Goal: Task Accomplishment & Management: Use online tool/utility

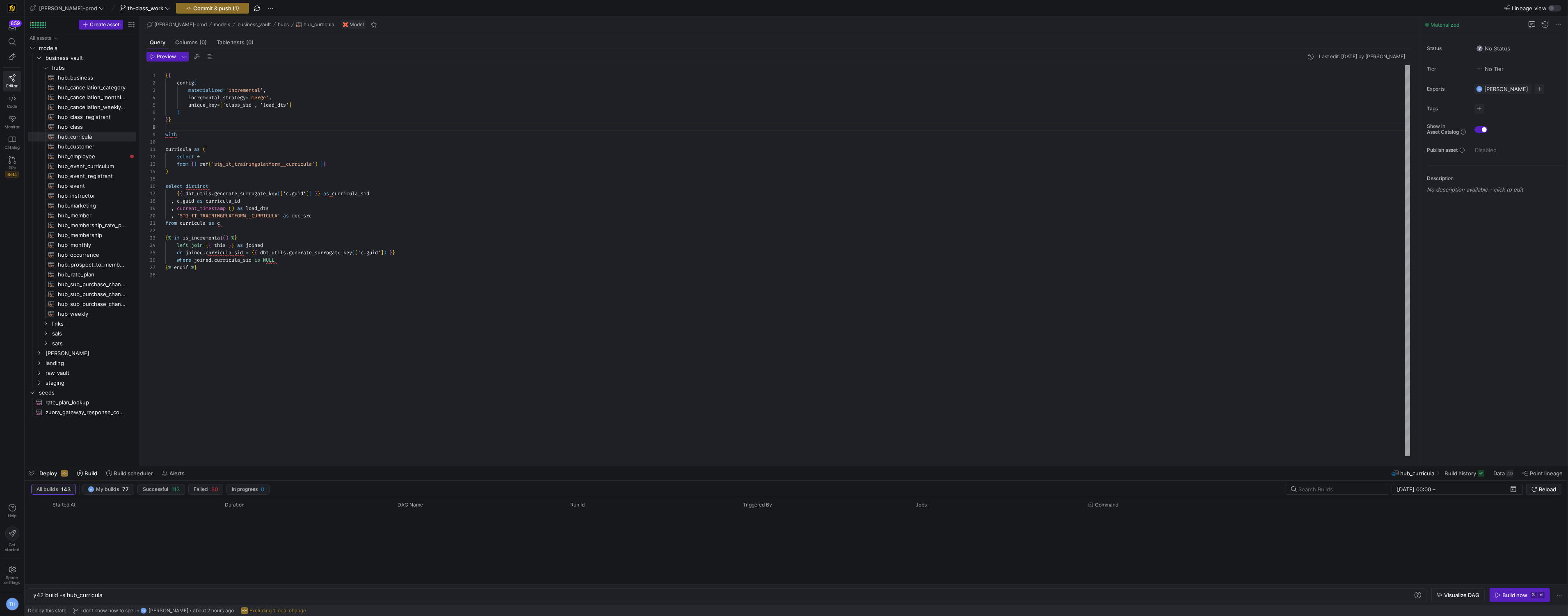
scroll to position [318, 0]
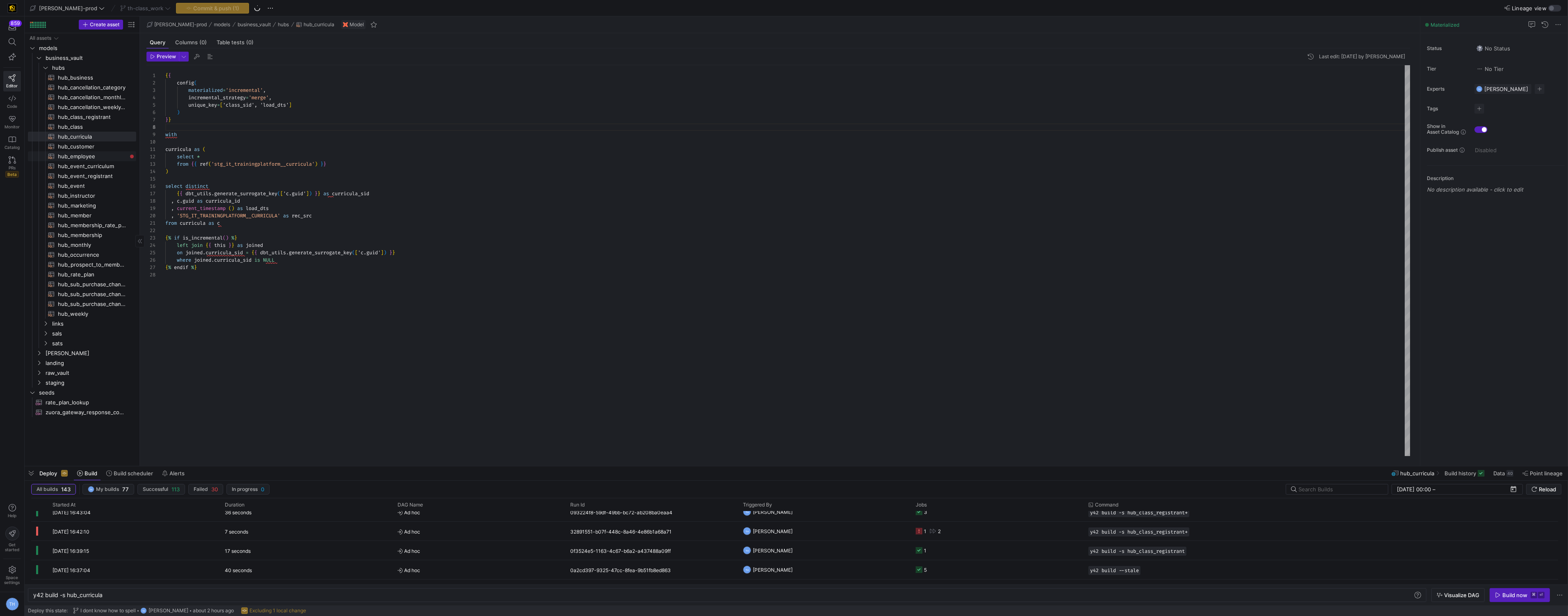
click at [122, 155] on span "hub_employee​​​​​​​​​​" at bounding box center [92, 156] width 69 height 10
type textarea "{{ config( materialized='incremental', incremental_strategy='merge', unique_key…"
type textarea "y42 build -s hub_employee"
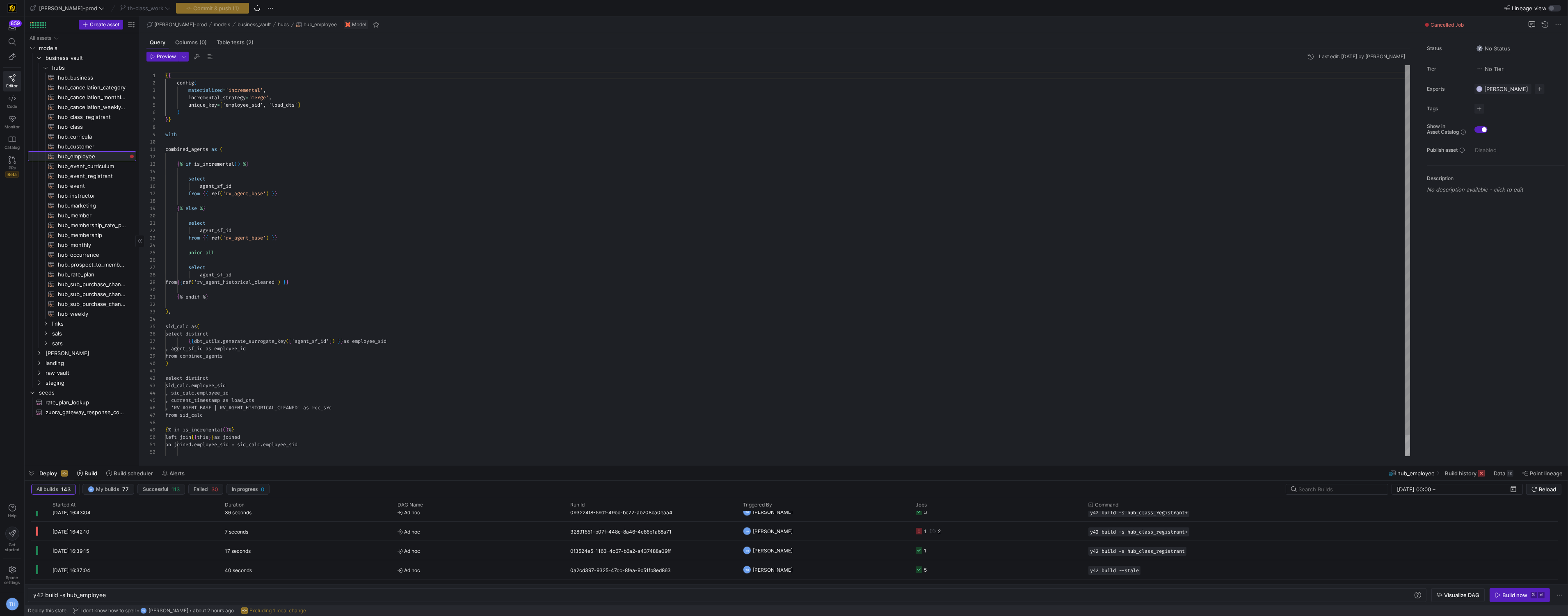
scroll to position [74, 0]
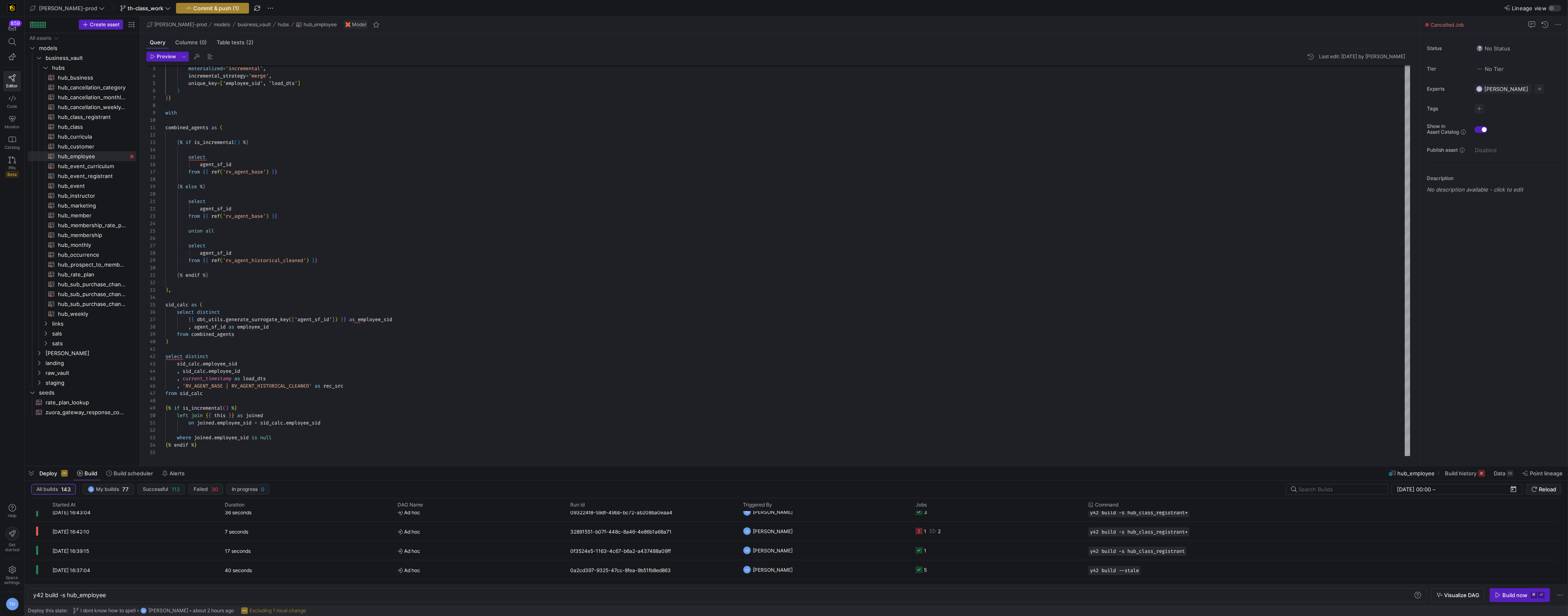
click at [193, 7] on span "Commit & push (1)" at bounding box center [215, 8] width 46 height 7
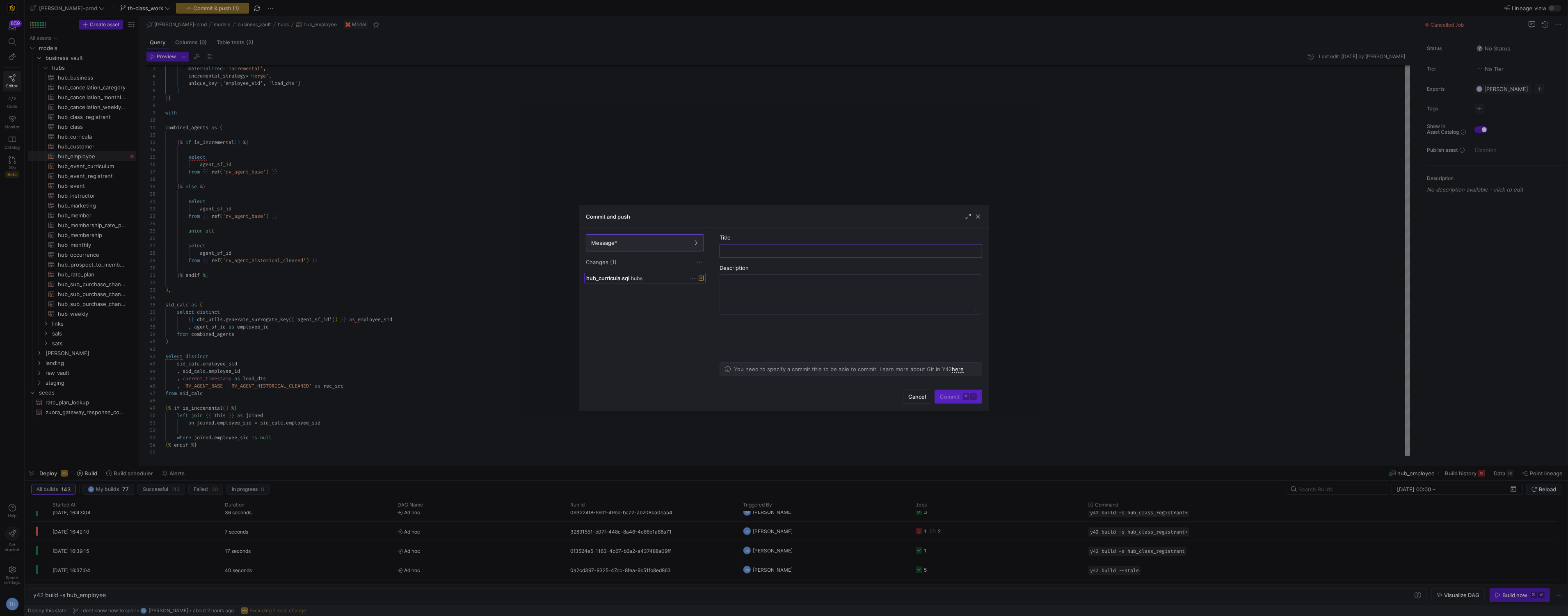
click at [629, 279] on span "hub_curricula.sql" at bounding box center [607, 278] width 43 height 7
click at [610, 240] on span "Message*" at bounding box center [604, 243] width 26 height 7
click at [797, 250] on input "text" at bounding box center [851, 251] width 248 height 7
type input "removing empty space"
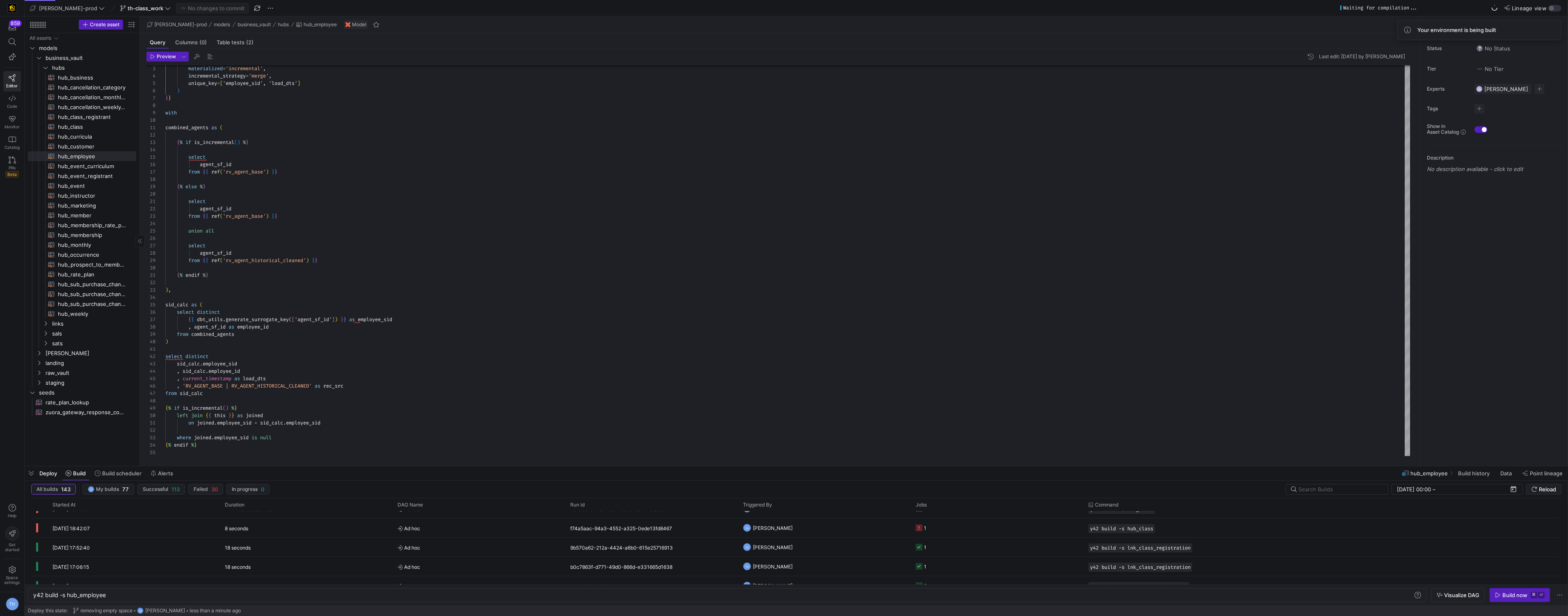
scroll to position [245, 0]
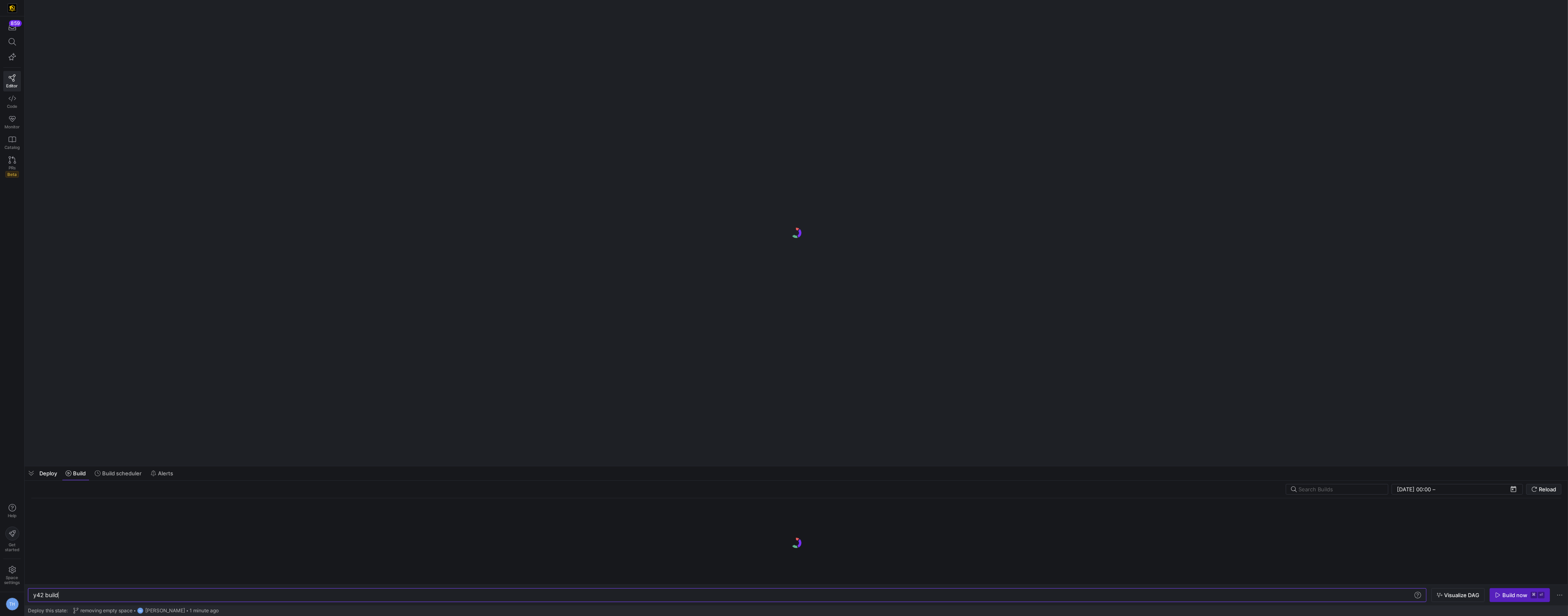
scroll to position [0, 24]
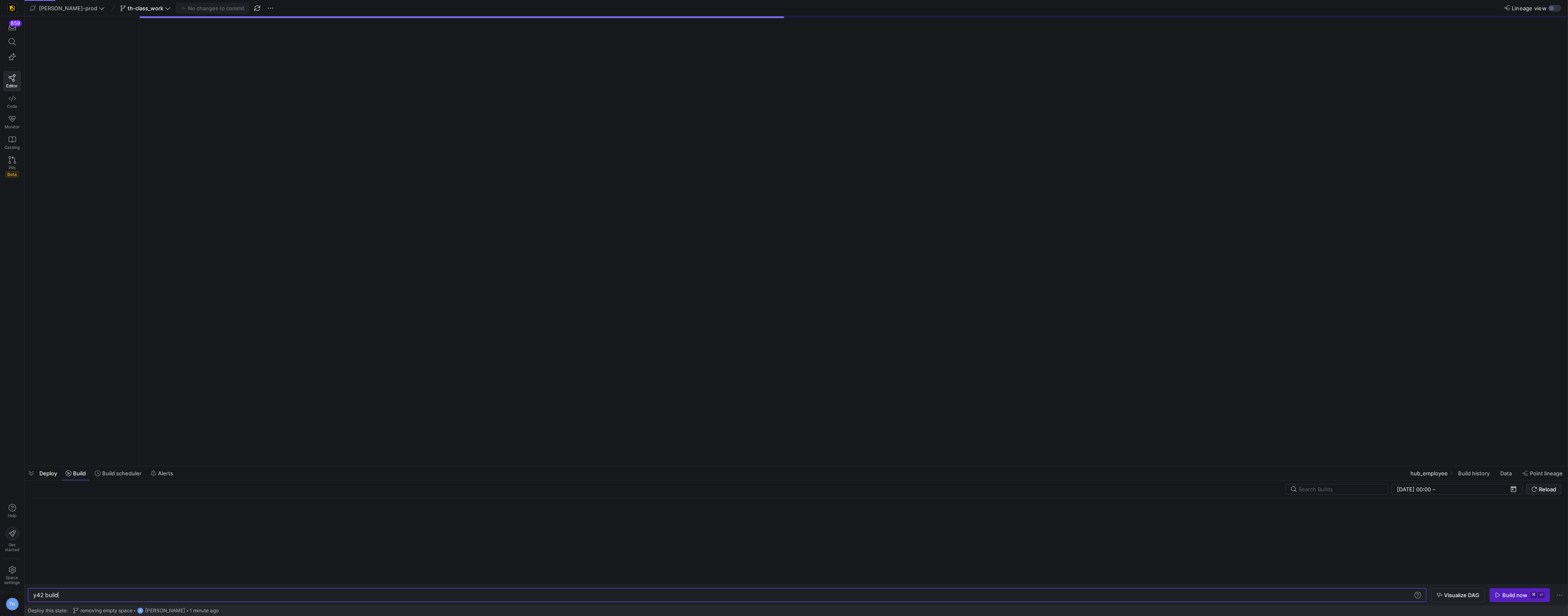
type textarea "y42 build -s hub_employee"
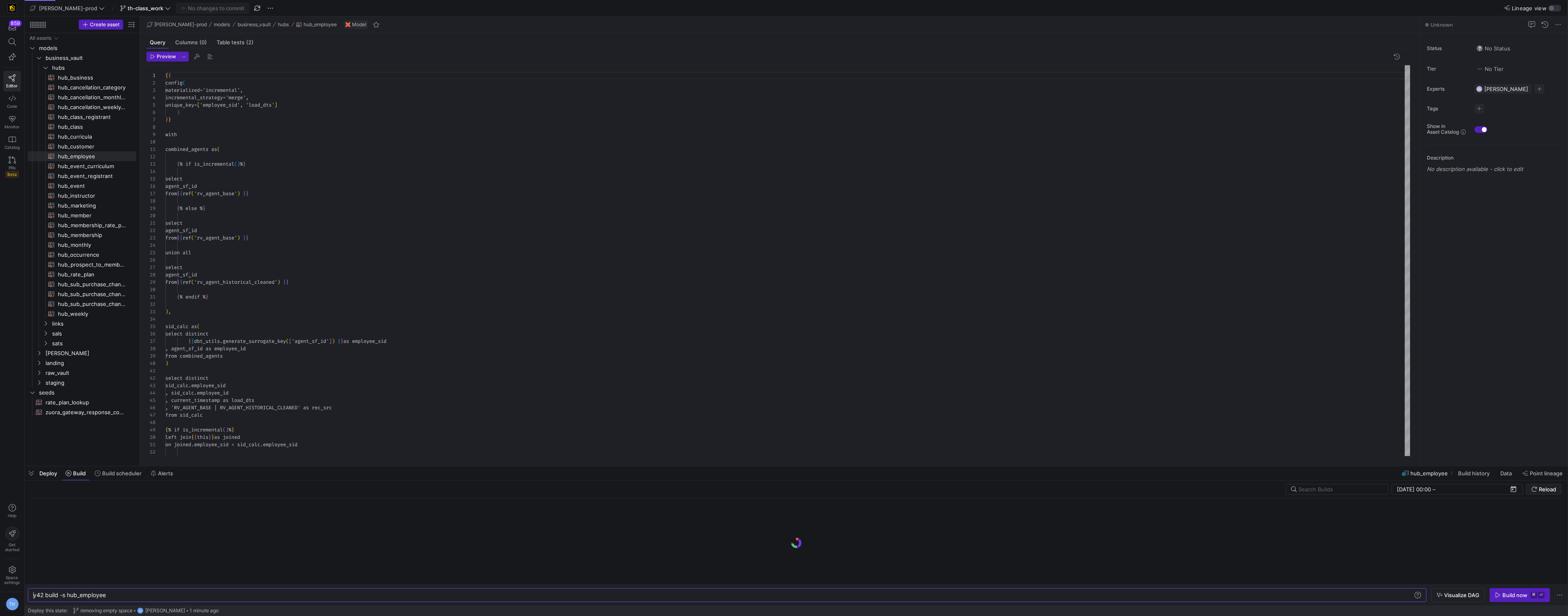
scroll to position [74, 0]
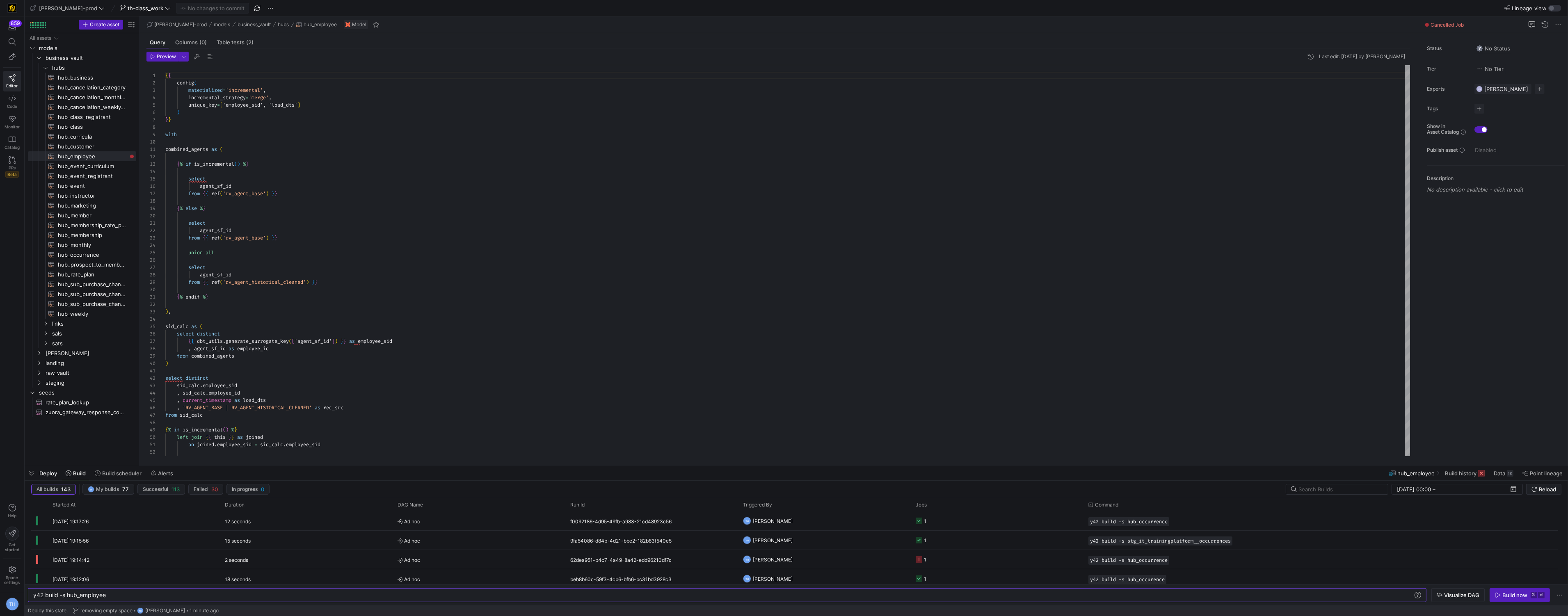
type textarea "combined_agents as ( {% if is_incremental() %} select agent_sf_id from {{ ref('…"
click at [236, 205] on div "{ { config ( materialized = 'incremental' , incremental_strategy = 'merge' , un…" at bounding box center [788, 271] width 1245 height 413
click at [90, 178] on span "hub_event_registrant​​​​​​​​​​" at bounding box center [92, 177] width 69 height 10
type textarea "y42 build -s hub_event_registrant"
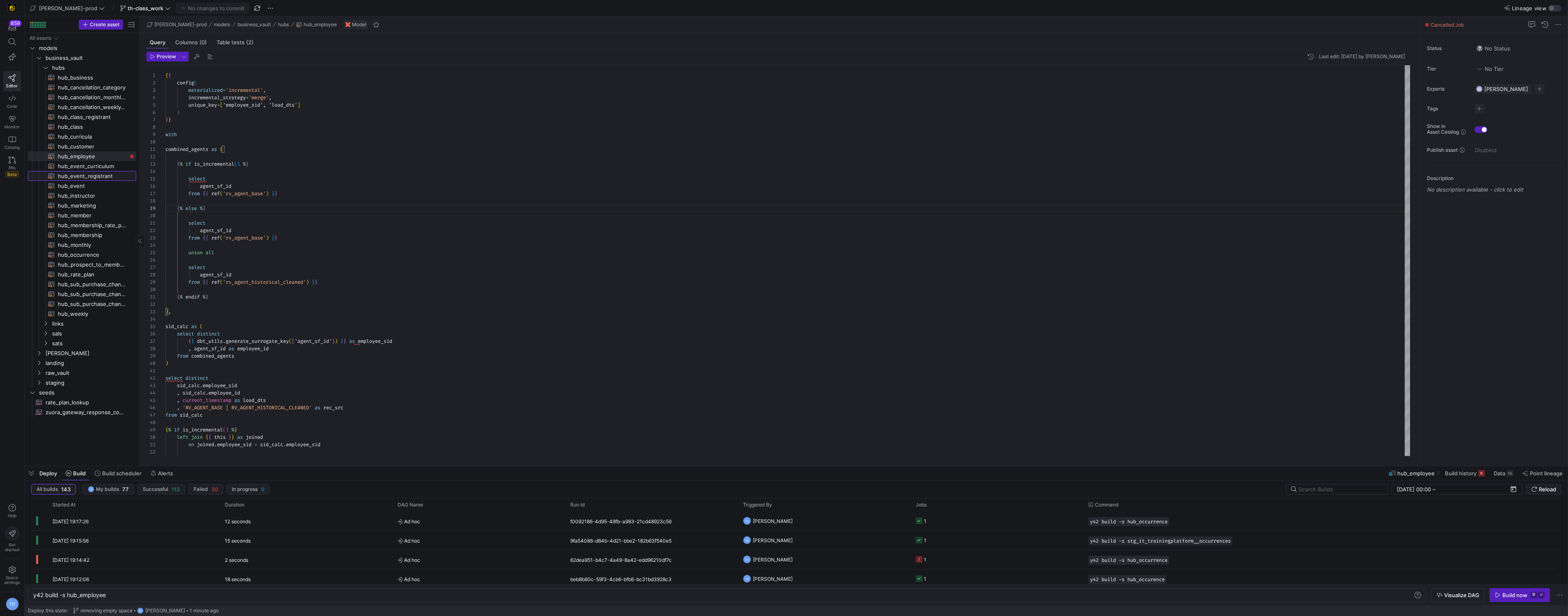
type textarea "{{ config( materialized='incremental', incremental_strategy='merge', unique_key…"
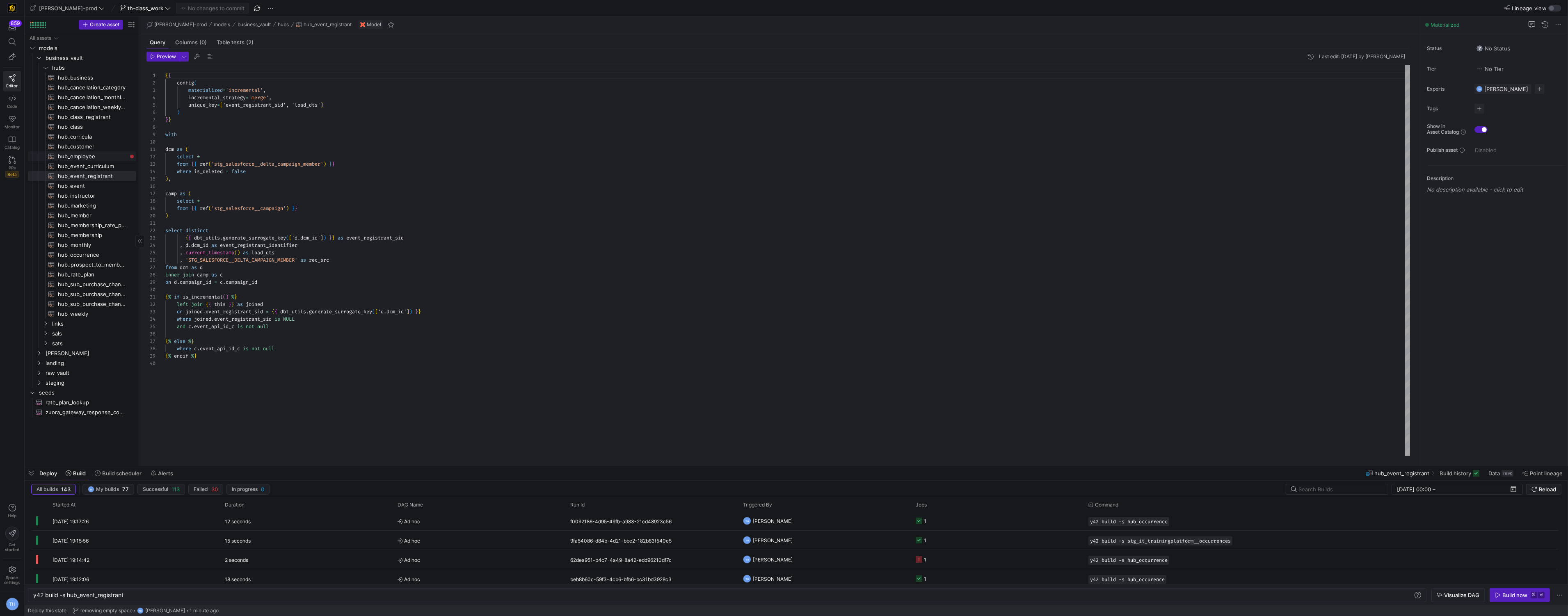
click at [91, 159] on span "hub_employee​​​​​​​​​​" at bounding box center [92, 156] width 69 height 10
type textarea "y42 build -s hub_employee"
type textarea "{{ config( materialized='incremental', incremental_strategy='merge', unique_key…"
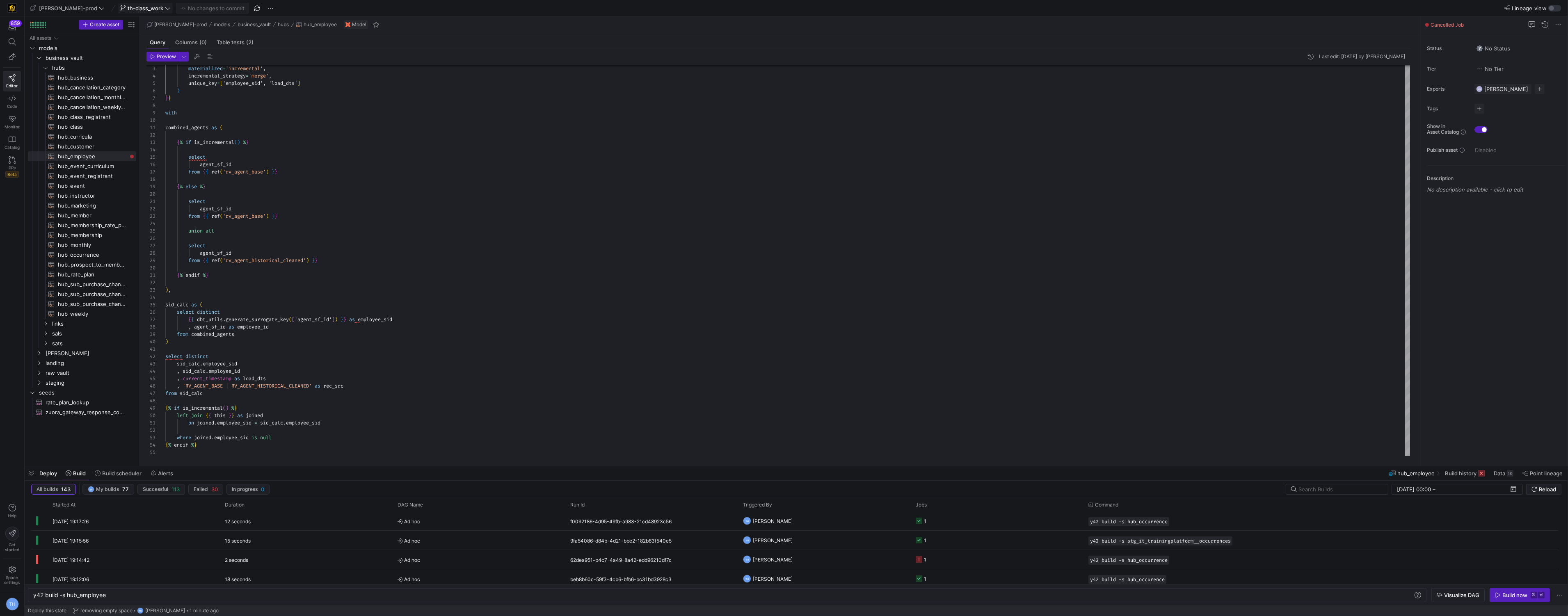
click at [128, 10] on span "th-class_work" at bounding box center [145, 8] width 36 height 7
click at [127, 10] on div at bounding box center [784, 308] width 1568 height 616
click at [128, 7] on span "th-class_work" at bounding box center [145, 8] width 36 height 7
click at [141, 123] on div "main default [DATE]" at bounding box center [153, 120] width 104 height 7
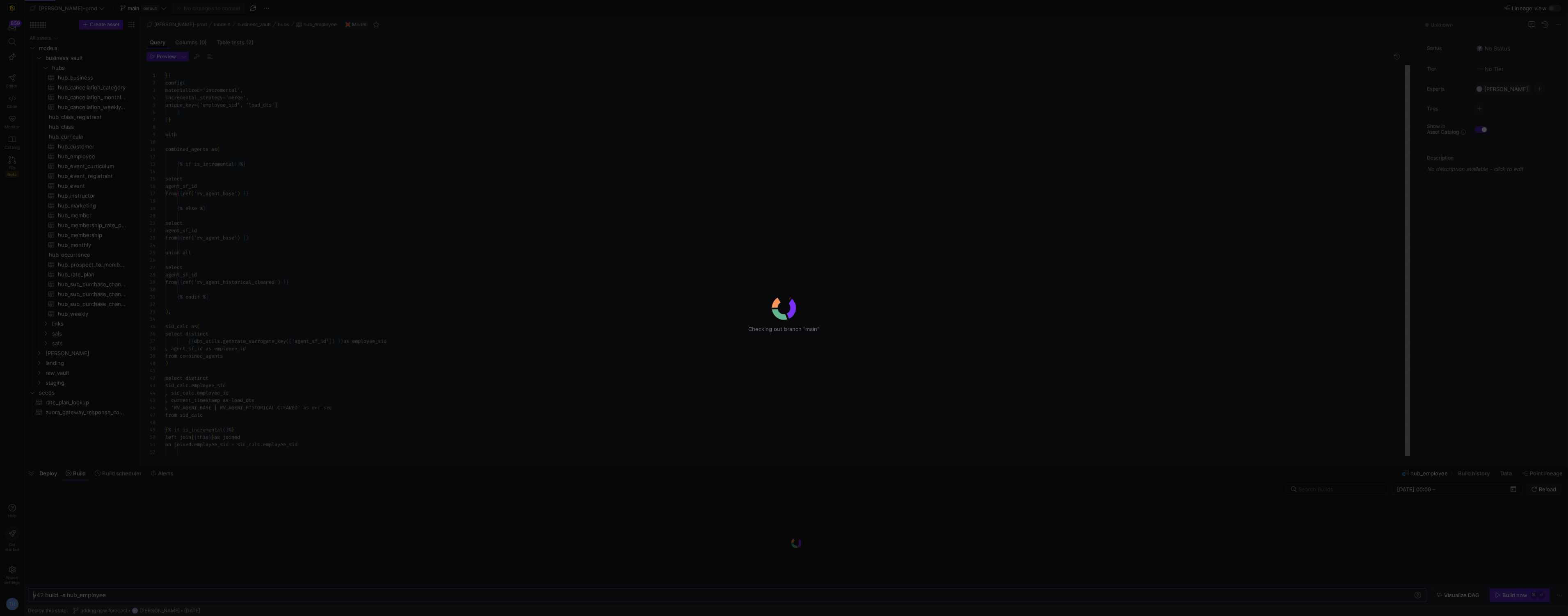
scroll to position [74, 0]
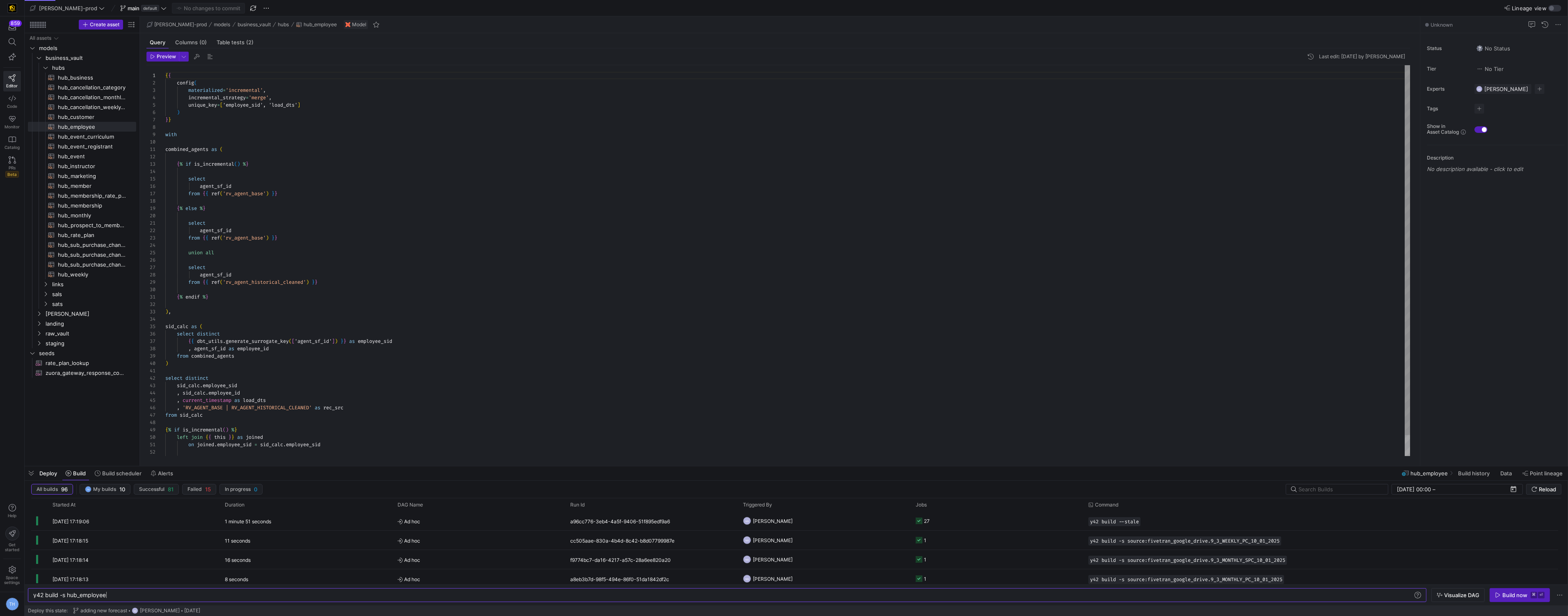
scroll to position [0, 72]
click at [38, 25] on div at bounding box center [39, 26] width 1 height 1
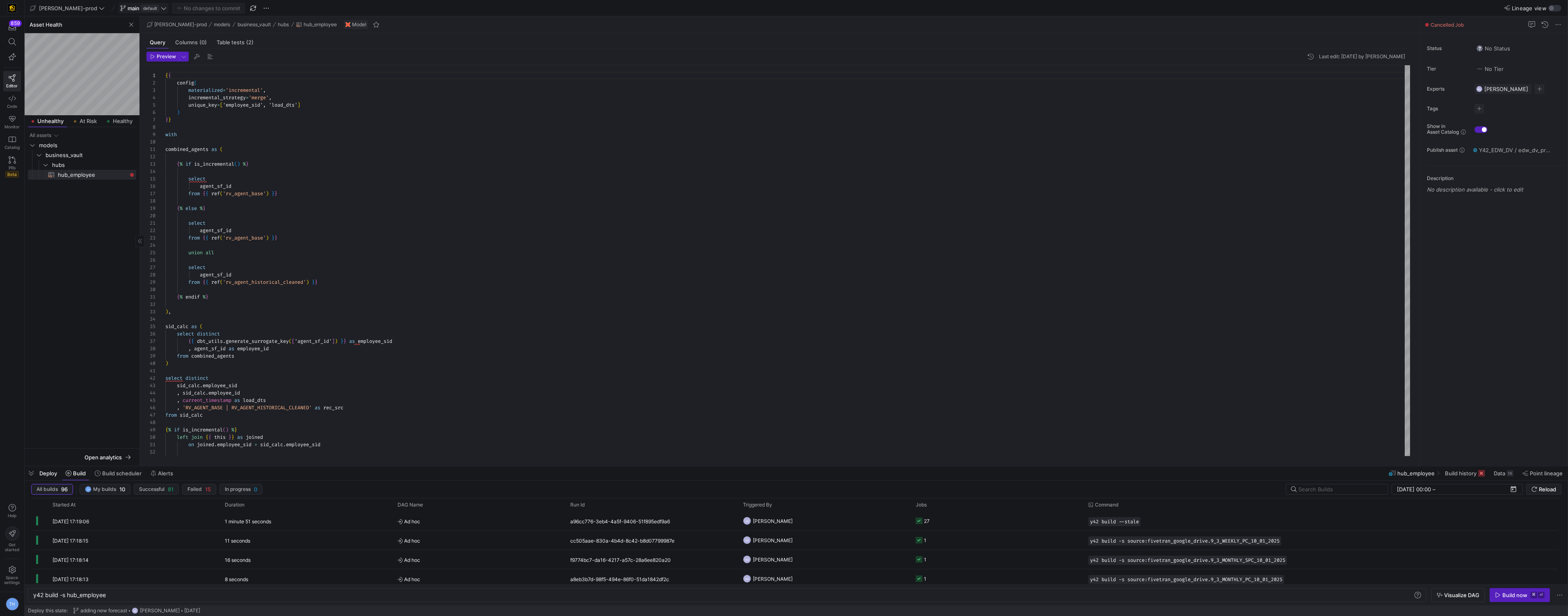
click at [141, 7] on span "default" at bounding box center [150, 8] width 18 height 7
click at [133, 127] on span "th-class_work" at bounding box center [119, 125] width 36 height 7
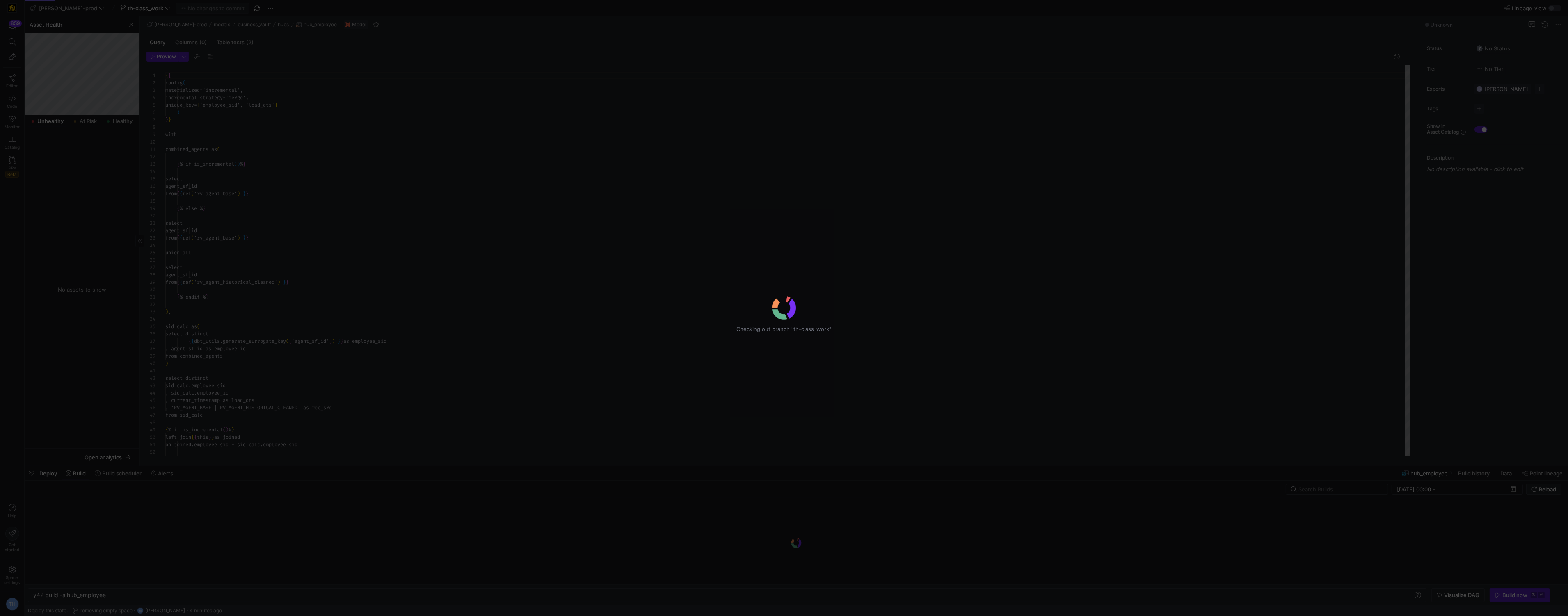
scroll to position [74, 0]
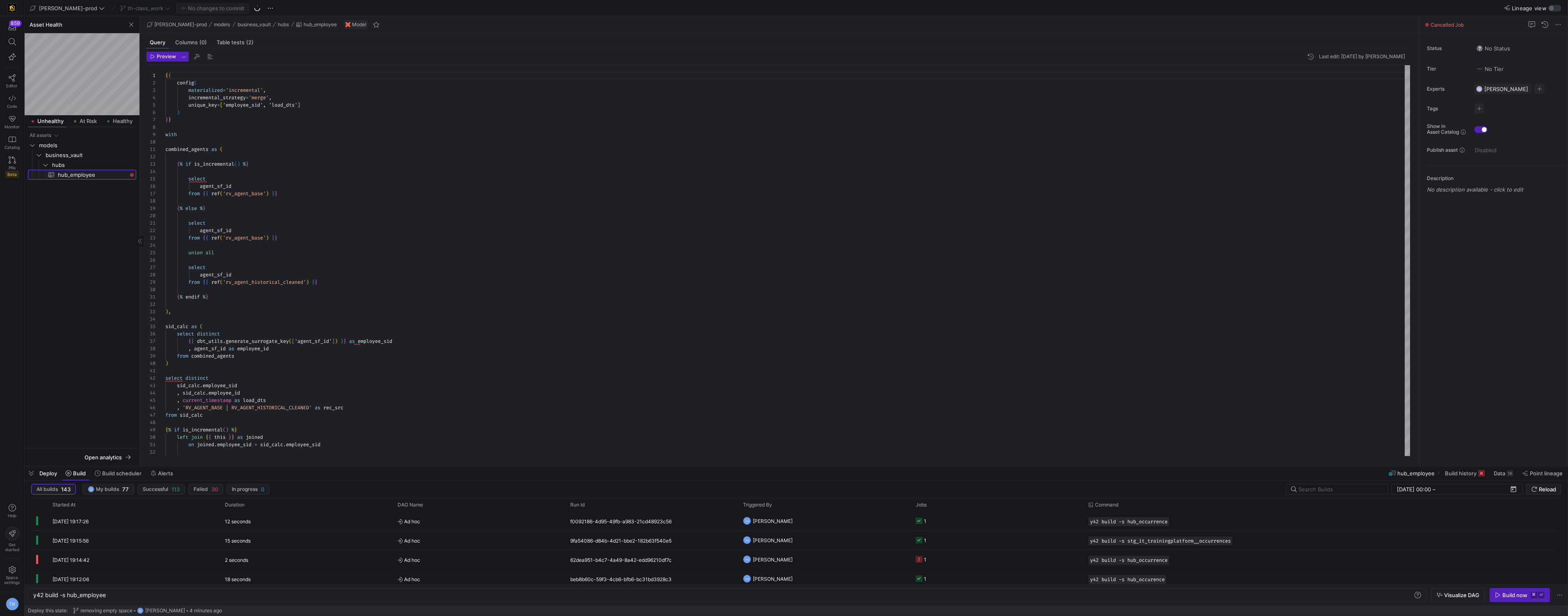
click at [83, 178] on span "hub_employee​​​​​​​​​​" at bounding box center [92, 175] width 69 height 10
click at [1520, 593] on div "Build now" at bounding box center [1514, 595] width 25 height 7
click at [89, 119] on span "At Risk" at bounding box center [88, 121] width 17 height 5
click at [85, 155] on span "business_vault" at bounding box center [90, 155] width 89 height 10
click at [80, 177] on span "sats" at bounding box center [94, 175] width 83 height 10
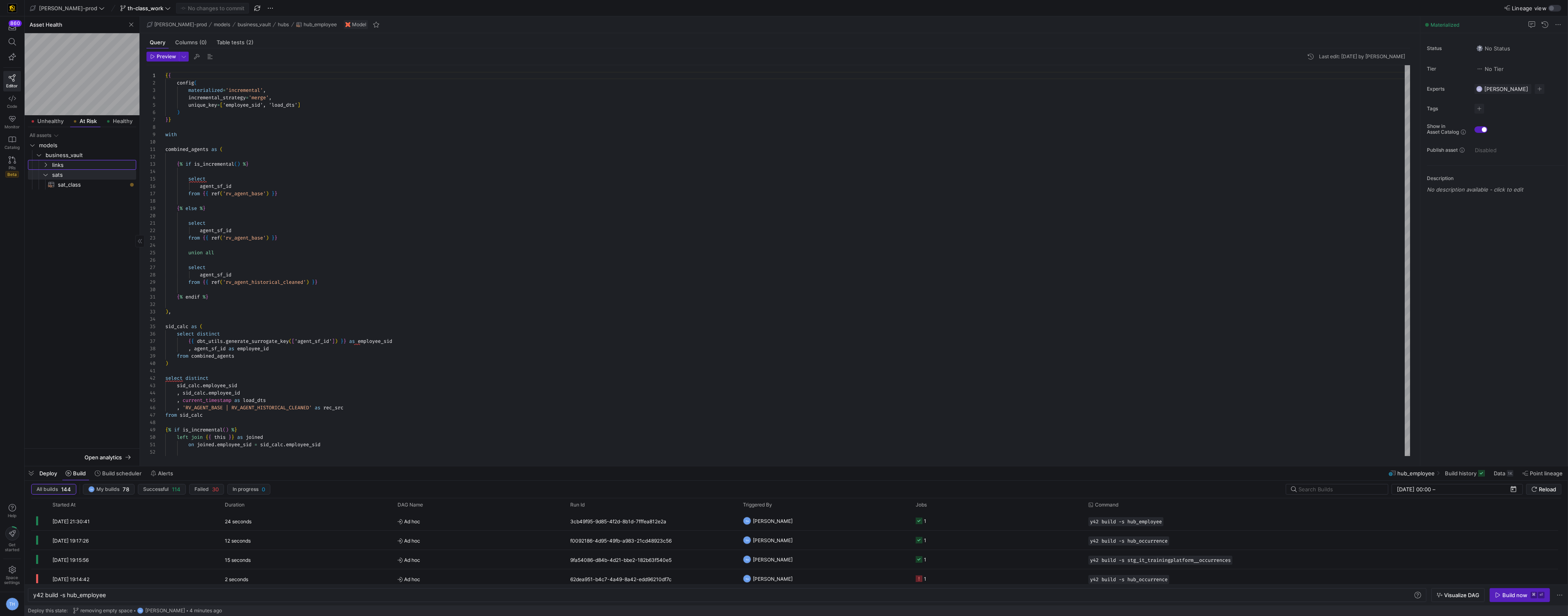
click at [83, 169] on span "links" at bounding box center [94, 166] width 83 height 10
click at [83, 168] on span "links" at bounding box center [94, 166] width 83 height 10
click at [82, 186] on span "sat_class​​​​​​​​​​" at bounding box center [92, 185] width 69 height 10
type textarea "y42 build -s sat_class"
type textarea "{{ config( materialized='incremental', incremental_strategy='merge', unique_key…"
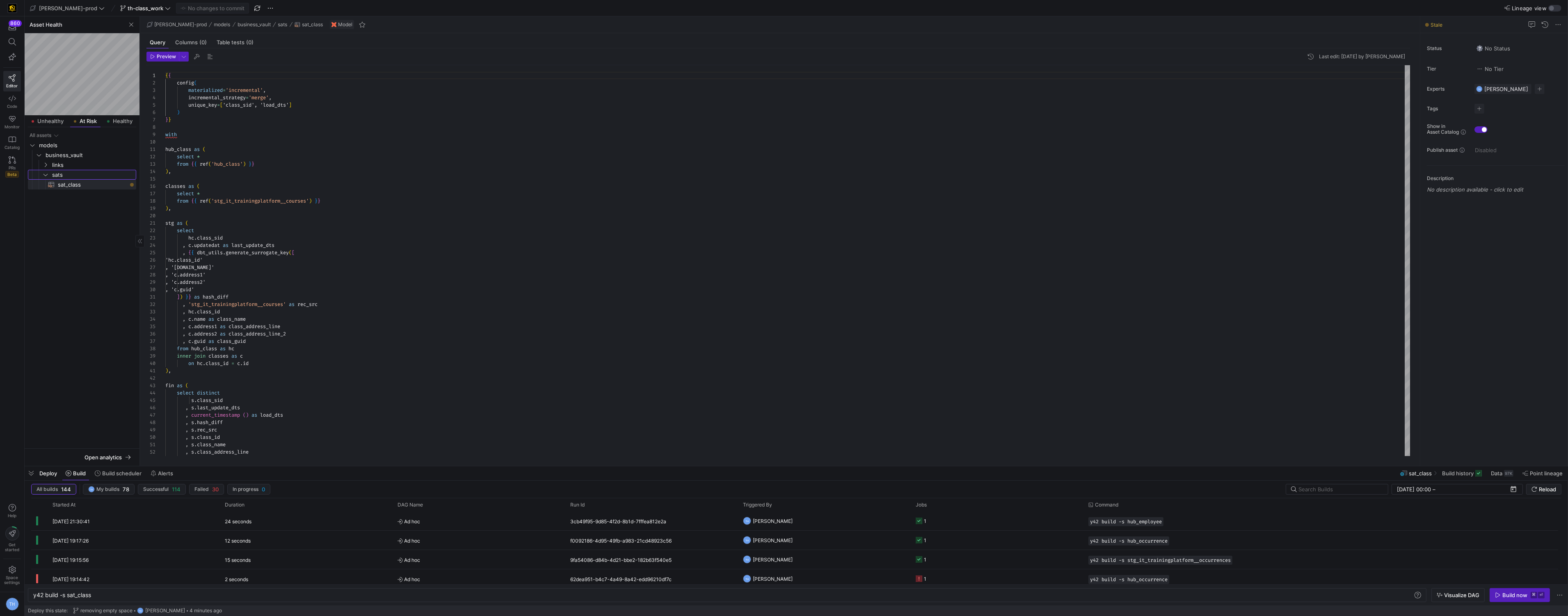
click at [80, 170] on span "sats" at bounding box center [94, 175] width 83 height 10
click at [119, 12] on span at bounding box center [145, 8] width 54 height 10
click at [131, 116] on button "main default 2 days ago" at bounding box center [153, 121] width 117 height 13
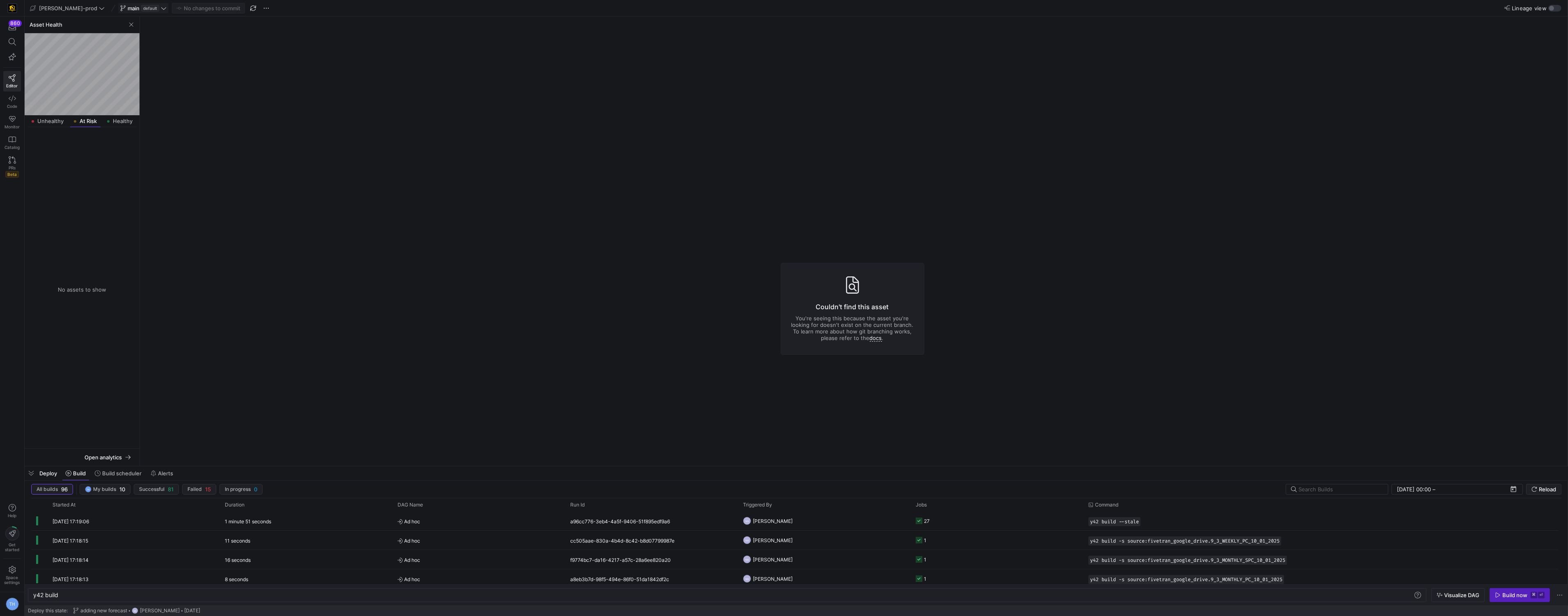
click at [141, 5] on span "default" at bounding box center [150, 8] width 18 height 7
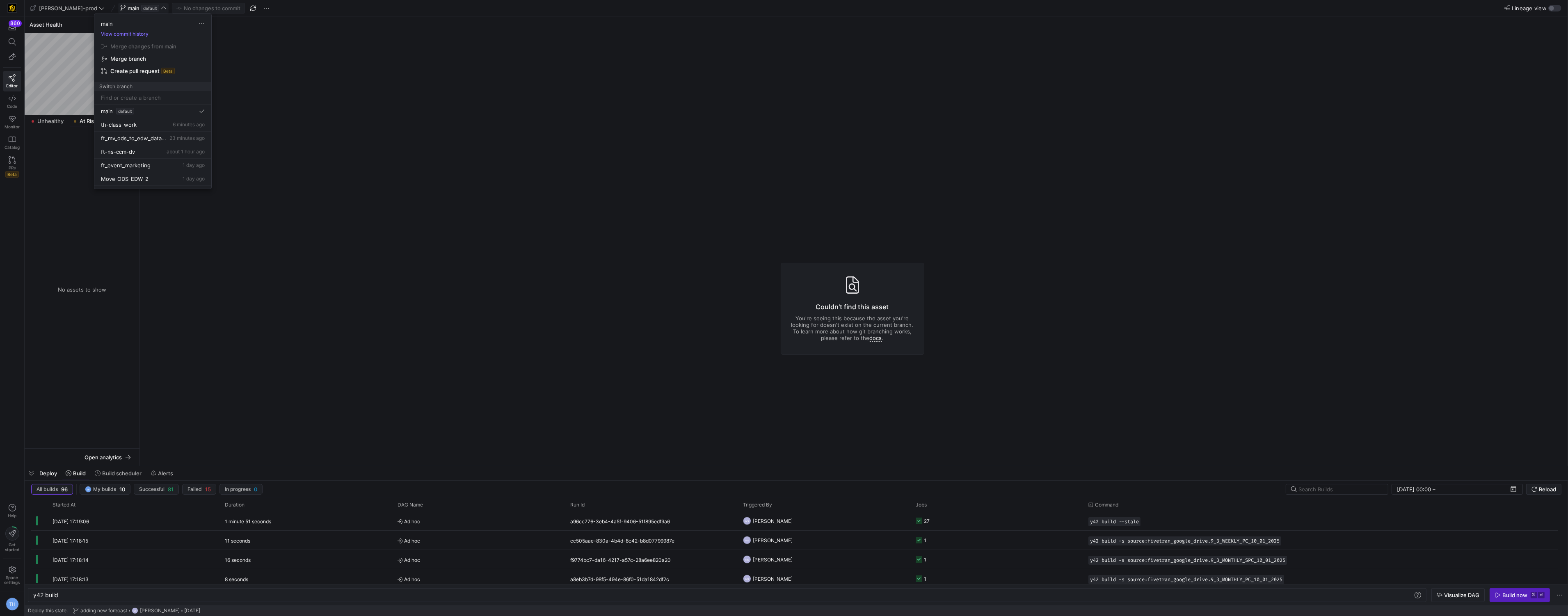
click at [117, 5] on div at bounding box center [784, 308] width 1568 height 616
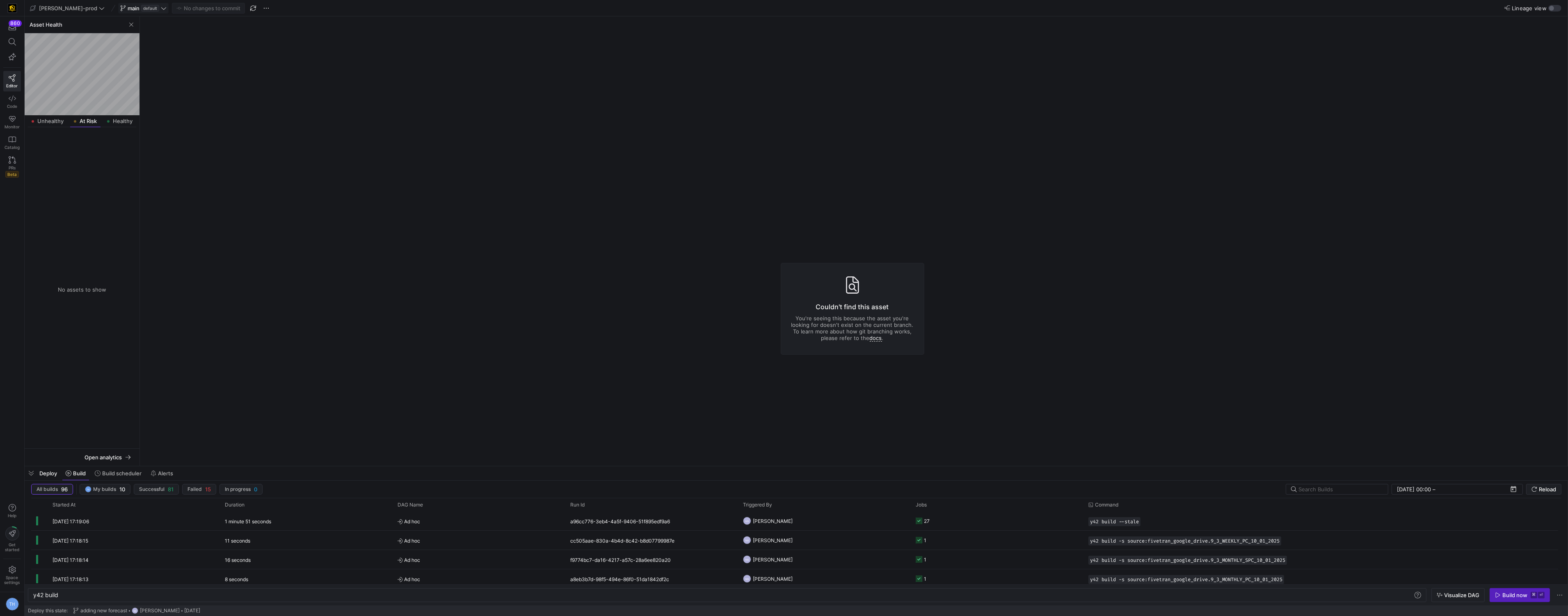
click at [141, 5] on span "default" at bounding box center [150, 8] width 18 height 7
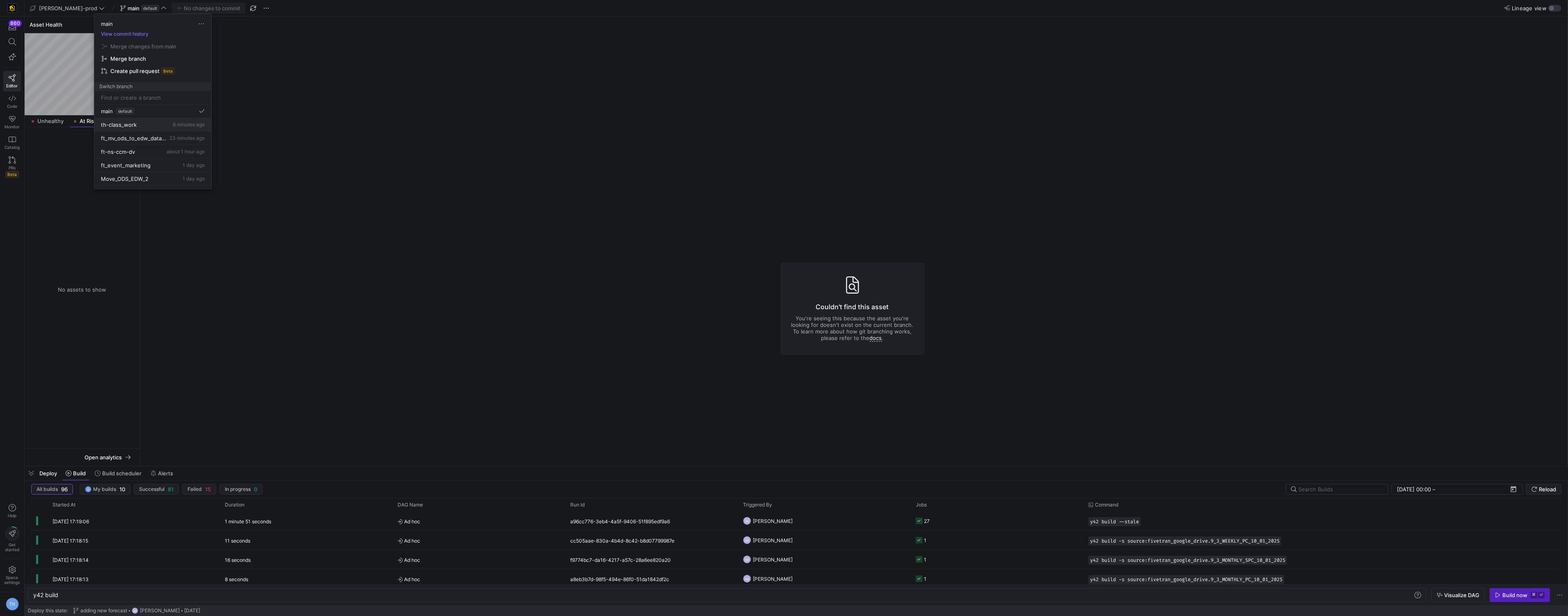
click at [153, 124] on div "th-class_work 6 minutes ago" at bounding box center [153, 125] width 104 height 7
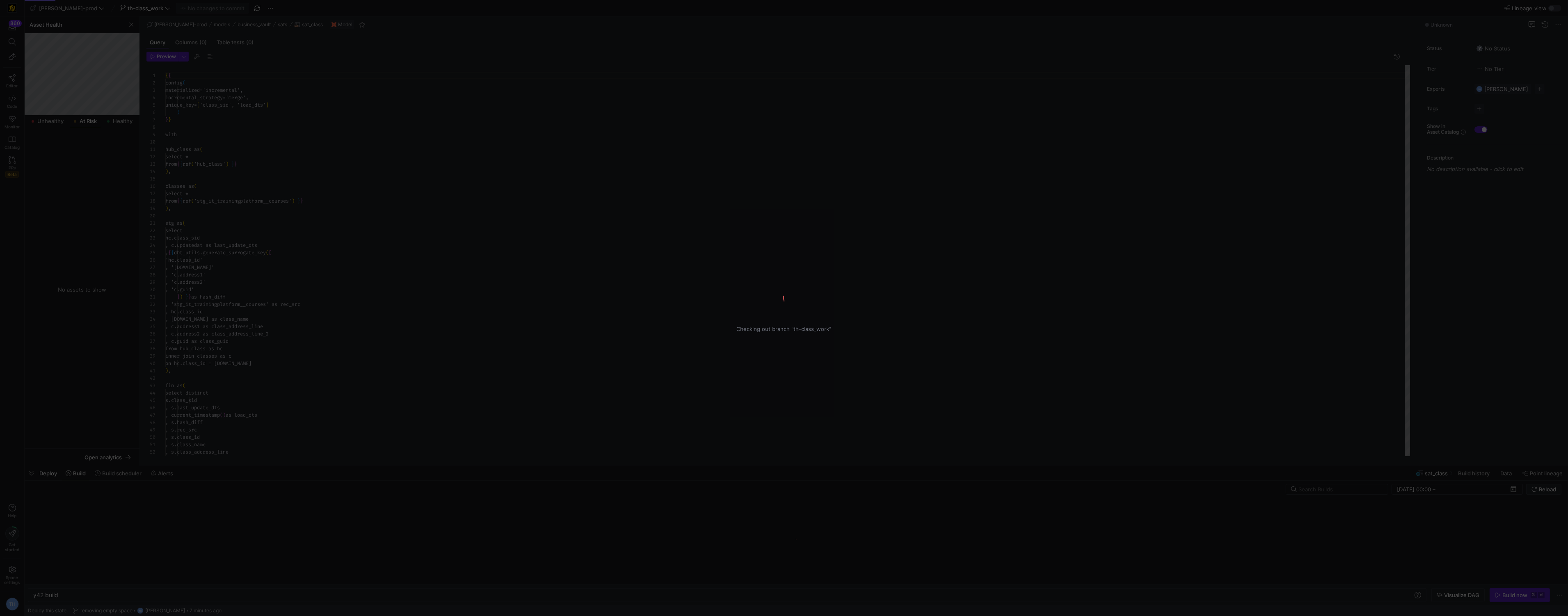
type textarea "y42 build -s sat_class"
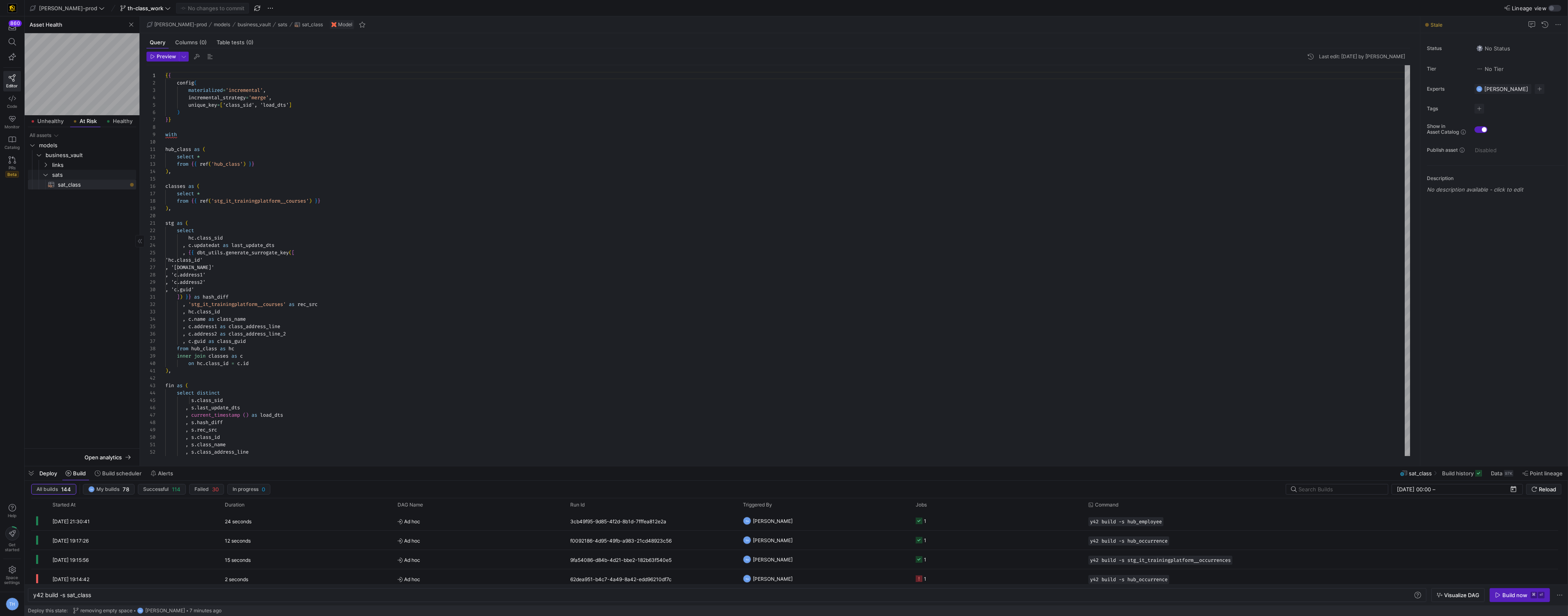
click at [66, 164] on span "links" at bounding box center [94, 166] width 83 height 10
click at [129, 20] on span "button" at bounding box center [131, 24] width 10 height 10
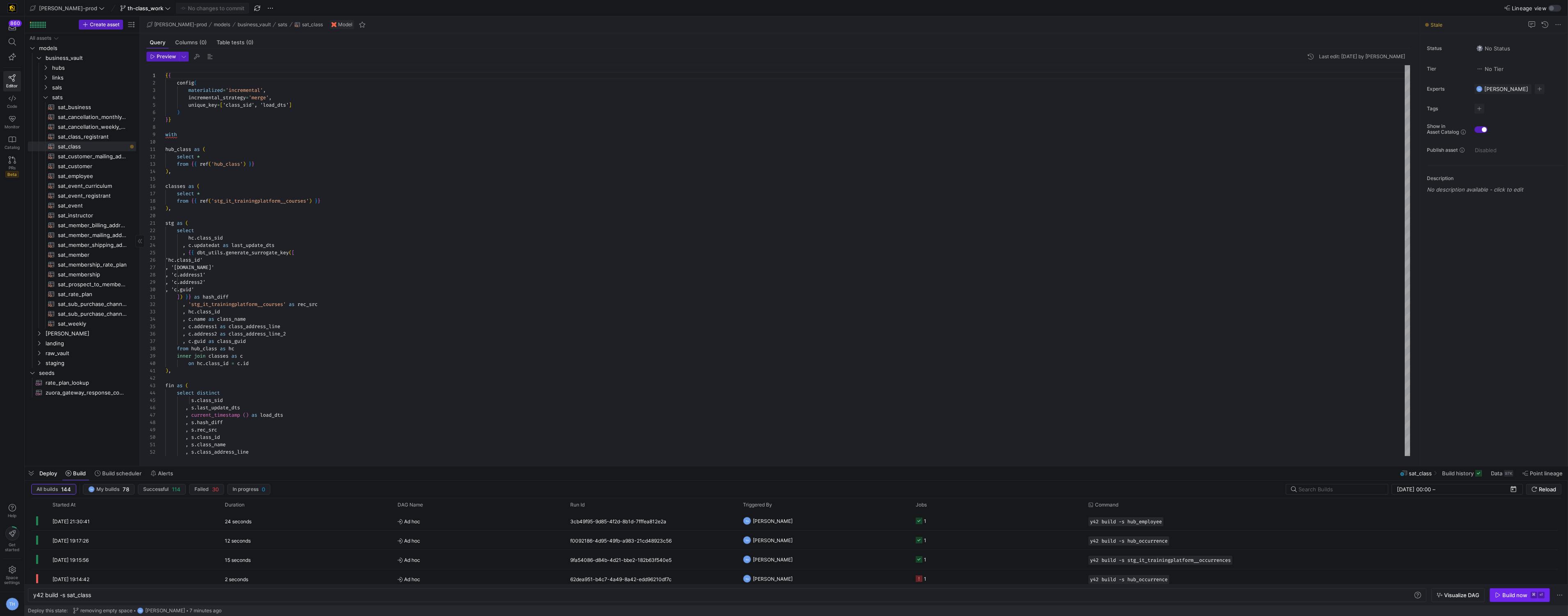
click at [1508, 597] on div "Build now" at bounding box center [1514, 595] width 25 height 7
click at [270, 145] on div "{ { config ( materialized = 'incremental' , incremental_strategy = 'merge' , un…" at bounding box center [788, 301] width 1245 height 472
click at [241, 201] on div "{ { config ( materialized = 'incremental' , incremental_strategy = 'merge' , un…" at bounding box center [788, 301] width 1245 height 472
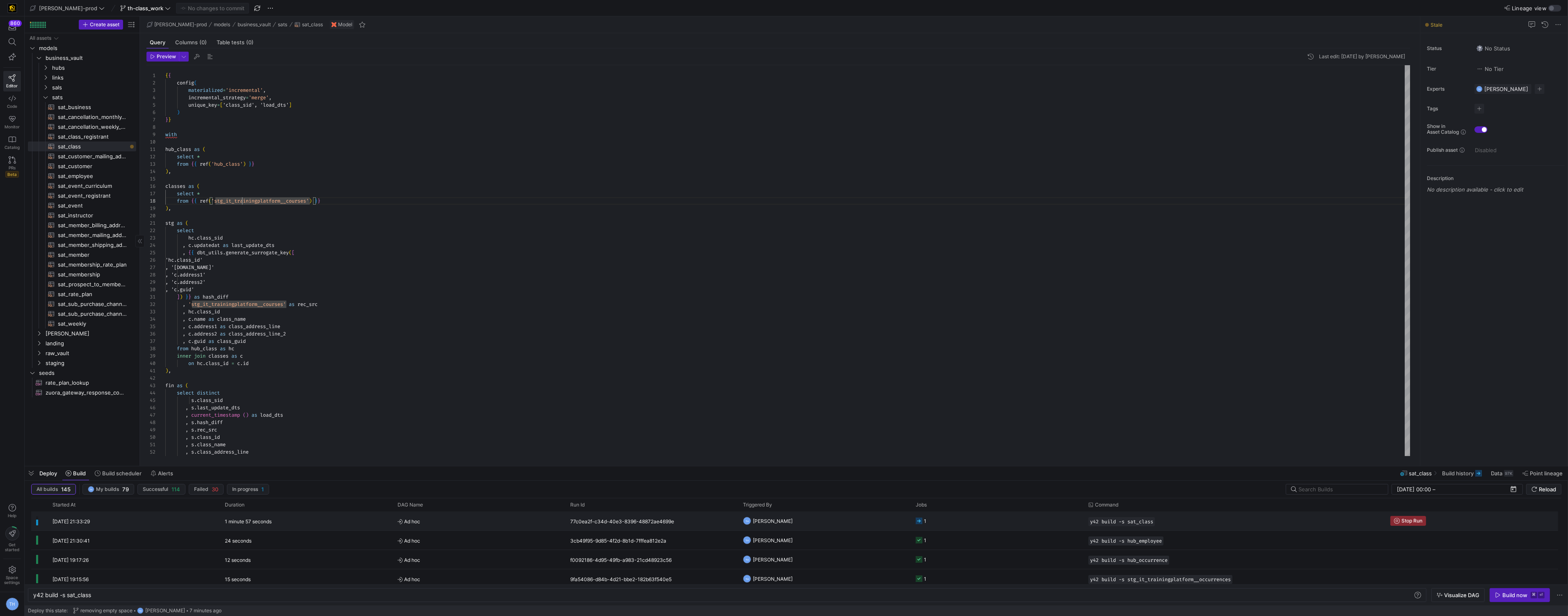
click at [870, 520] on y42-orchestration-triggered-by "TH [PERSON_NAME]" at bounding box center [825, 521] width 163 height 18
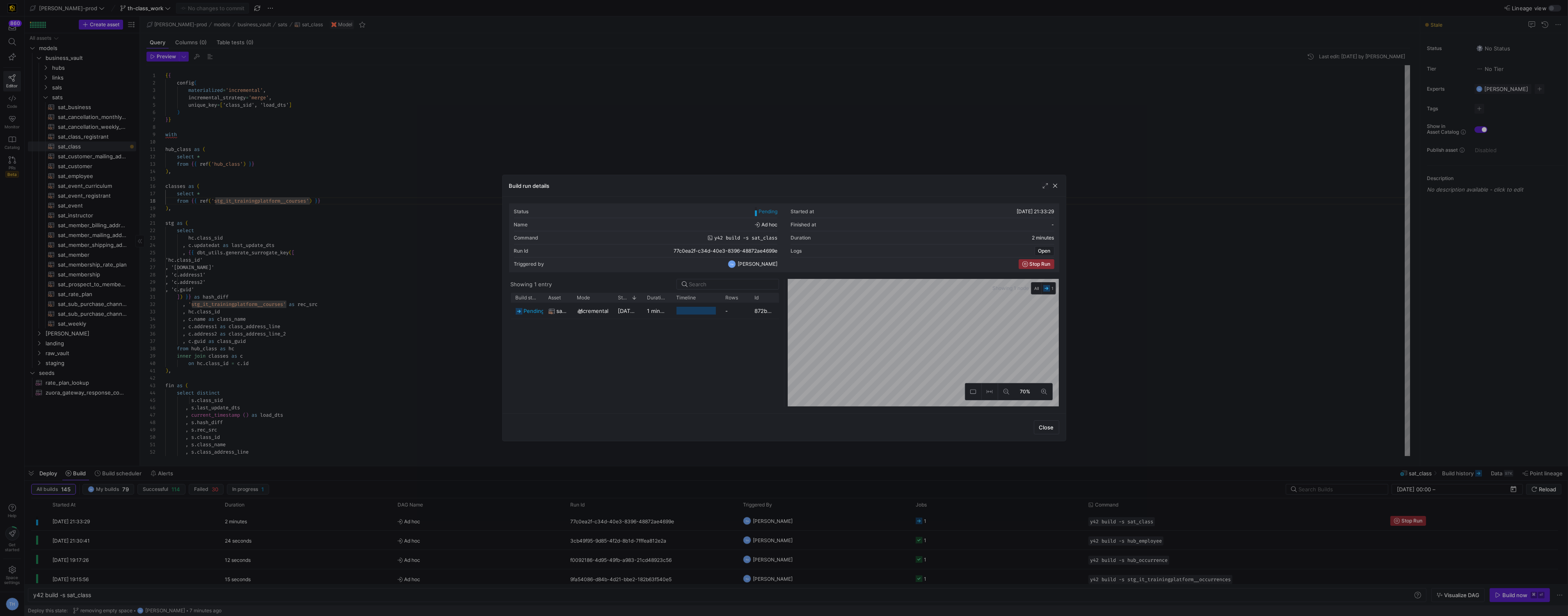
click at [844, 162] on div at bounding box center [784, 308] width 1568 height 616
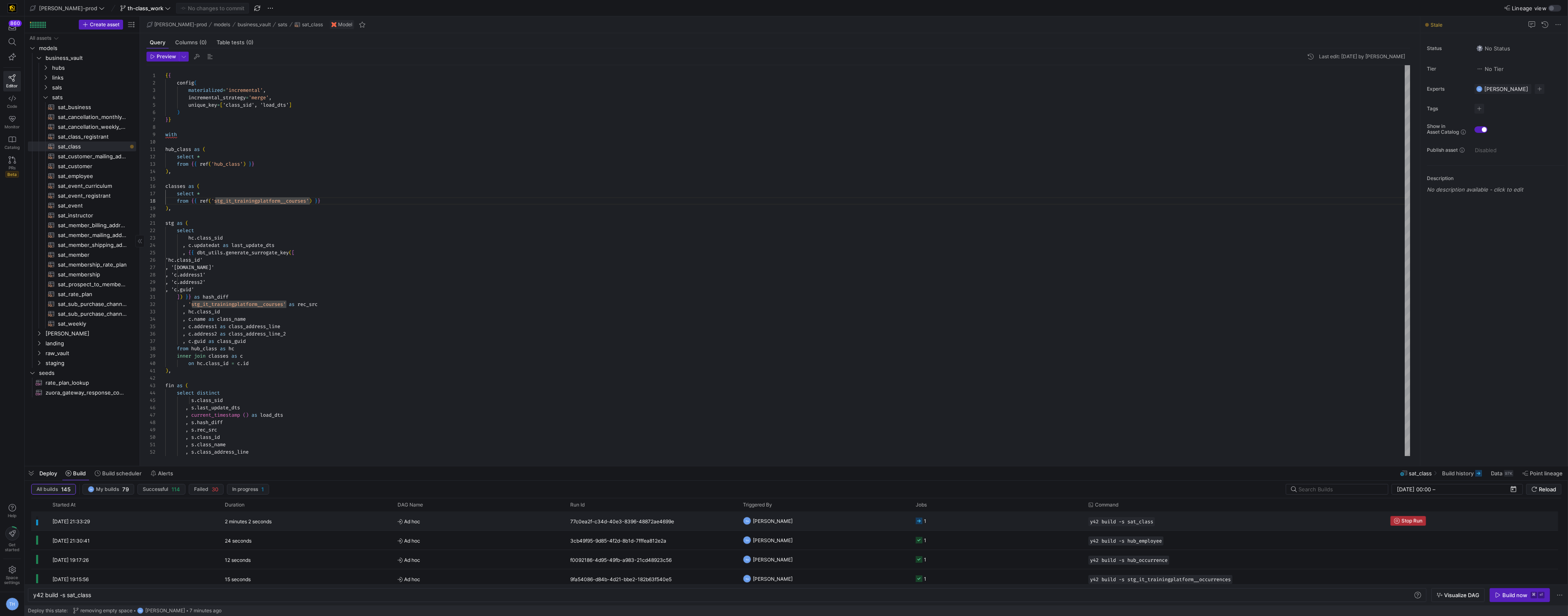
click at [1409, 519] on span "Stop Run" at bounding box center [1412, 520] width 21 height 5
click at [1512, 597] on div "Build now" at bounding box center [1514, 595] width 25 height 7
click at [819, 520] on y42-orchestration-triggered-by "TH [PERSON_NAME]" at bounding box center [825, 521] width 163 height 18
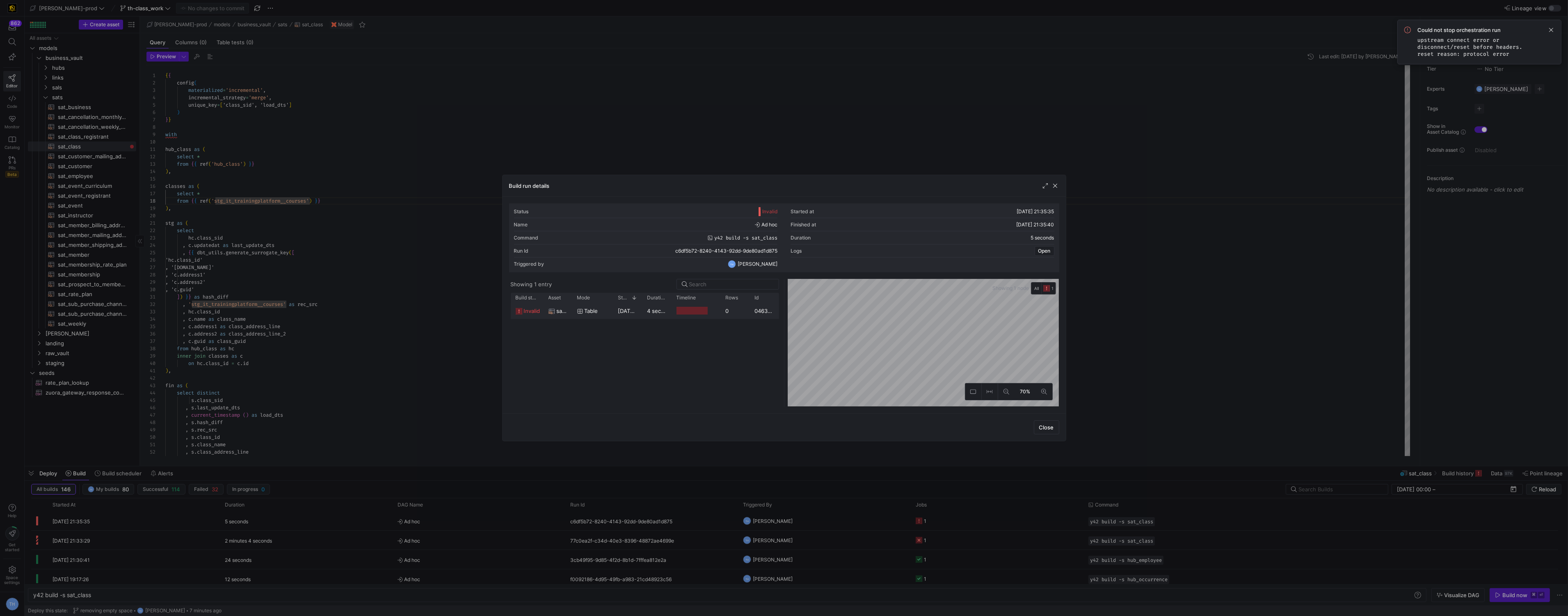
click at [734, 307] on div "0" at bounding box center [735, 310] width 29 height 16
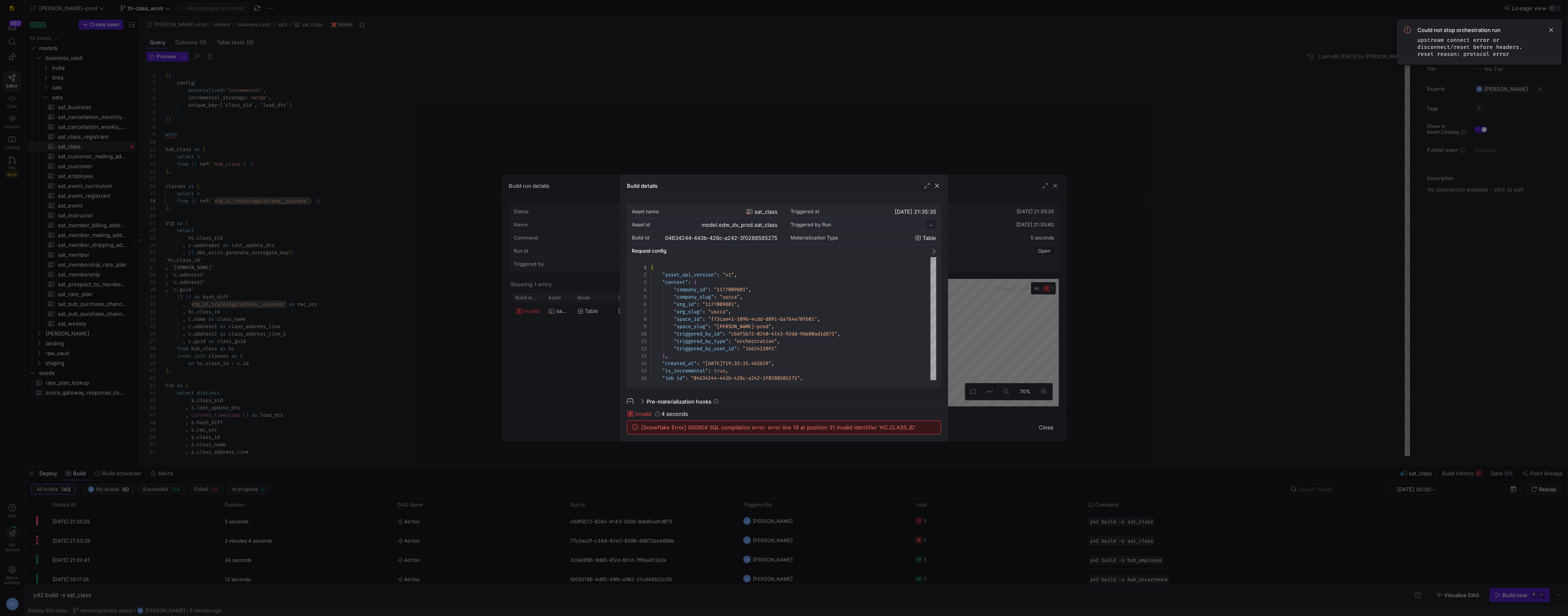
scroll to position [74, 0]
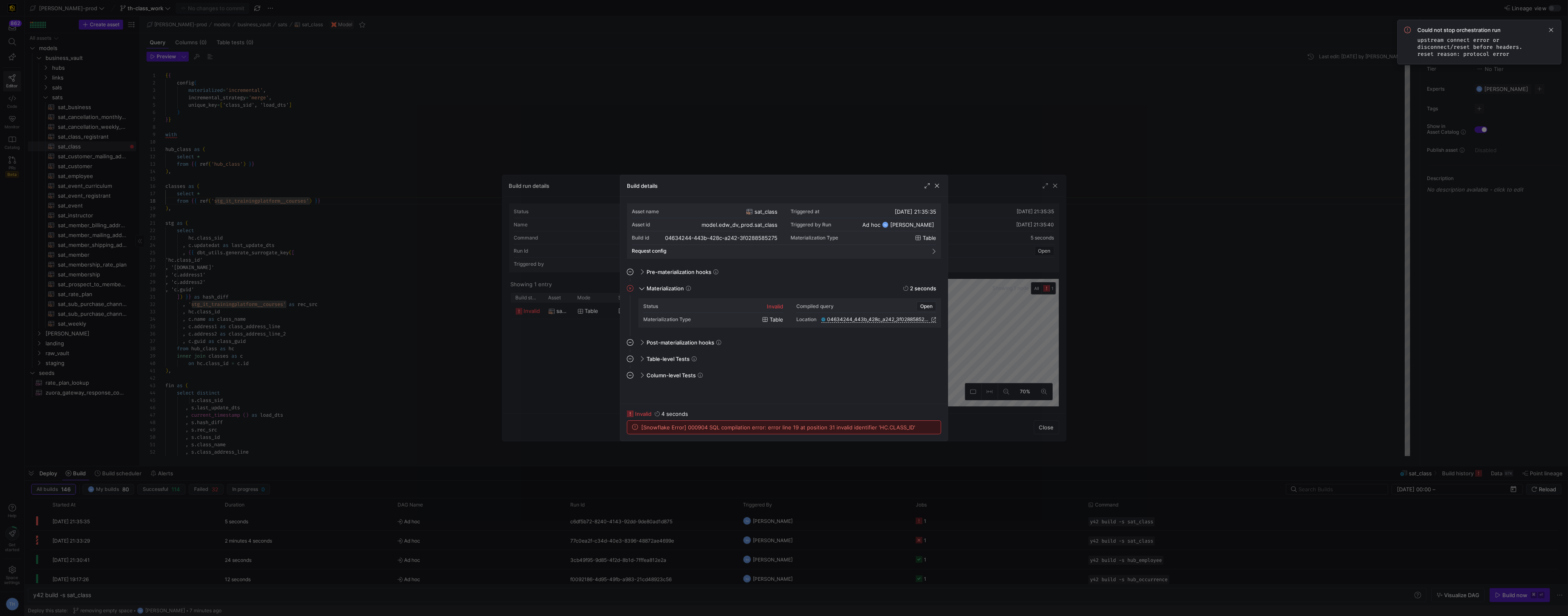
click at [730, 132] on div at bounding box center [784, 308] width 1568 height 616
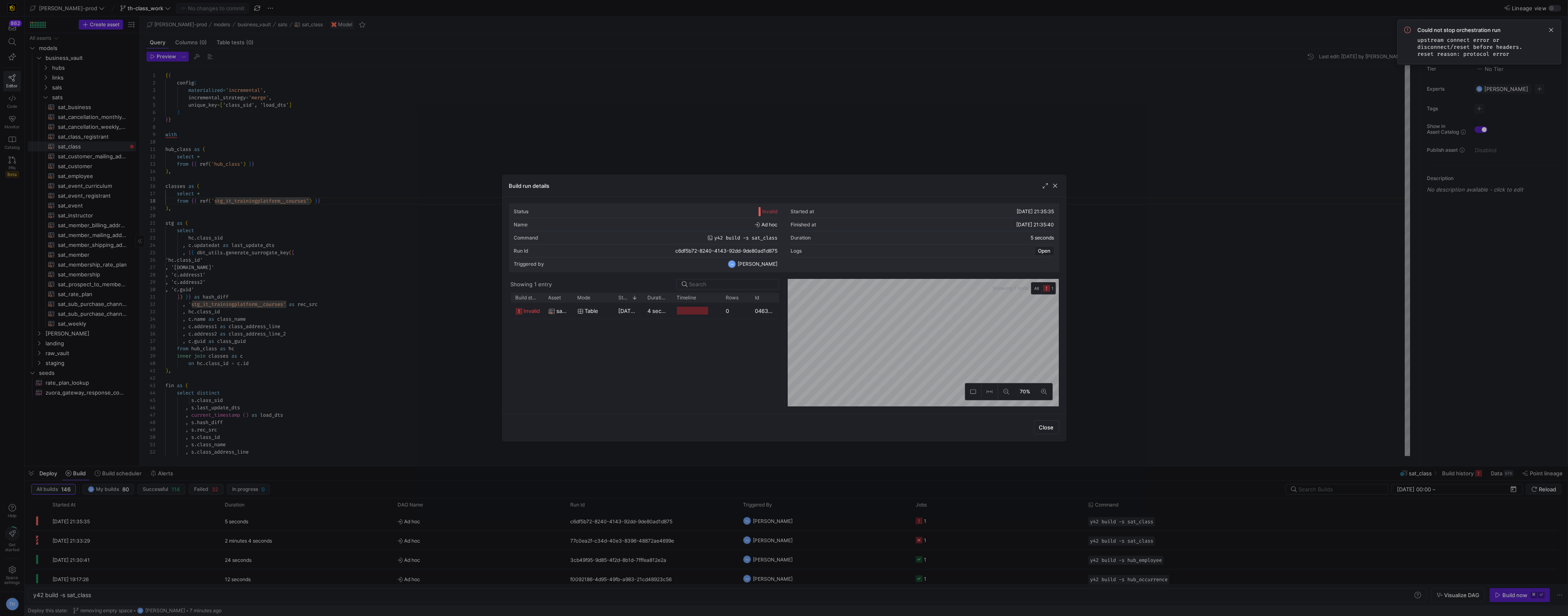
click at [730, 132] on div at bounding box center [784, 308] width 1568 height 616
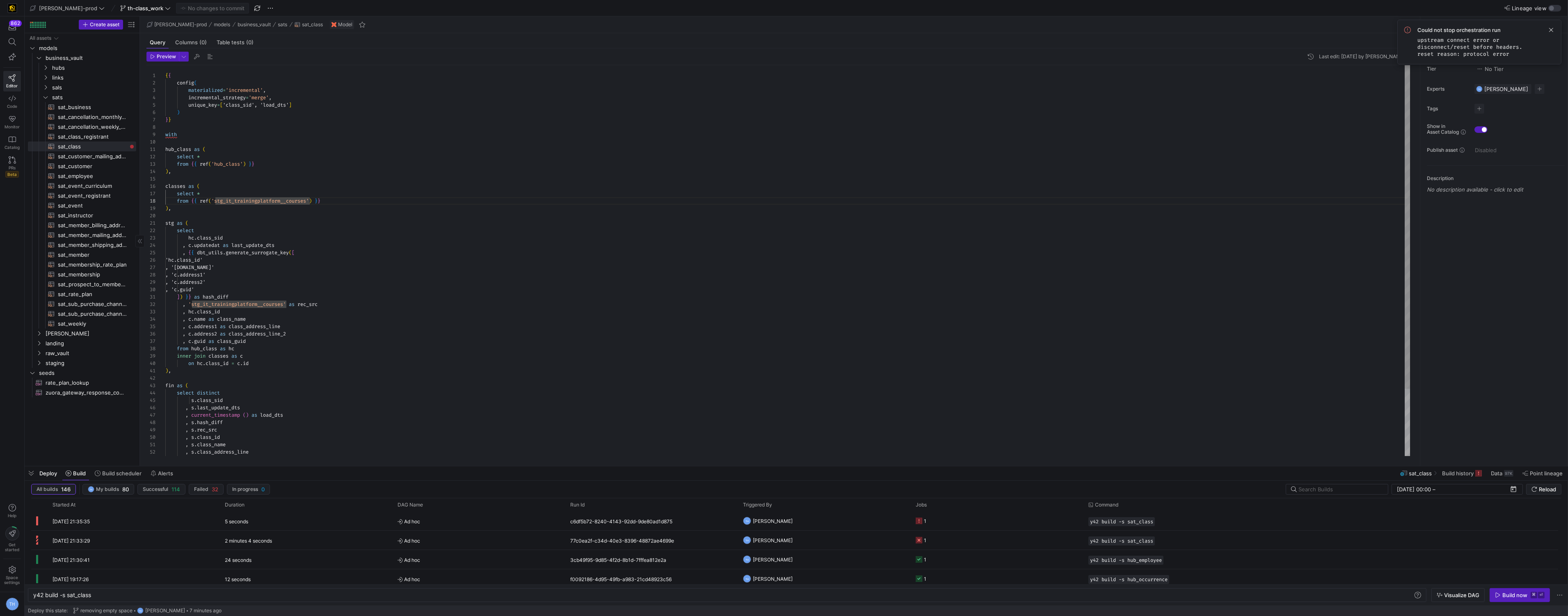
type textarea "stg as ( select hc.class_sid , c.updatedat as last_update_dts , {{ dbt_utils.ge…"
click at [309, 246] on div "{ { config ( materialized = 'incremental' , incremental_strategy = 'merge' , un…" at bounding box center [788, 301] width 1245 height 472
click at [252, 261] on div "{ { config ( materialized = 'incremental' , incremental_strategy = 'merge' , un…" at bounding box center [788, 301] width 1245 height 472
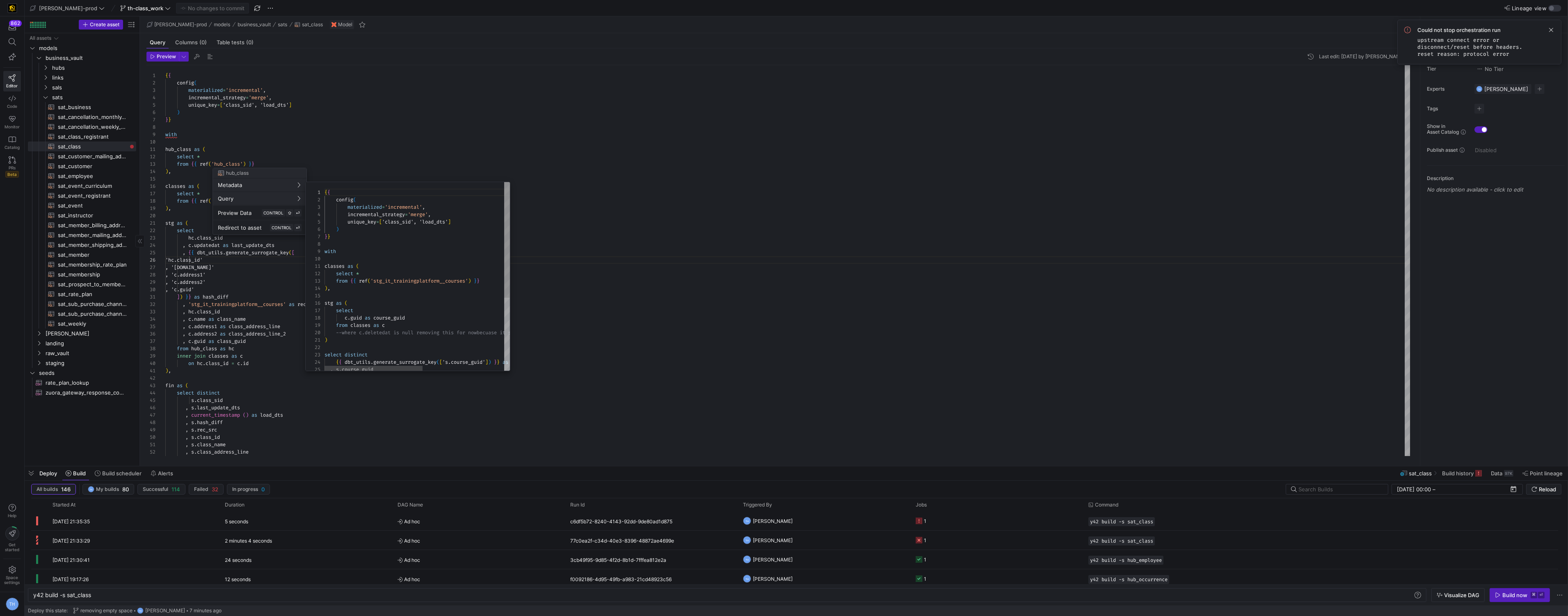
scroll to position [74, 0]
type textarea ") select distinct {{ dbt_utils.generate_surrogate_key(['s.course_guid']) }} as …"
drag, startPoint x: 340, startPoint y: 254, endPoint x: 421, endPoint y: 254, distance: 81.0
click at [421, 254] on div "stg as ( select c . guid as course_guid from classes as c --where c.deletedat i…" at bounding box center [494, 219] width 339 height 307
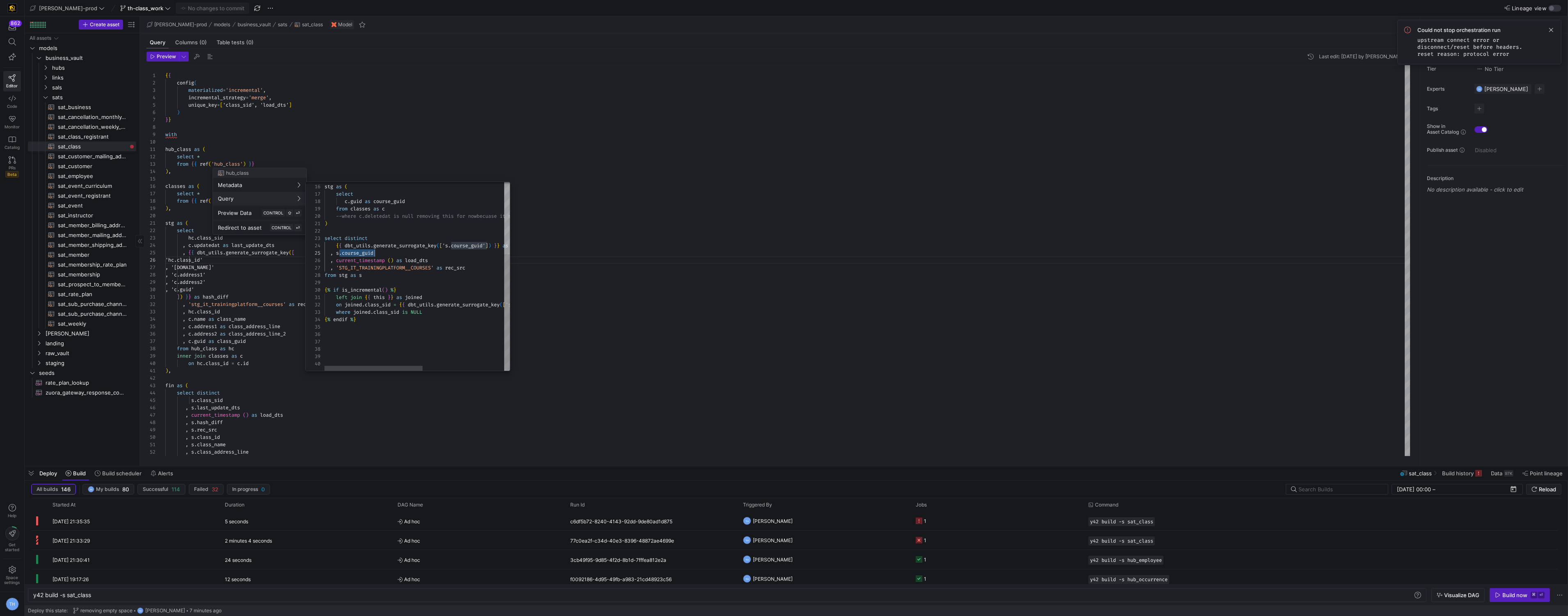
click at [421, 254] on div "stg as ( select c . guid as course_guid from classes as c --where c.deletedat i…" at bounding box center [494, 219] width 339 height 307
drag, startPoint x: 343, startPoint y: 253, endPoint x: 393, endPoint y: 253, distance: 50.0
click at [393, 253] on div "stg as ( select c . guid as course_guid from classes as c --where c.deletedat i…" at bounding box center [494, 219] width 339 height 307
click at [405, 147] on div at bounding box center [784, 308] width 1568 height 616
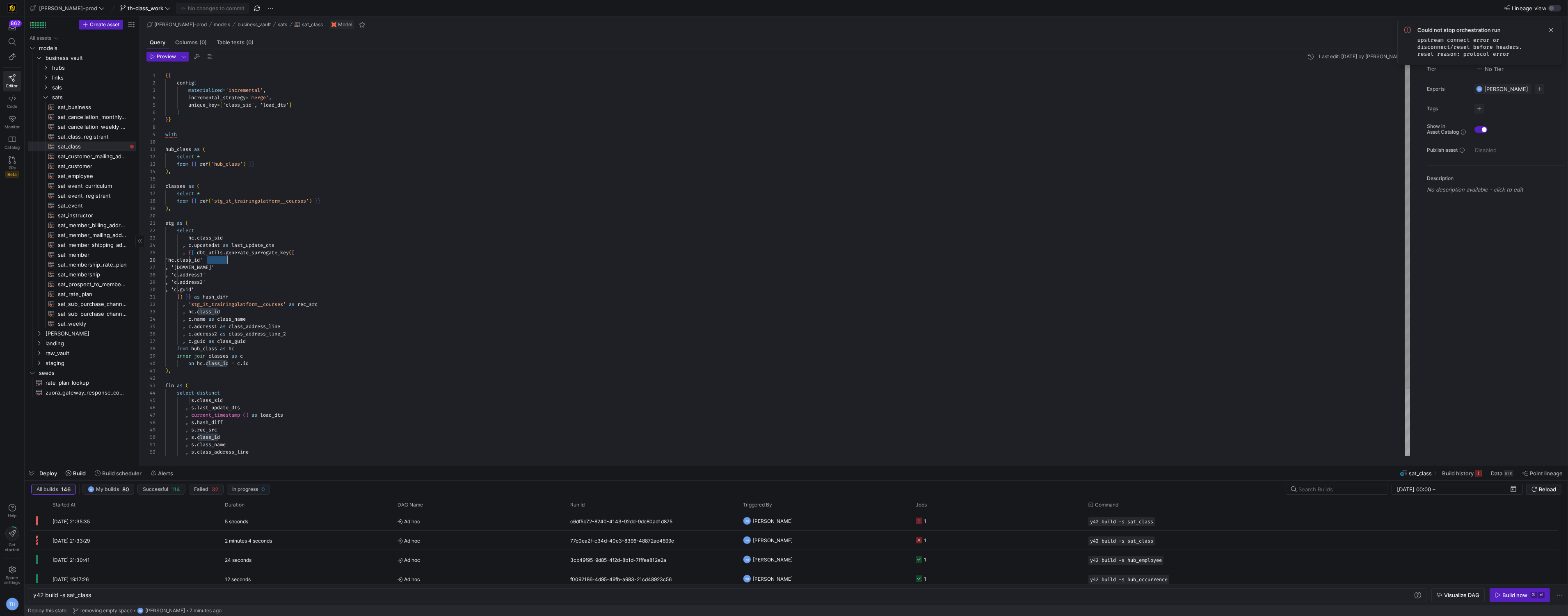
scroll to position [37, 65]
drag, startPoint x: 206, startPoint y: 260, endPoint x: 228, endPoint y: 260, distance: 22.0
click at [203, 260] on span "'hc.class_id'" at bounding box center [184, 260] width 37 height 7
click at [284, 266] on div "{ { config ( materialized = 'incremental' , incremental_strategy = 'merge' , un…" at bounding box center [788, 301] width 1245 height 472
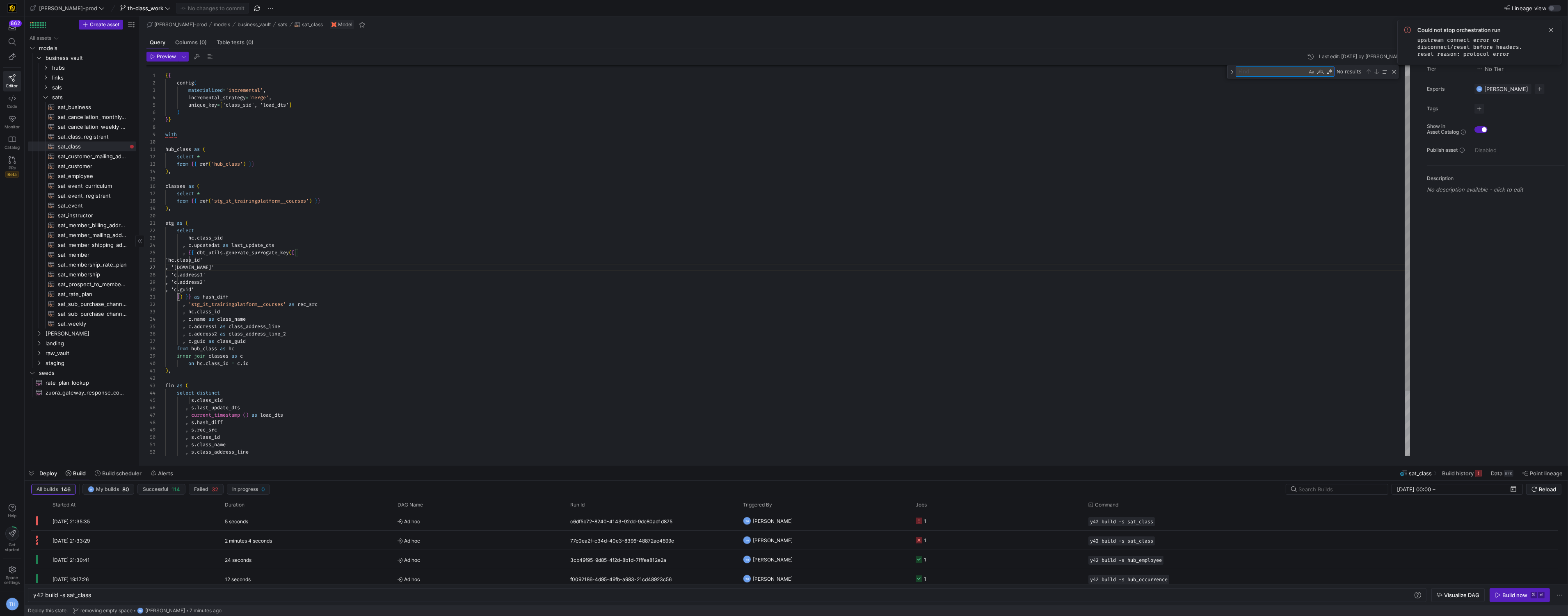
type textarea "c"
type textarea "]) }} as hash_diff , 'stg_it_trainingplatform__courses' as rec_src , hc.class_i…"
type textarea "class_id"
click at [1231, 72] on div "Toggle Replace" at bounding box center [1232, 72] width 7 height 13
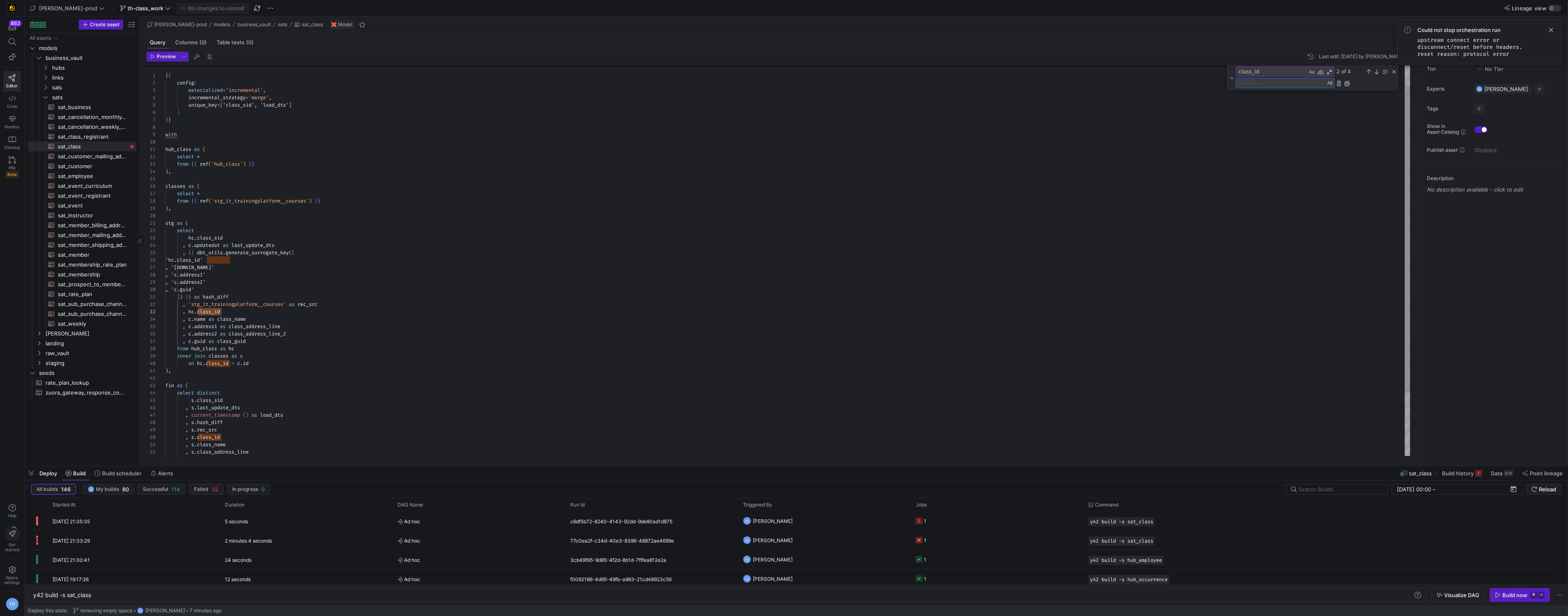
click at [1243, 85] on textarea "Replace" at bounding box center [1281, 83] width 89 height 10
type textarea "course_guid"
click at [1348, 83] on div "Replace All (⌘Enter)" at bounding box center [1346, 83] width 7 height 7
type textarea "stg as ( select hc.class_sid , c.updatedat as last_update_dts , {{ dbt_utils.ge…"
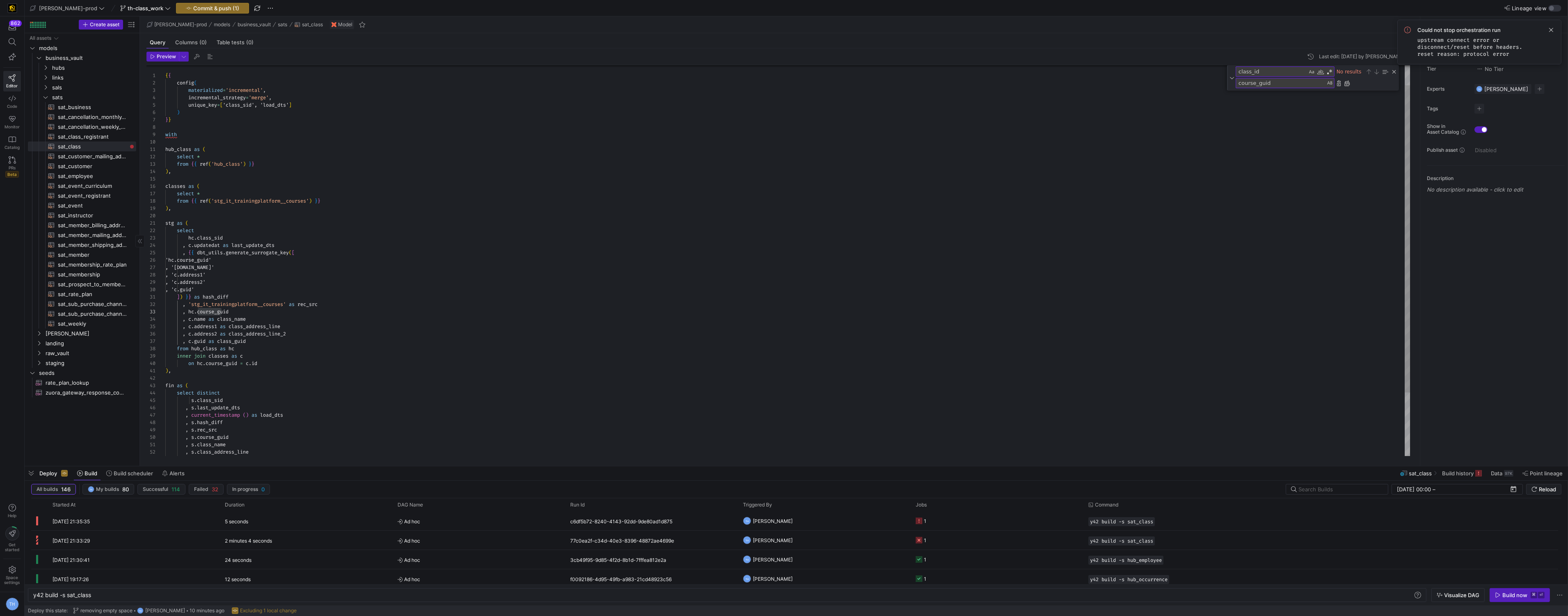
click at [396, 256] on div "{ { config ( materialized = 'incremental' , incremental_strategy = 'merge' , un…" at bounding box center [788, 288] width 1245 height 497
click at [201, 10] on span "Commit & push (1)" at bounding box center [215, 8] width 46 height 7
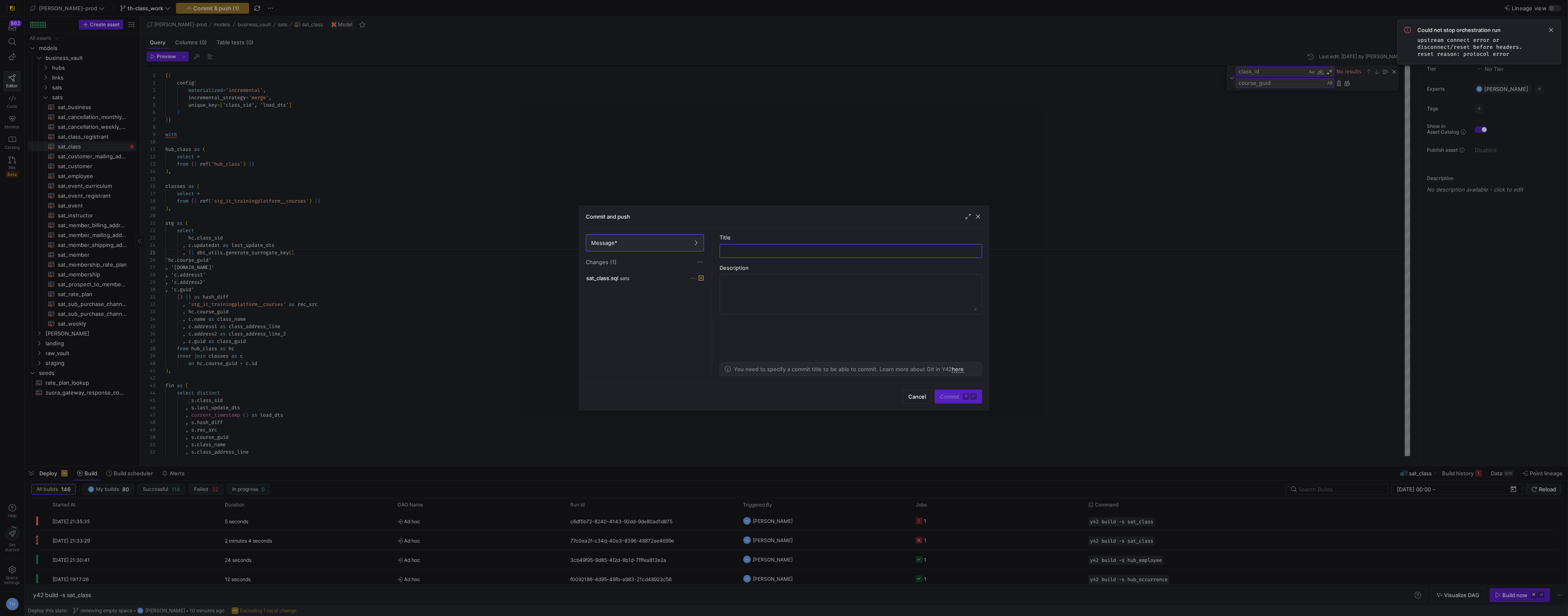
type input "a"
type input "fixing name"
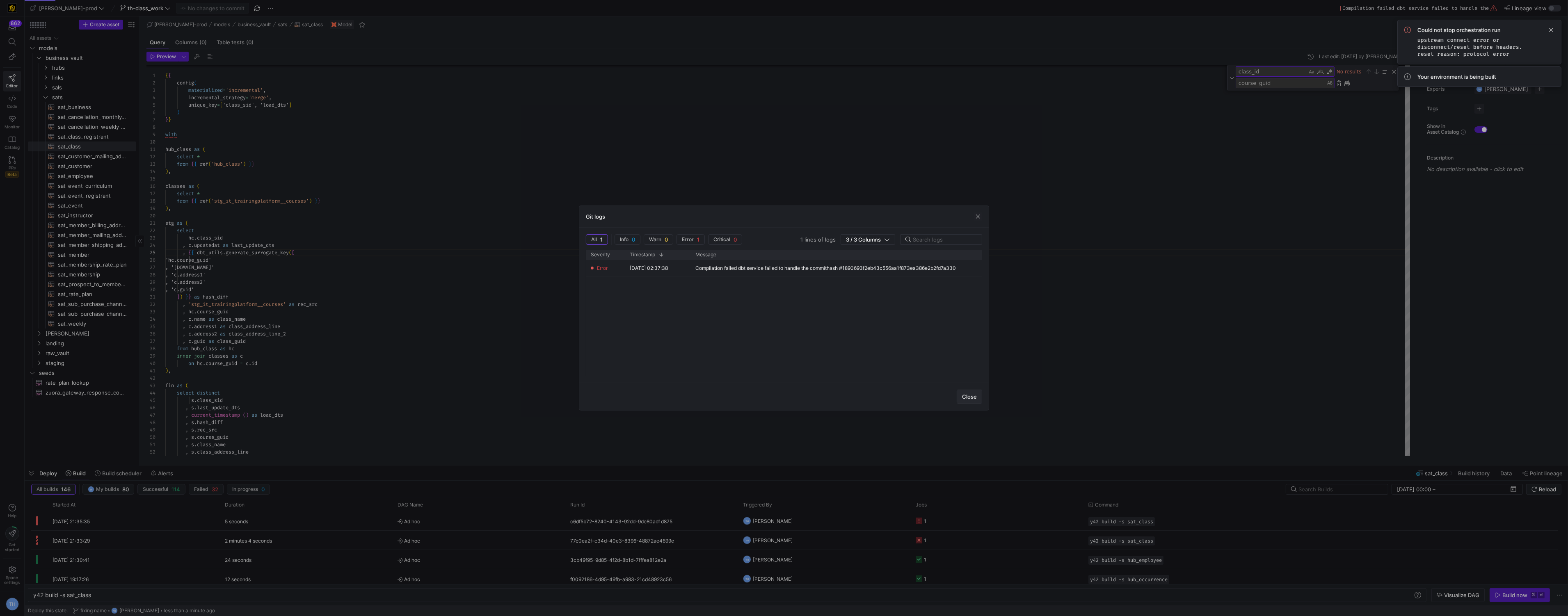
click at [971, 394] on span "Close" at bounding box center [970, 396] width 15 height 7
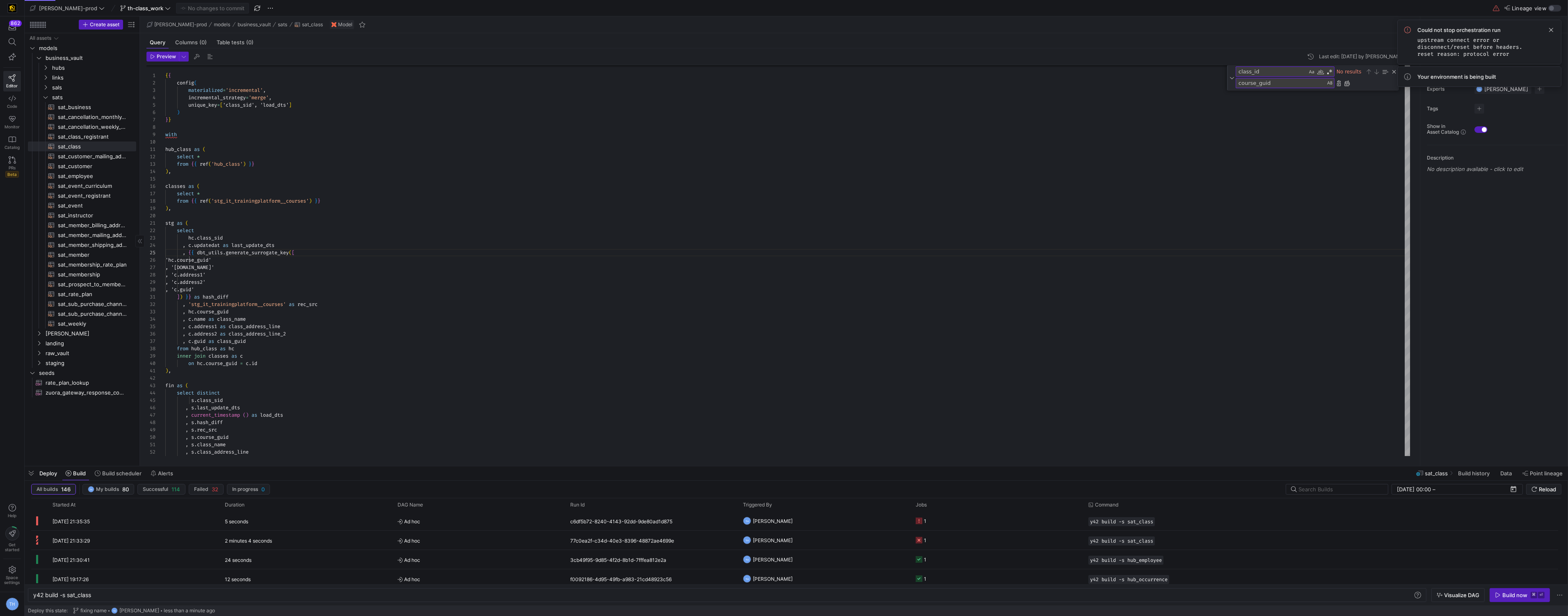
click at [1527, 599] on span "button" at bounding box center [1520, 595] width 60 height 13
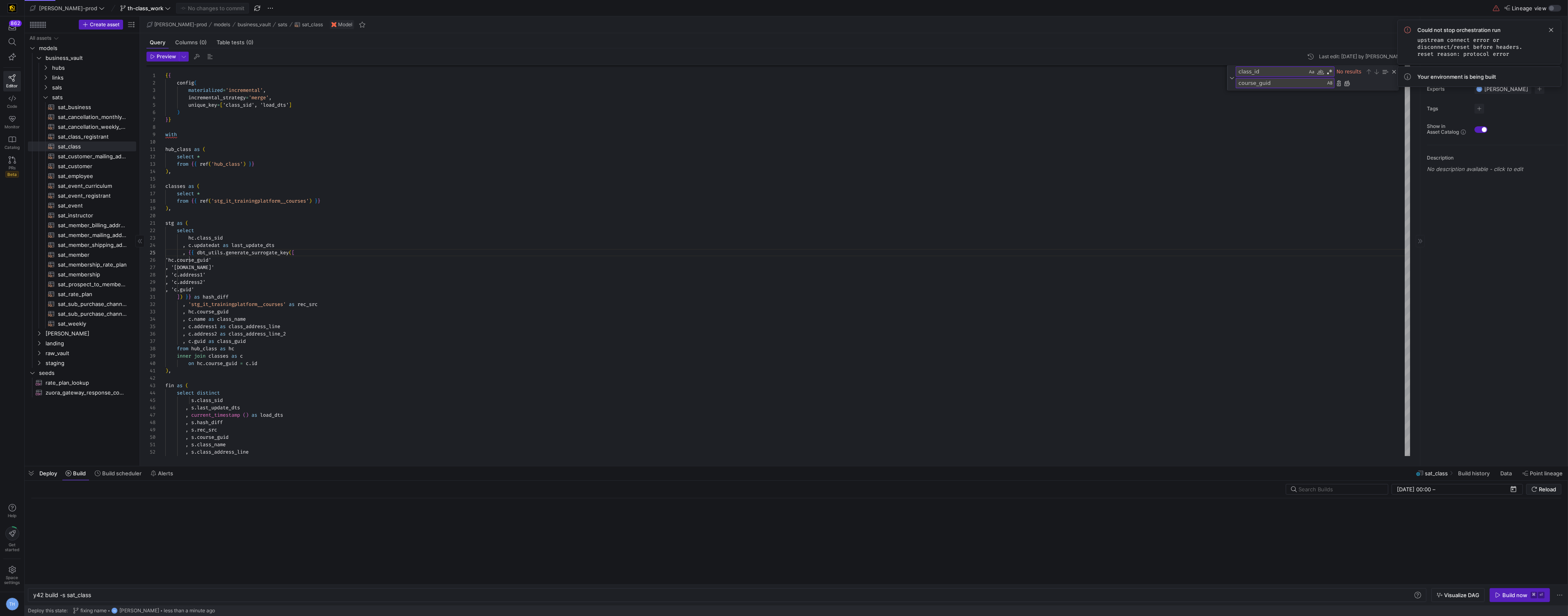
click at [1551, 28] on span at bounding box center [1551, 30] width 10 height 10
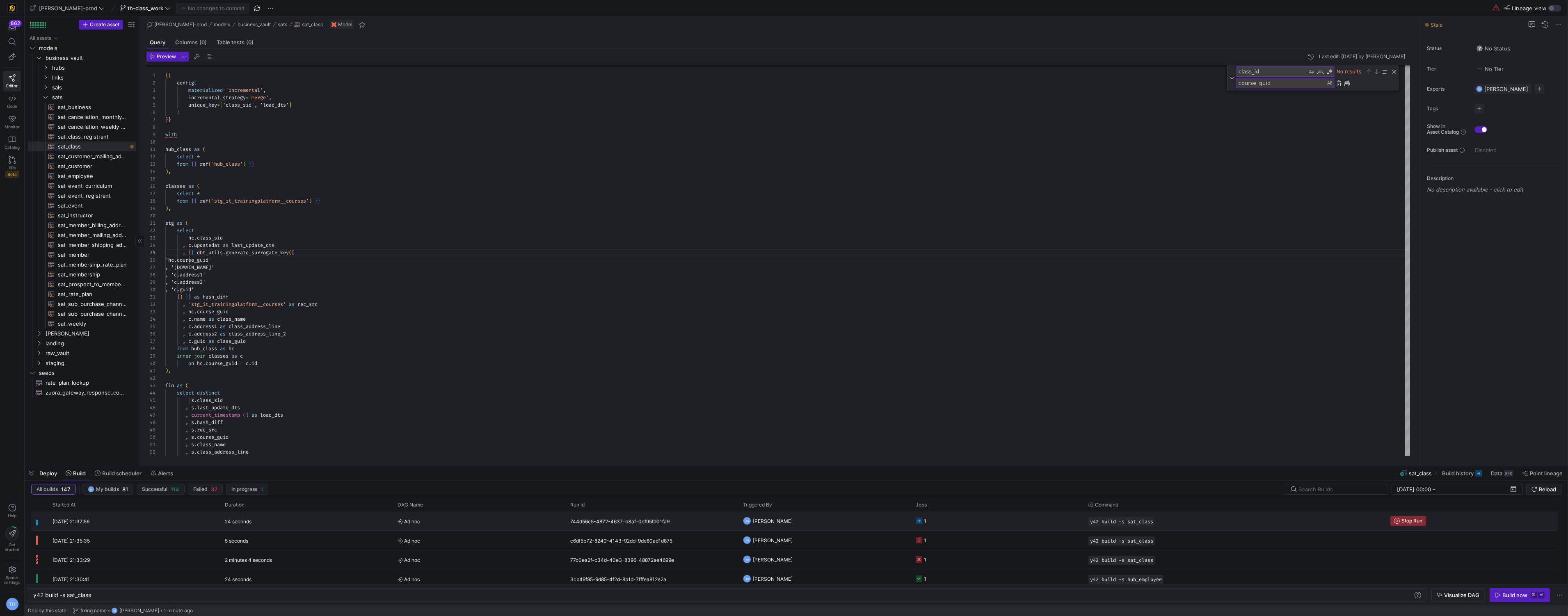
click at [1038, 525] on y42-job-status-cell-renderer "1" at bounding box center [997, 521] width 163 height 18
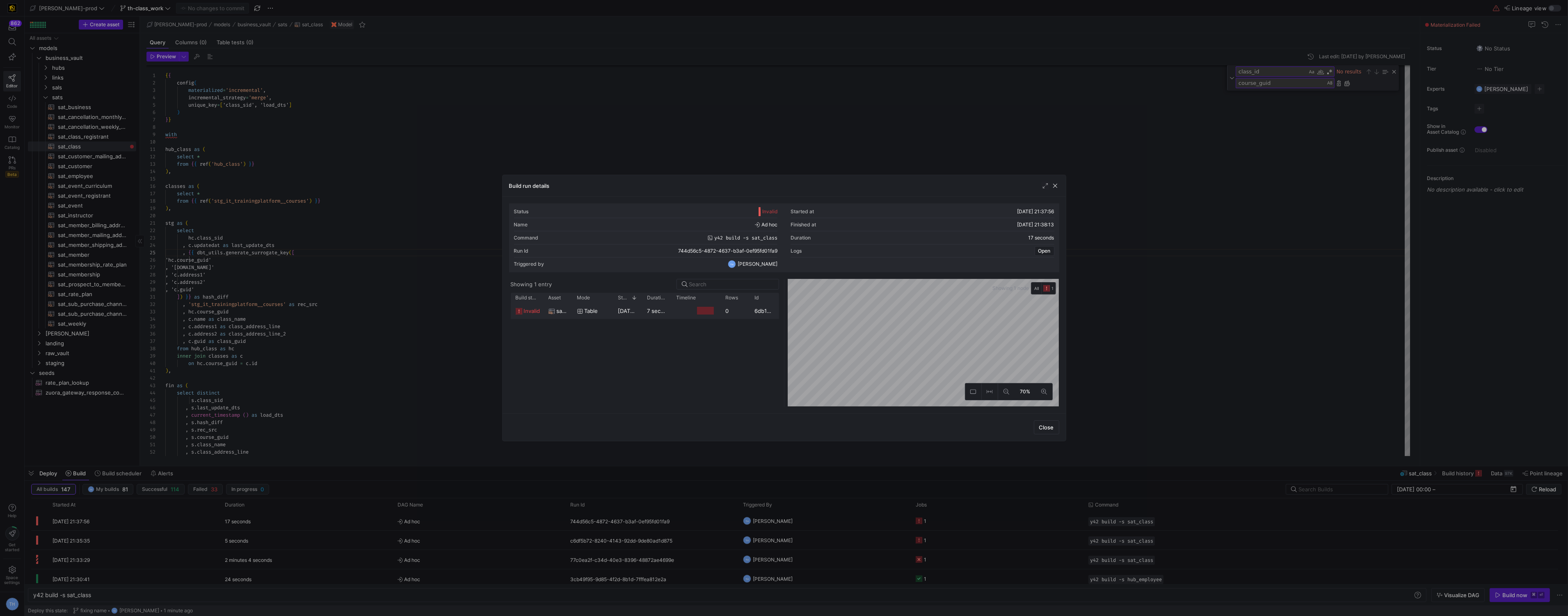
click at [737, 303] on div "0" at bounding box center [735, 310] width 29 height 16
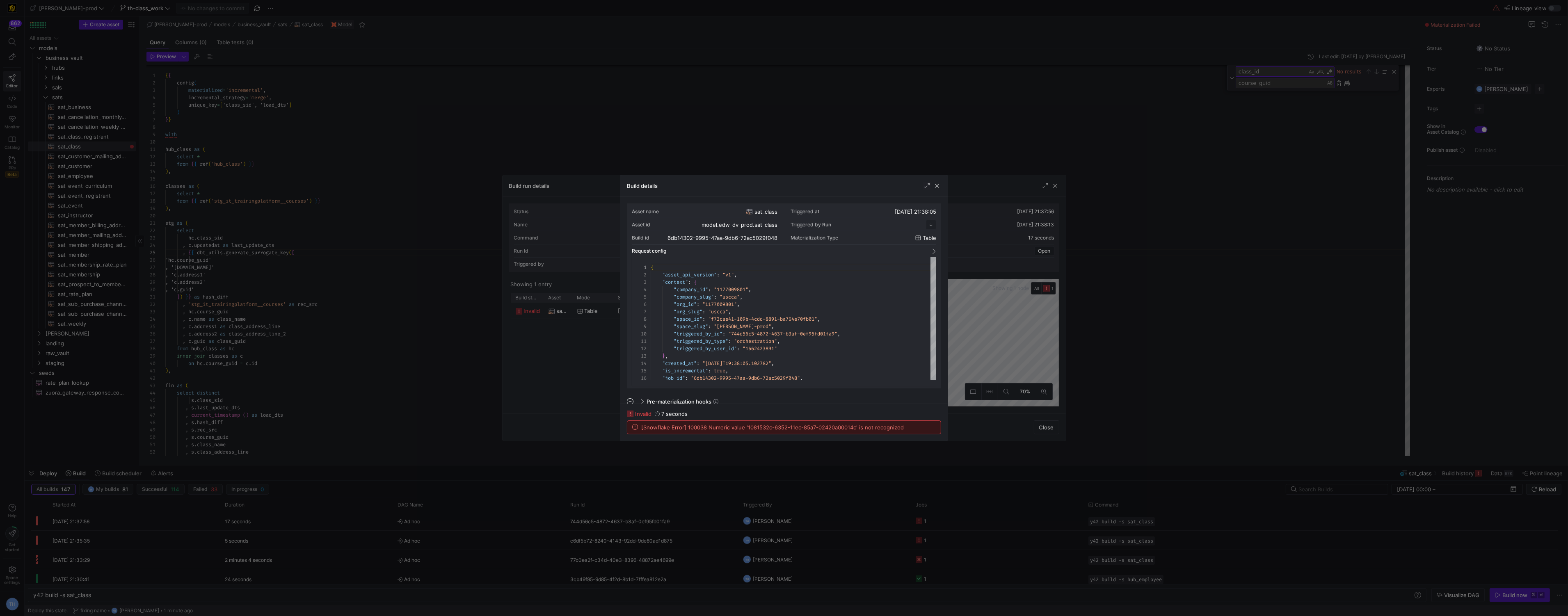
scroll to position [74, 0]
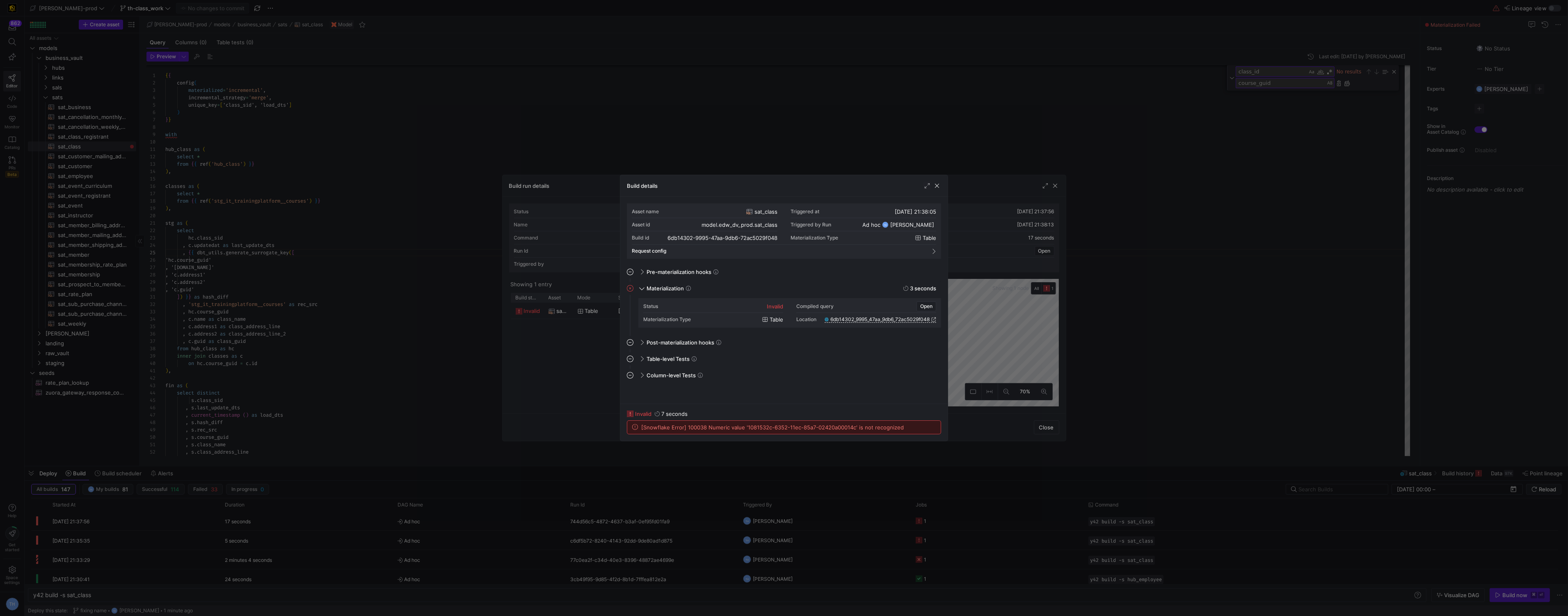
click at [797, 105] on div at bounding box center [784, 308] width 1568 height 616
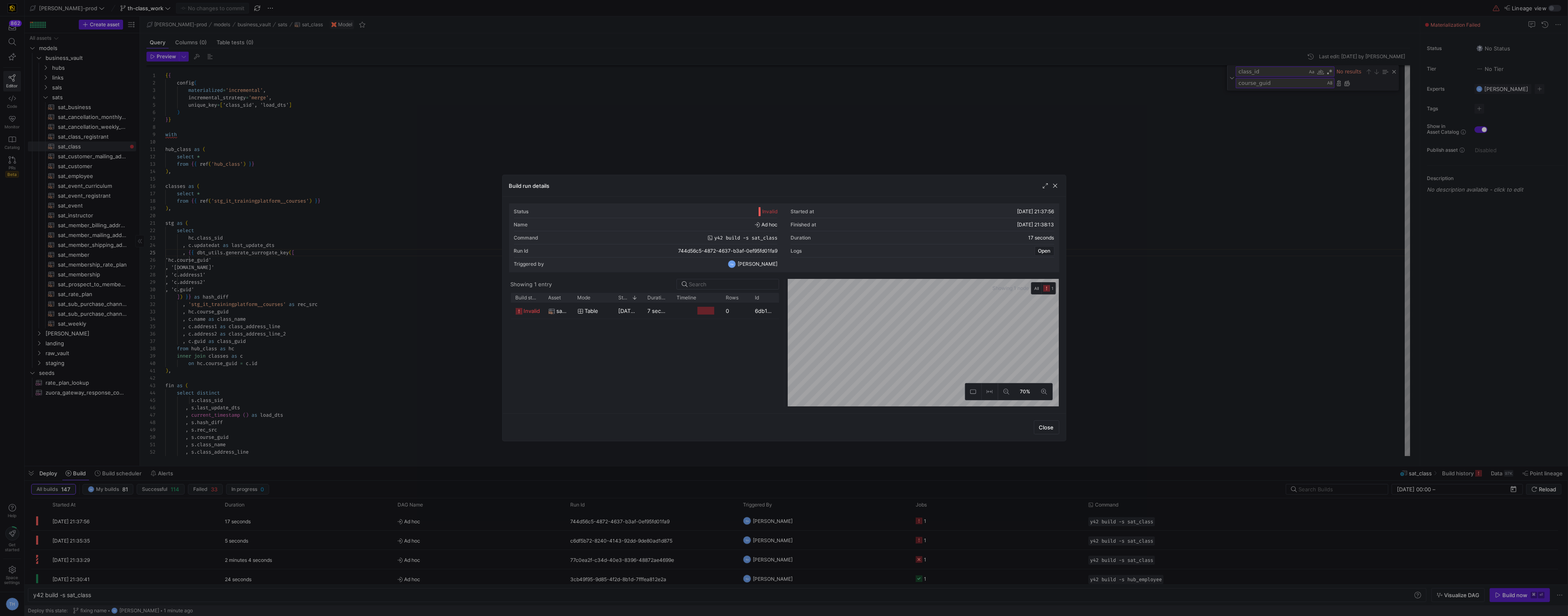
click at [797, 105] on div at bounding box center [784, 308] width 1568 height 616
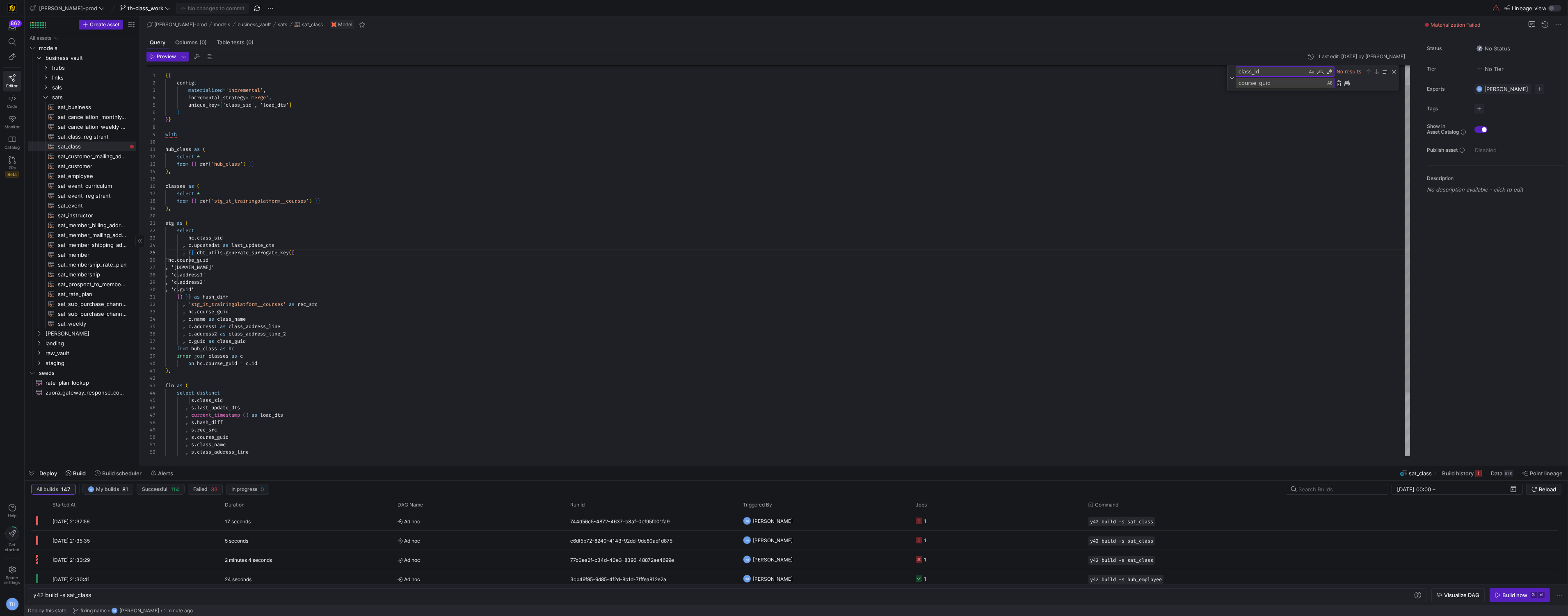
scroll to position [0, 5]
click at [270, 368] on div "{ { config ( materialized = 'incremental' , incremental_strategy = 'merge' , un…" at bounding box center [788, 288] width 1245 height 497
click at [270, 366] on div "{ { config ( materialized = 'incremental' , incremental_strategy = 'merge' , un…" at bounding box center [788, 288] width 1245 height 497
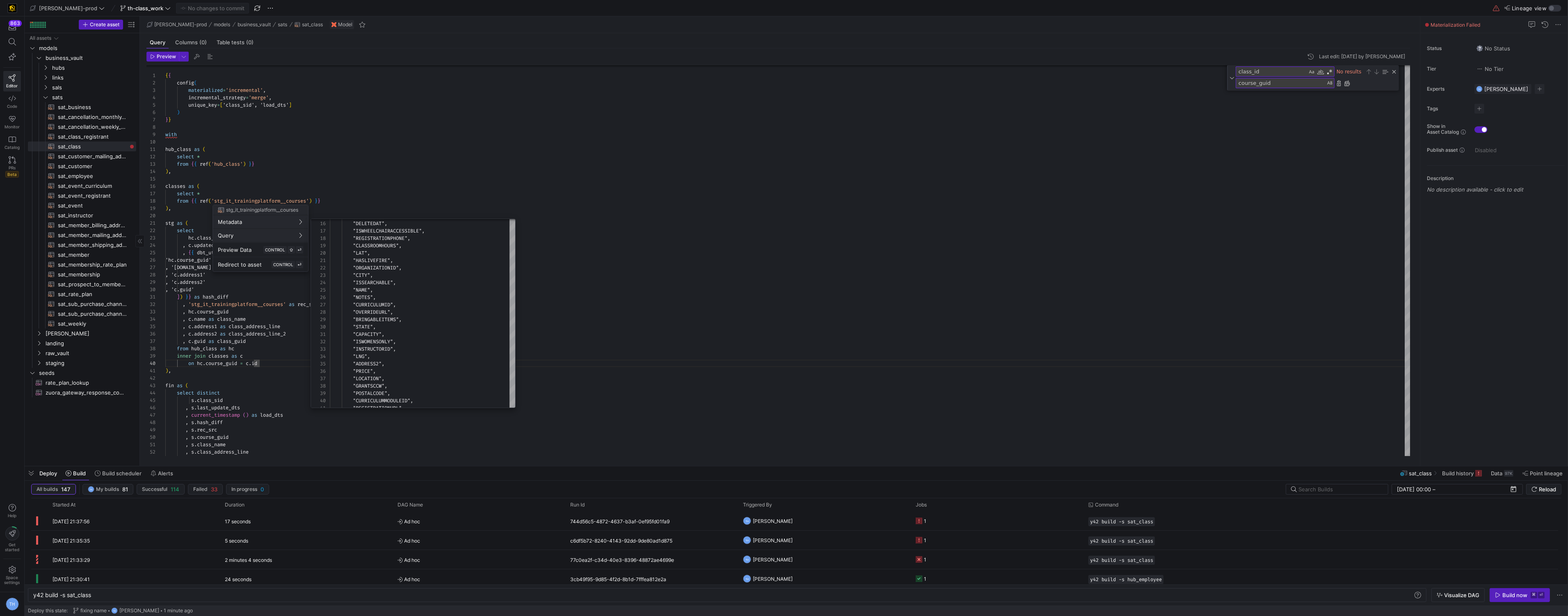
click at [368, 181] on div at bounding box center [784, 308] width 1568 height 616
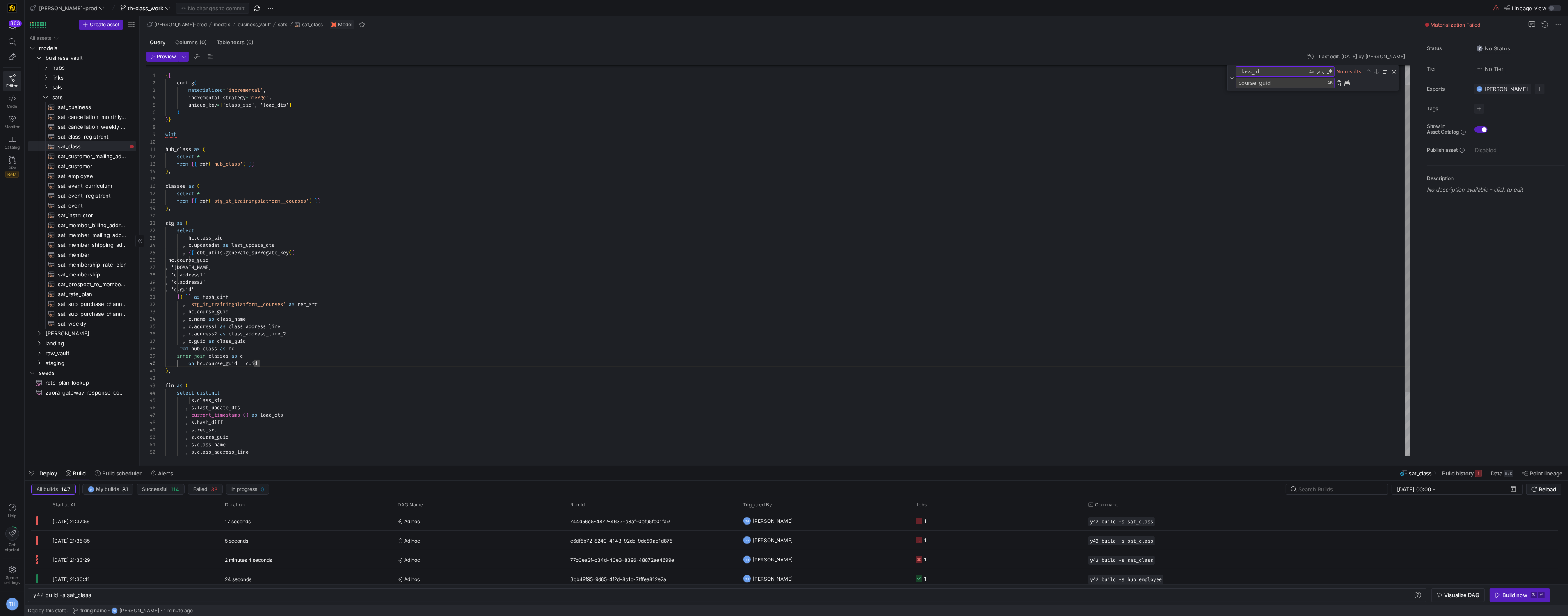
click at [268, 355] on div "{ { config ( materialized = 'incremental' , incremental_strategy = 'merge' , un…" at bounding box center [788, 288] width 1245 height 497
click at [267, 361] on div "{ { config ( materialized = 'incremental' , incremental_strategy = 'merge' , un…" at bounding box center [788, 288] width 1245 height 497
type textarea "]) }} as hash_diff , 'stg_it_trainingplatform__courses' as rec_src , hc.course_…"
click at [196, 1] on y42-top-nav "edw-dv-prod th-class_work Commit & push (1) Lineage view" at bounding box center [796, 8] width 1544 height 16
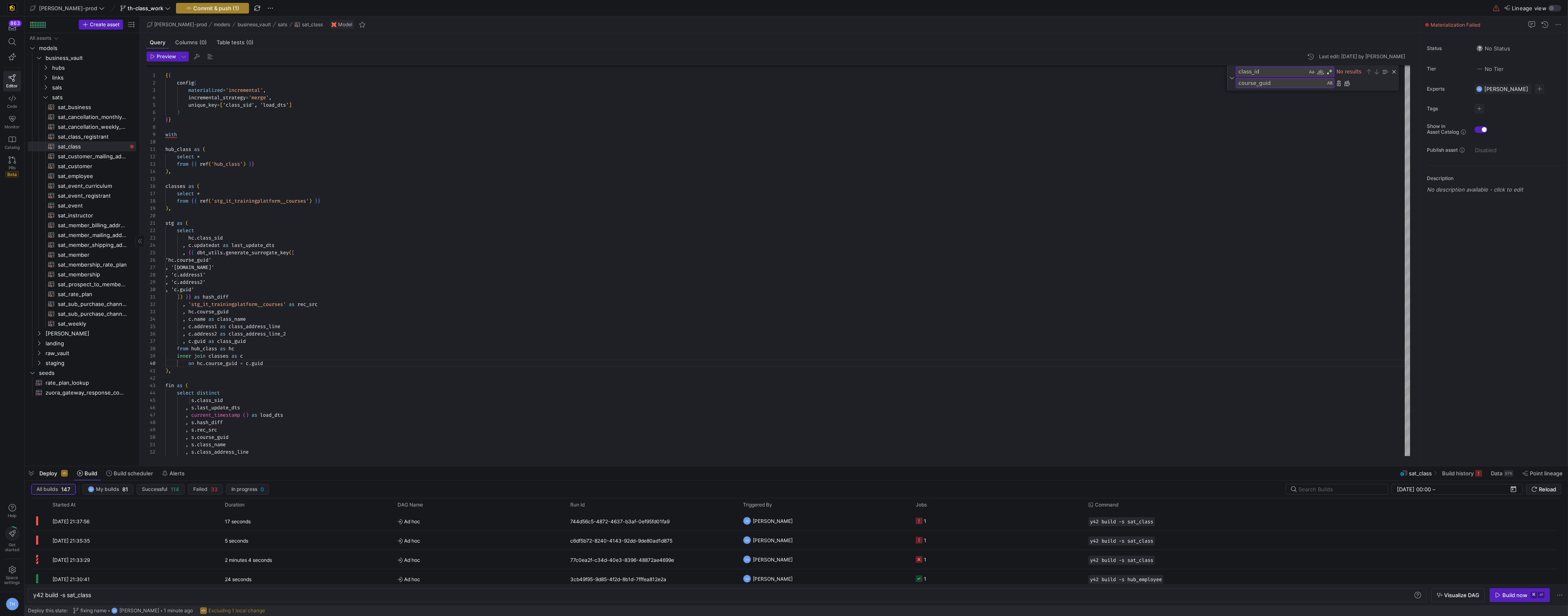
click at [195, 7] on span "Commit & push (1)" at bounding box center [215, 8] width 46 height 7
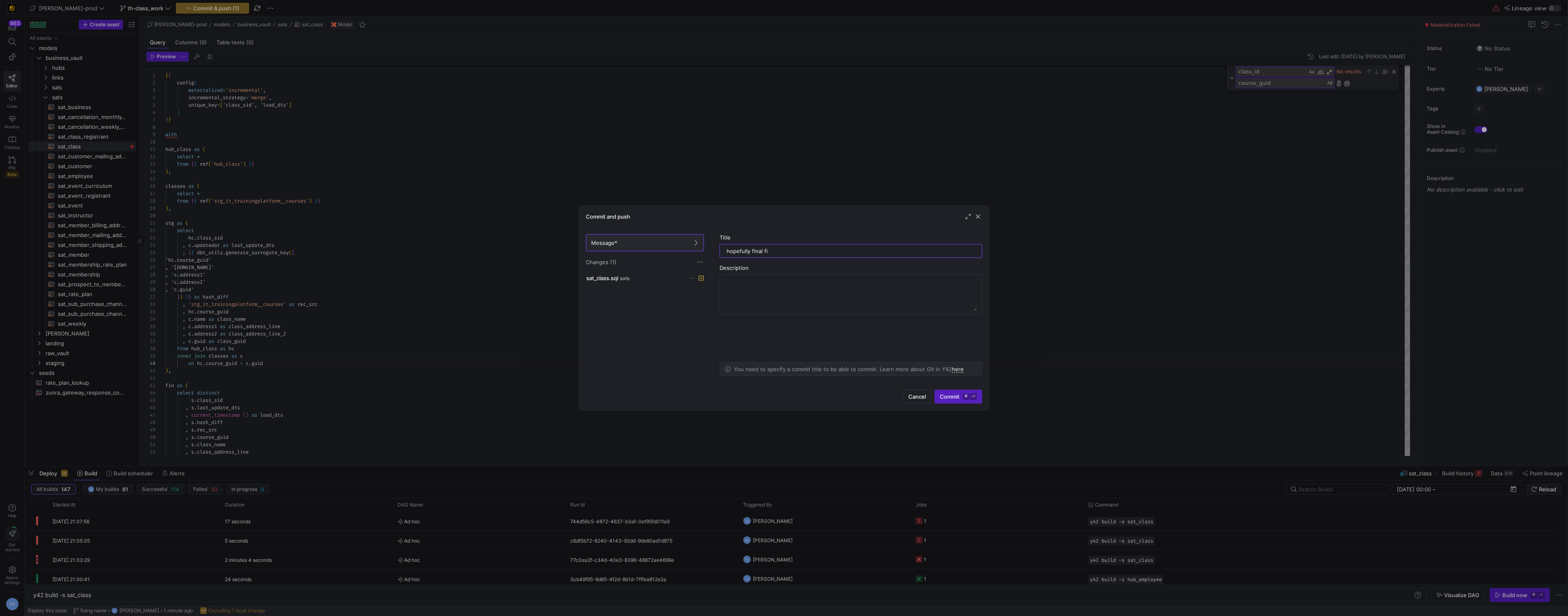
type input "hopefully final fix"
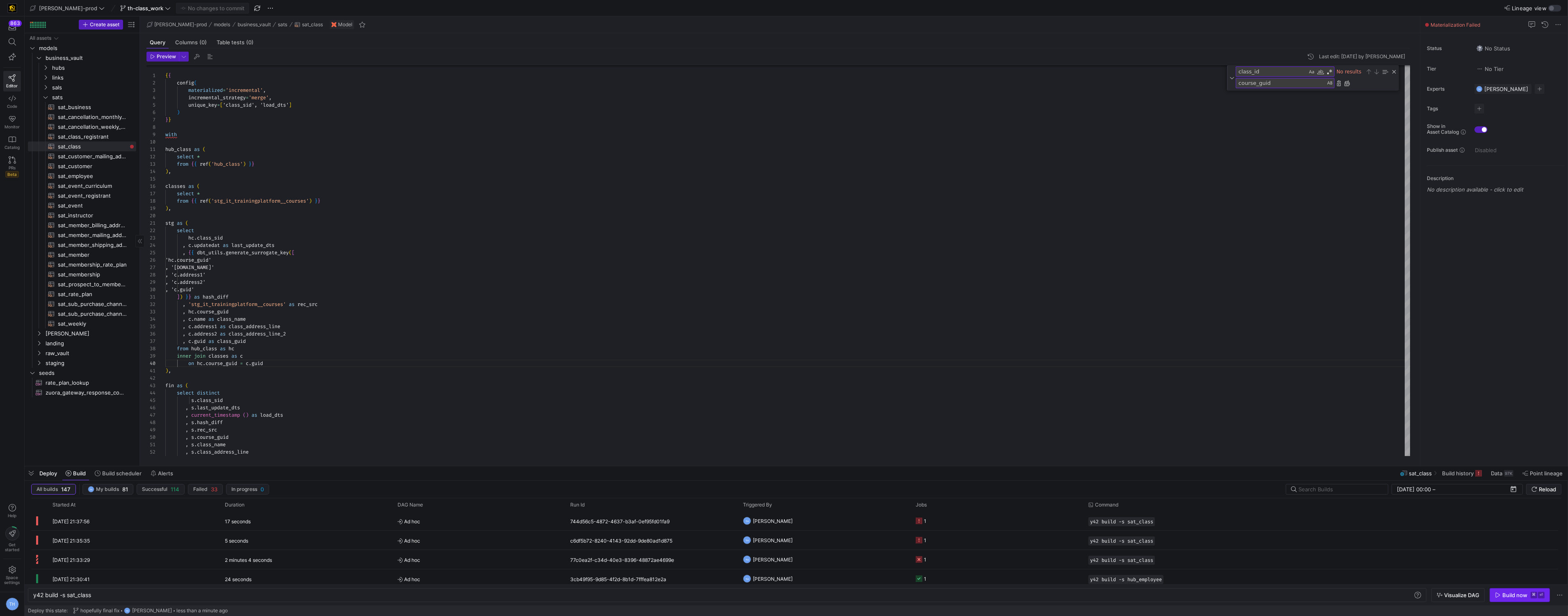
click at [1505, 594] on div "Build now" at bounding box center [1514, 595] width 25 height 7
click at [1001, 517] on y42-job-status-cell-renderer "1" at bounding box center [997, 521] width 163 height 18
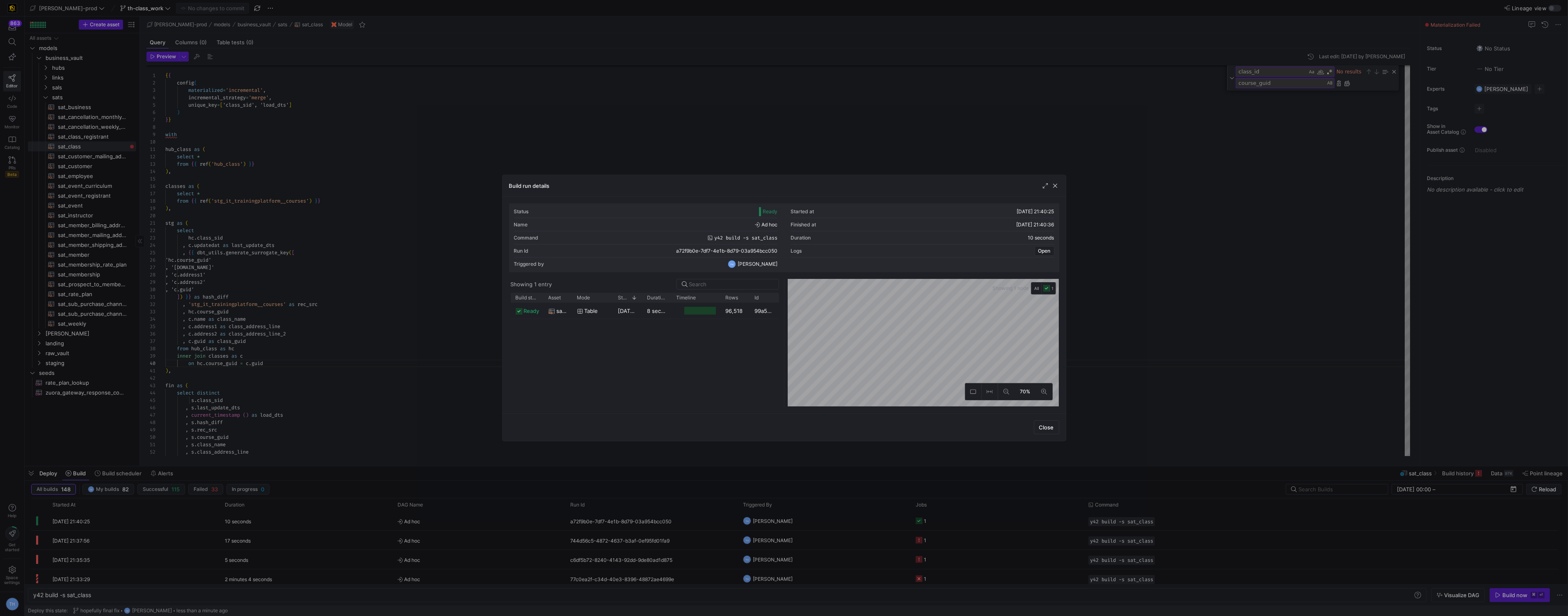
click at [829, 141] on div at bounding box center [784, 308] width 1568 height 616
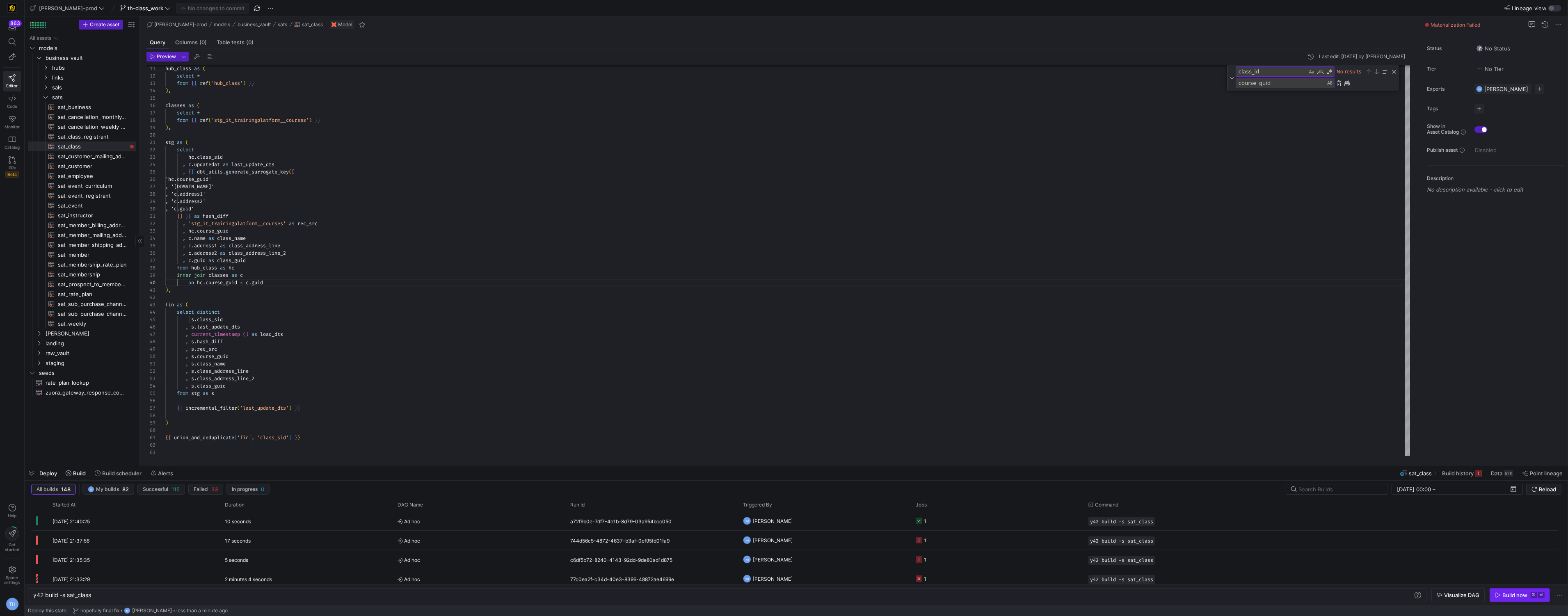
click at [1531, 593] on kbd "⌘" at bounding box center [1534, 595] width 7 height 7
click at [847, 523] on y42-orchestration-triggered-by "TH Tommy Huelhorst" at bounding box center [825, 521] width 163 height 18
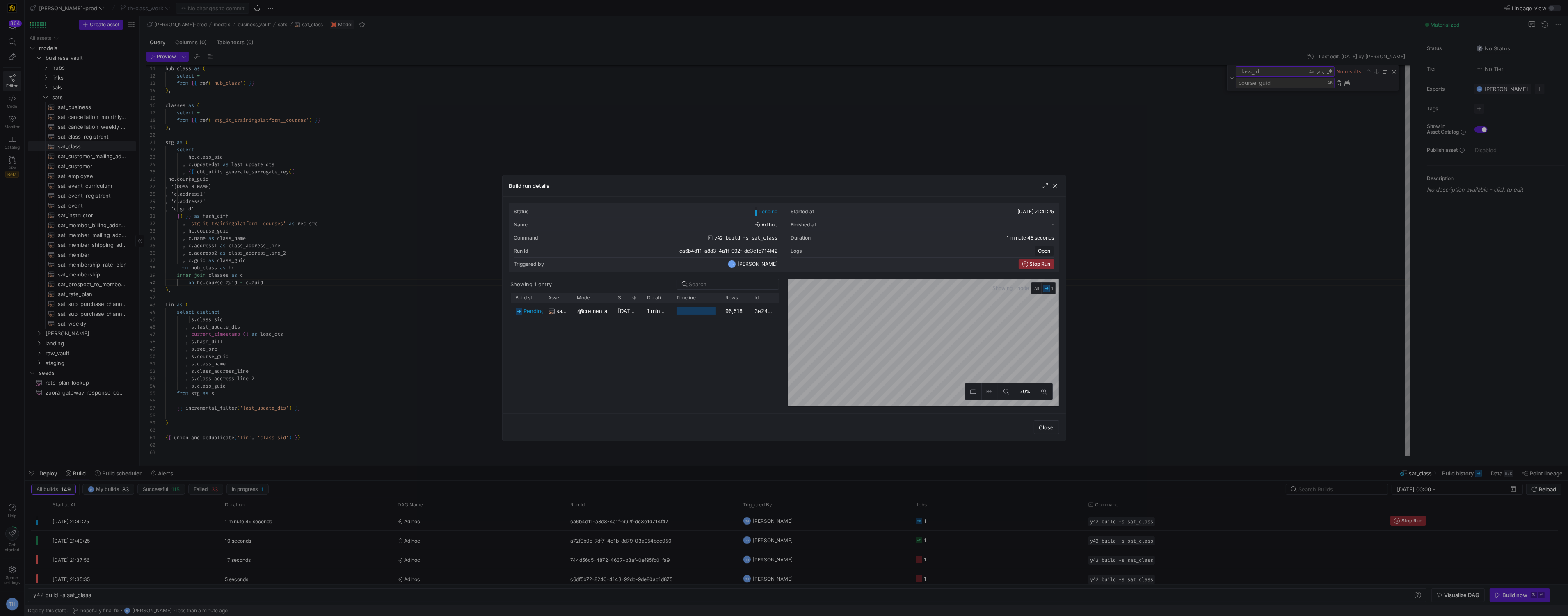
click at [823, 104] on div at bounding box center [784, 308] width 1568 height 616
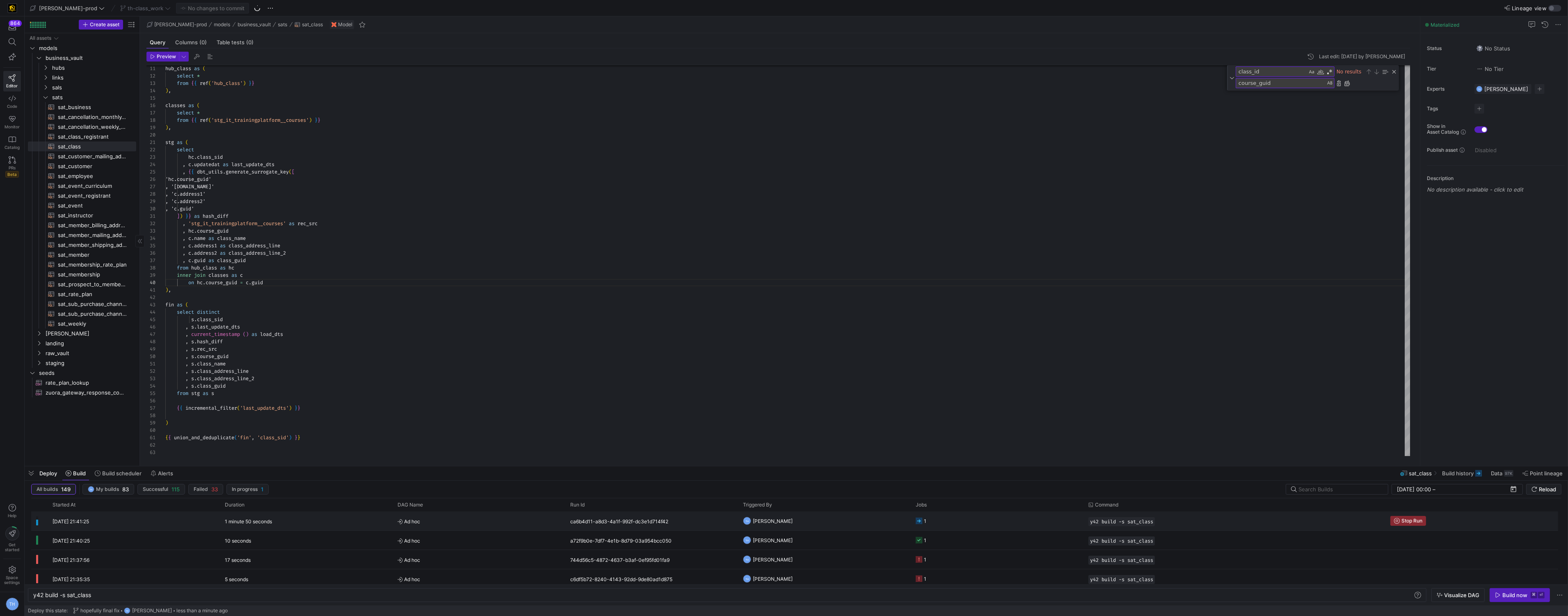
click at [867, 520] on y42-orchestration-triggered-by "TH Tommy Huelhorst" at bounding box center [825, 521] width 163 height 18
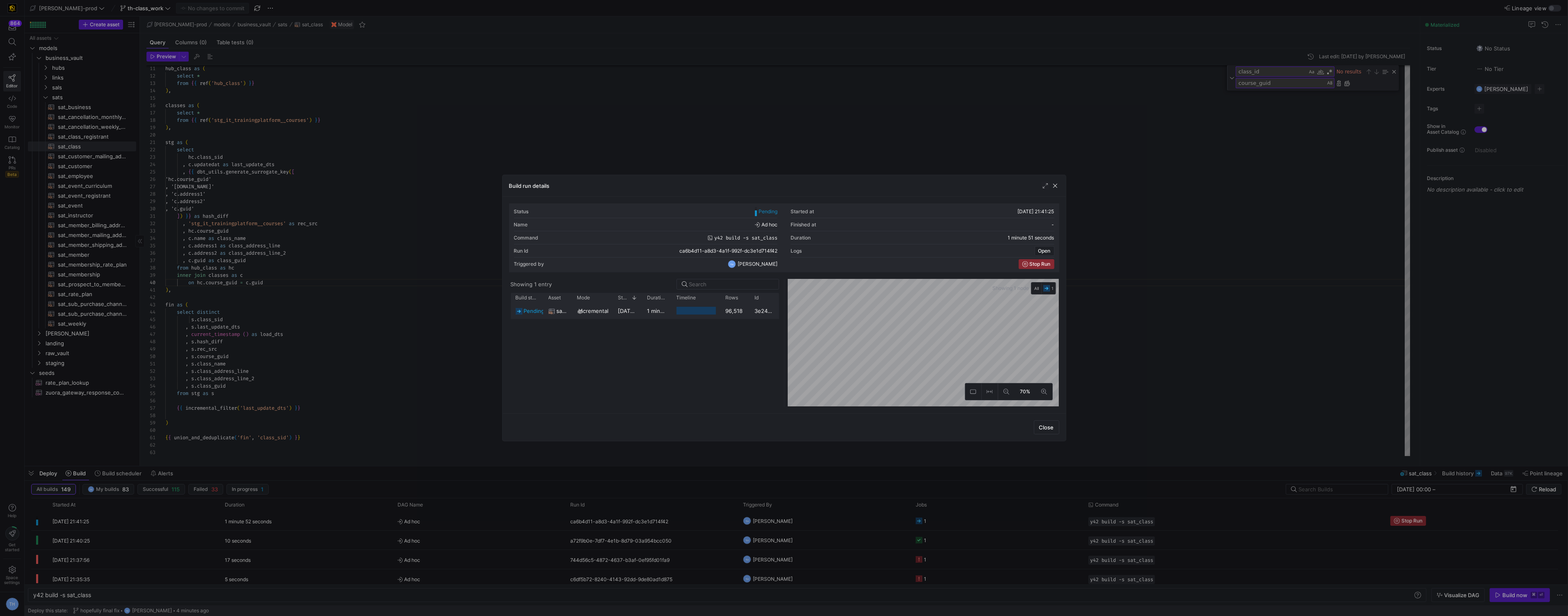
click at [667, 303] on div "1 minute 51 seconds" at bounding box center [657, 310] width 29 height 16
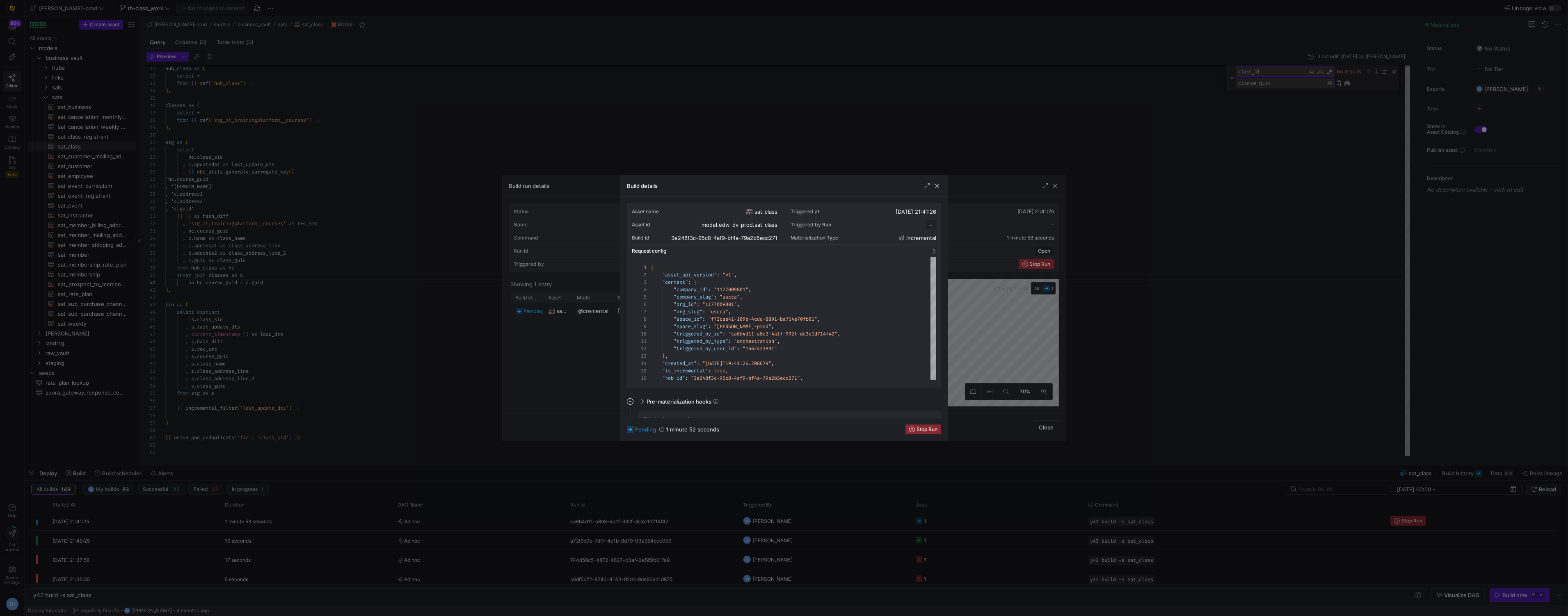
scroll to position [74, 0]
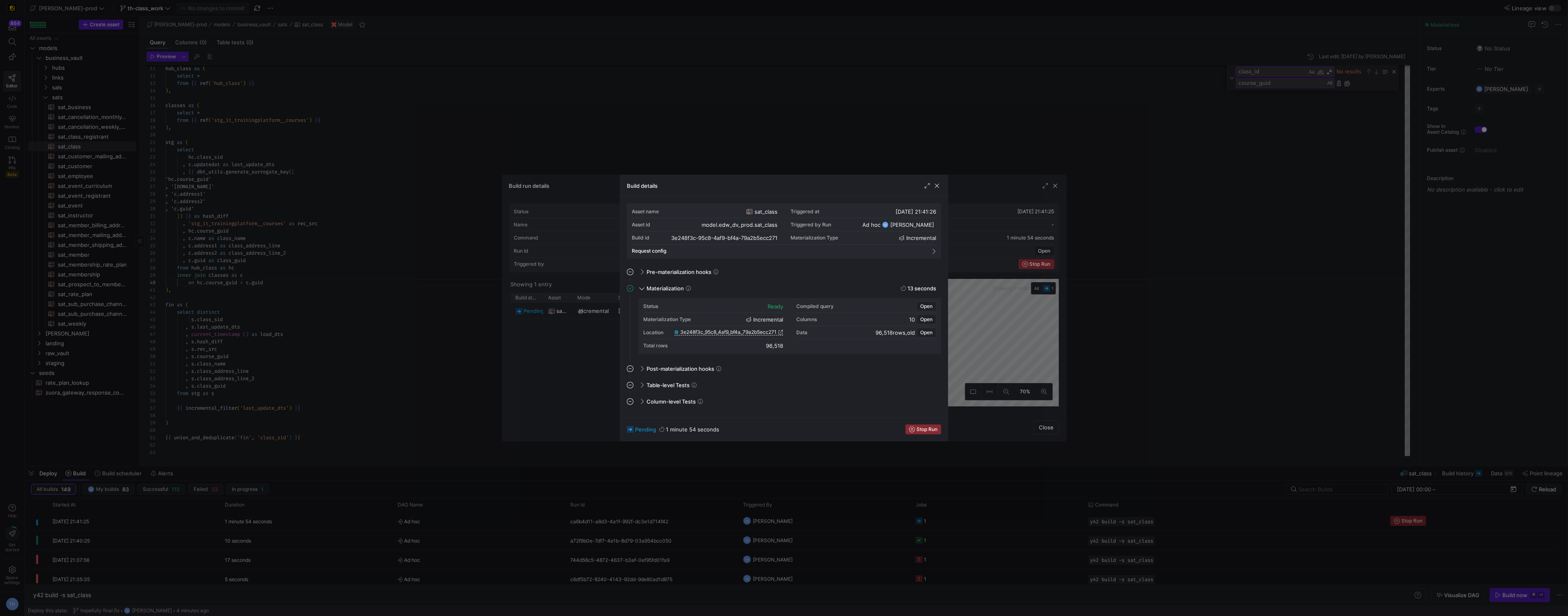
click at [696, 164] on div at bounding box center [784, 308] width 1568 height 616
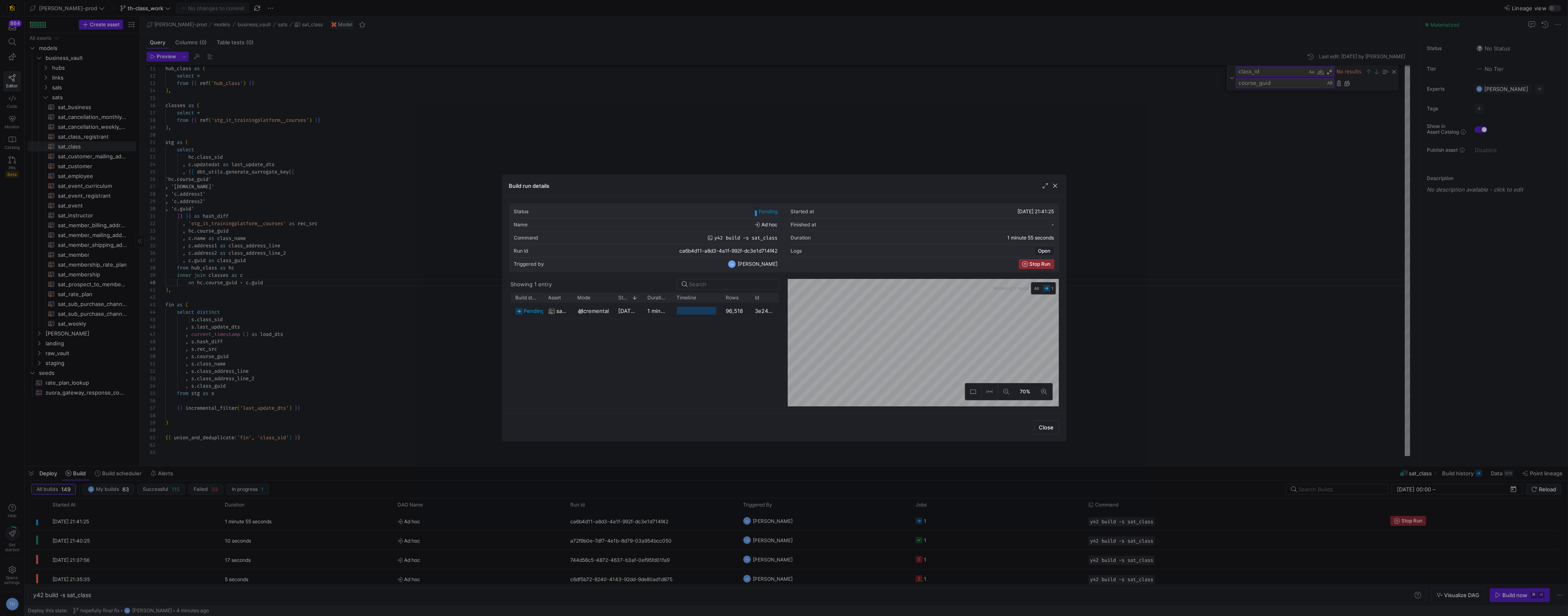
click at [698, 143] on div at bounding box center [784, 308] width 1568 height 616
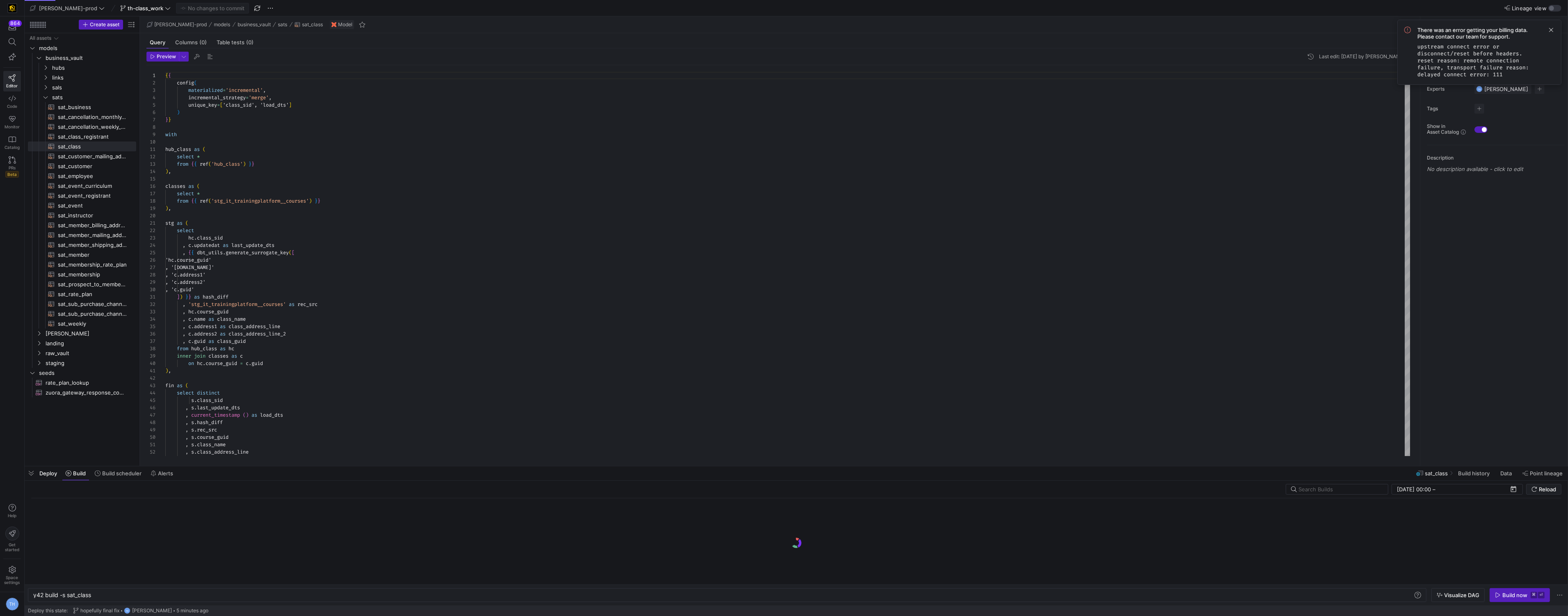
scroll to position [74, 0]
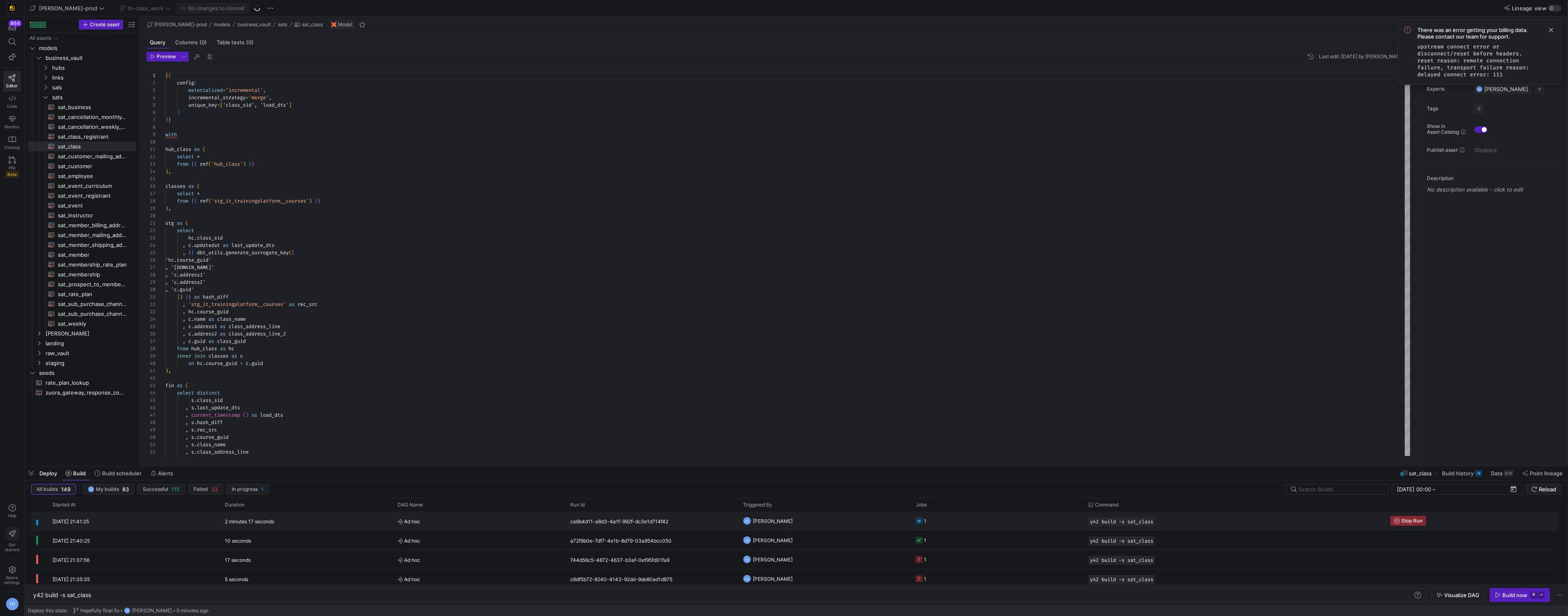
click at [826, 521] on y42-orchestration-triggered-by "TH [PERSON_NAME]" at bounding box center [825, 521] width 163 height 18
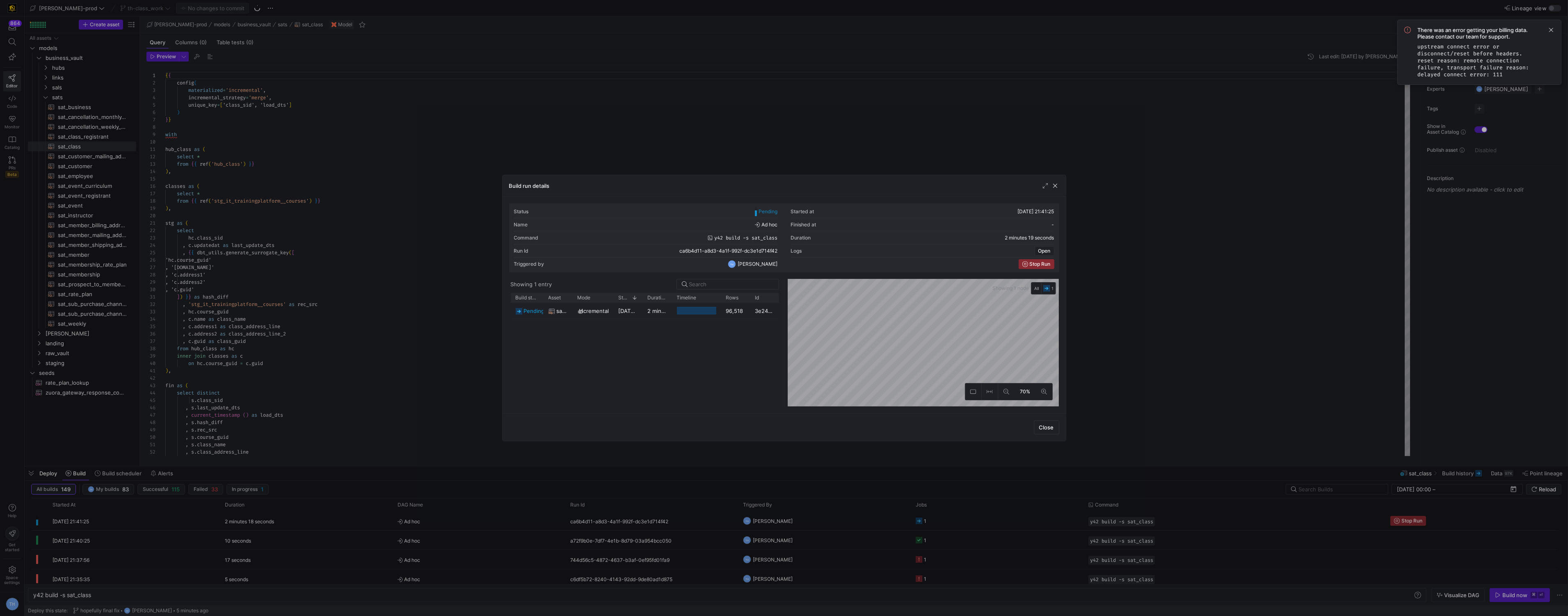
click at [772, 122] on div at bounding box center [784, 308] width 1568 height 616
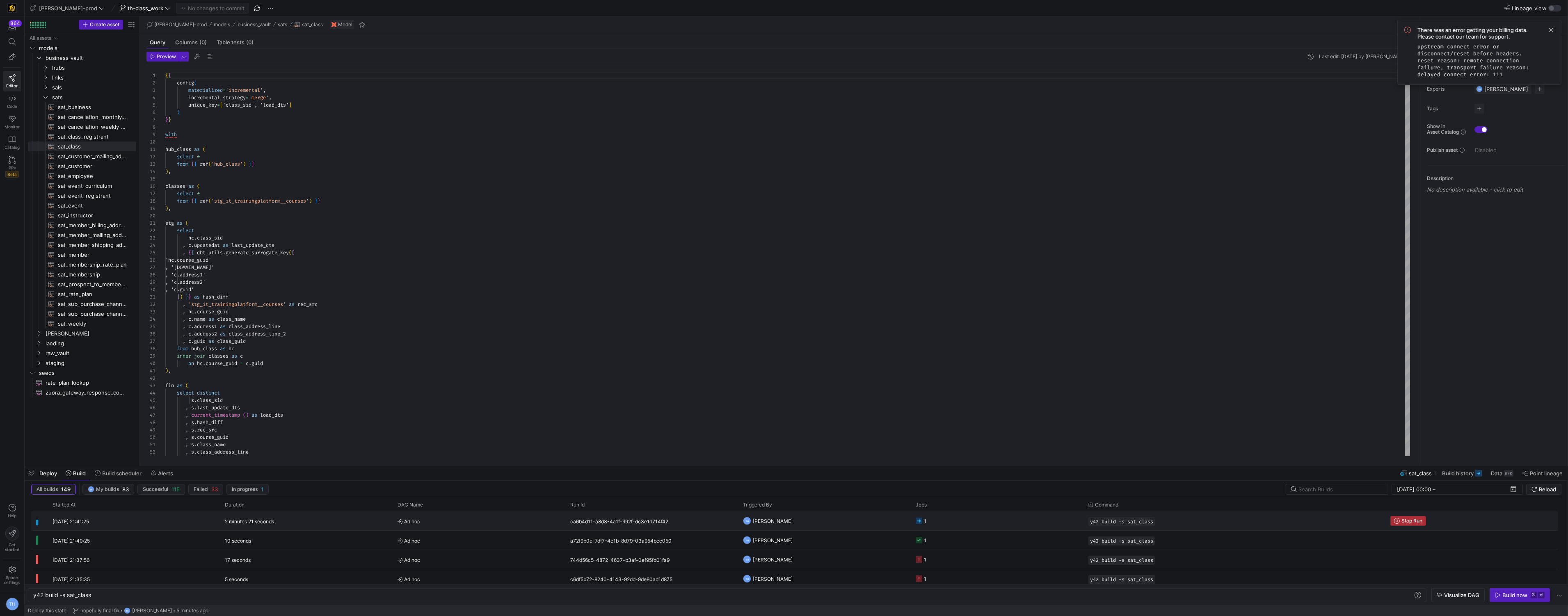
click at [1406, 519] on span "Stop Run" at bounding box center [1412, 520] width 21 height 5
click at [1545, 27] on div "There was an error getting your billing data. Please contact our team for suppo…" at bounding box center [1486, 52] width 137 height 51
click at [1550, 29] on span at bounding box center [1551, 30] width 10 height 10
click at [1494, 590] on span "button" at bounding box center [1520, 595] width 60 height 13
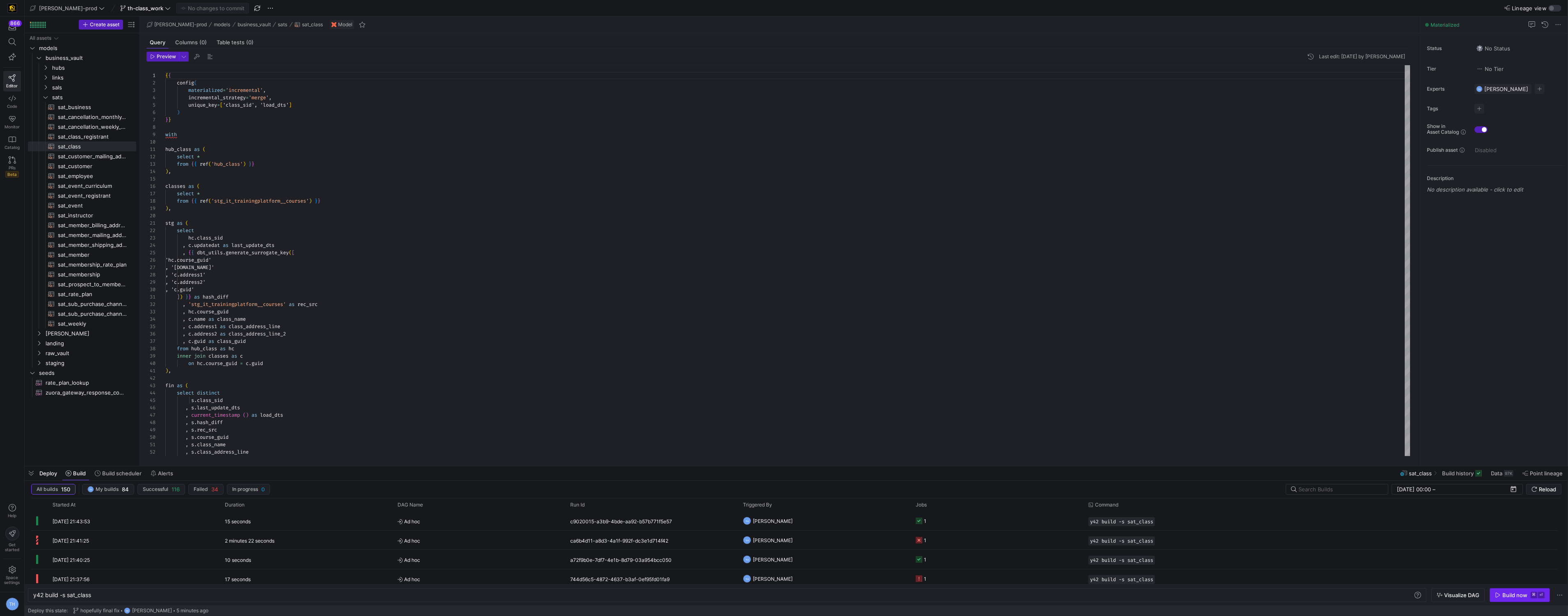
click at [1520, 595] on div "Build now" at bounding box center [1514, 595] width 25 height 7
click at [72, 72] on link "links" at bounding box center [82, 77] width 108 height 10
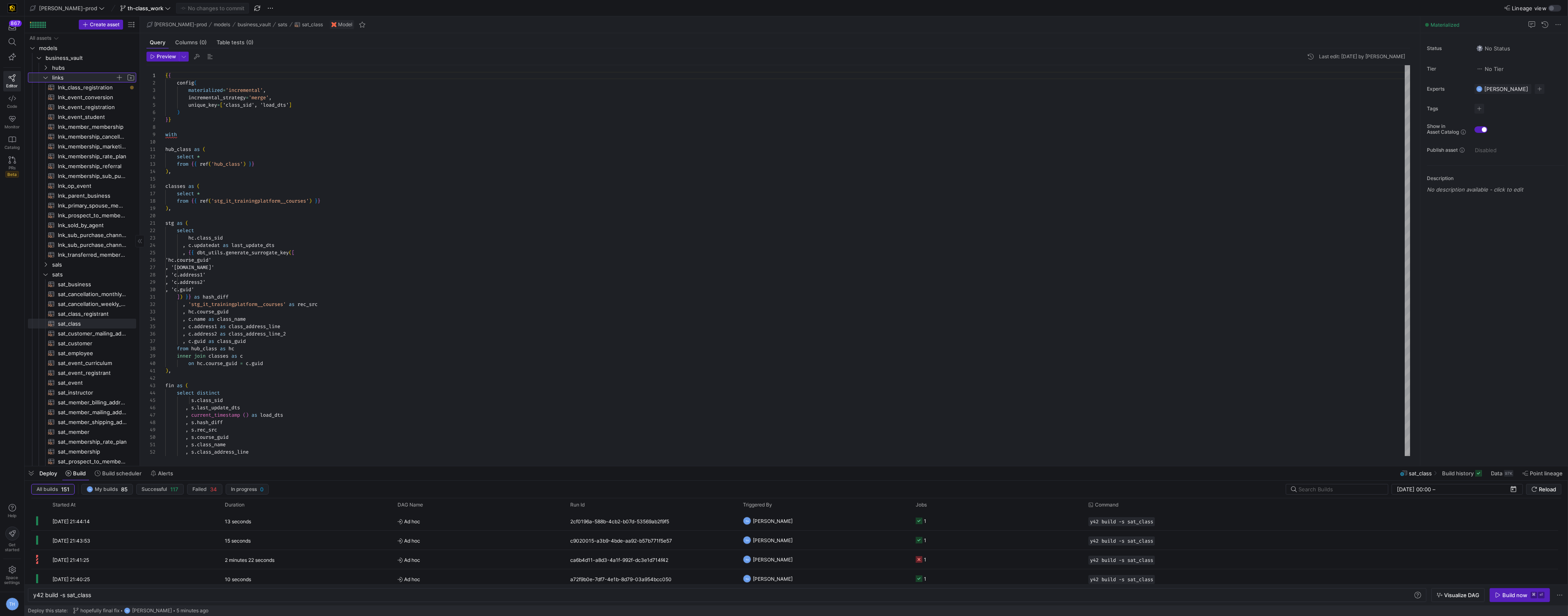
click at [72, 76] on span "links" at bounding box center [84, 78] width 63 height 10
click at [72, 85] on span "lnk_class_registration​​​​​​​​​​" at bounding box center [92, 88] width 69 height 10
type textarea "y42 build -s lnk_class_registration"
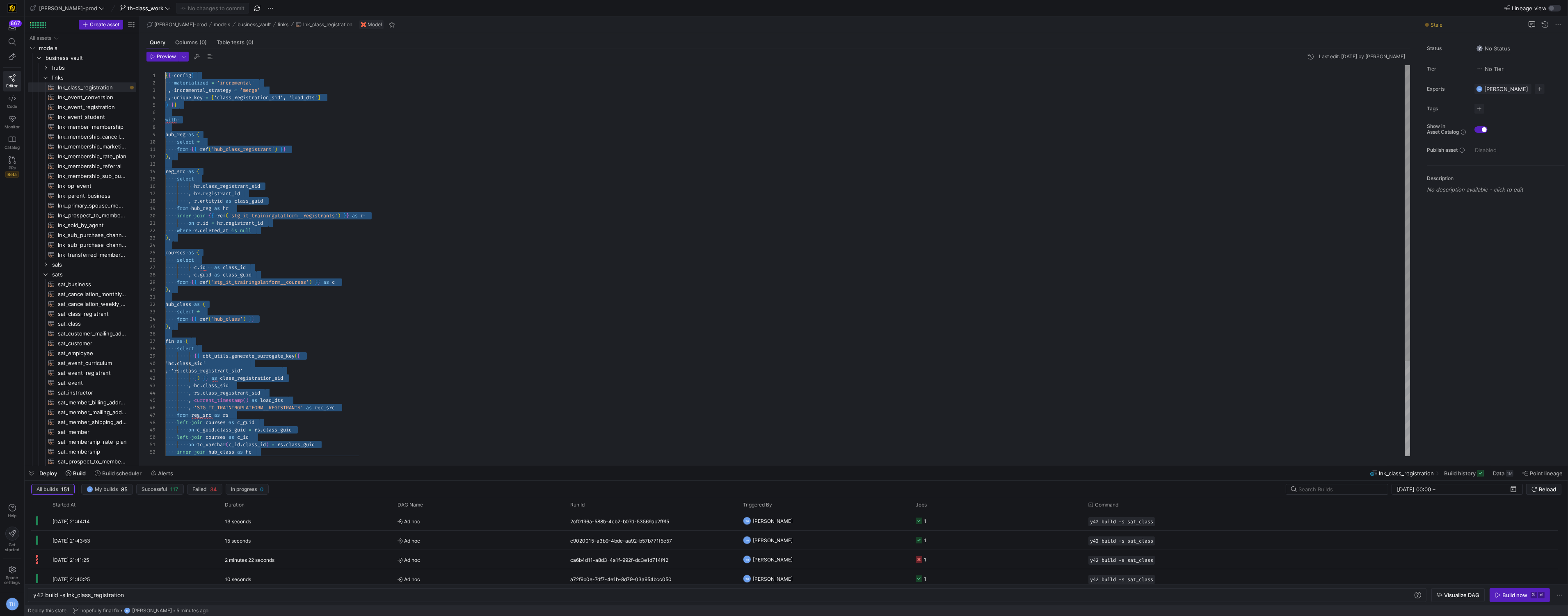
drag, startPoint x: 228, startPoint y: 447, endPoint x: 150, endPoint y: -40, distance: 493.2
type textarea "{# {{ config( materialized = 'incremental' , incremental_strategy = 'merge' , u…"
click at [402, 121] on div ", hr.registrant_id , r.entityid as class_guid from hub_reg as hr inner join {{ …" at bounding box center [788, 323] width 1245 height 516
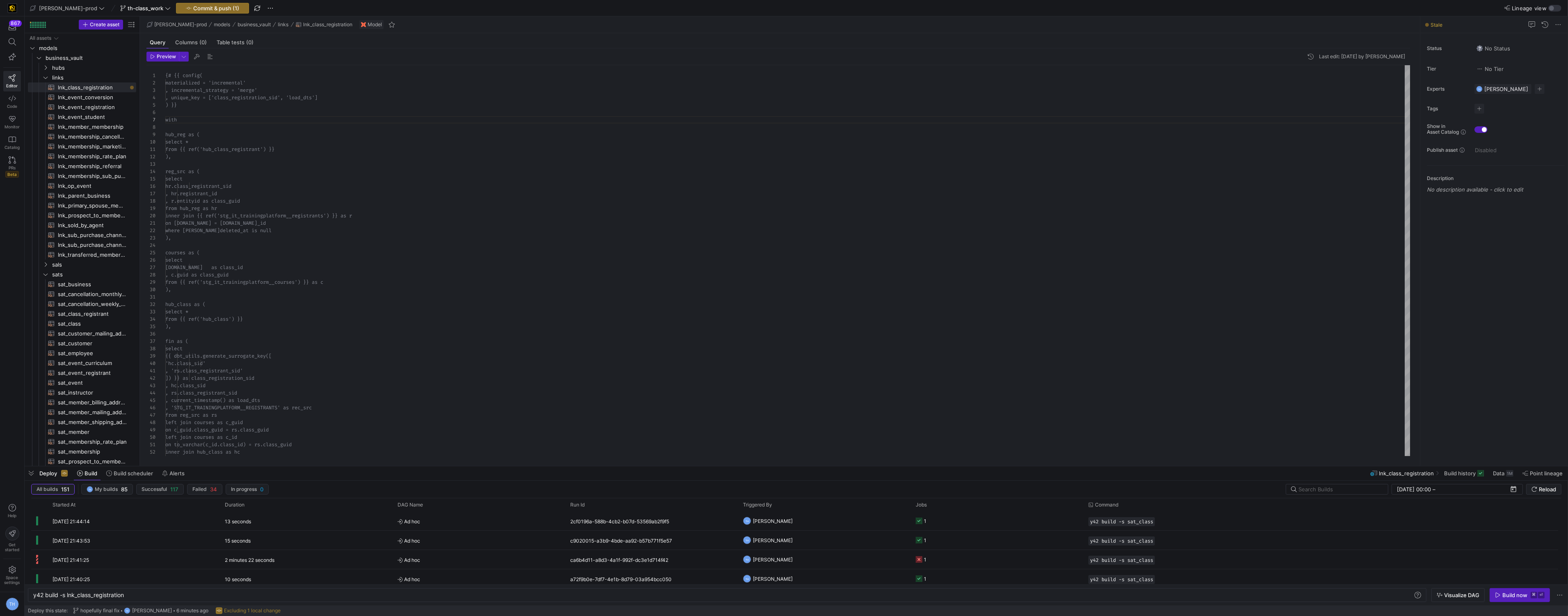
click at [176, 13] on y42-top-nav "[PERSON_NAME]-prod th-class_work Commit & push (1) Lineage view" at bounding box center [796, 8] width 1544 height 16
click at [193, 8] on span "Commit & push (1)" at bounding box center [215, 8] width 46 height 7
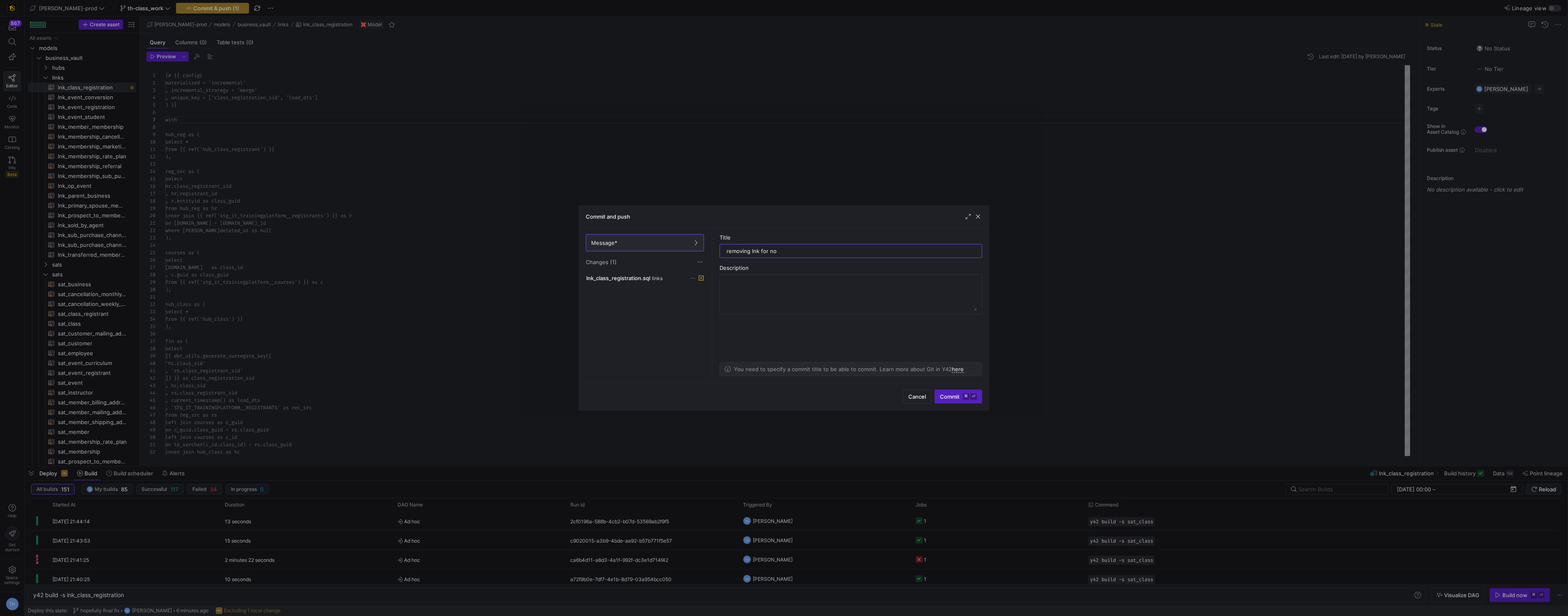
type input "removing lnk for now"
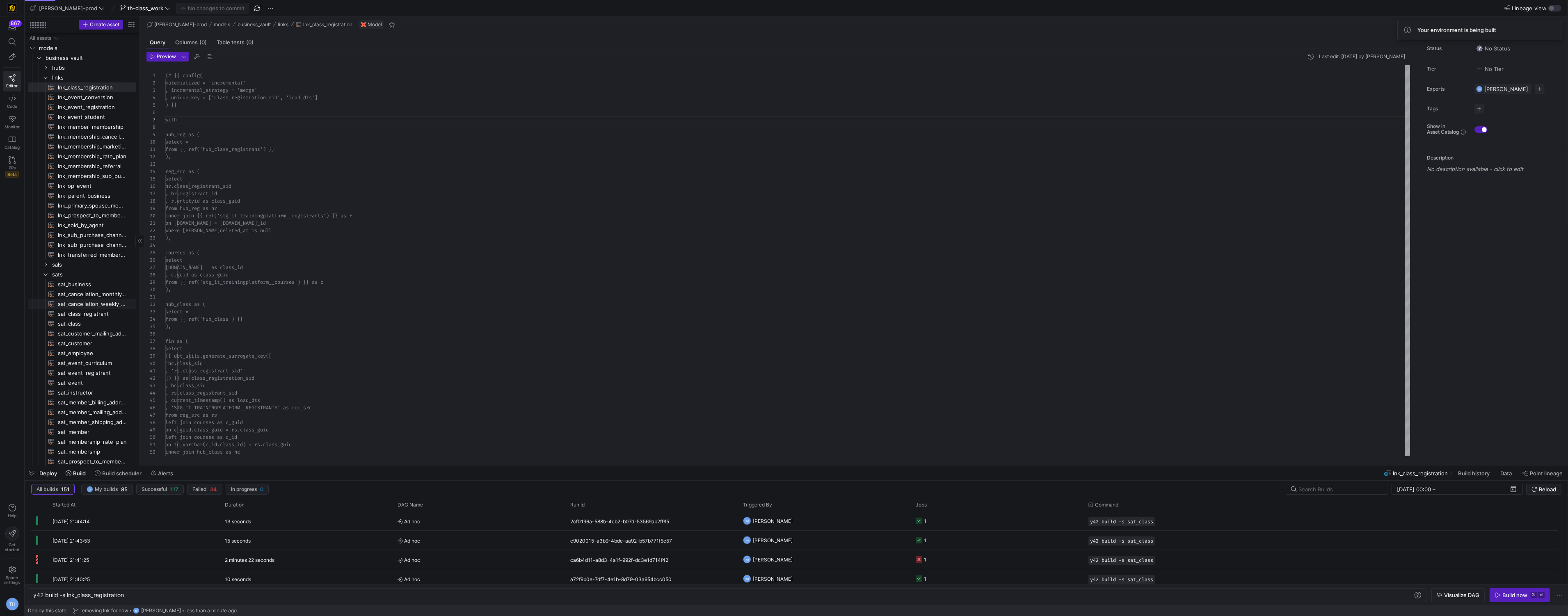
scroll to position [109, 0]
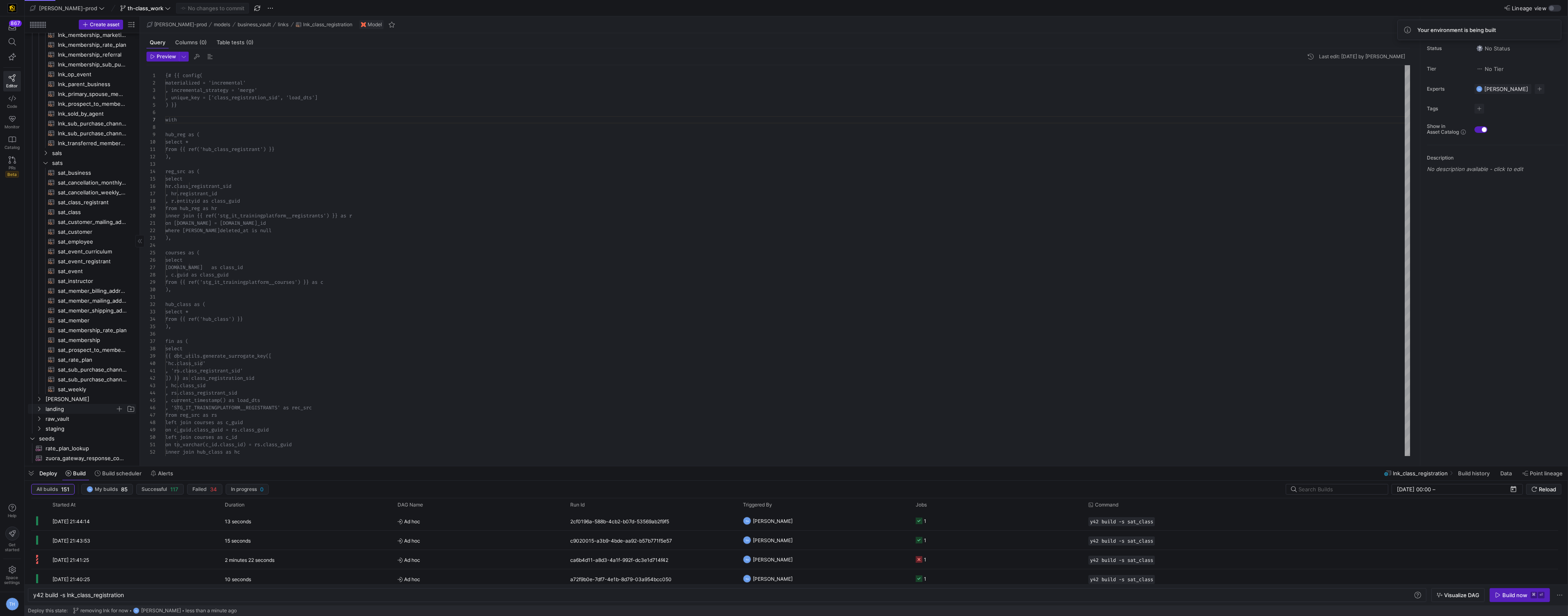
click at [69, 407] on span "landing" at bounding box center [80, 410] width 70 height 10
click at [79, 348] on span "it_trainingplatform" at bounding box center [84, 351] width 63 height 10
click at [80, 358] on span "it_trainingplatform​​​​​​​​" at bounding box center [96, 360] width 76 height 10
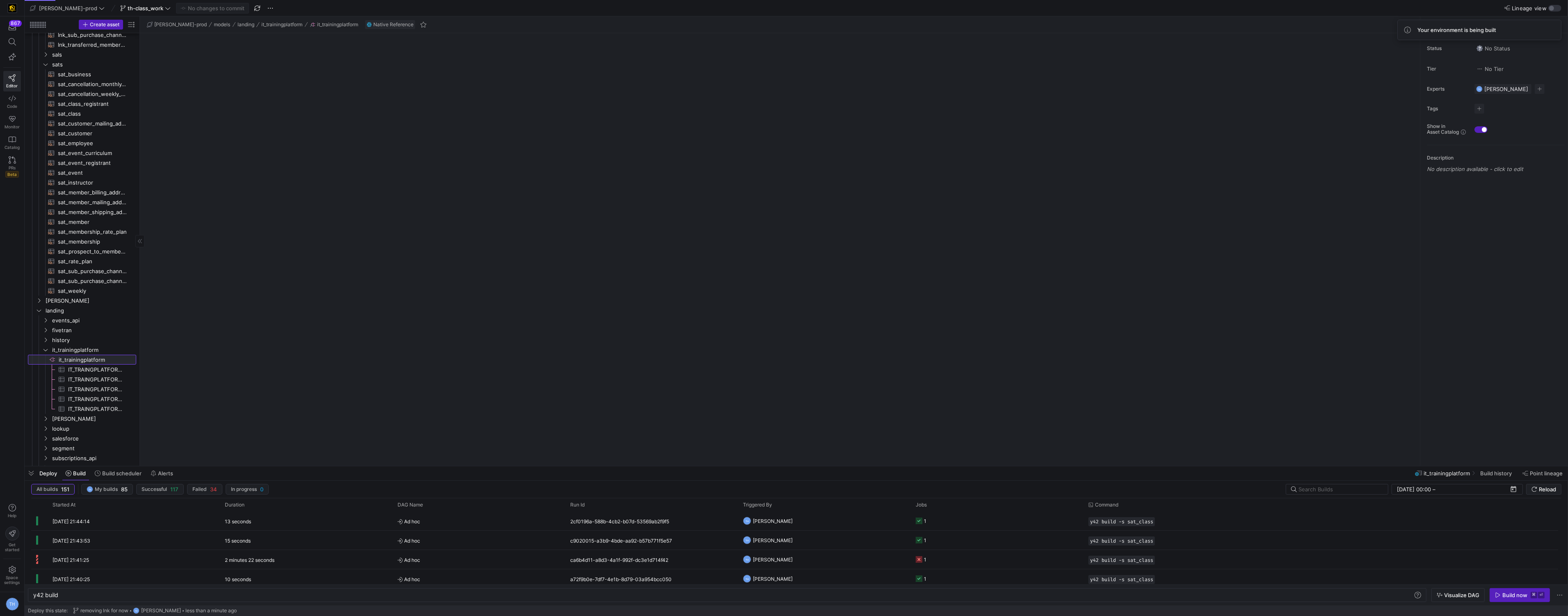
type textarea "y42 build"
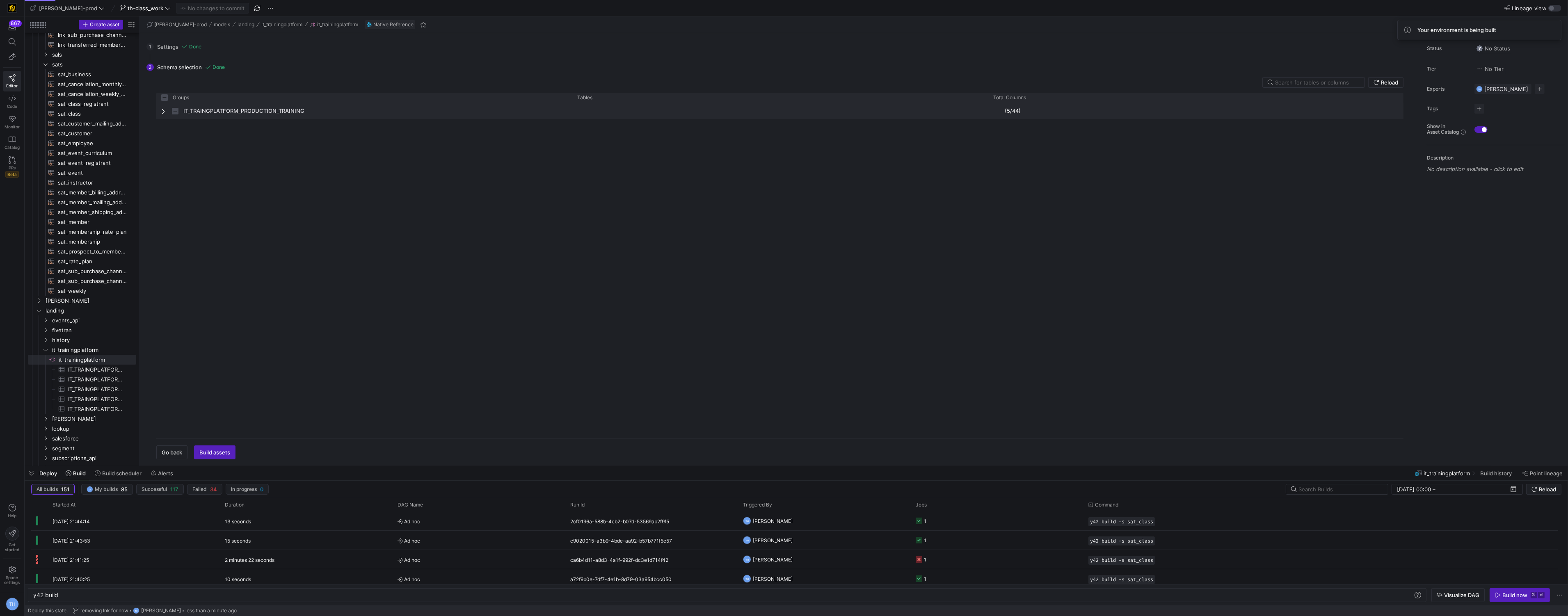
click at [296, 111] on span "IT_TRAINGPLATFORM_PRODUCTION_TRAINING" at bounding box center [243, 111] width 121 height 16
checkbox input "false"
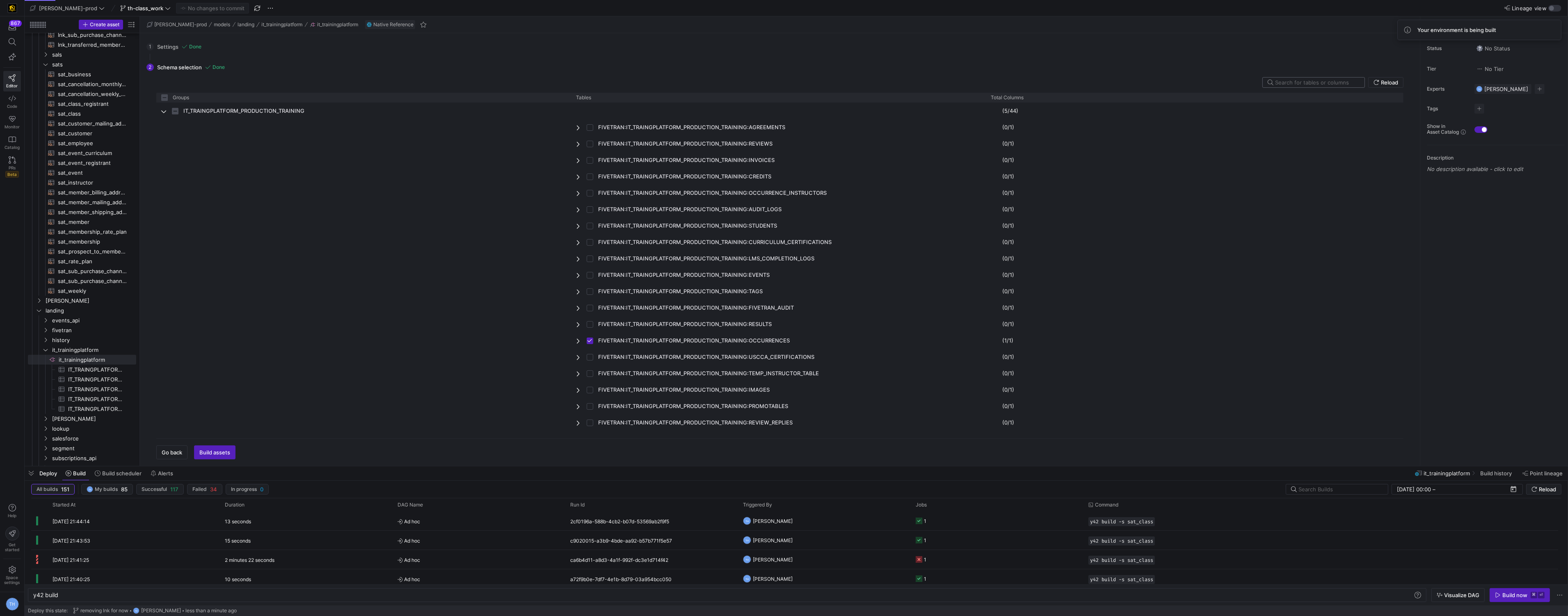
click at [1296, 82] on input "text" at bounding box center [1317, 82] width 83 height 7
type input "s"
checkbox input "false"
type input "st"
checkbox input "false"
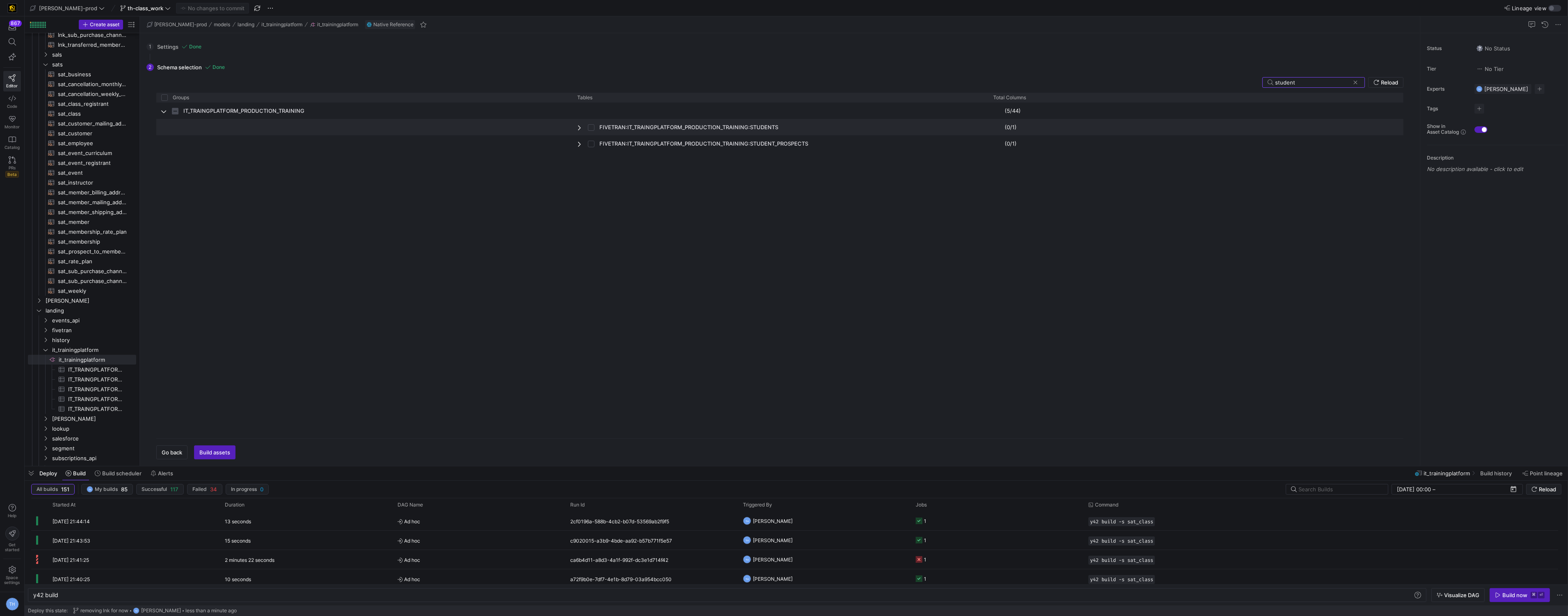
type input "student"
click at [592, 127] on input "Press Space to toggle row selection (unchecked)" at bounding box center [591, 127] width 7 height 7
checkbox input "true"
checkbox input "false"
checkbox input "true"
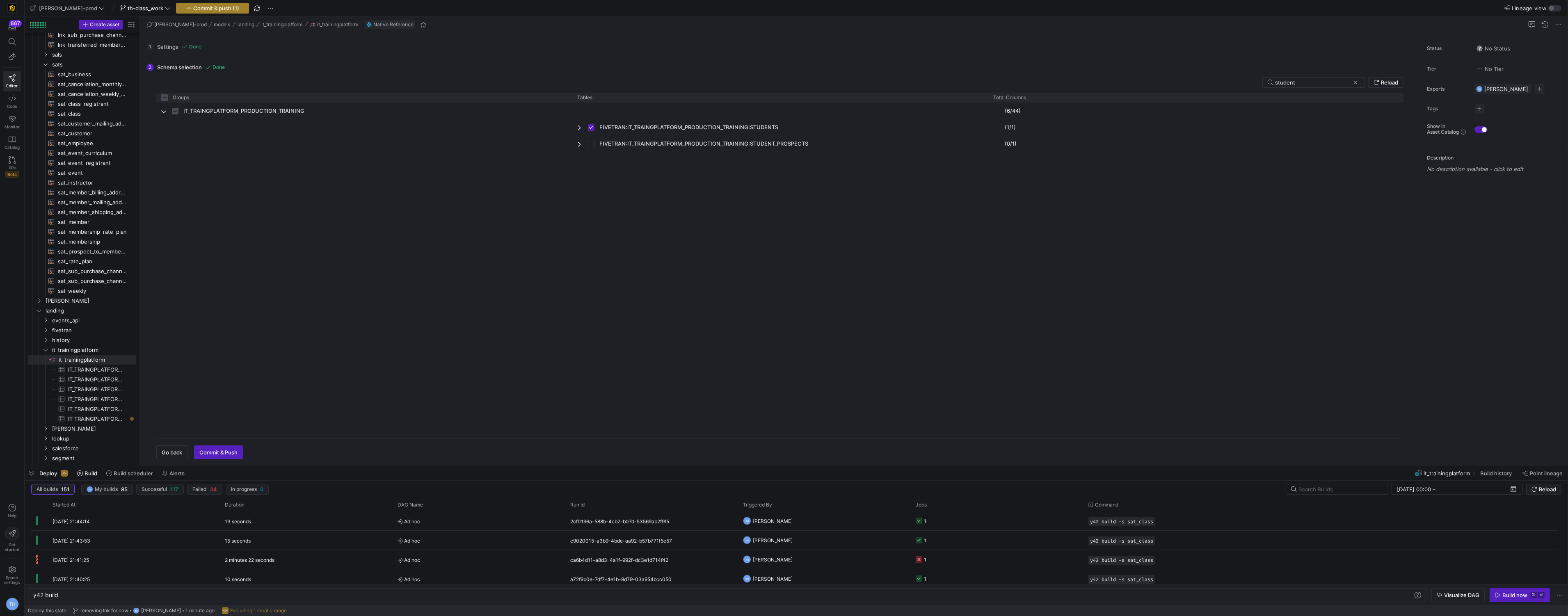
click at [197, 5] on span "Commit & push (1)" at bounding box center [215, 8] width 46 height 7
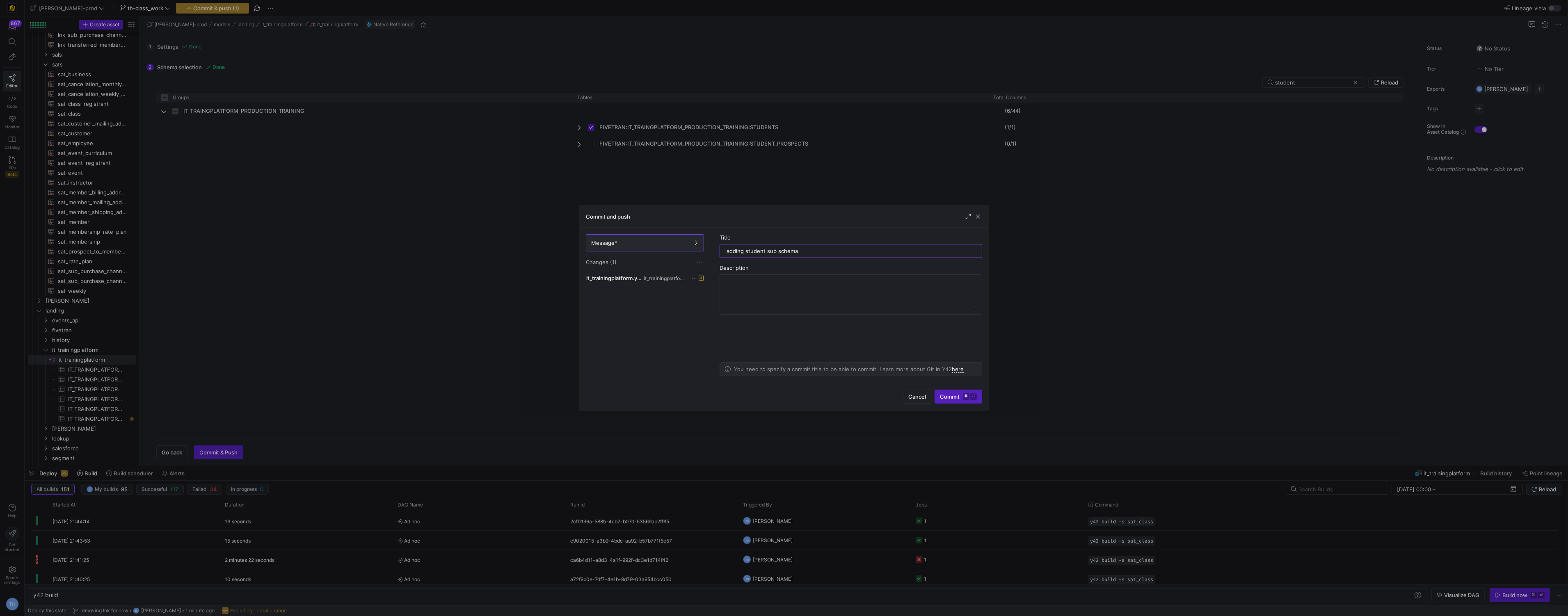
type input "adding student sub schema"
click at [959, 394] on span "Commit ⌘ ⏎" at bounding box center [958, 396] width 37 height 7
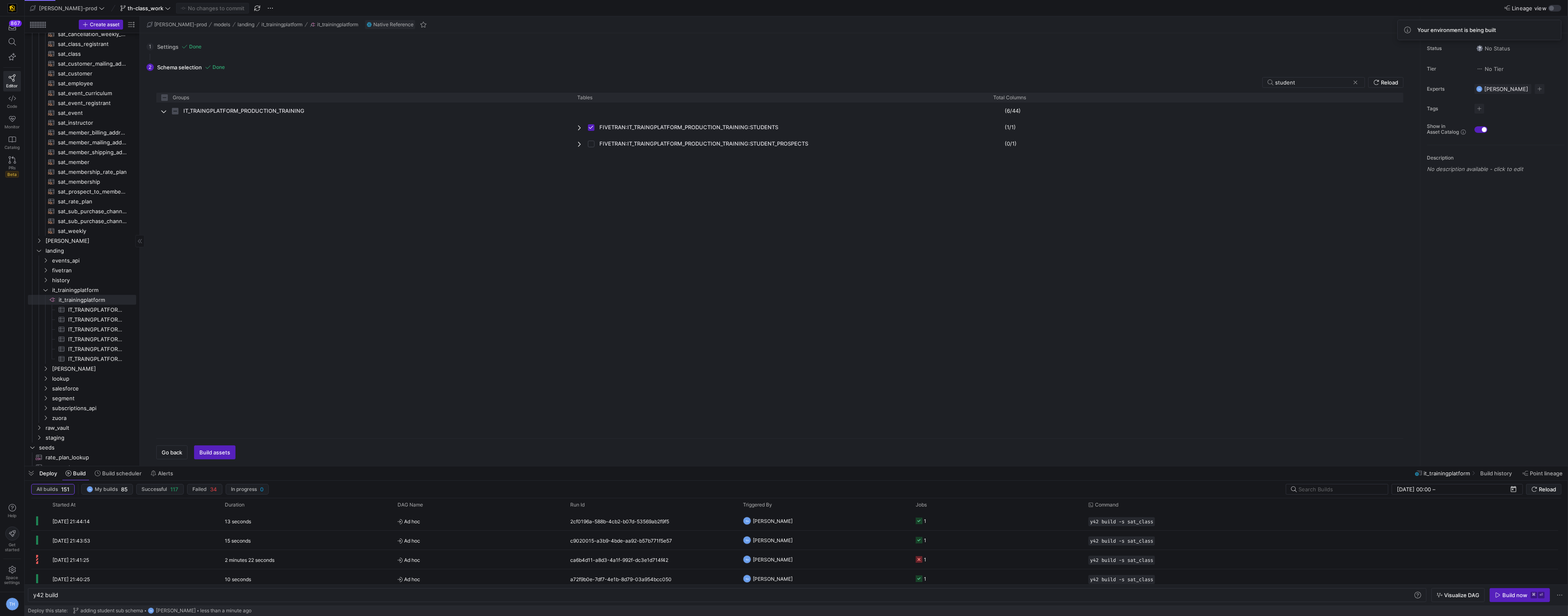
scroll to position [276, 0]
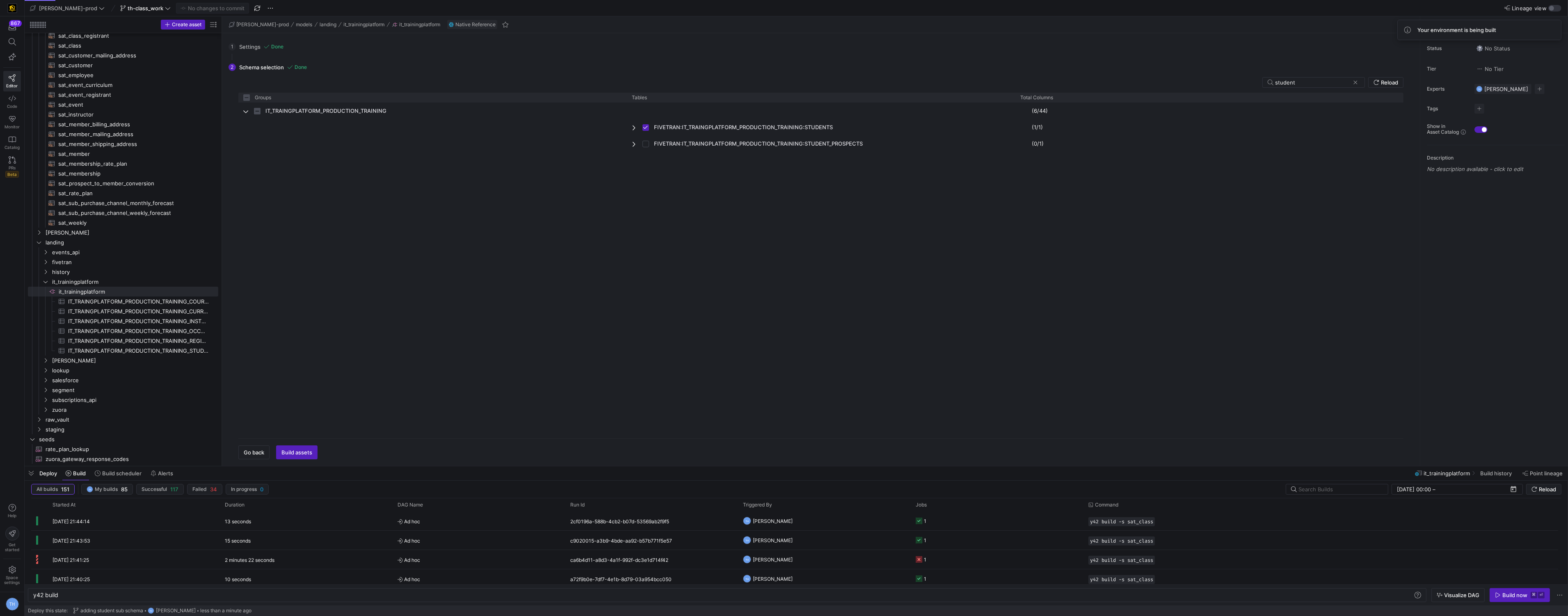
drag, startPoint x: 139, startPoint y: 279, endPoint x: 260, endPoint y: 282, distance: 121.0
click at [180, 346] on span "IT_TRAINGPLATFORM_PRODUCTION_TRAINING_STUDENTS​​​​​​​​​" at bounding box center [138, 351] width 141 height 10
type textarea "y42 build -s source:it_[DOMAIN_NAME]_TRAINGPLATFORM_PRODUCTION_TRAINING_STUDENTS"
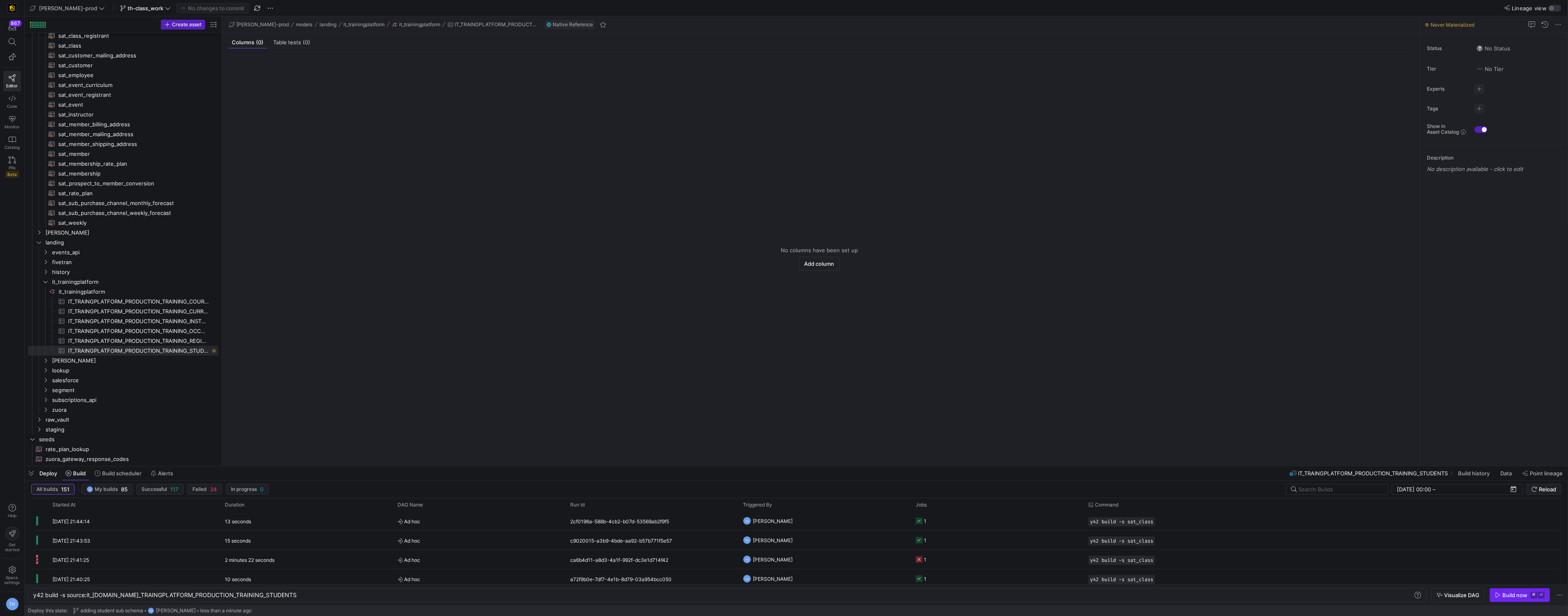
click at [1515, 593] on div "Build now" at bounding box center [1514, 595] width 25 height 7
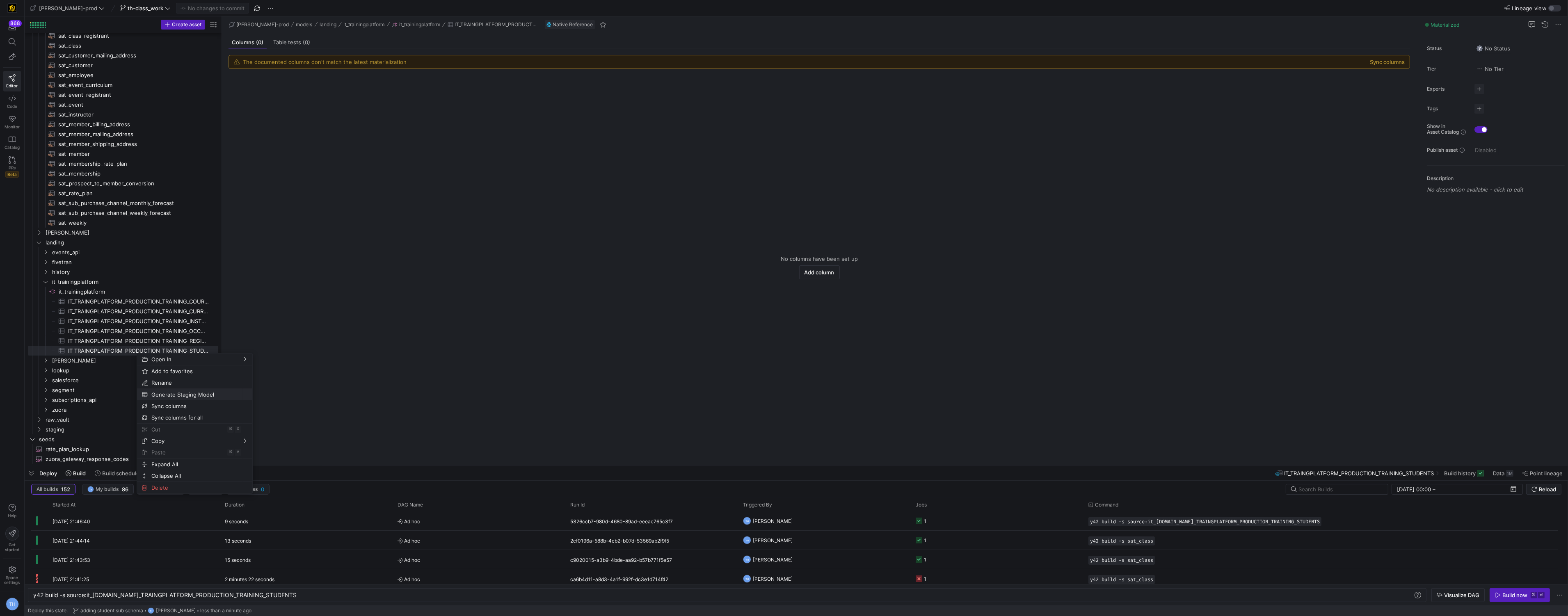
click at [182, 396] on span "Generate Staging Model" at bounding box center [187, 394] width 79 height 12
click at [115, 429] on span "staging" at bounding box center [121, 429] width 152 height 10
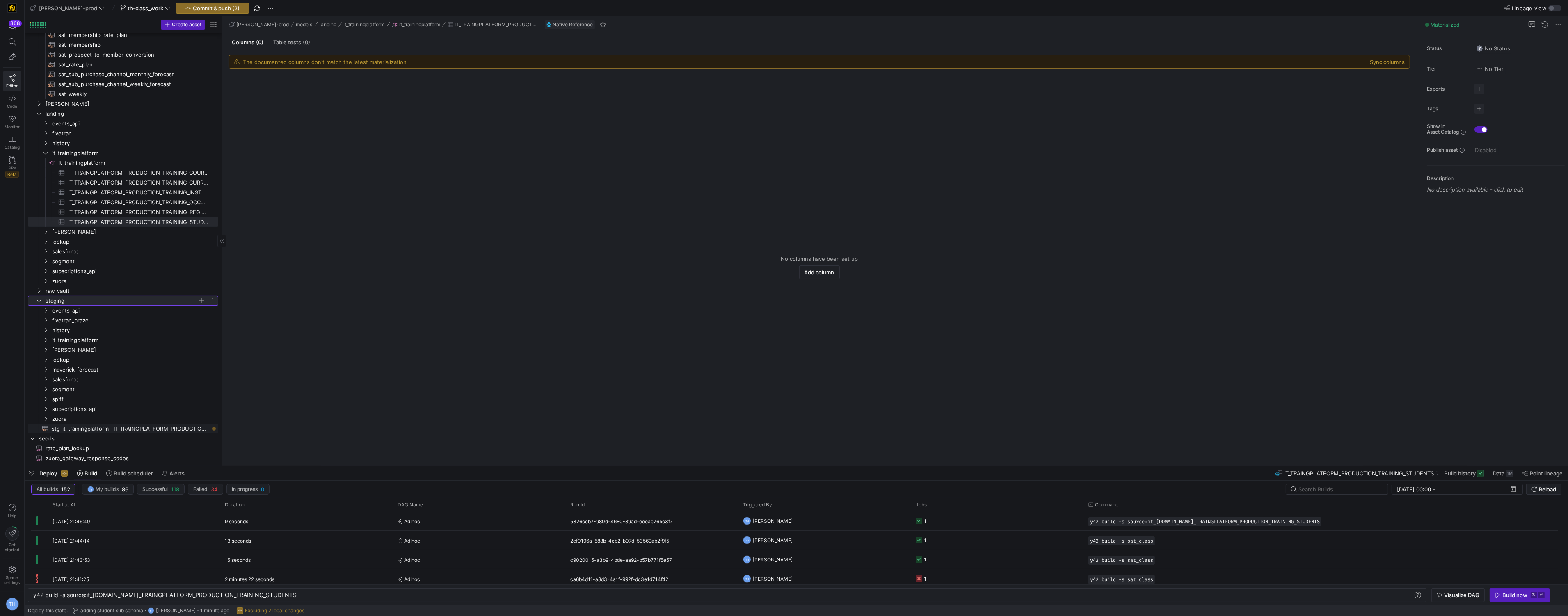
scroll to position [404, 0]
click at [117, 341] on span "it_trainingplatform" at bounding box center [125, 340] width 145 height 10
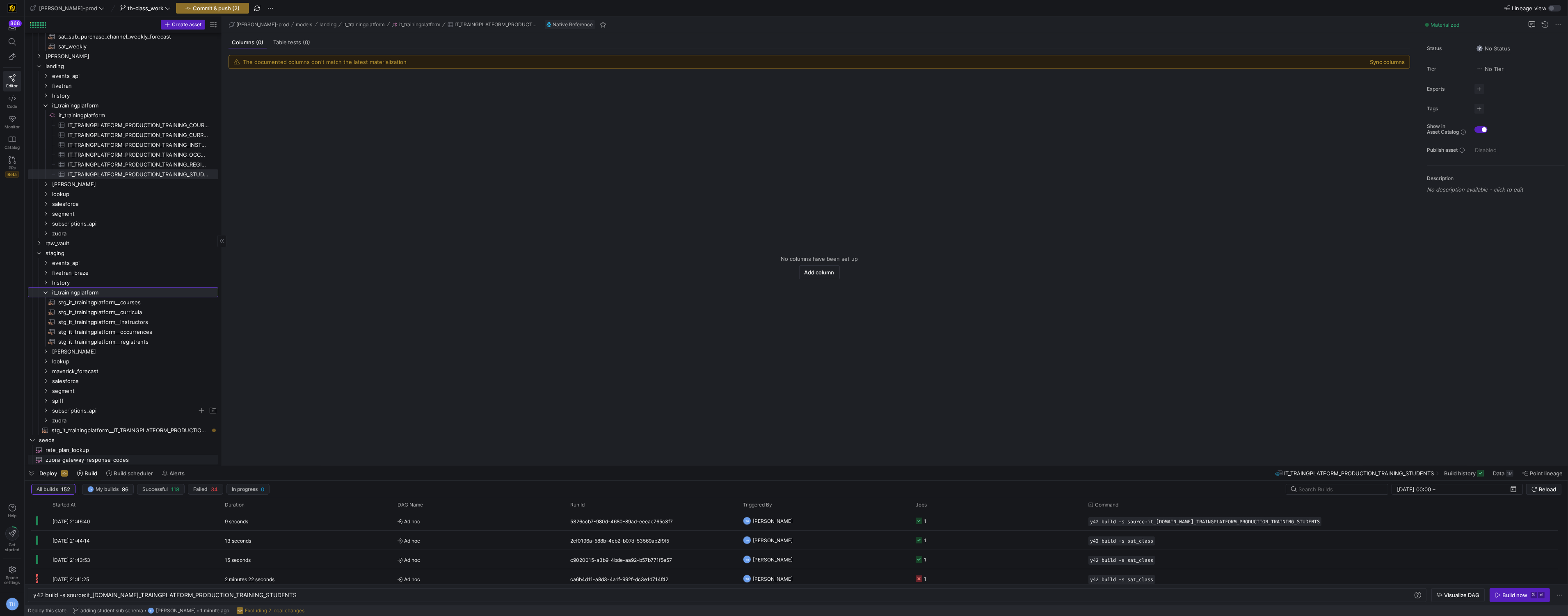
scroll to position [456, 0]
drag, startPoint x: 158, startPoint y: 430, endPoint x: 159, endPoint y: 295, distance: 135.0
click at [182, 358] on span "Rename" at bounding box center [208, 360] width 68 height 12
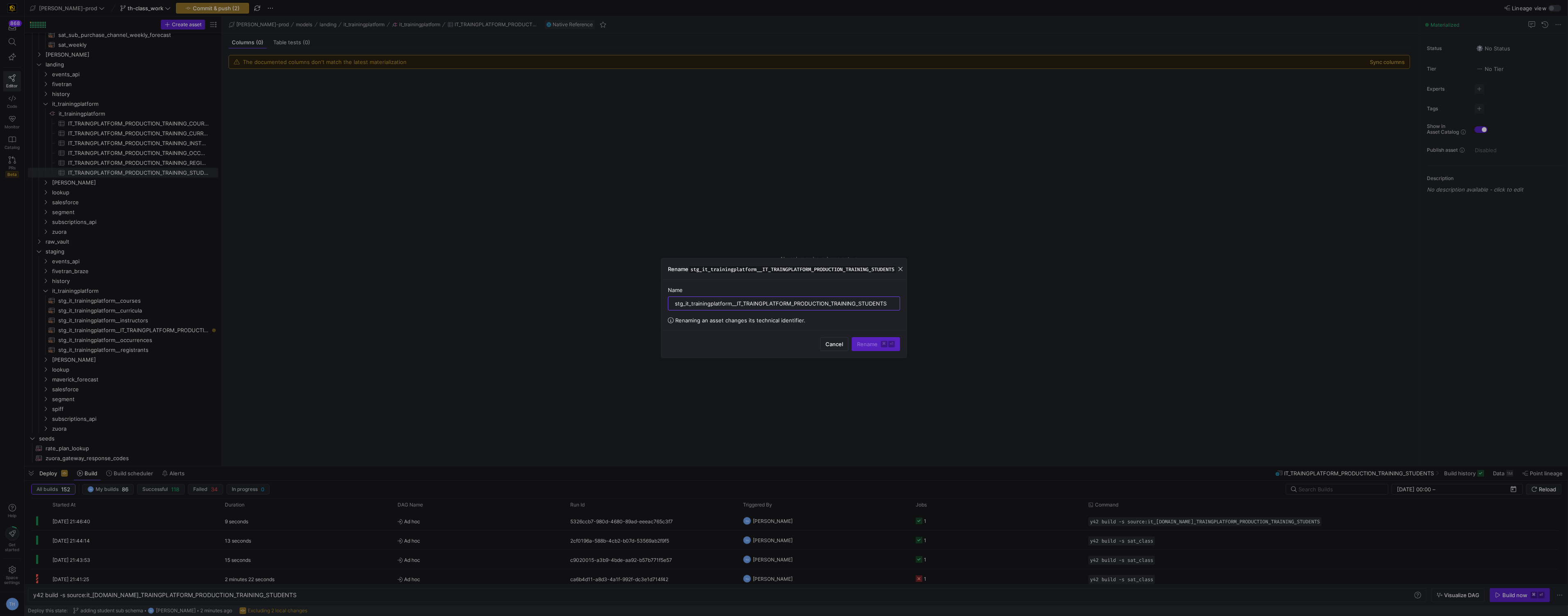
drag, startPoint x: 737, startPoint y: 307, endPoint x: 916, endPoint y: 304, distance: 179.0
click at [916, 304] on div "Rename stg_it_trainingplatform__IT_TRAINGPLATFORM_PRODUCTION_TRAINING_STUDENTS …" at bounding box center [784, 308] width 1568 height 616
type input "stg_it_trainingplatform__students"
click at [878, 345] on span "Rename ⌘ ⏎" at bounding box center [876, 344] width 38 height 7
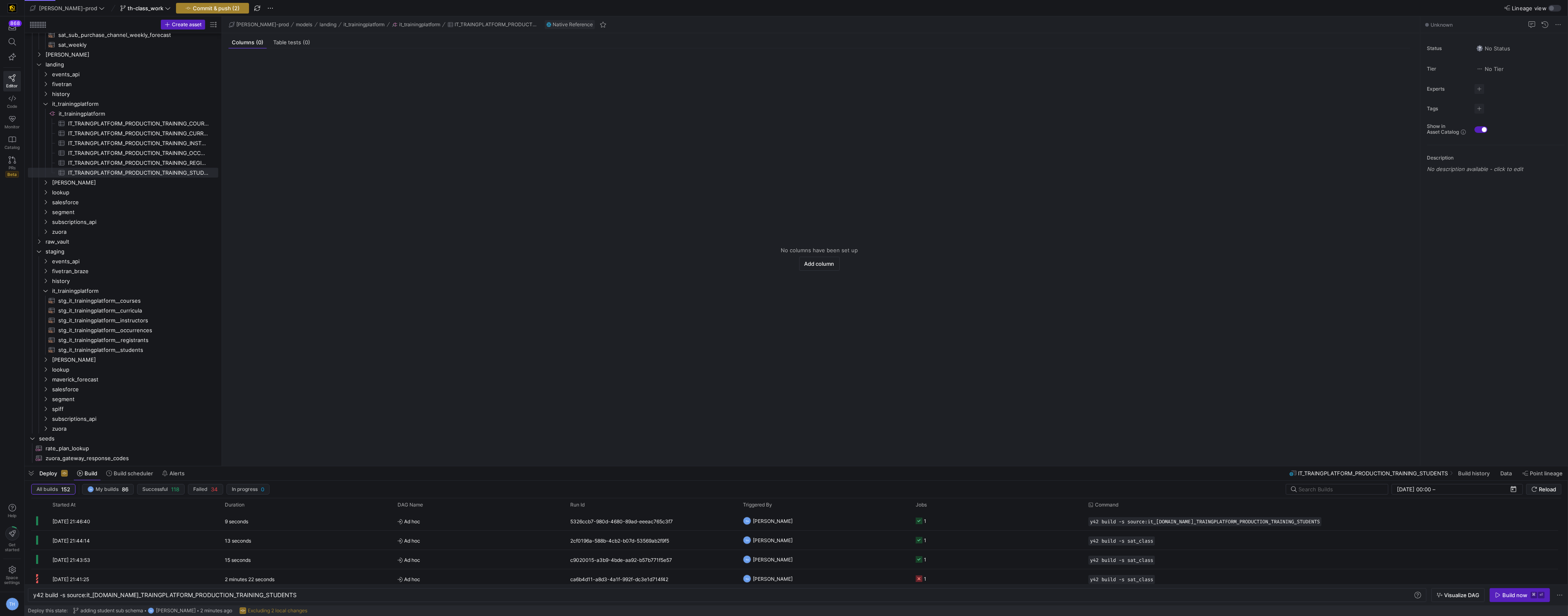
click at [202, 5] on span "Commit & push (2)" at bounding box center [216, 8] width 47 height 7
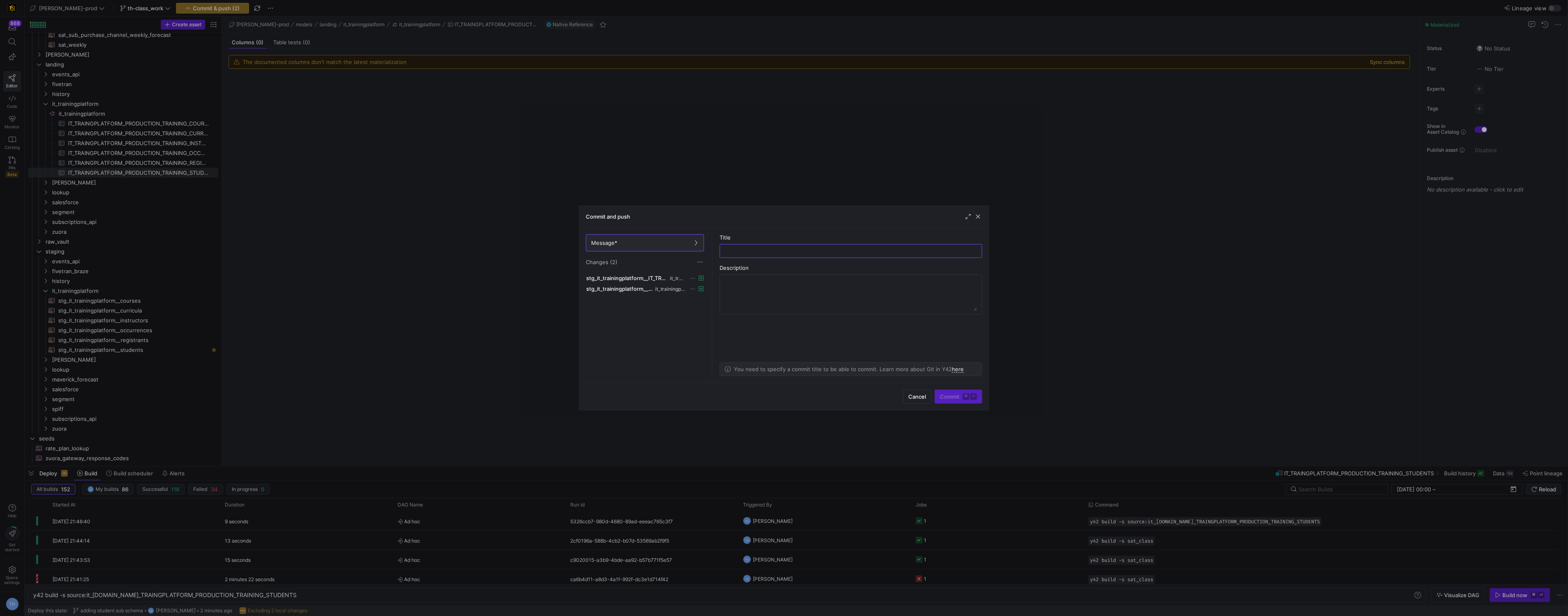
type input "a"
type input "bringing in new stg"
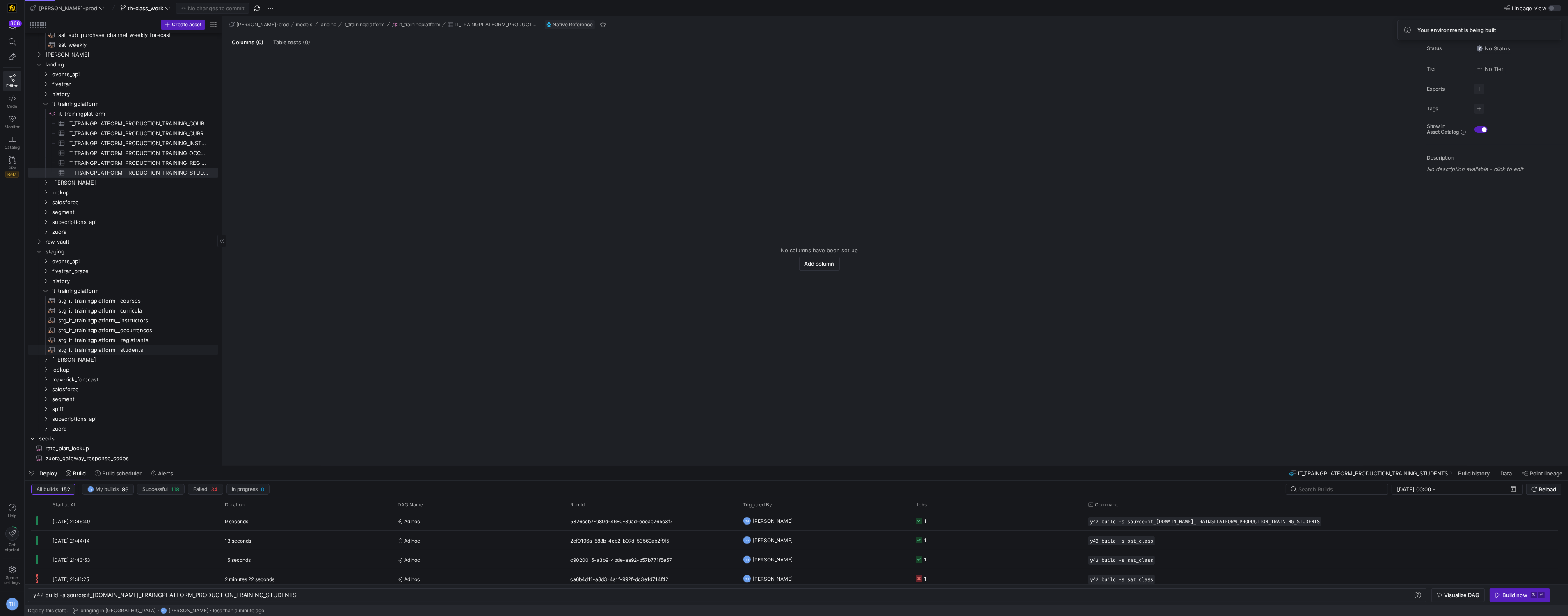
click at [135, 351] on span "stg_it_trainingplatform__students​​​​​​​​​​" at bounding box center [133, 351] width 150 height 10
type textarea "y42 build -s stg_it_trainingplatform__students"
click at [1527, 595] on div "Build now" at bounding box center [1514, 595] width 25 height 7
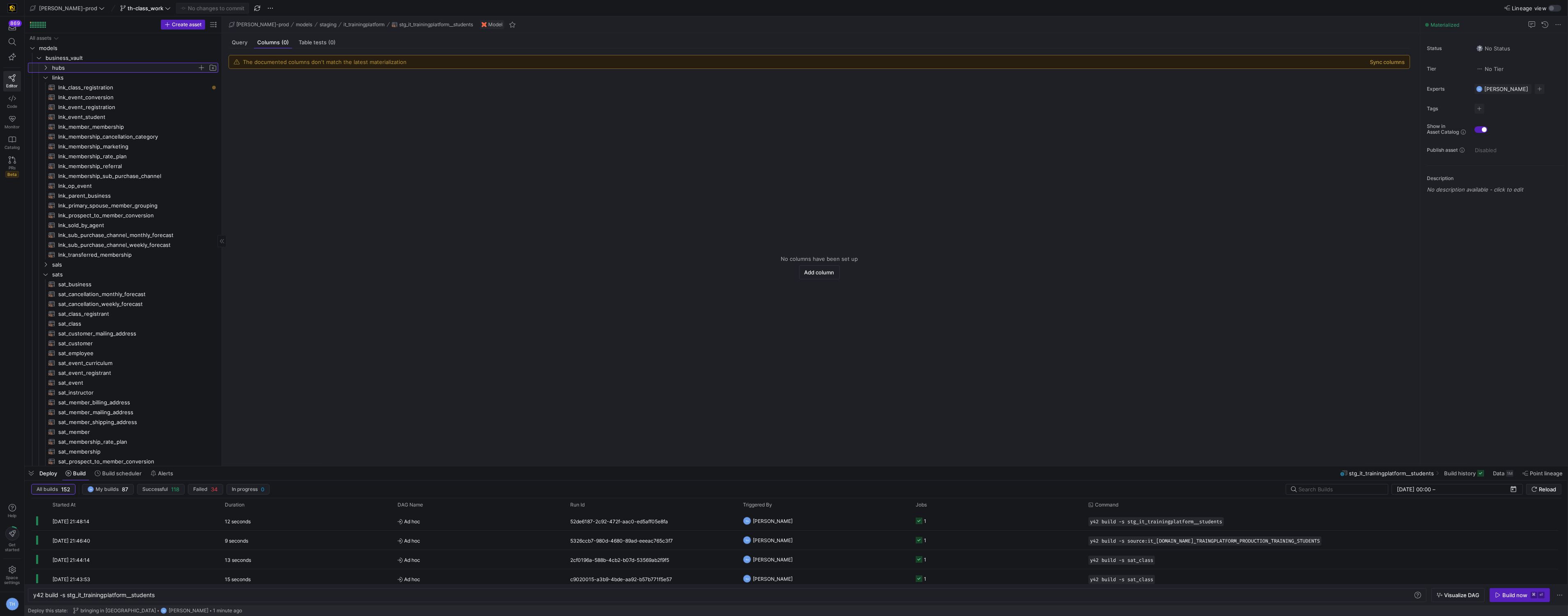
click at [115, 65] on span "hubs" at bounding box center [125, 68] width 145 height 10
click at [201, 65] on span "button" at bounding box center [201, 67] width 8 height 8
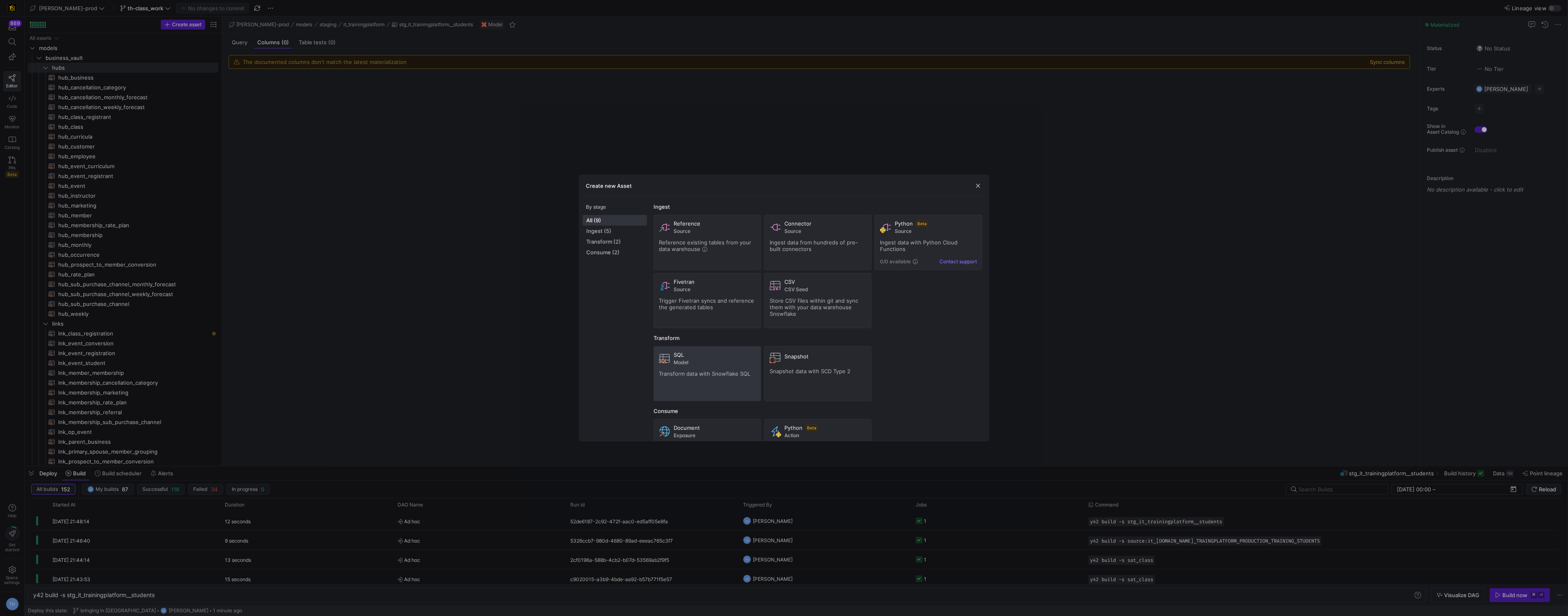
click at [687, 348] on span at bounding box center [707, 374] width 107 height 54
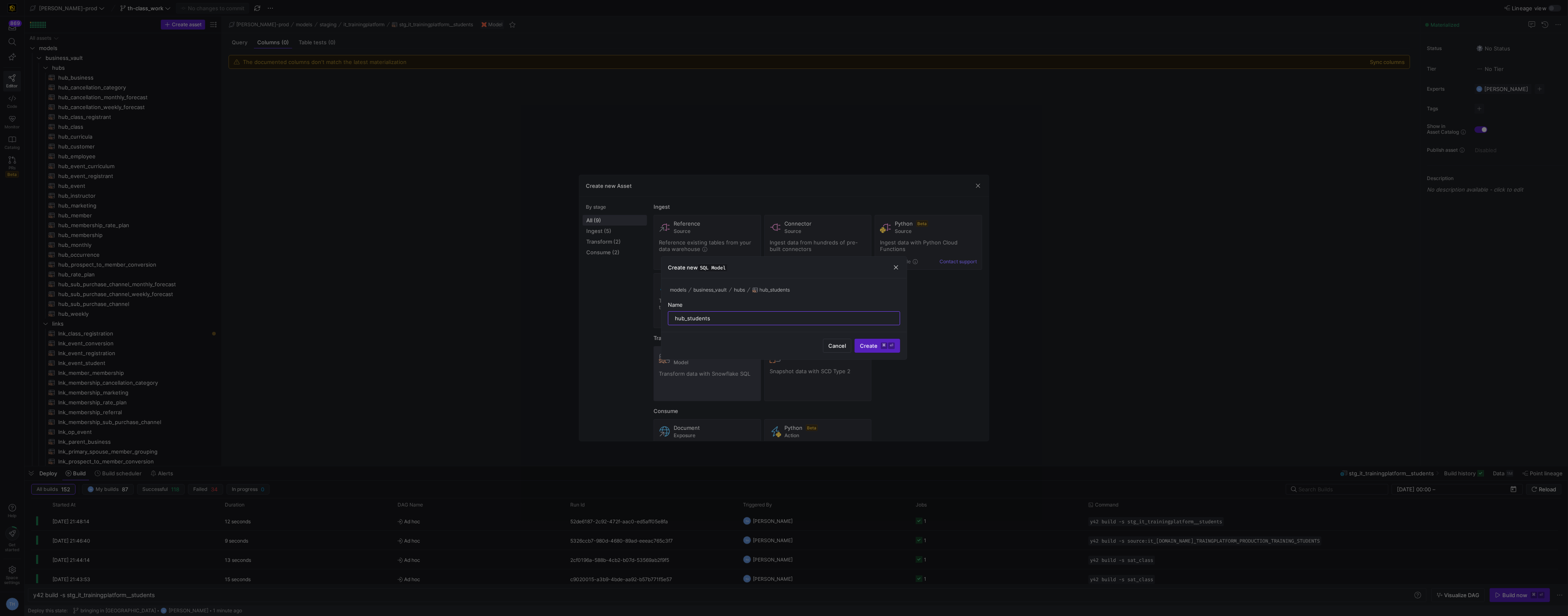
type input "hub_student"
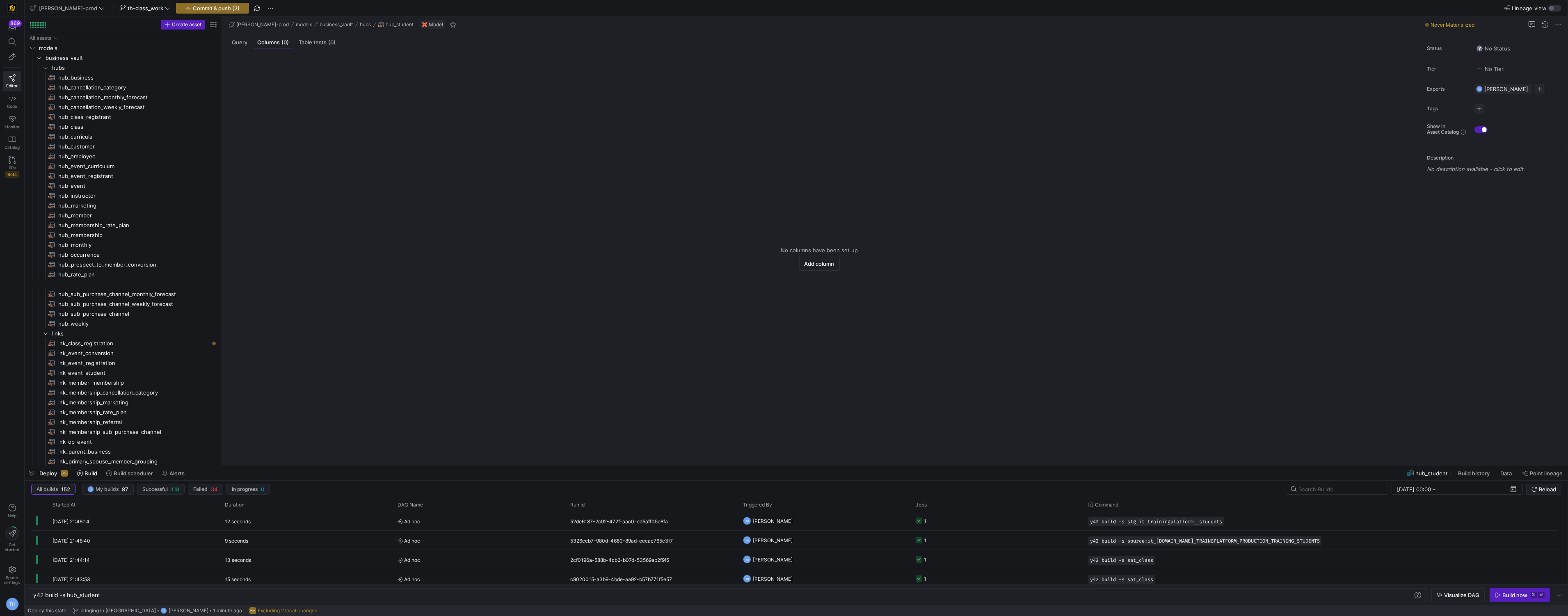
type textarea "y42 build -s hub_student"
click at [233, 37] on div "Query" at bounding box center [239, 43] width 22 height 12
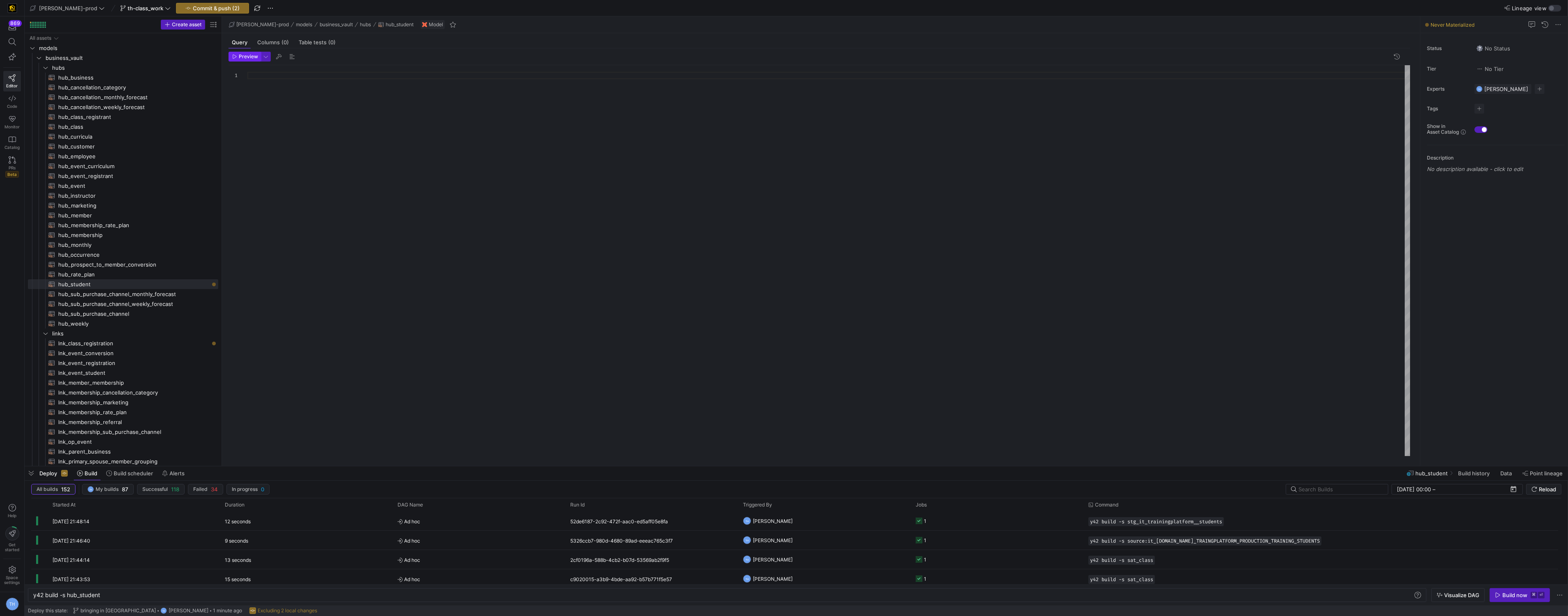
click at [253, 57] on span "Preview" at bounding box center [248, 56] width 19 height 5
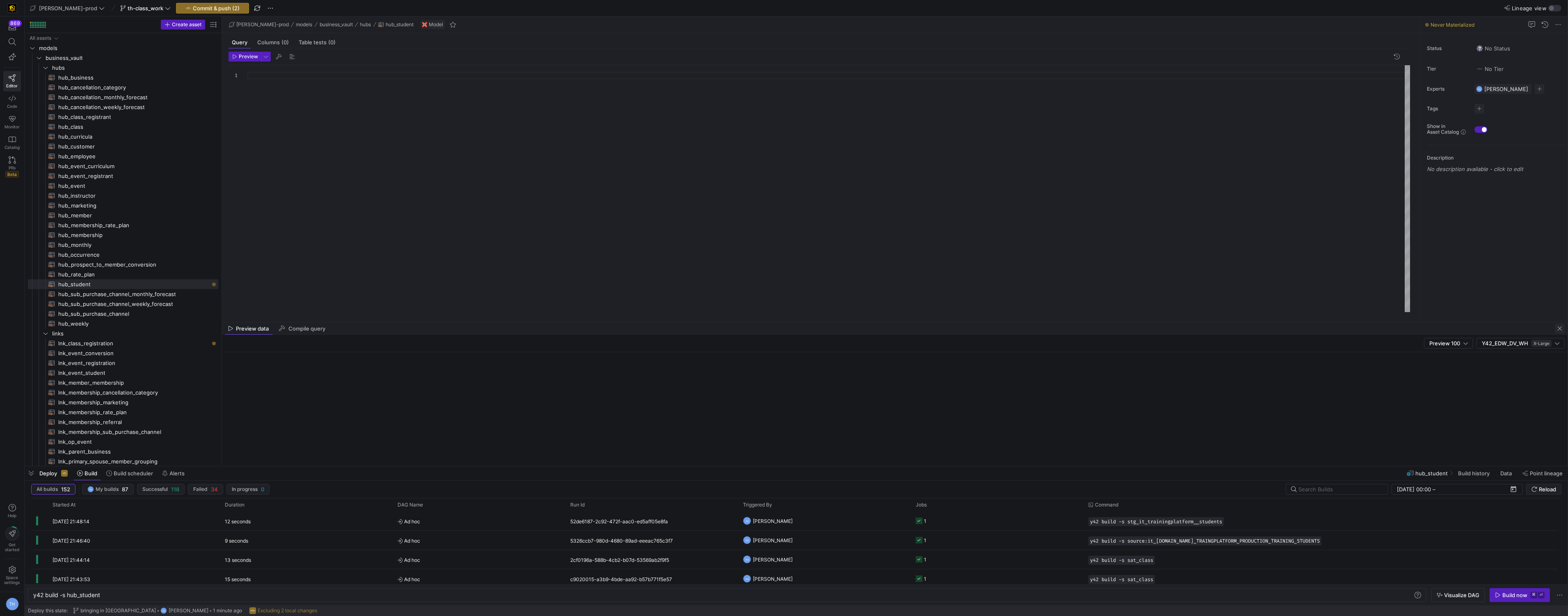
click at [1558, 327] on span "button" at bounding box center [1559, 329] width 10 height 10
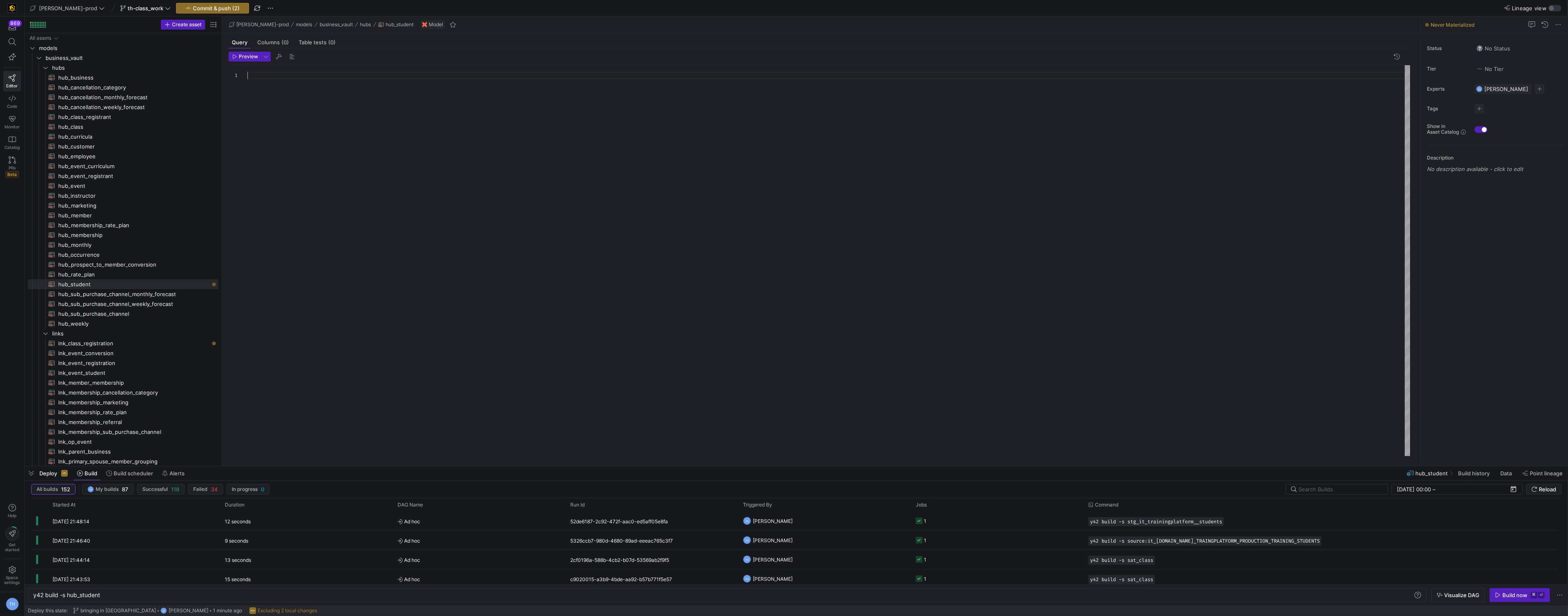
click at [920, 229] on div at bounding box center [828, 261] width 1163 height 391
type textarea "w"
click at [181, 289] on link "hub_student​​​​​​​​​​" at bounding box center [123, 284] width 191 height 10
click at [175, 290] on span "hub_sub_purchase_channel_monthly_forecast​​​​​​​​​​" at bounding box center [133, 295] width 150 height 10
type textarea "y42 build -s hub_sub_purchase_channel_monthly_forecast"
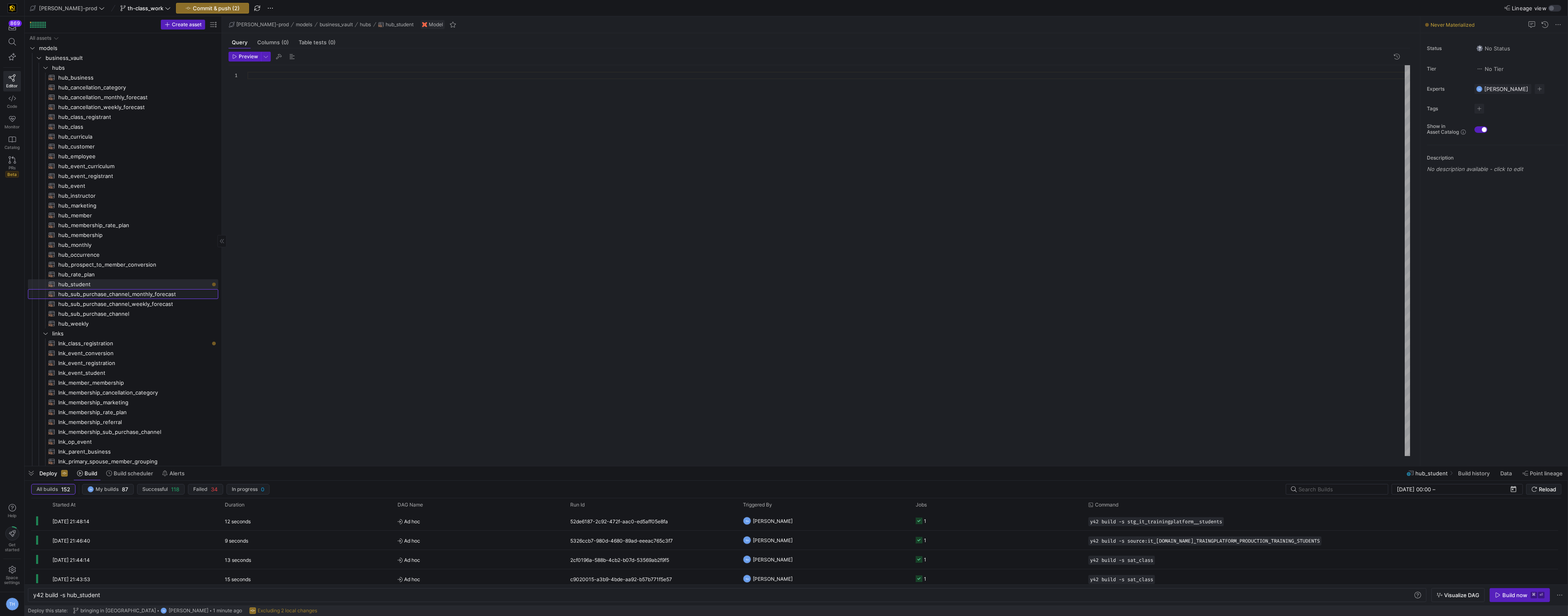
type textarea "-- Per Gary, this is a hub defining link {{ config( materialized='incremental',…"
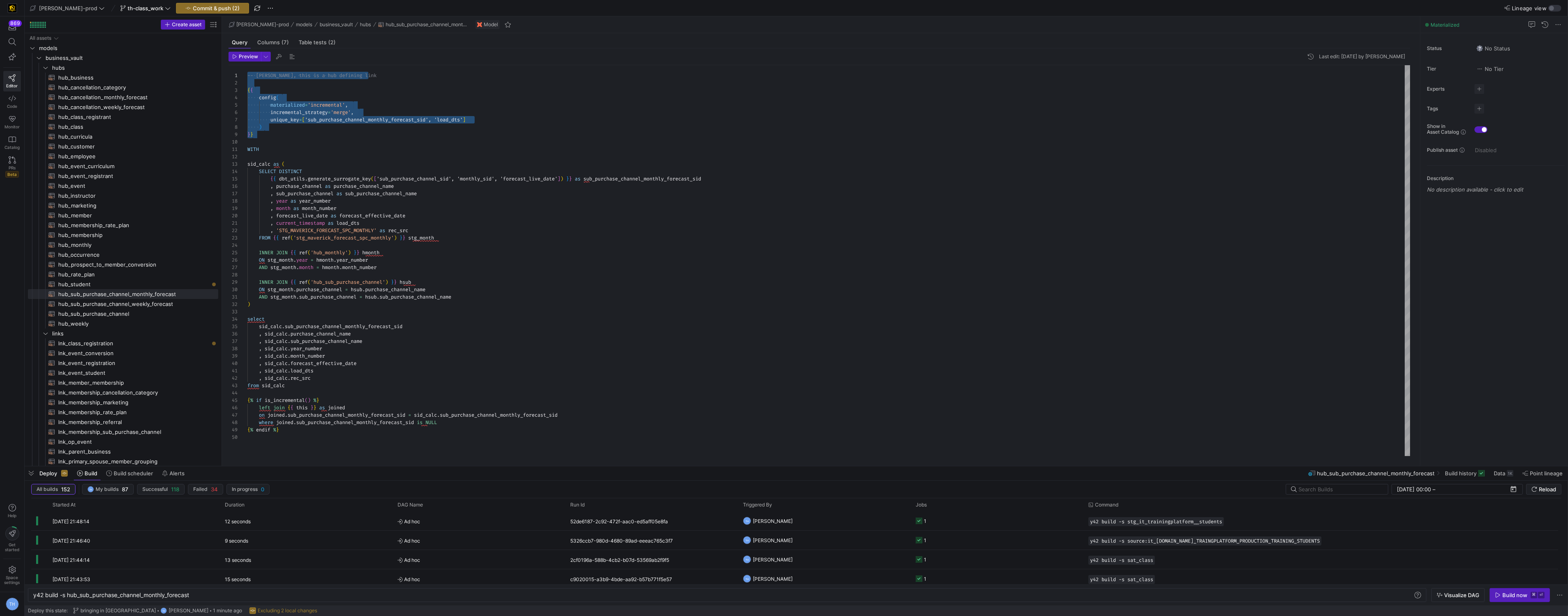
scroll to position [7, 0]
drag, startPoint x: 289, startPoint y: 136, endPoint x: 227, endPoint y: 85, distance: 80.3
click at [247, 85] on div "-- Per Gary, this is a hub defining link { { config ( materialized = 'increment…" at bounding box center [828, 261] width 1163 height 391
click at [150, 284] on span "hub_student​​​​​​​​​​" at bounding box center [133, 285] width 150 height 10
type textarea "y42 build -s hub_student"
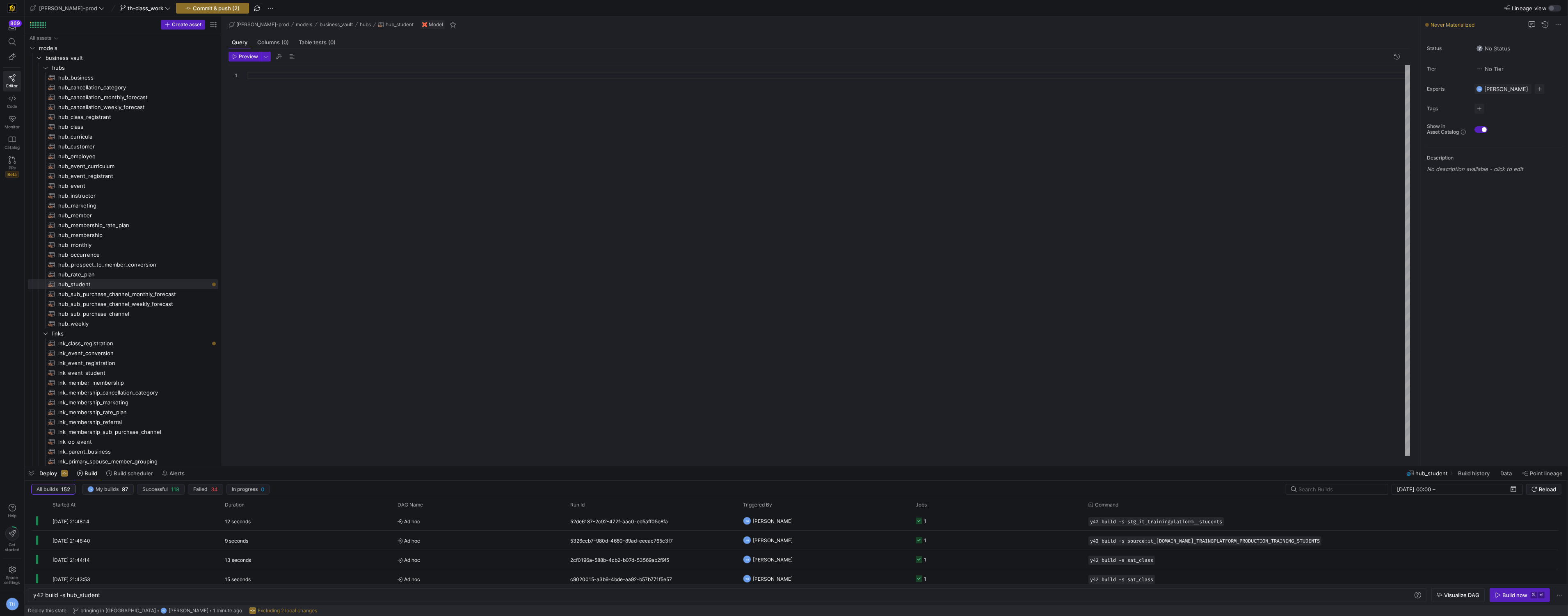
click at [259, 96] on div at bounding box center [828, 261] width 1163 height 391
drag, startPoint x: 419, startPoint y: 112, endPoint x: 310, endPoint y: 113, distance: 109.0
click at [333, 143] on div "{ { config ( materialized = 'incremental' , incremental_strategy = 'merge' , un…" at bounding box center [828, 261] width 1163 height 391
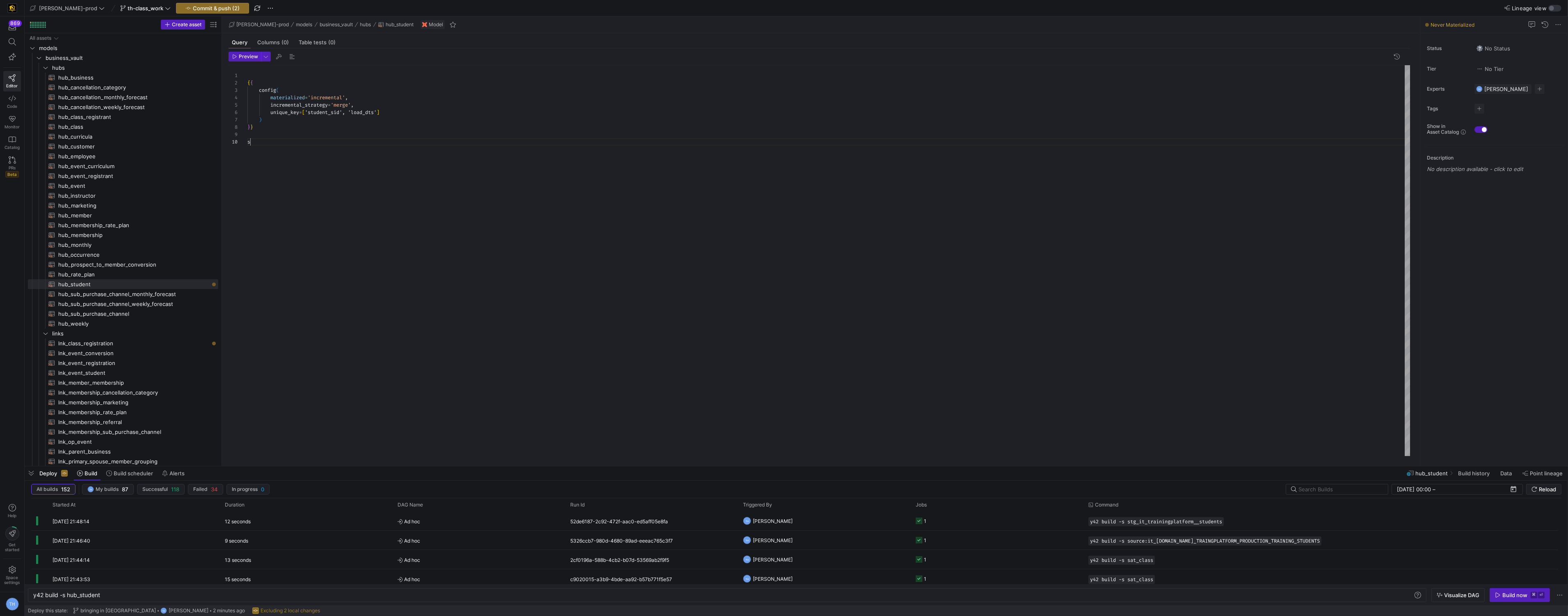
scroll to position [66, 0]
type textarea "{{ config( materialized='incremental', incremental_strategy='merge', unique_key…"
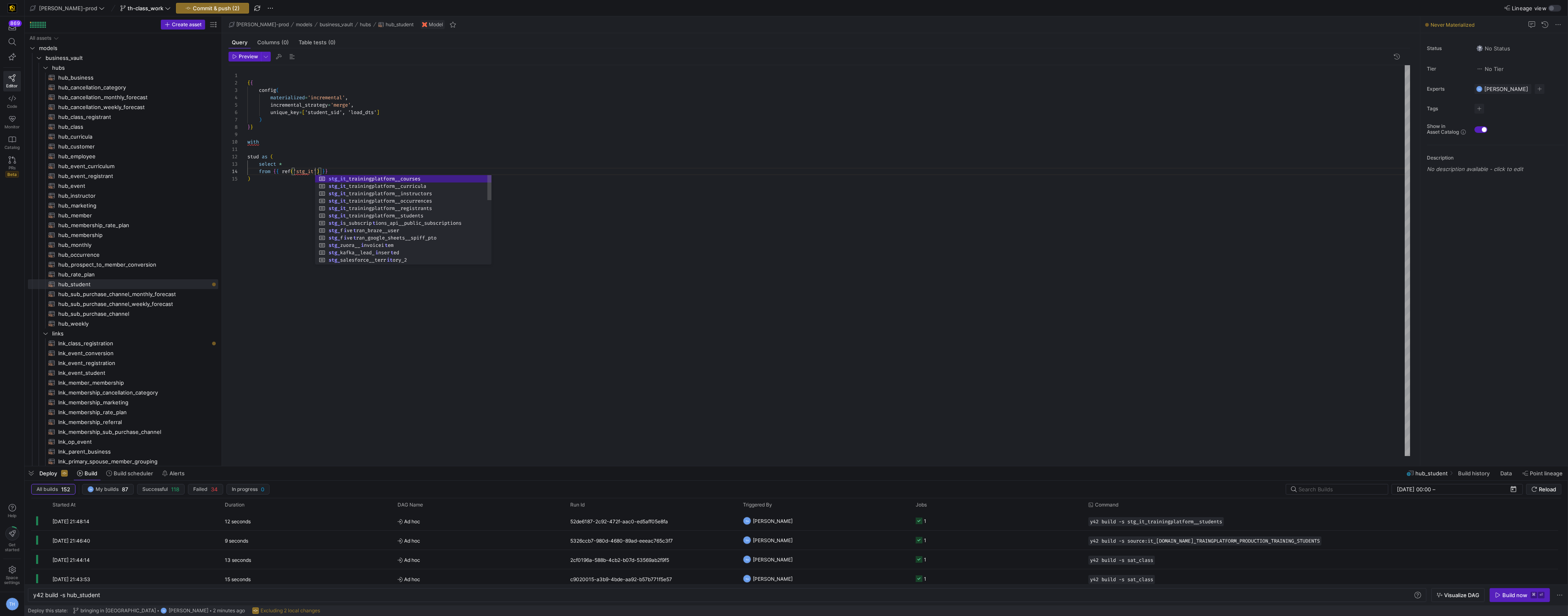
scroll to position [22, 68]
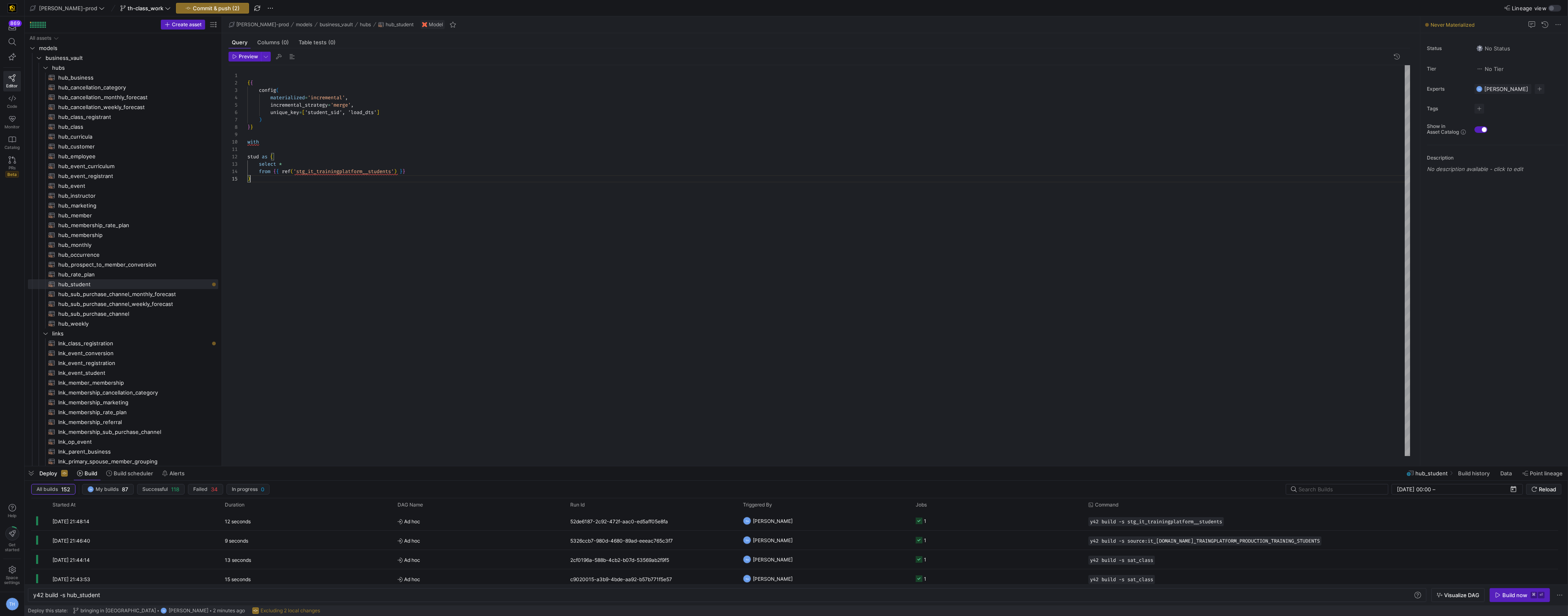
click at [316, 181] on div "{ { config ( materialized = 'incremental' , incremental_strategy = 'merge' , un…" at bounding box center [828, 261] width 1163 height 391
type textarea "stud as ( select * from {{ ref('stg_it_trainingplatform__students') }} ) s"
click at [136, 138] on span "hub_curricula​​​​​​​​​​" at bounding box center [133, 137] width 150 height 10
type textarea "y42 build -s hub_curricula"
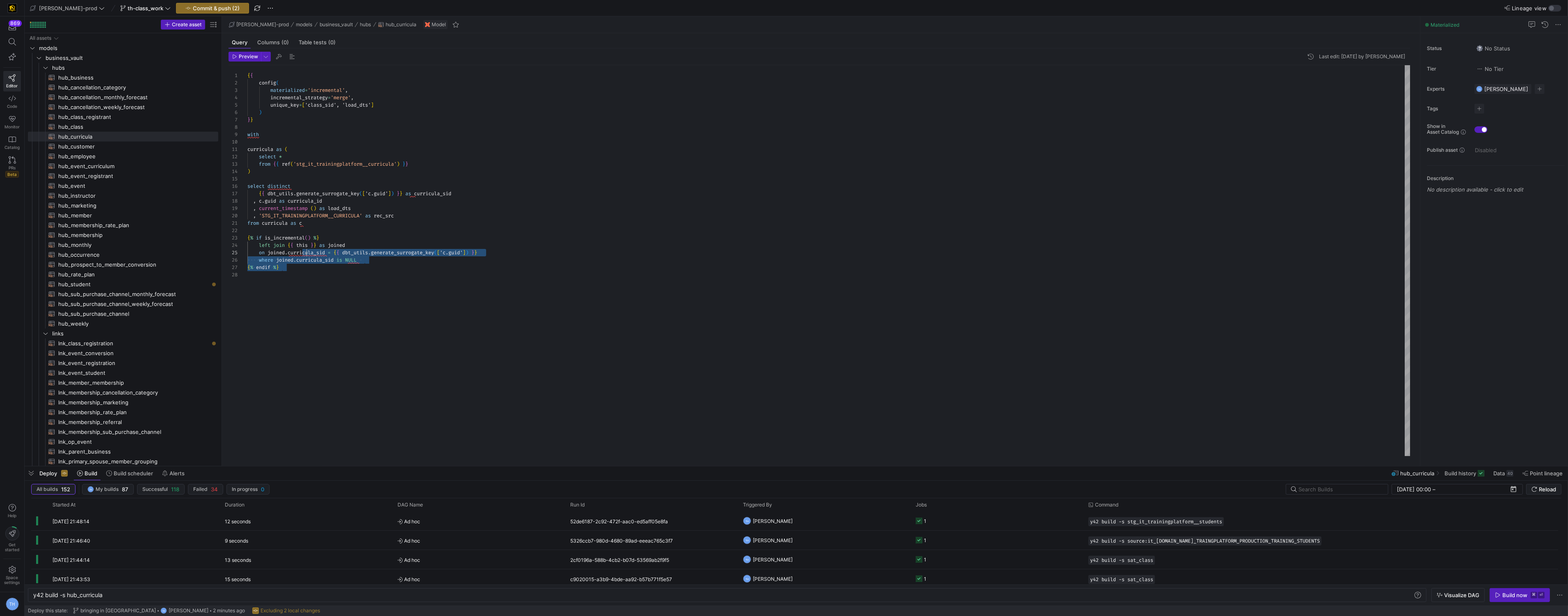
type textarea "curricula as ( select * from {{ ref('stg_it_trainingplatform__curricula') }} ) …"
drag, startPoint x: 347, startPoint y: 281, endPoint x: 223, endPoint y: 187, distance: 155.6
click at [247, 187] on div "{ { config ( materialized = 'incremental' , incremental_strategy = 'merge' , un…" at bounding box center [828, 261] width 1163 height 391
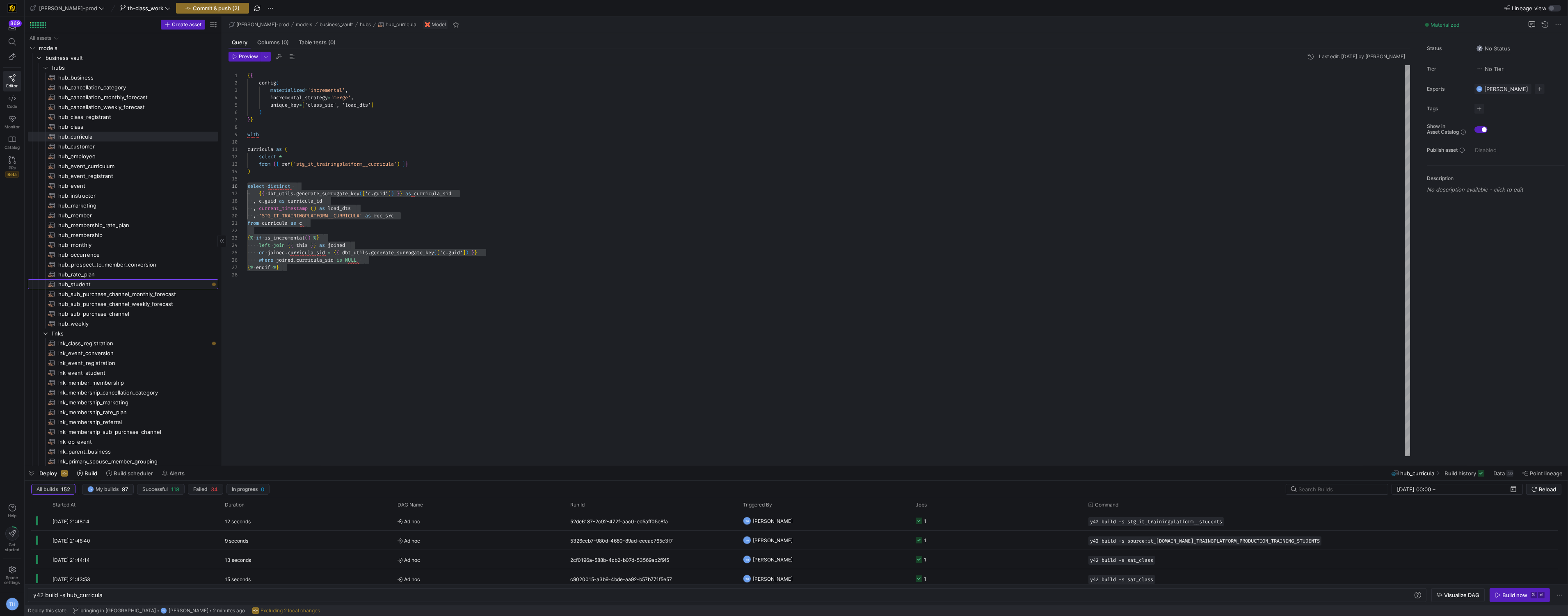
click at [151, 282] on span "hub_student​​​​​​​​​​" at bounding box center [133, 285] width 150 height 10
type textarea "y42 build -s hub_student"
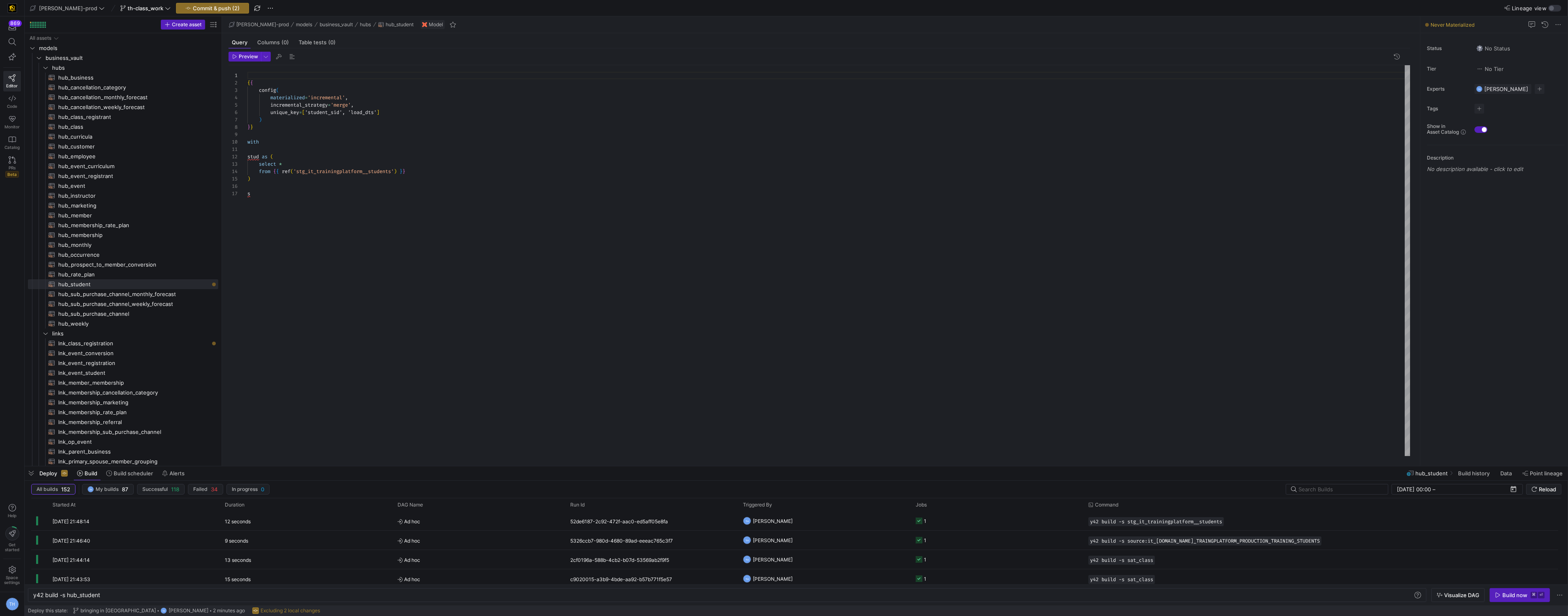
click at [307, 198] on div "{ { config ( materialized = 'incremental' , incremental_strategy = 'merge' , un…" at bounding box center [828, 261] width 1163 height 391
click at [365, 169] on div at bounding box center [784, 308] width 1568 height 616
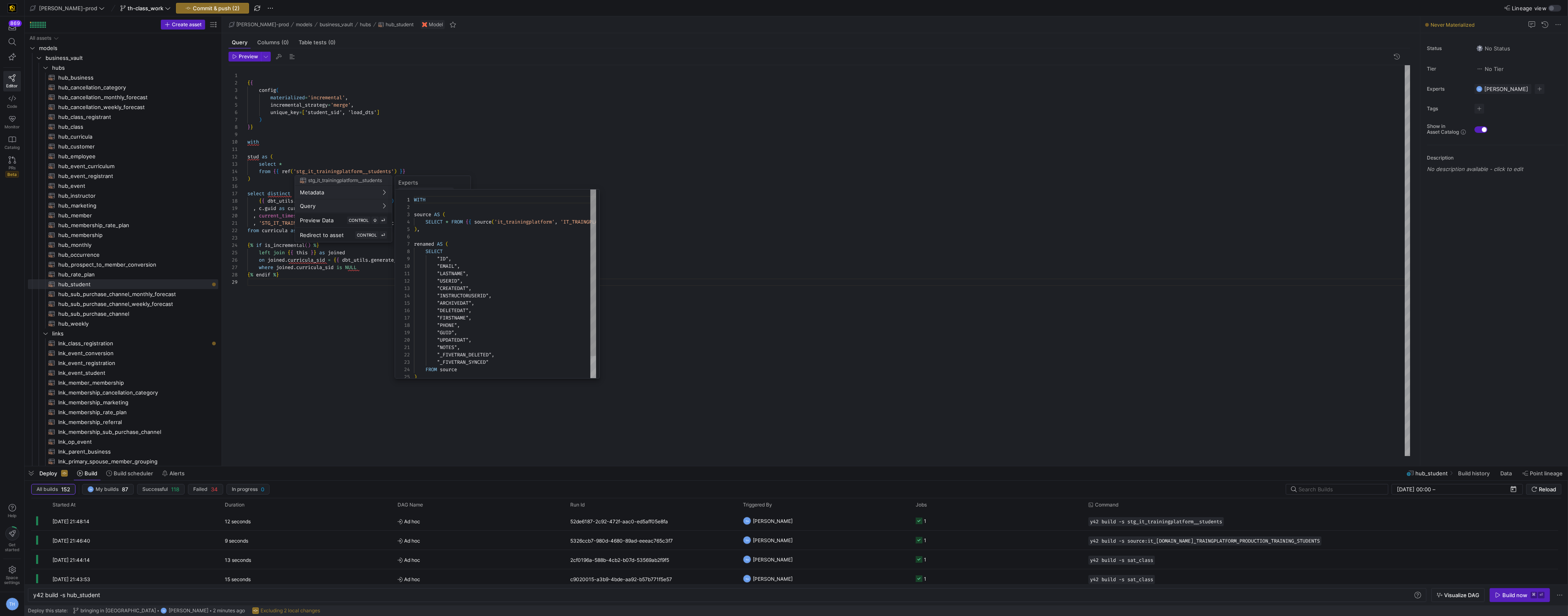
scroll to position [74, 0]
click at [444, 115] on div at bounding box center [784, 308] width 1568 height 616
click at [374, 200] on div "{ { config ( materialized = 'incremental' , incremental_strategy = 'merge' , un…" at bounding box center [828, 261] width 1163 height 391
click at [332, 207] on div "{ { config ( materialized = 'incremental' , incremental_strategy = 'merge' , un…" at bounding box center [828, 261] width 1163 height 391
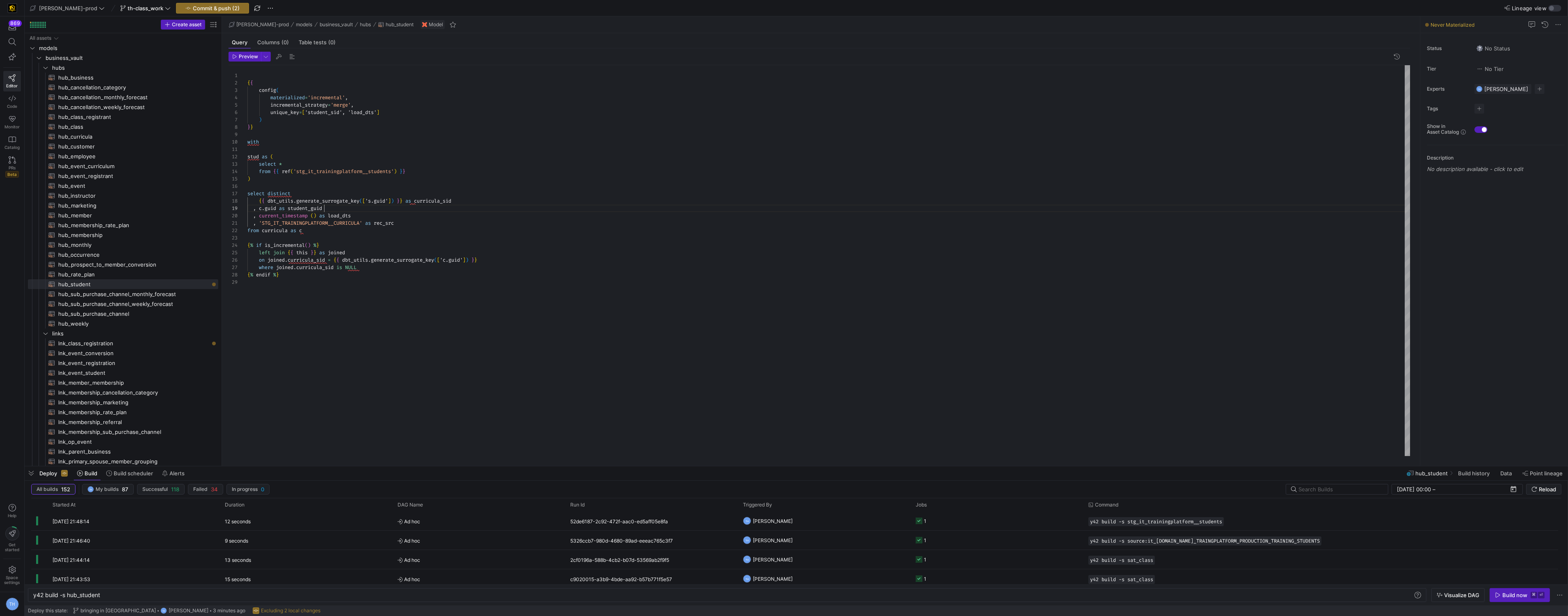
scroll to position [59, 76]
click at [263, 207] on div "{ { config ( materialized = 'incremental' , incremental_strategy = 'merge' , un…" at bounding box center [828, 261] width 1163 height 391
click at [366, 274] on div "{ { config ( materialized = 'incremental' , incremental_strategy = 'merge' , un…" at bounding box center [828, 261] width 1163 height 391
click at [451, 260] on div "{ { config ( materialized = 'incremental' , incremental_strategy = 'merge' , un…" at bounding box center [828, 261] width 1163 height 391
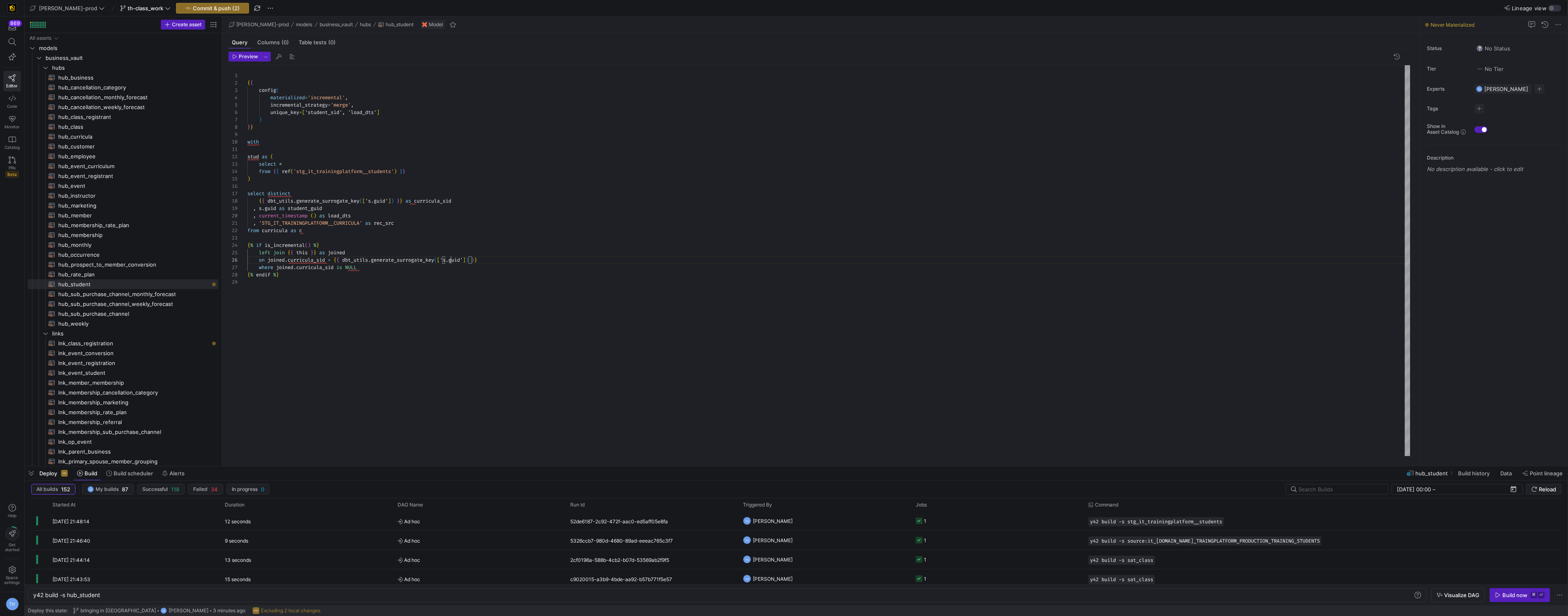
scroll to position [37, 203]
click at [446, 201] on div "{ { config ( materialized = 'incremental' , incremental_strategy = 'merge' , un…" at bounding box center [828, 261] width 1163 height 391
drag, startPoint x: 439, startPoint y: 201, endPoint x: 419, endPoint y: 201, distance: 20.0
click at [419, 201] on div "{ { config ( materialized = 'incremental' , incremental_strategy = 'merge' , un…" at bounding box center [828, 261] width 1163 height 391
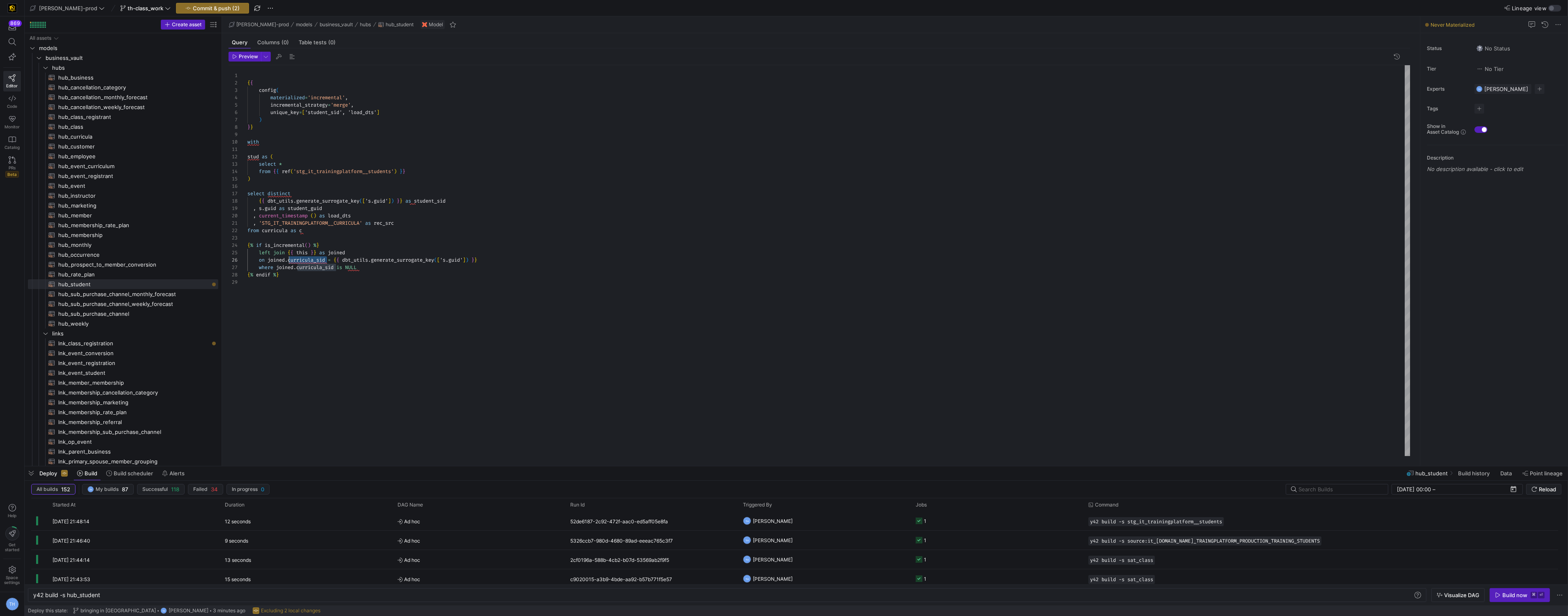
drag, startPoint x: 328, startPoint y: 260, endPoint x: 289, endPoint y: 261, distance: 39.0
click at [289, 261] on div "{ { config ( materialized = 'incremental' , incremental_strategy = 'merge' , un…" at bounding box center [828, 261] width 1163 height 391
click at [305, 280] on div "{ { config ( materialized = 'incremental' , incremental_strategy = 'merge' , un…" at bounding box center [828, 261] width 1163 height 391
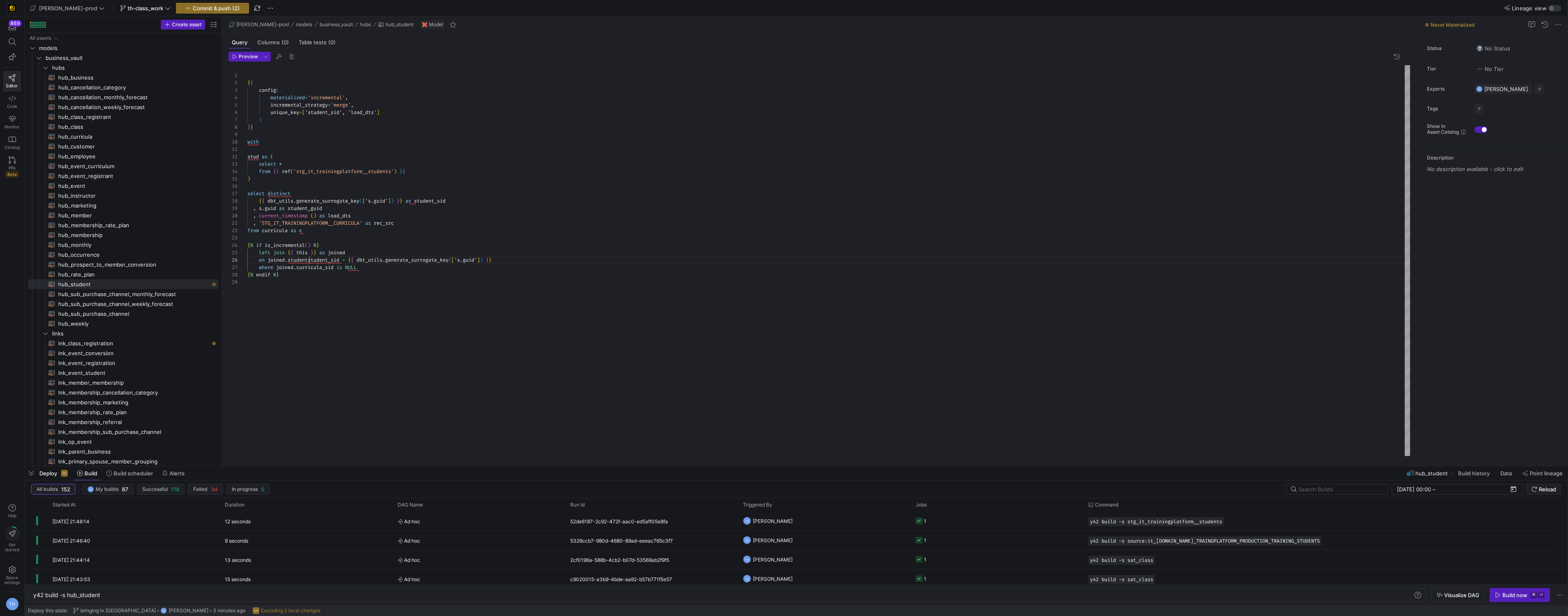
click at [309, 260] on div "{ { config ( materialized = 'incremental' , incremental_strategy = 'merge' , un…" at bounding box center [828, 261] width 1163 height 391
drag, startPoint x: 336, startPoint y: 267, endPoint x: 298, endPoint y: 266, distance: 38.0
click at [298, 266] on div "{ { config ( materialized = 'incremental' , incremental_strategy = 'merge' , un…" at bounding box center [828, 261] width 1163 height 391
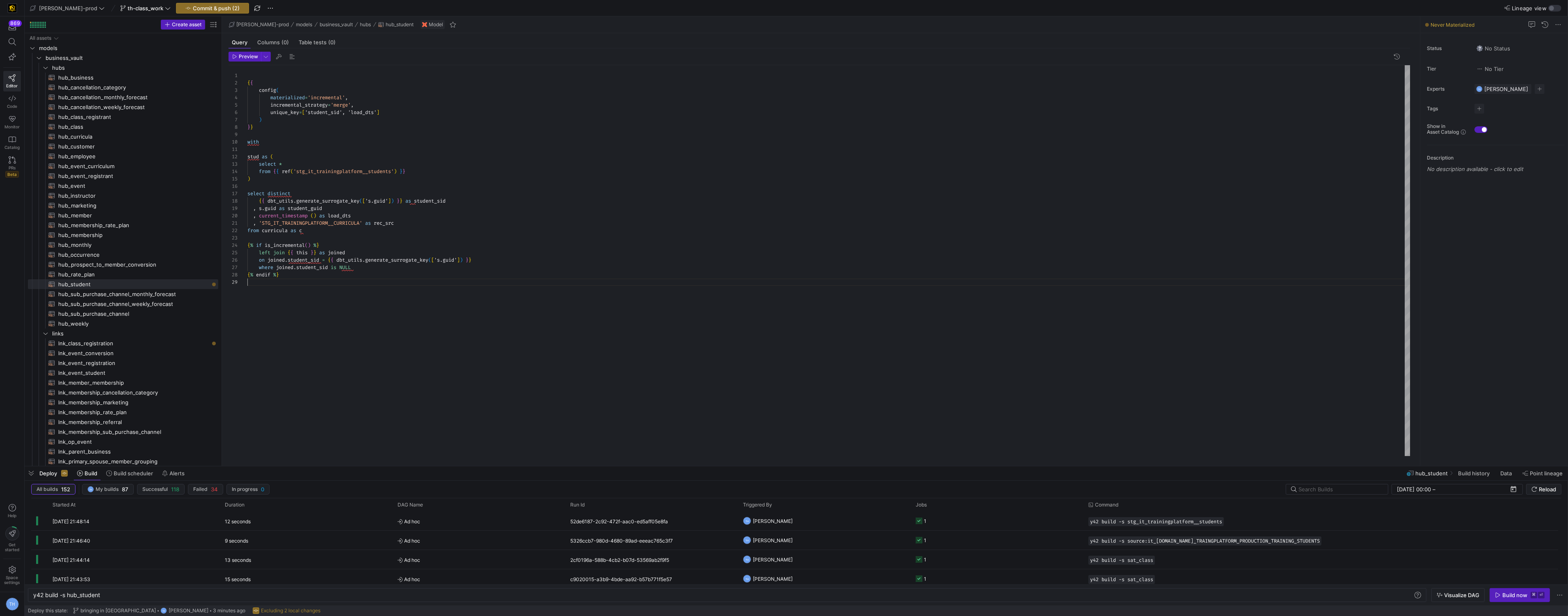
click at [325, 293] on div "{ { config ( materialized = 'incremental' , incremental_strategy = 'merge' , un…" at bounding box center [828, 261] width 1163 height 391
click at [288, 229] on div "{ { config ( materialized = 'incremental' , incremental_strategy = 'merge' , un…" at bounding box center [828, 261] width 1163 height 391
click at [306, 229] on div "{ { config ( materialized = 'incremental' , incremental_strategy = 'merge' , un…" at bounding box center [828, 261] width 1163 height 391
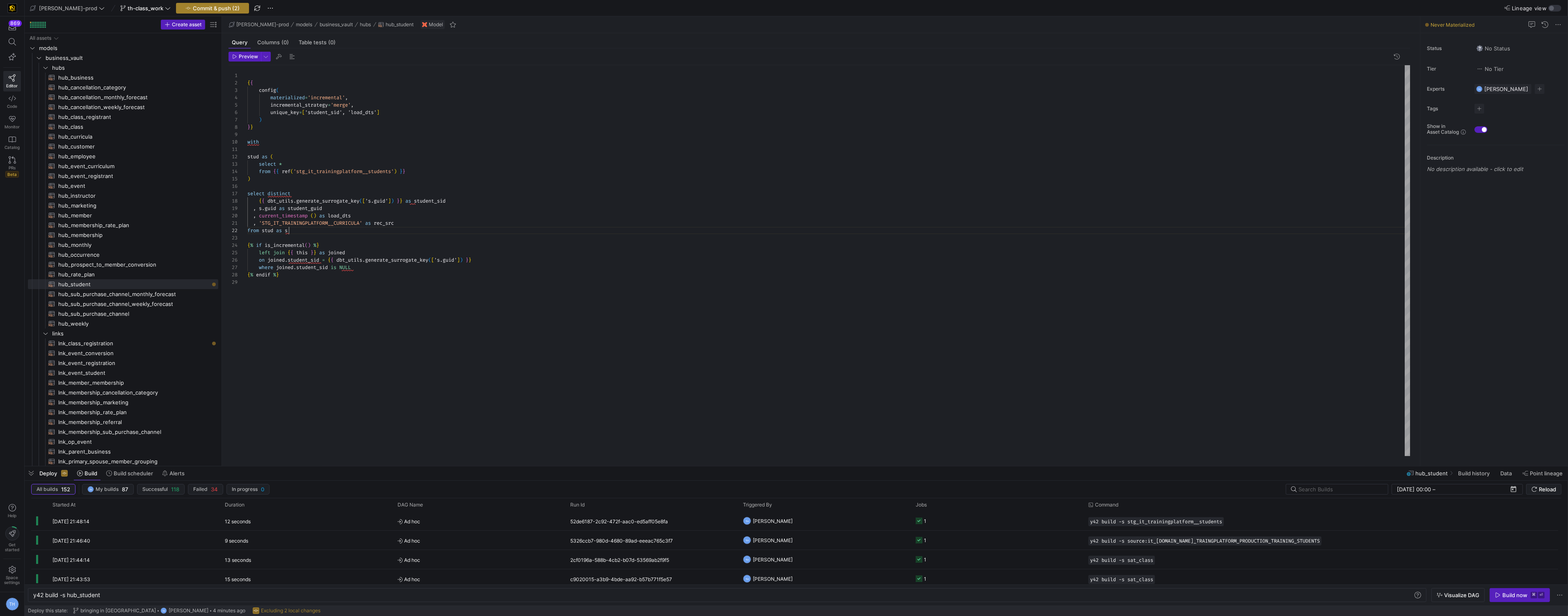
type textarea ", 'STG_IT_TRAININGPLATFORM__CURRICULA' as rec_src from stud as s {% if is_incre…"
click at [211, 10] on span "Commit & push (2)" at bounding box center [216, 8] width 47 height 7
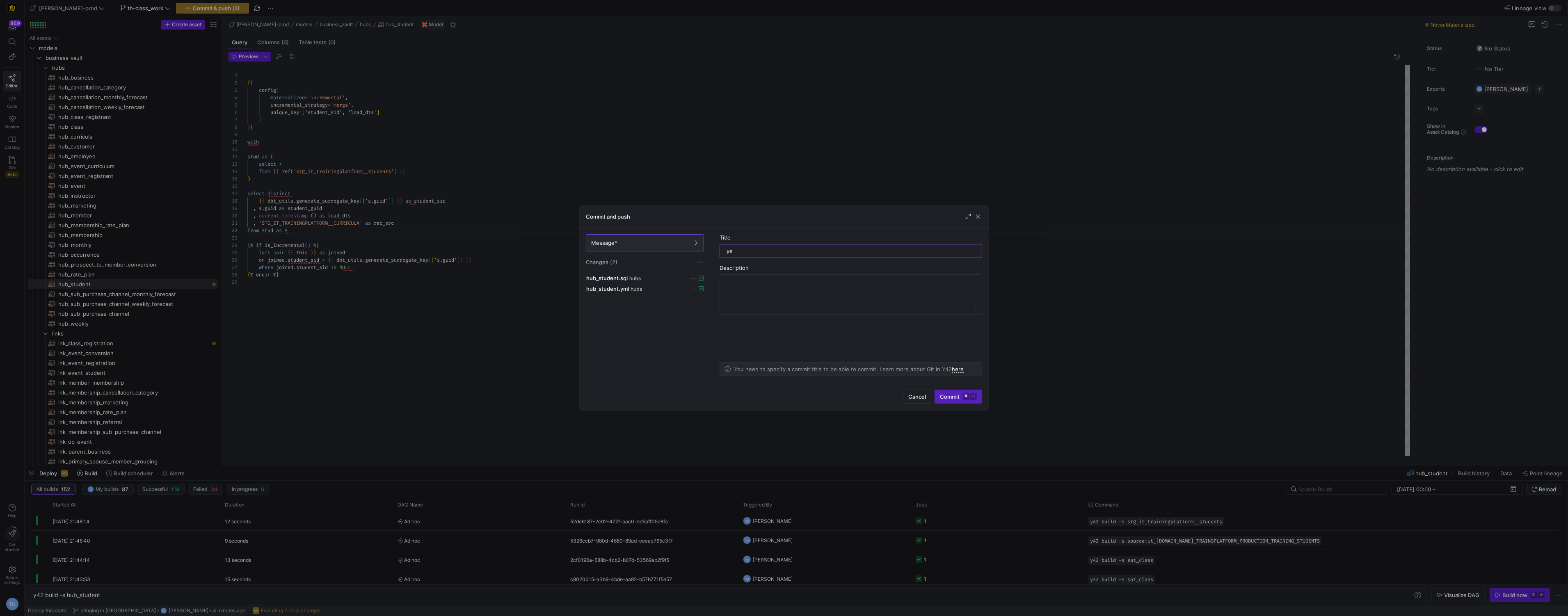
type input "y"
type input "should work"
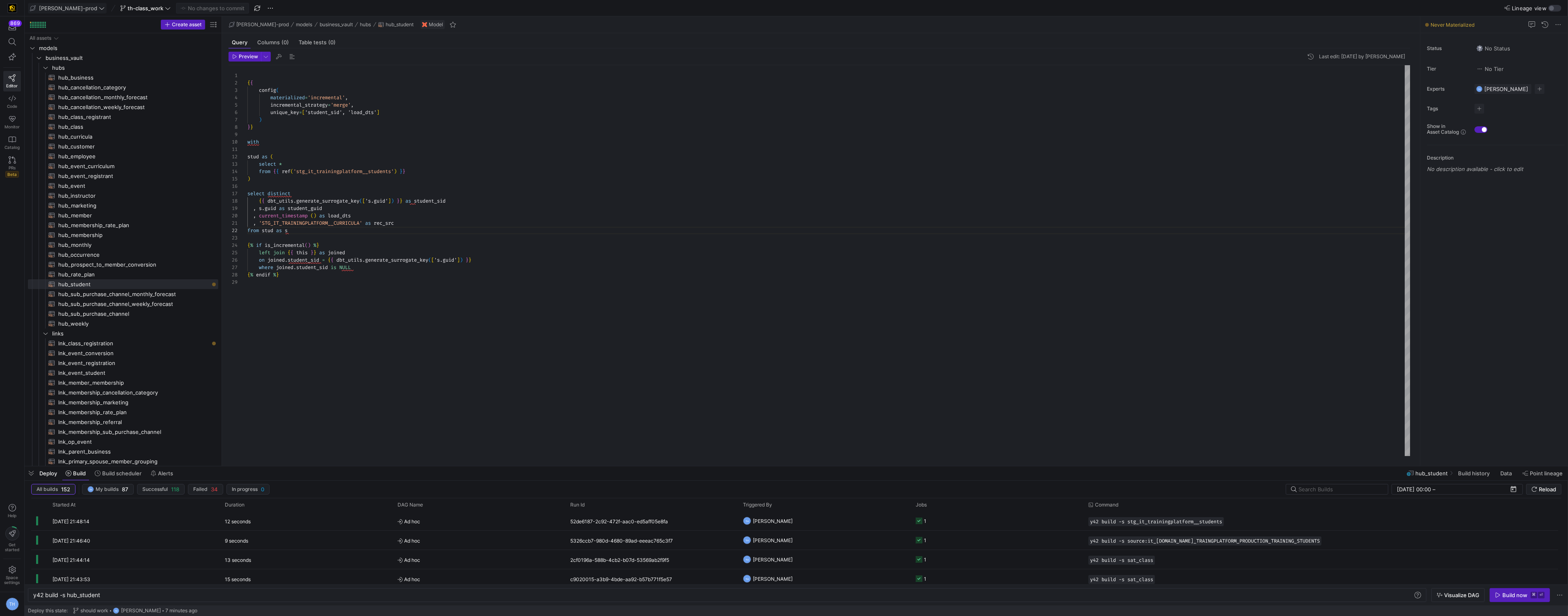
click at [61, 9] on span "[PERSON_NAME]-prod" at bounding box center [68, 8] width 58 height 7
click at [70, 79] on button "y42-dd" at bounding box center [74, 84] width 91 height 13
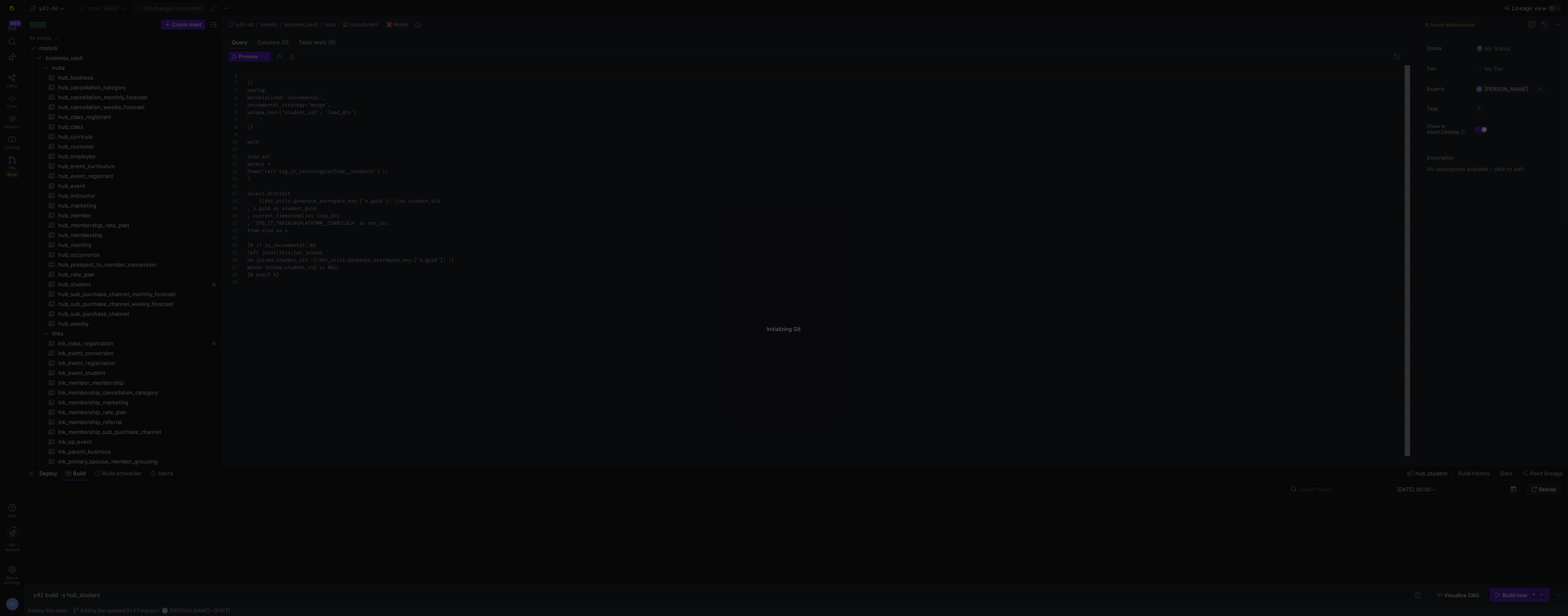
scroll to position [74, 0]
type textarea "y42 build"
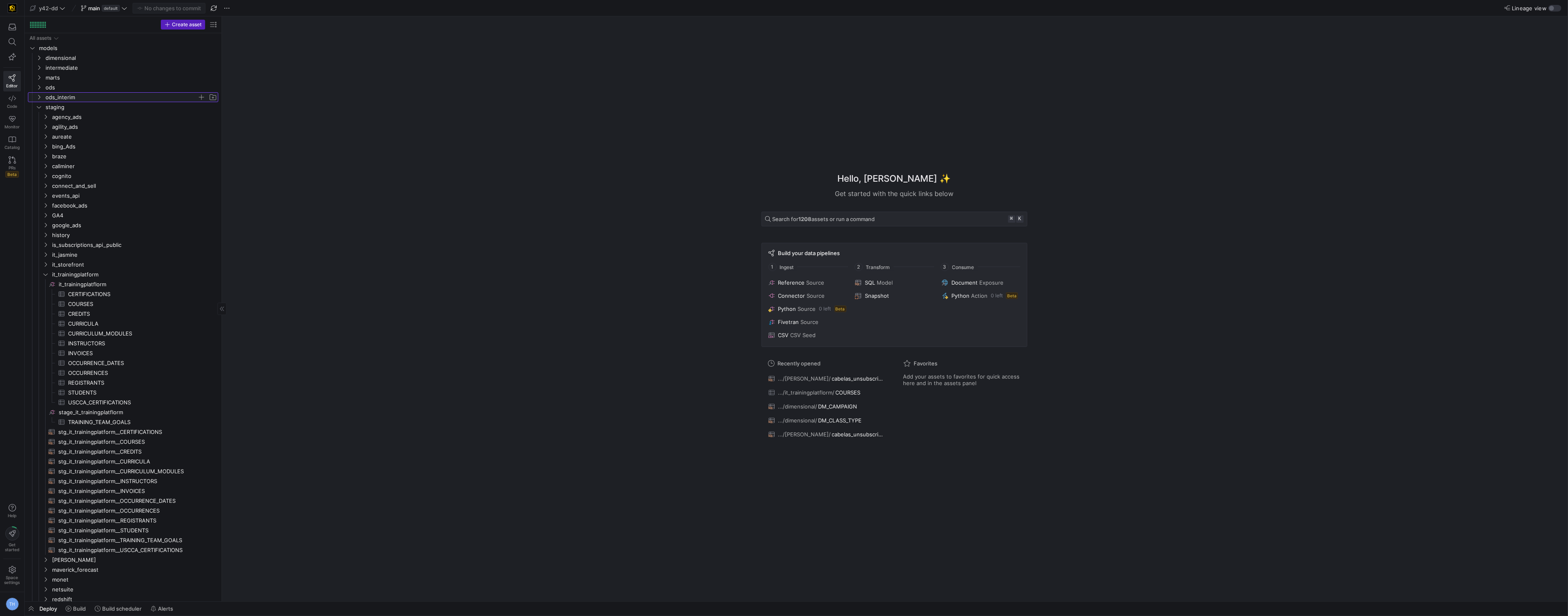
click at [79, 99] on span "ods_interim" at bounding box center [121, 97] width 152 height 10
click at [83, 115] on span "rockerbox" at bounding box center [125, 117] width 145 height 10
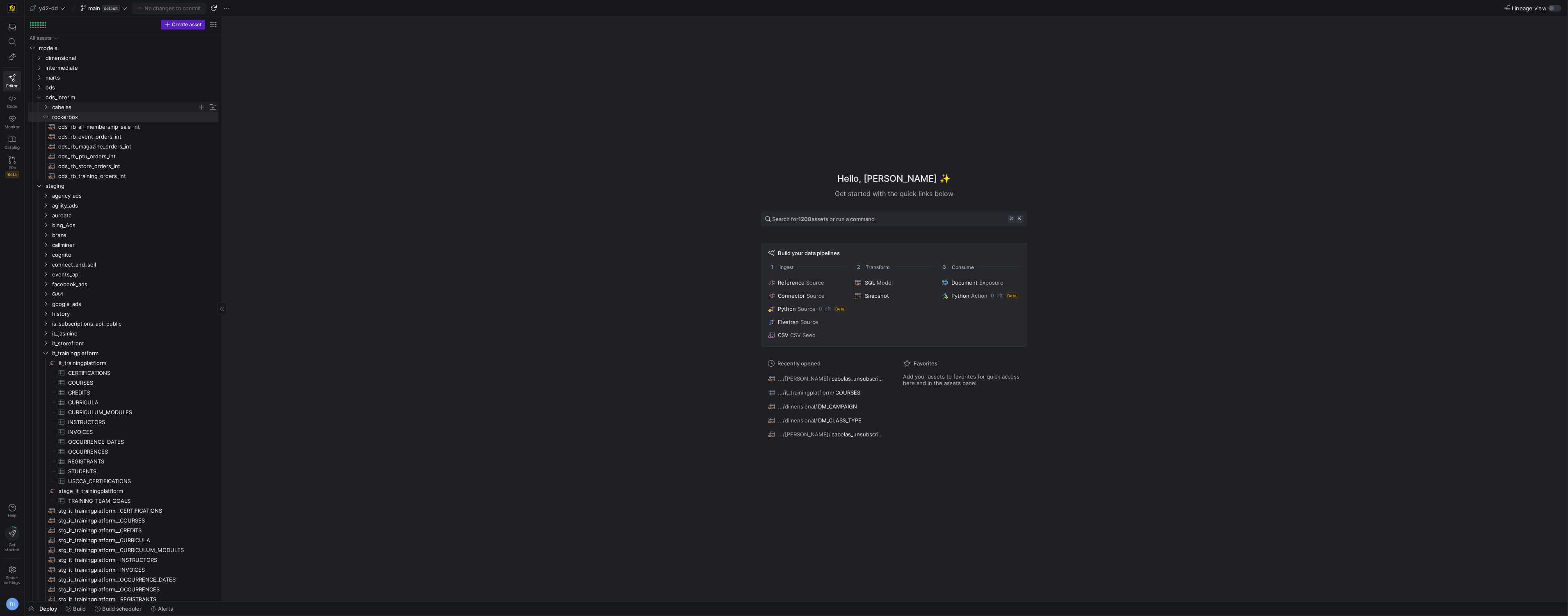
click at [85, 108] on span "cabelas" at bounding box center [125, 107] width 145 height 10
click at [145, 187] on span "ods_rb_event_orders_int​​​​​​​​​​" at bounding box center [133, 186] width 150 height 10
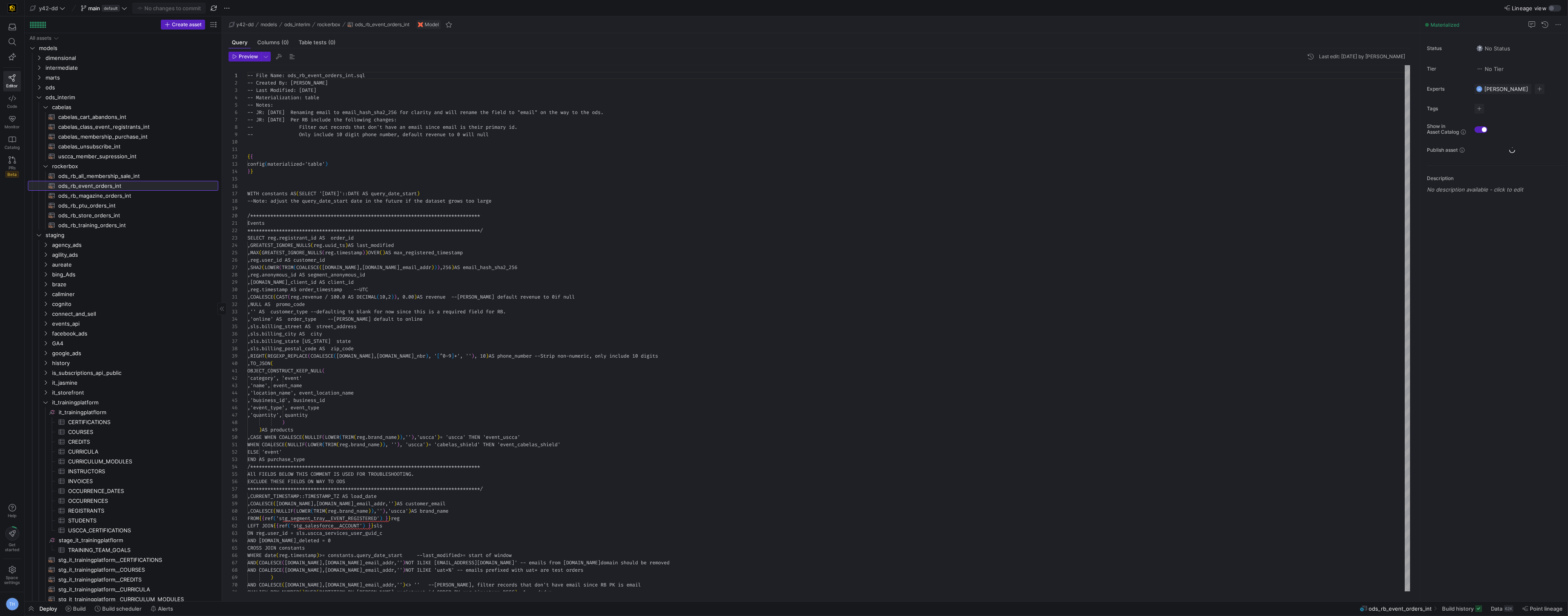
scroll to position [74, 0]
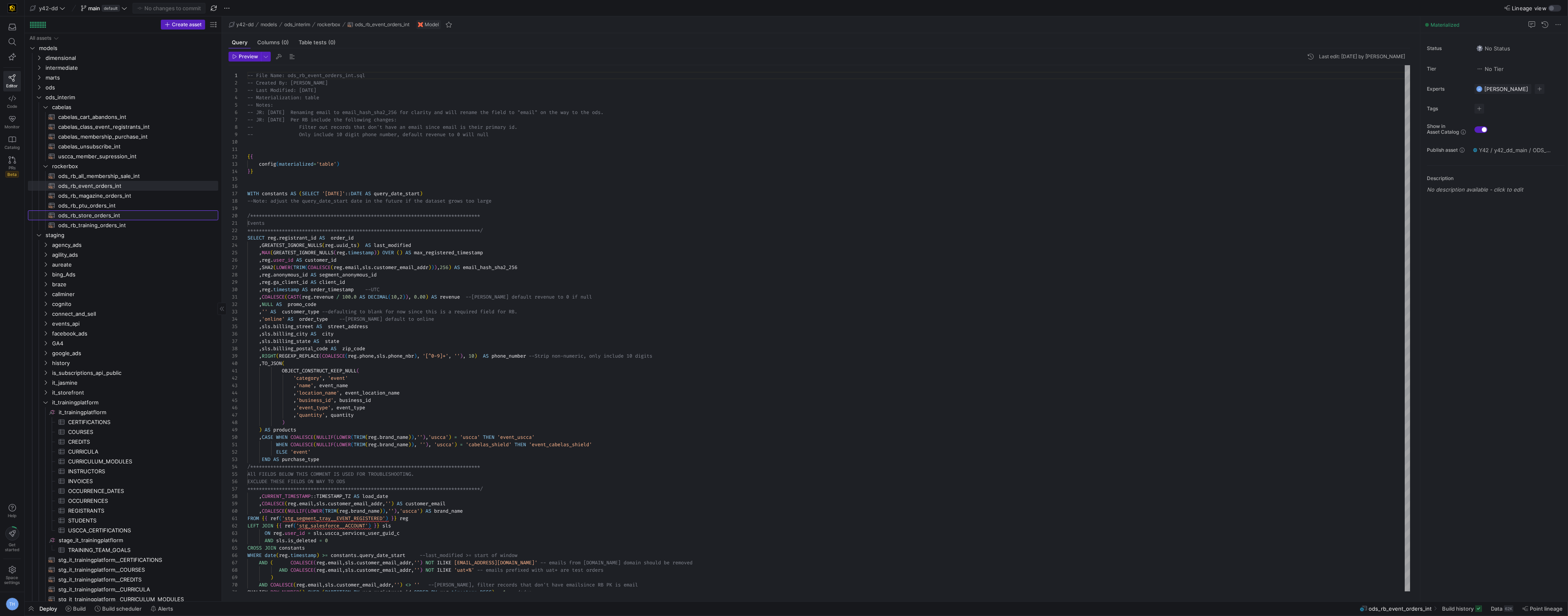
click at [136, 217] on span "ods_rb_store_orders_int​​​​​​​​​​" at bounding box center [133, 215] width 150 height 10
type textarea "-- File Name: ods_rb_store_orders_int.sql -- Created By: Jess Rabida -- Last Mo…"
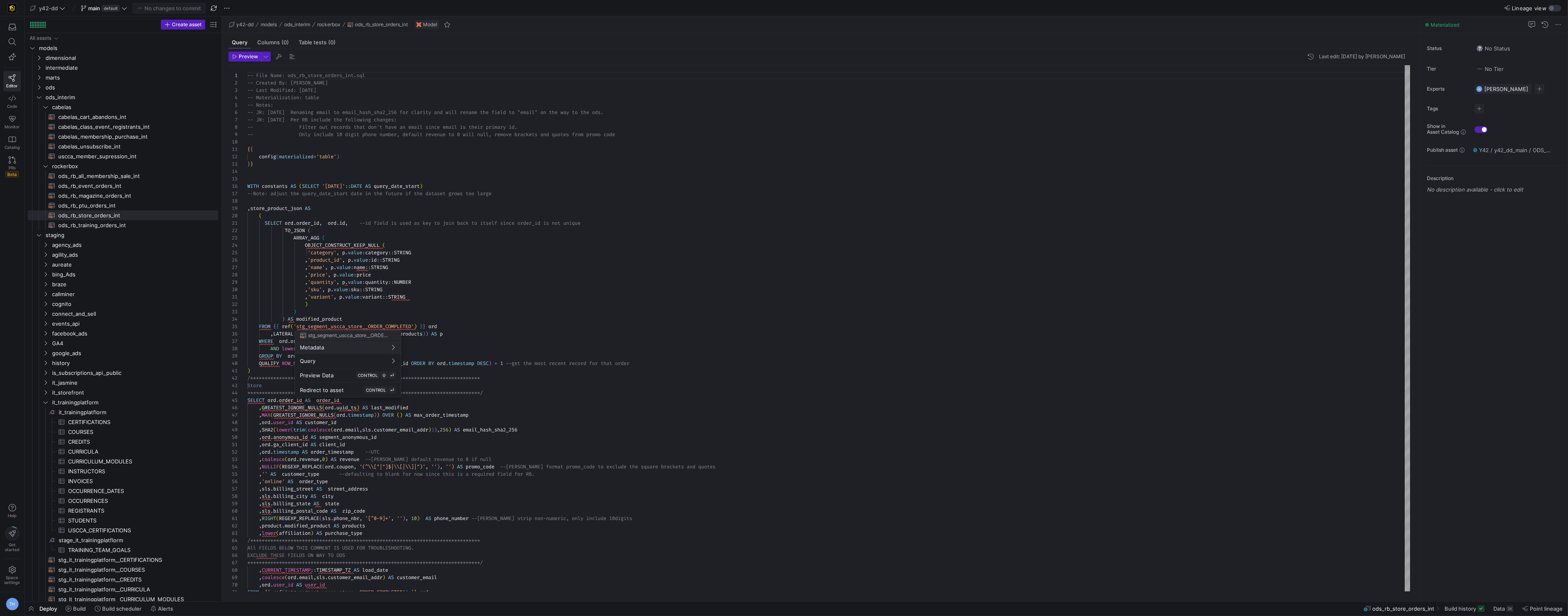
click at [383, 298] on div at bounding box center [784, 308] width 1568 height 616
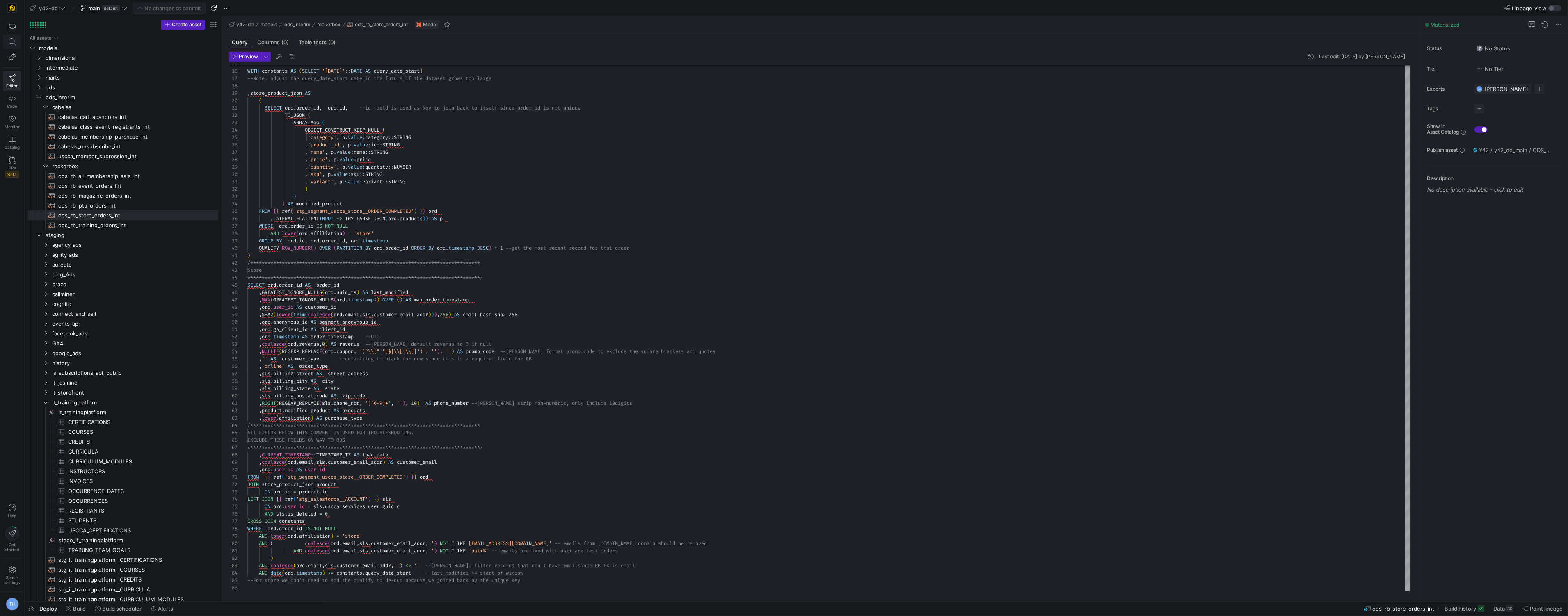
click at [13, 35] on span at bounding box center [12, 41] width 17 height 14
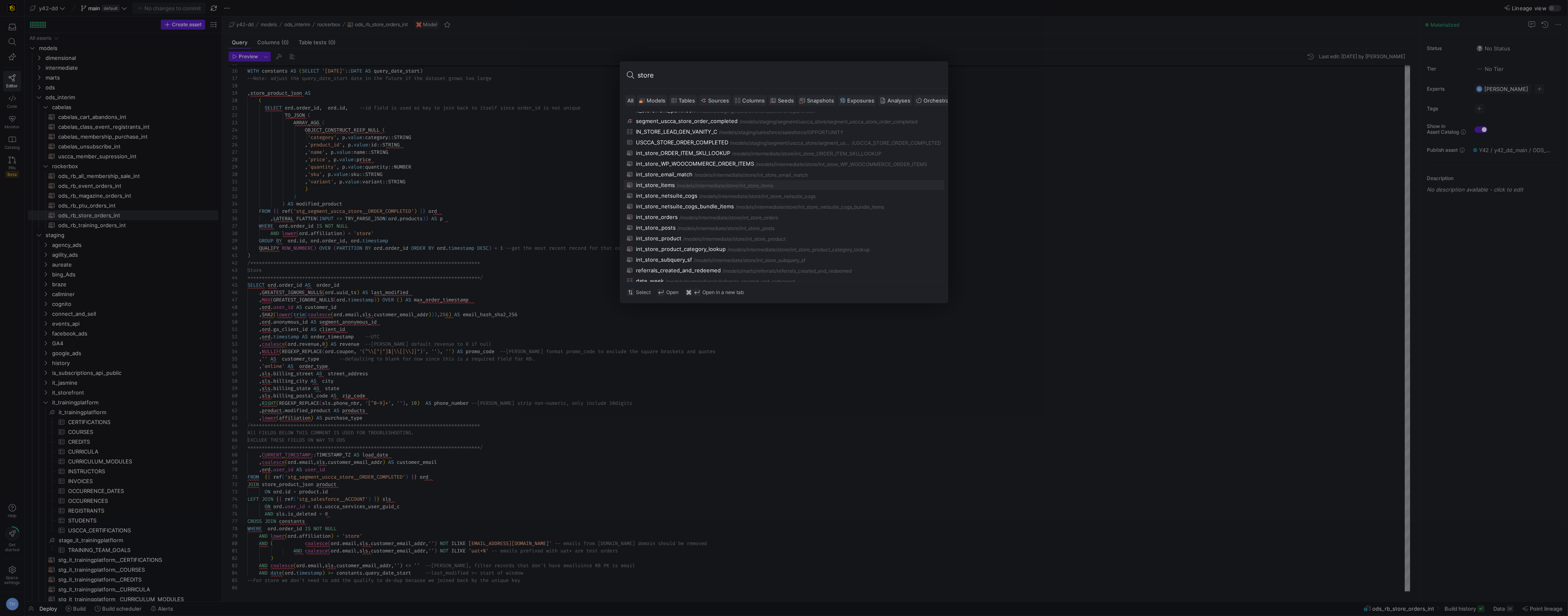
scroll to position [7, 0]
type input "store"
click at [699, 212] on button "int_store_orders /models/ intermediate/store /int_store_orders" at bounding box center [783, 217] width 321 height 10
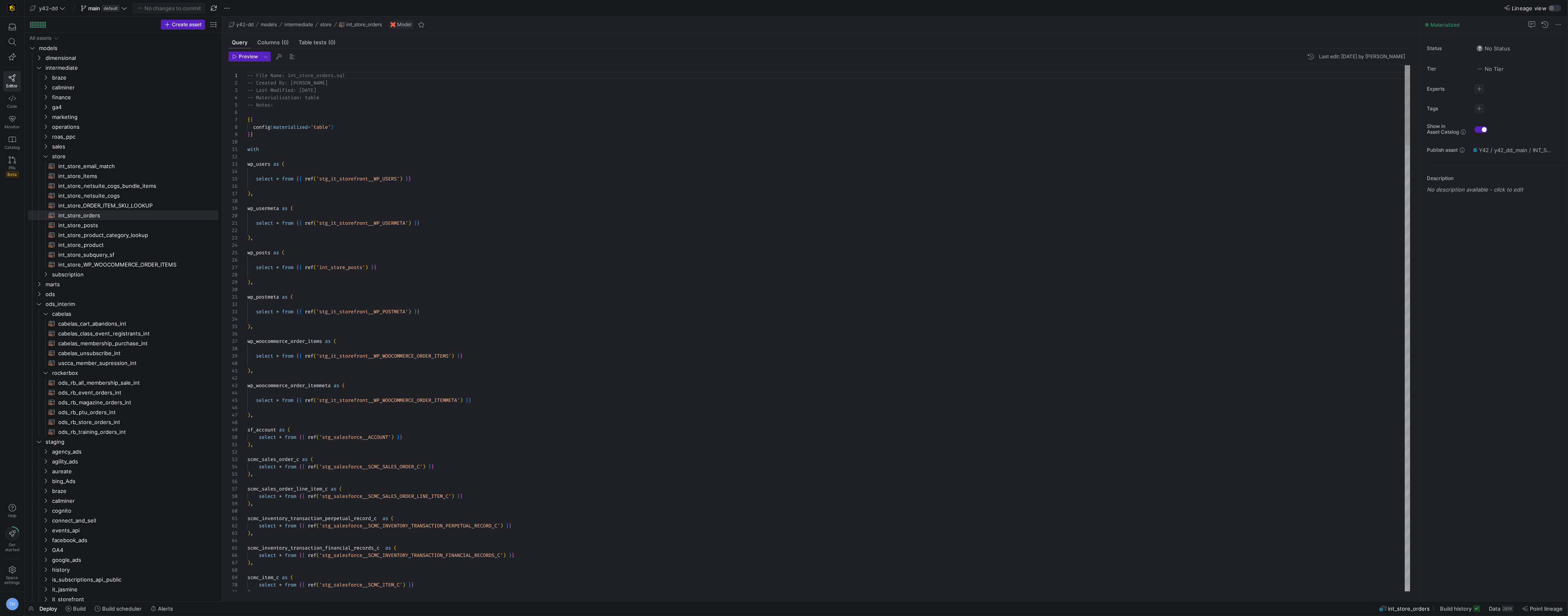
scroll to position [74, 0]
click at [471, 201] on div at bounding box center [784, 308] width 1568 height 616
click at [443, 139] on div at bounding box center [784, 308] width 1568 height 616
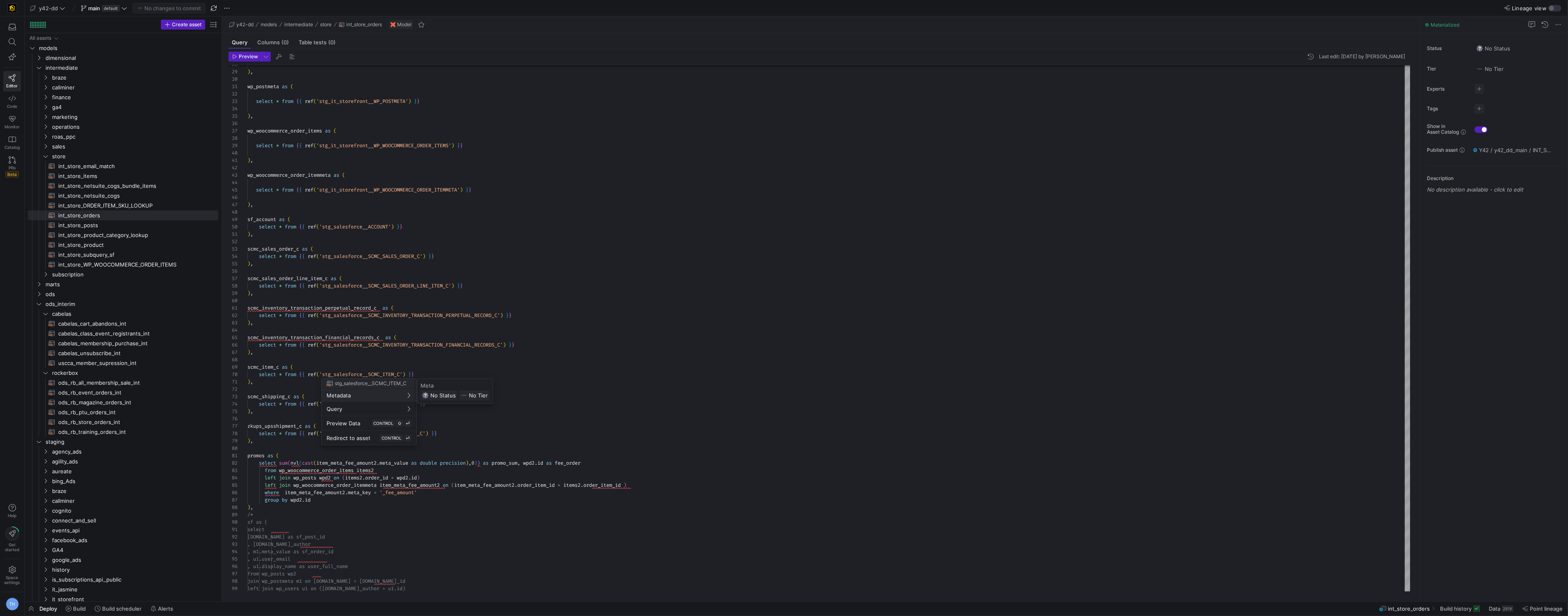
click at [419, 278] on div at bounding box center [784, 308] width 1568 height 616
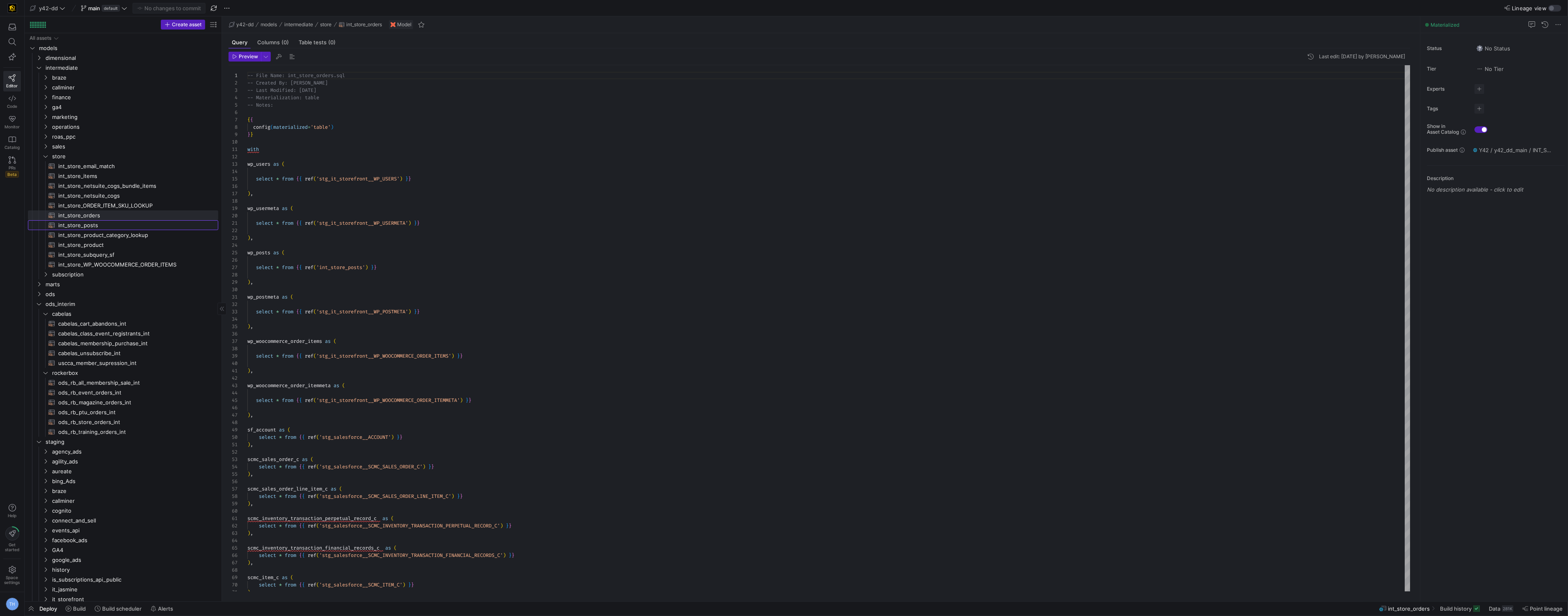
click at [107, 226] on span "int_store_posts​​​​​​​​​​" at bounding box center [133, 226] width 150 height 10
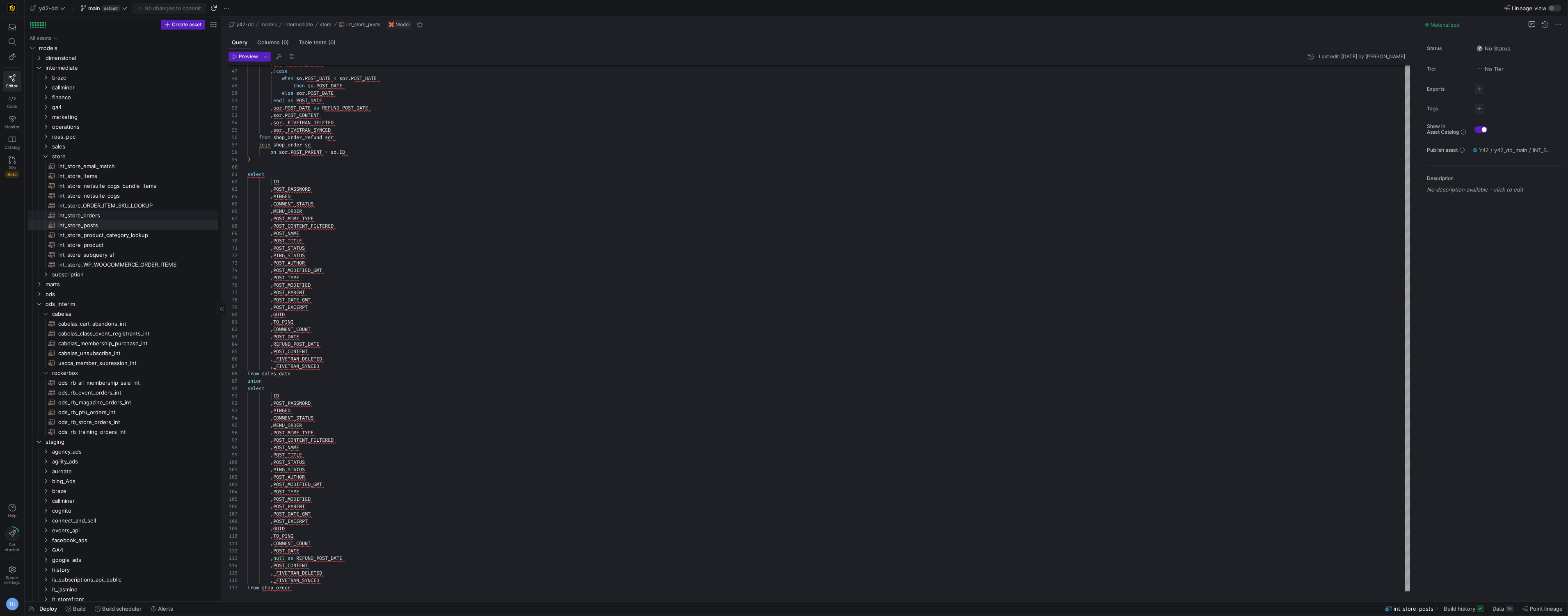
click at [144, 214] on span "int_store_orders​​​​​​​​​​" at bounding box center [133, 215] width 150 height 10
type textarea "-- File Name: int_store_orders.sql -- Created By: Bret Harvestine -- Last Modif…"
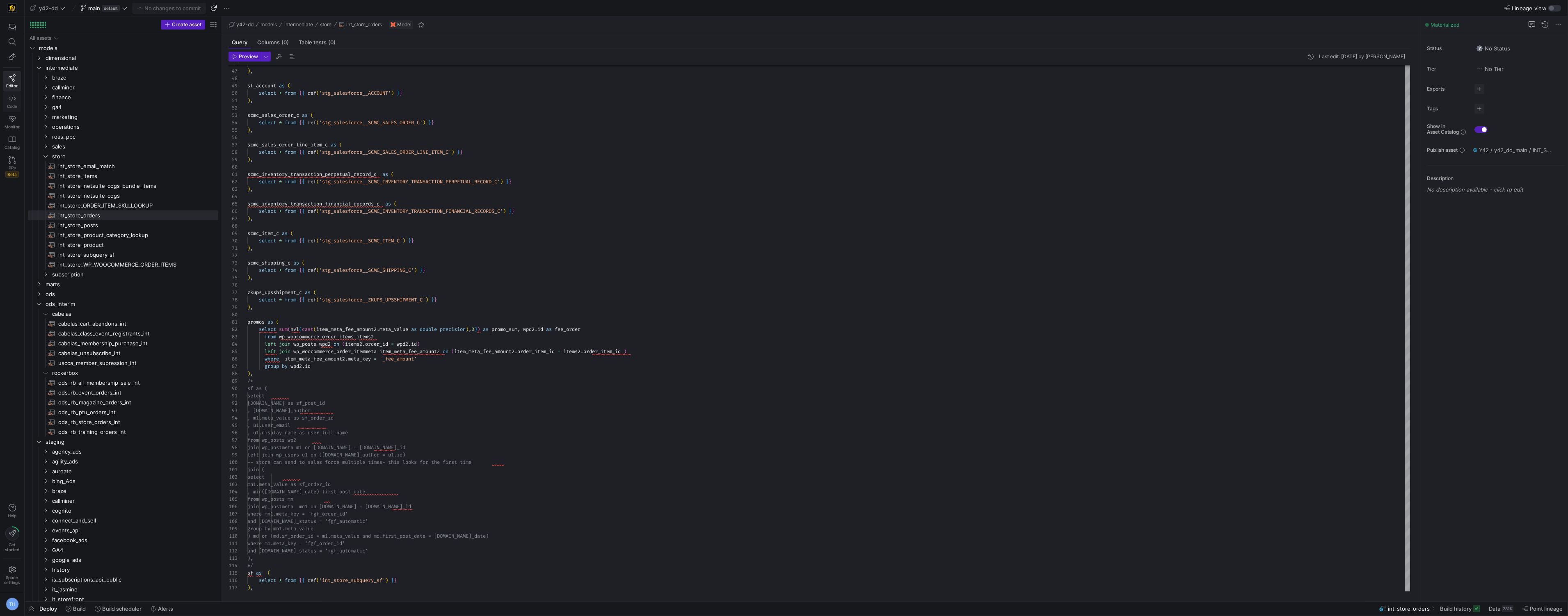
click at [11, 96] on icon at bounding box center [12, 99] width 7 height 7
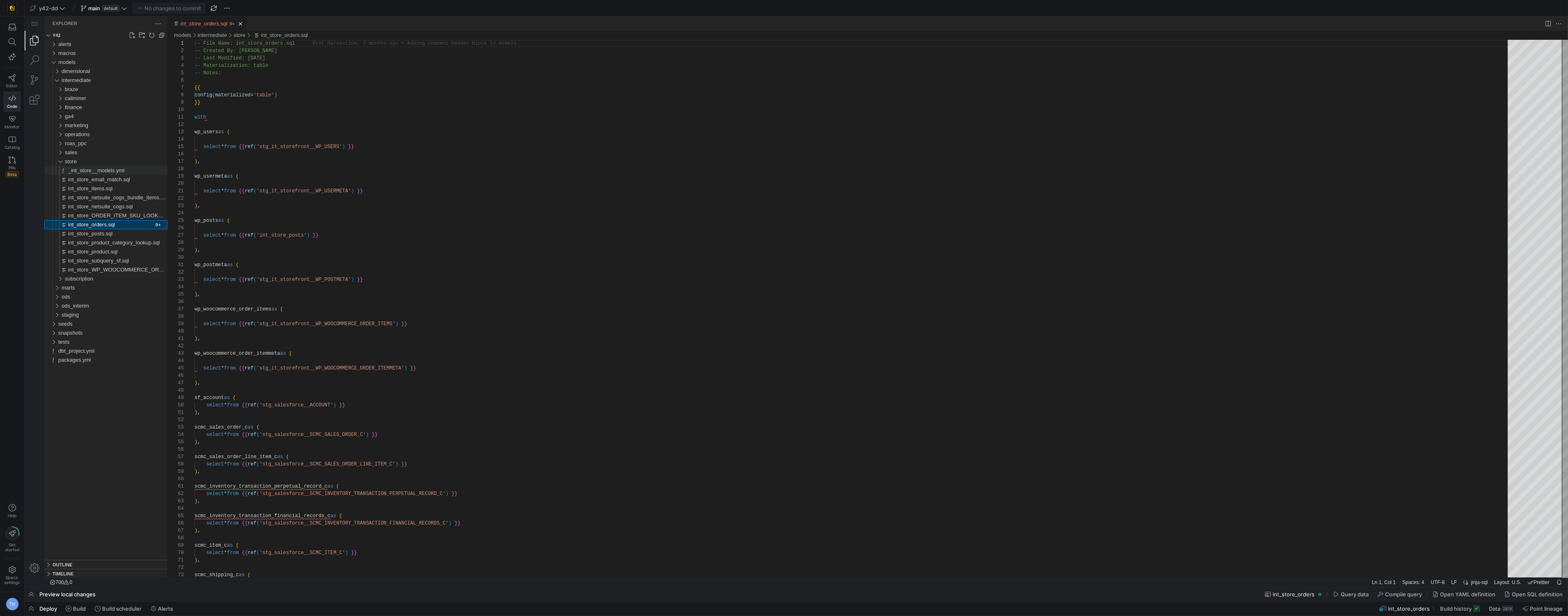
click at [124, 170] on span "_int_store__models.yml" at bounding box center [96, 170] width 56 height 6
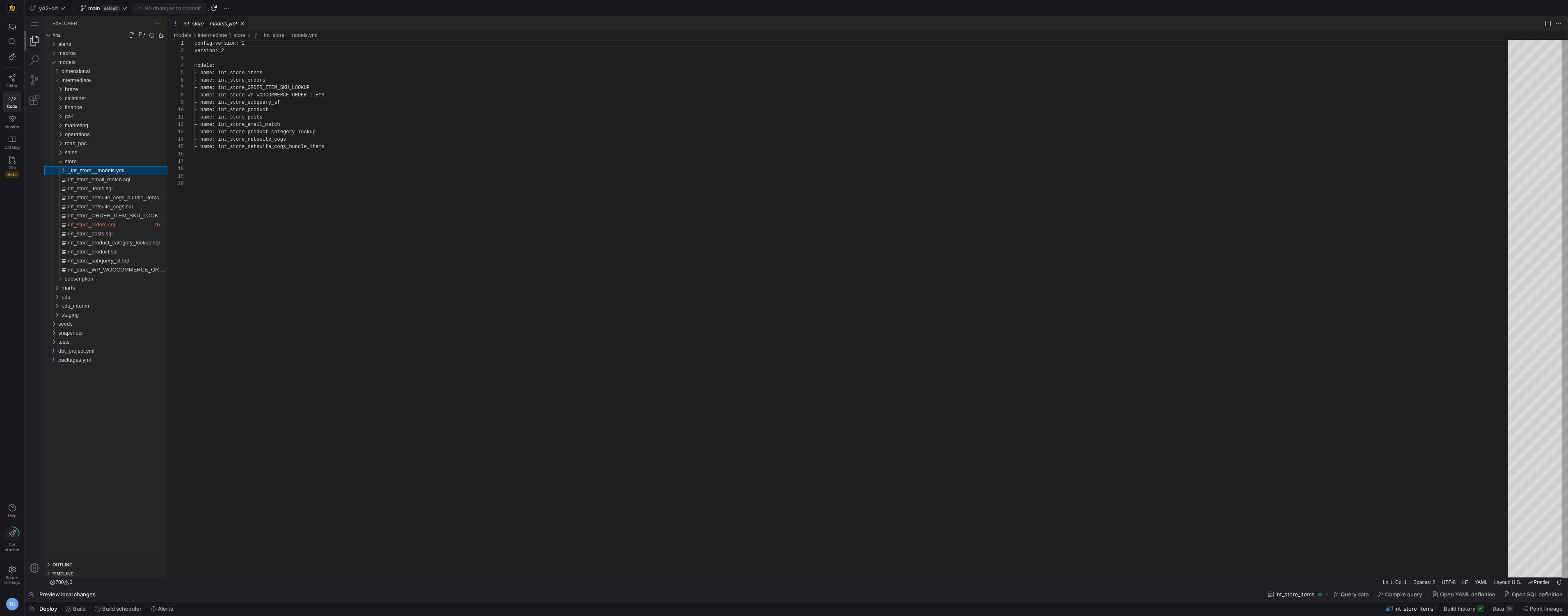
scroll to position [74, 0]
click at [12, 83] on span "Editor" at bounding box center [12, 86] width 12 height 5
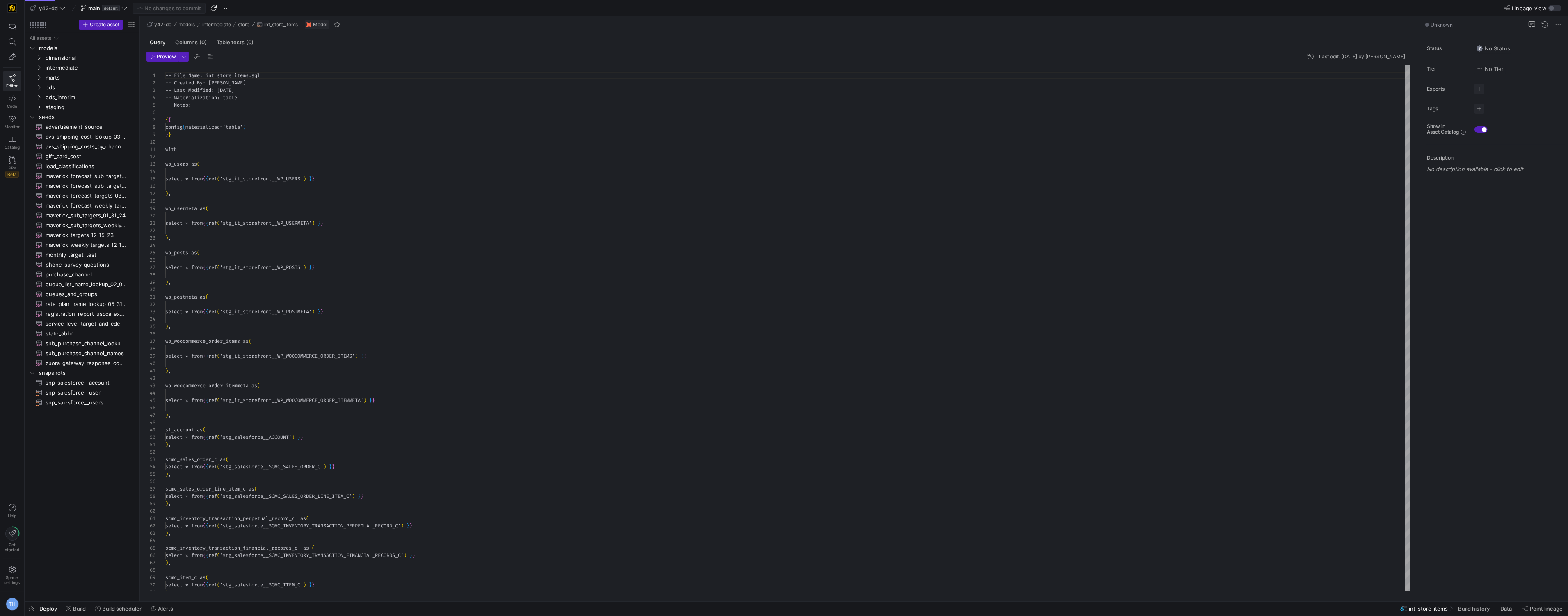
scroll to position [74, 0]
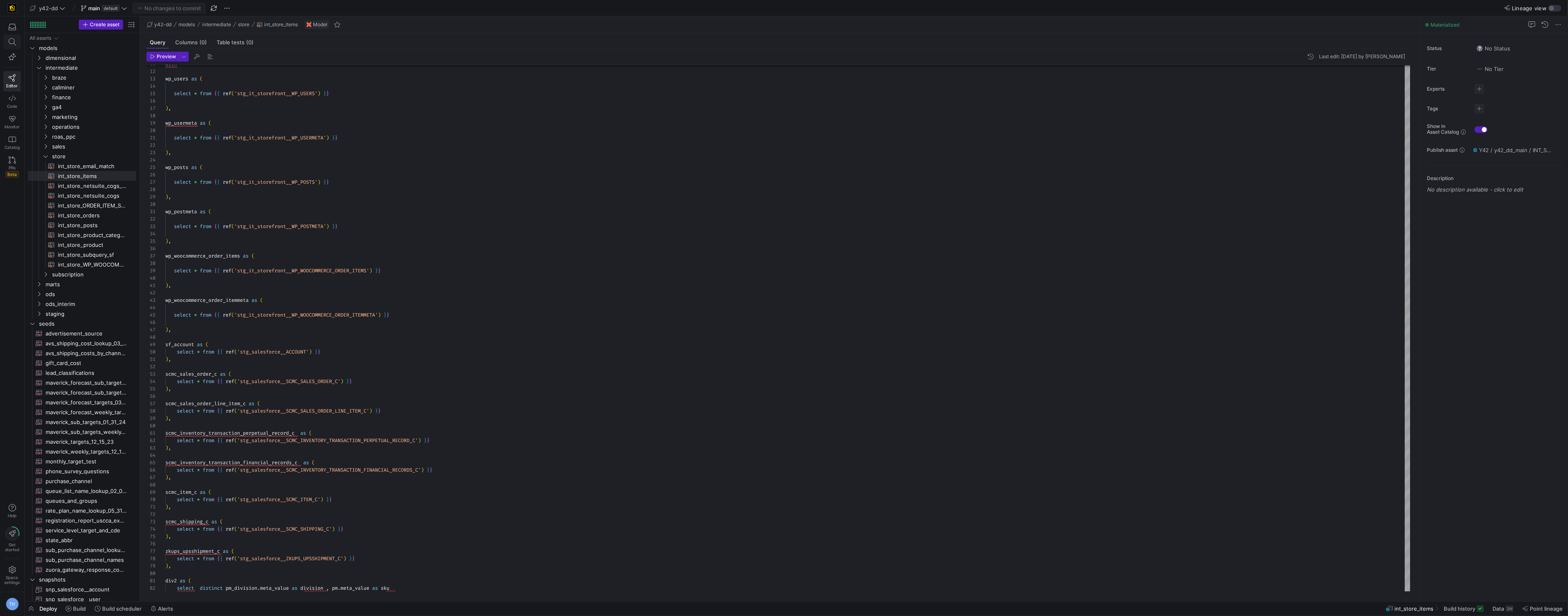
click at [14, 43] on icon at bounding box center [12, 42] width 7 height 7
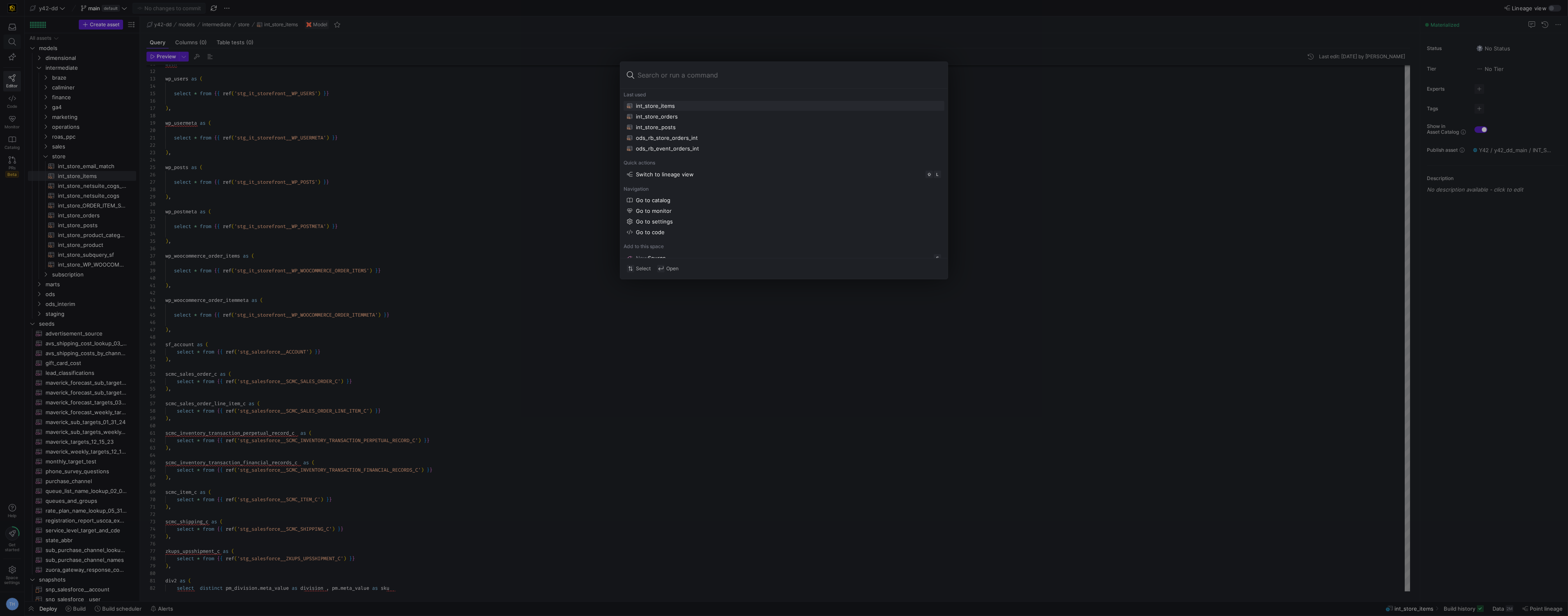
click at [11, 43] on div at bounding box center [784, 308] width 1568 height 616
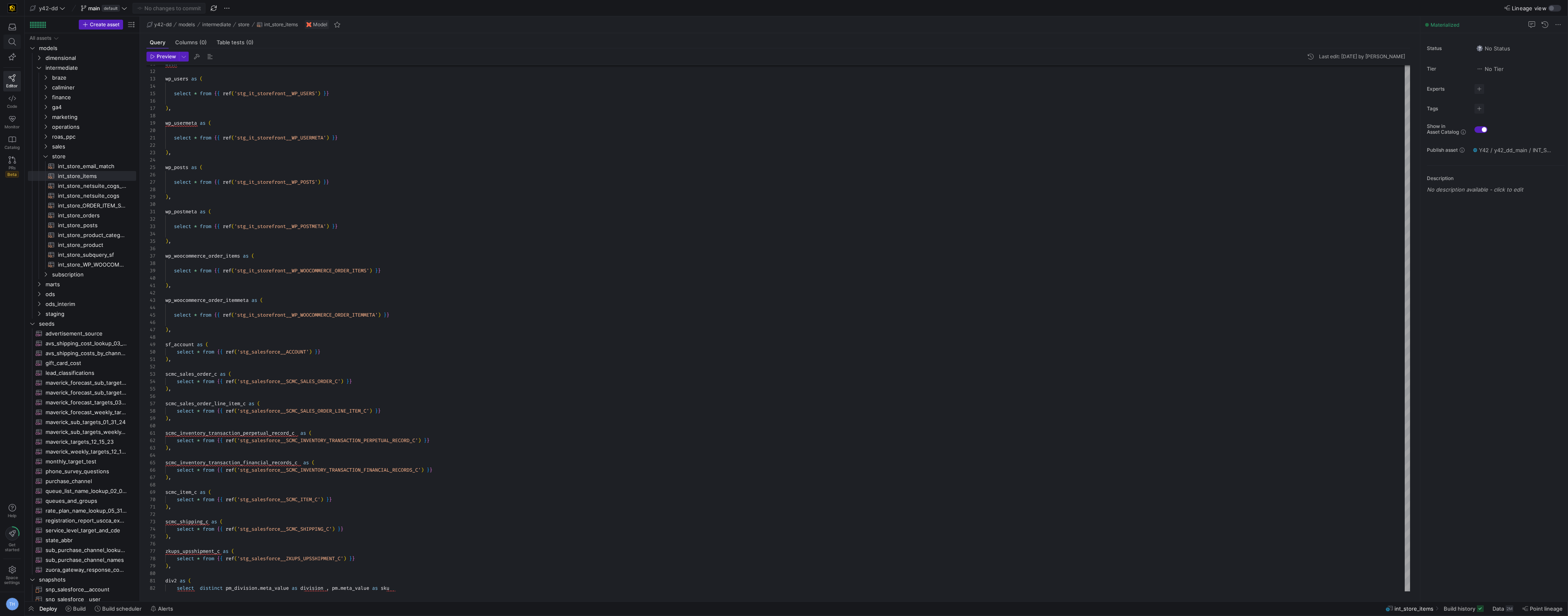
click at [11, 43] on icon at bounding box center [12, 42] width 7 height 7
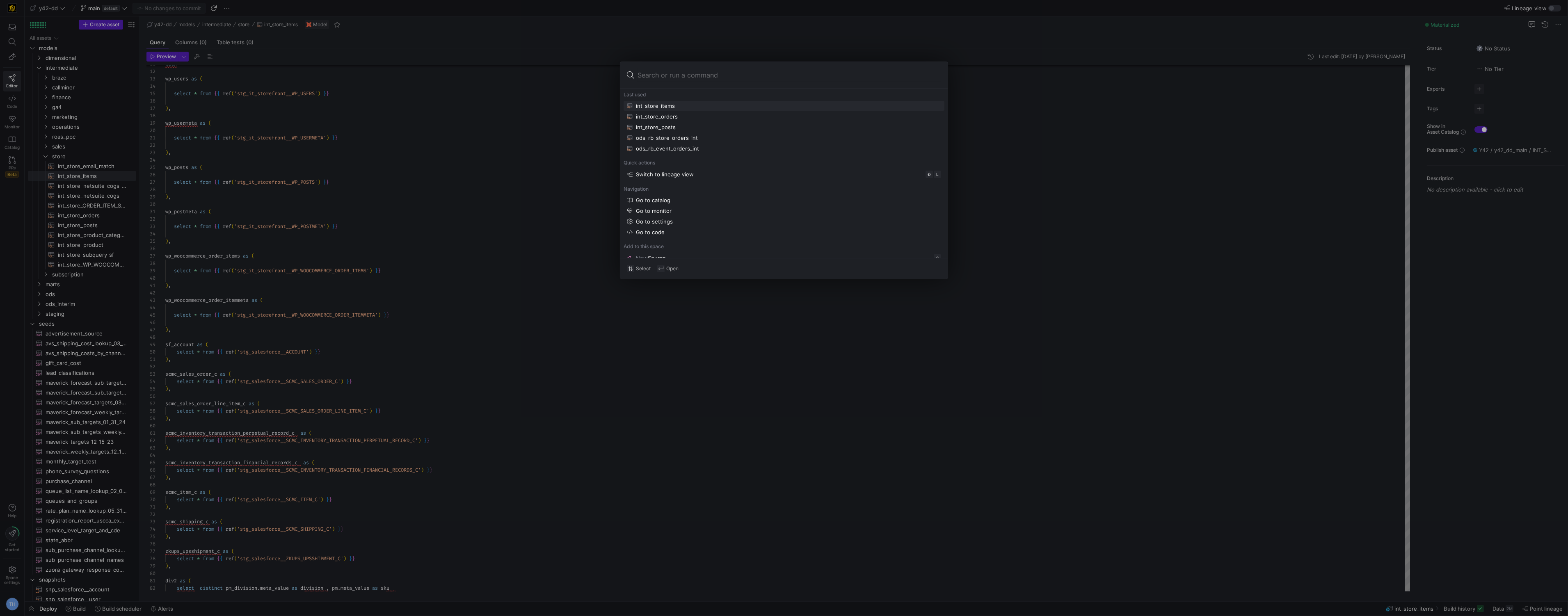
click at [387, 205] on div at bounding box center [784, 308] width 1568 height 616
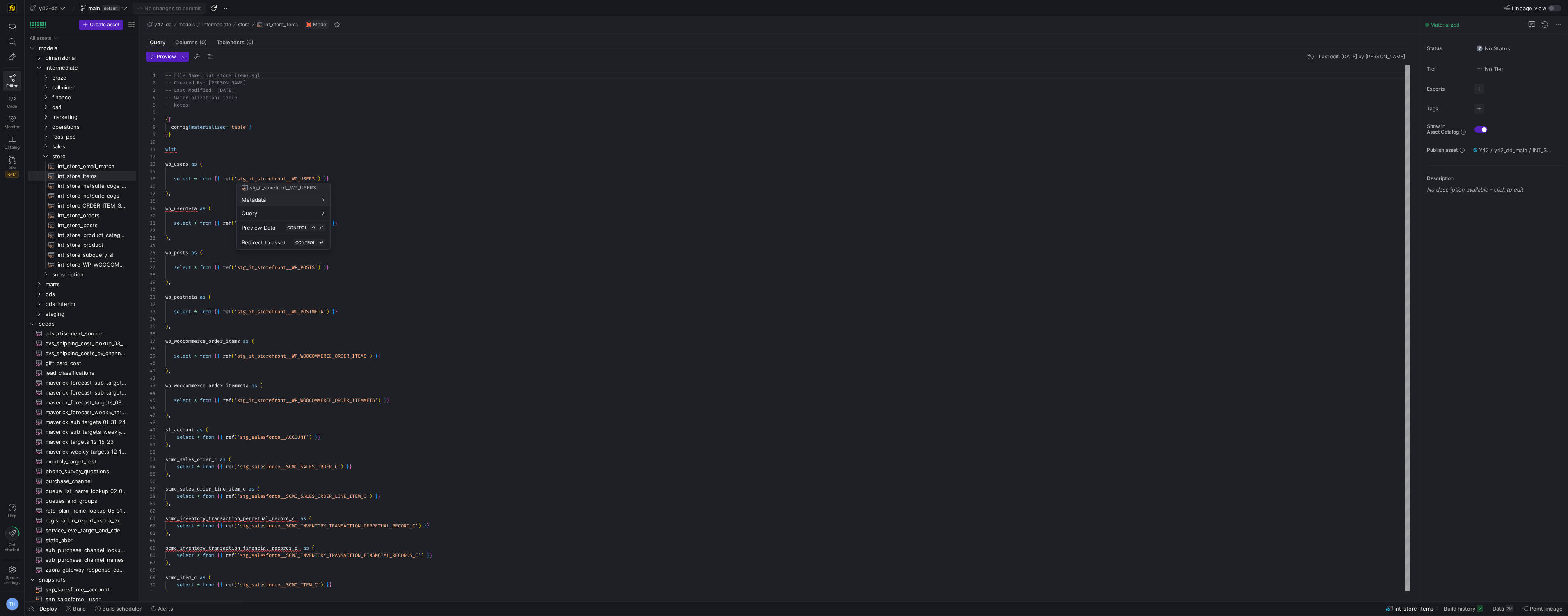
click at [306, 158] on div at bounding box center [784, 308] width 1568 height 616
click at [260, 176] on div at bounding box center [784, 308] width 1568 height 616
type textarea "select * from {{ ref('stg_it_storefront__WP_USERMETA') }} ), wp_posts as ( sele…"
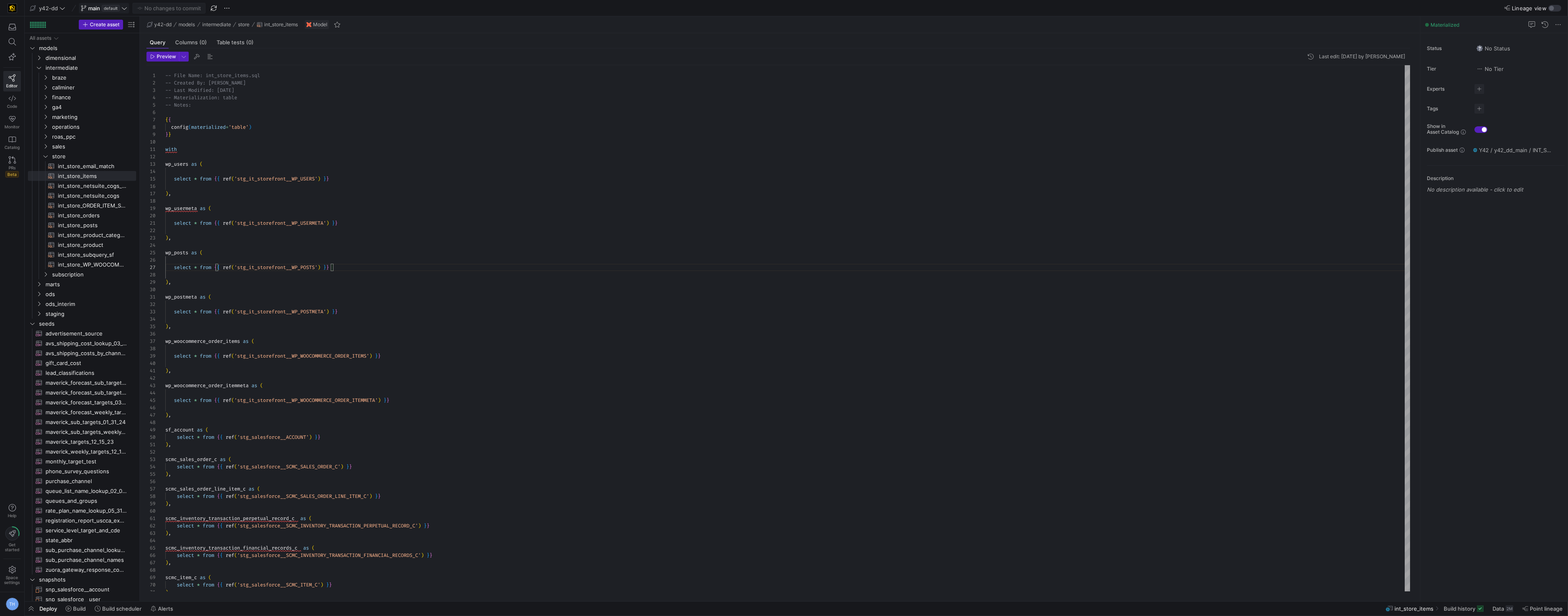
click at [113, 7] on span "default" at bounding box center [111, 8] width 18 height 7
click at [54, 8] on div at bounding box center [784, 308] width 1568 height 616
click at [54, 8] on span "y42-dd" at bounding box center [48, 8] width 19 height 7
click at [88, 85] on span "[PERSON_NAME]-prod" at bounding box center [74, 83] width 81 height 7
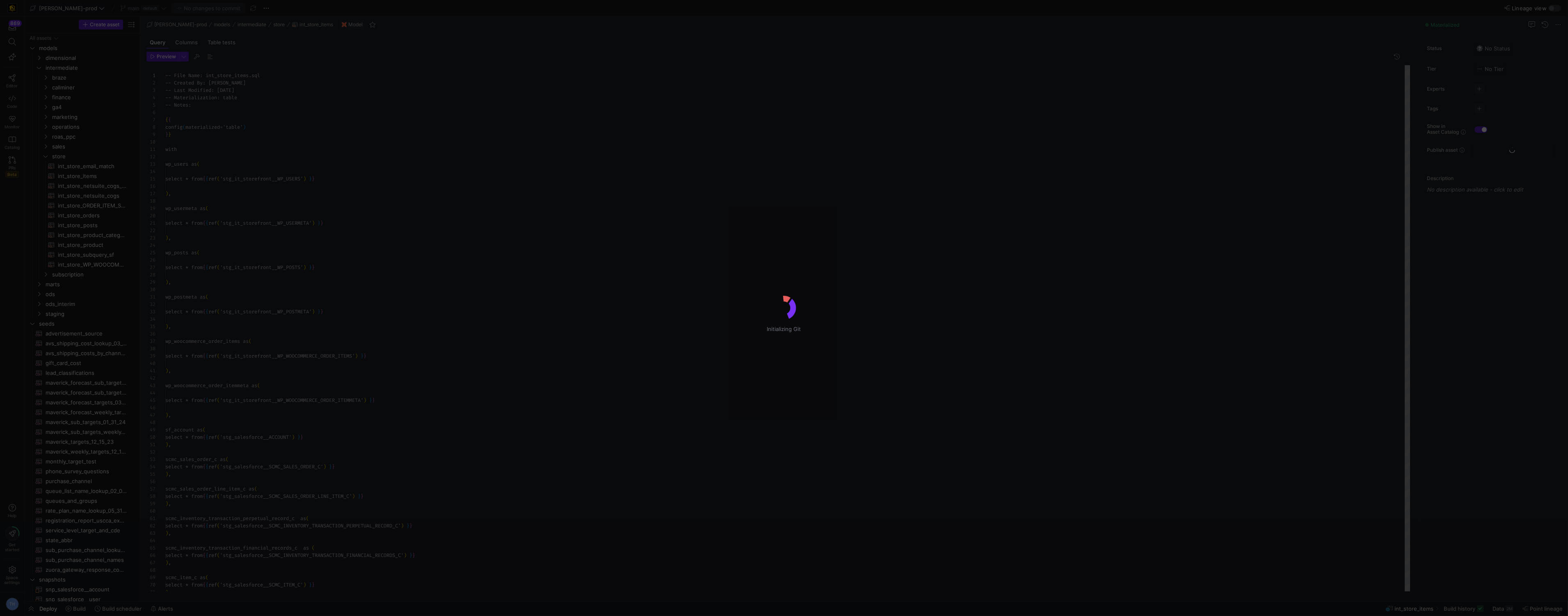
scroll to position [74, 0]
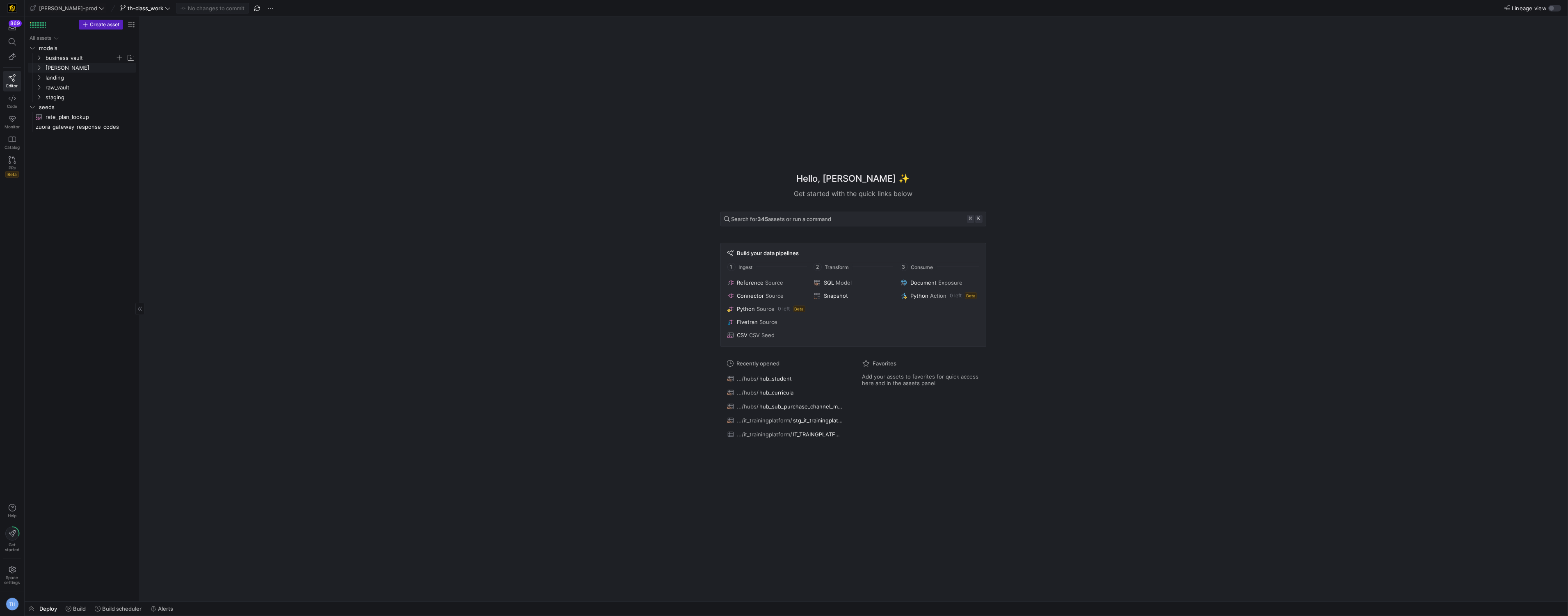
click at [71, 62] on span "business_vault" at bounding box center [80, 58] width 70 height 10
click at [72, 73] on span "links" at bounding box center [84, 78] width 63 height 10
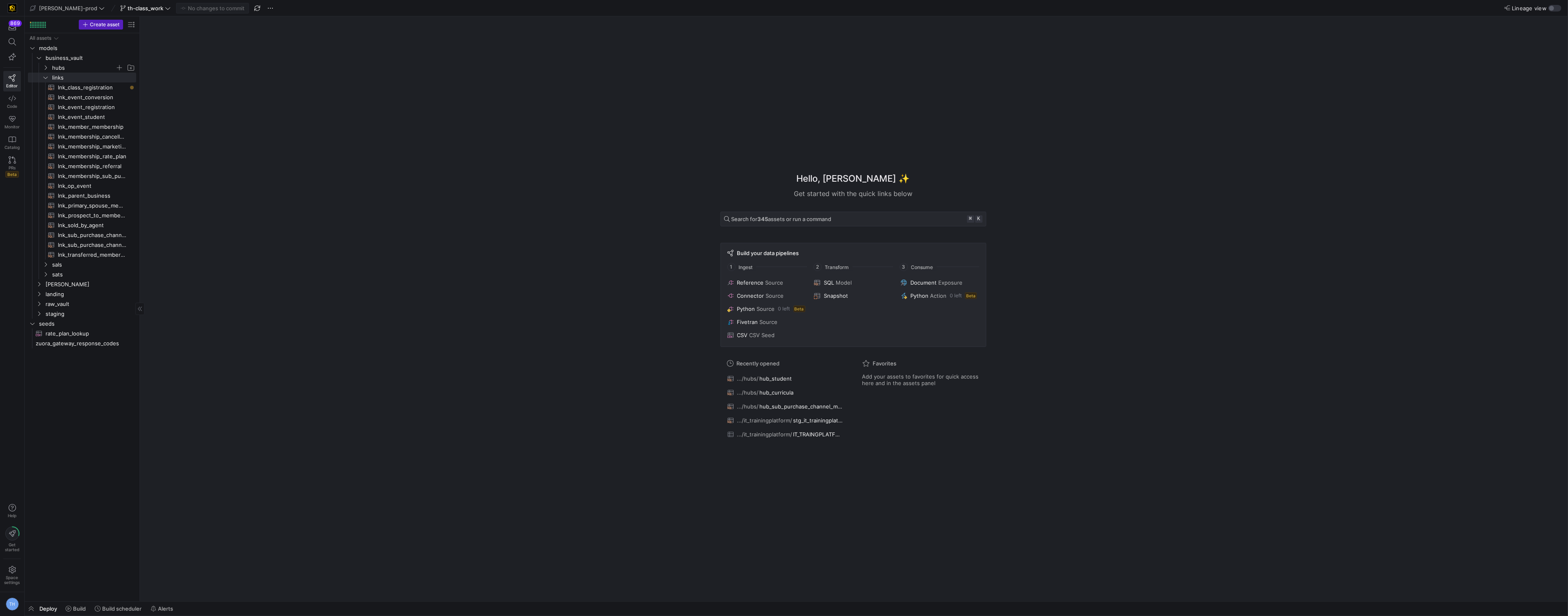
click at [71, 66] on span "hubs" at bounding box center [84, 68] width 63 height 10
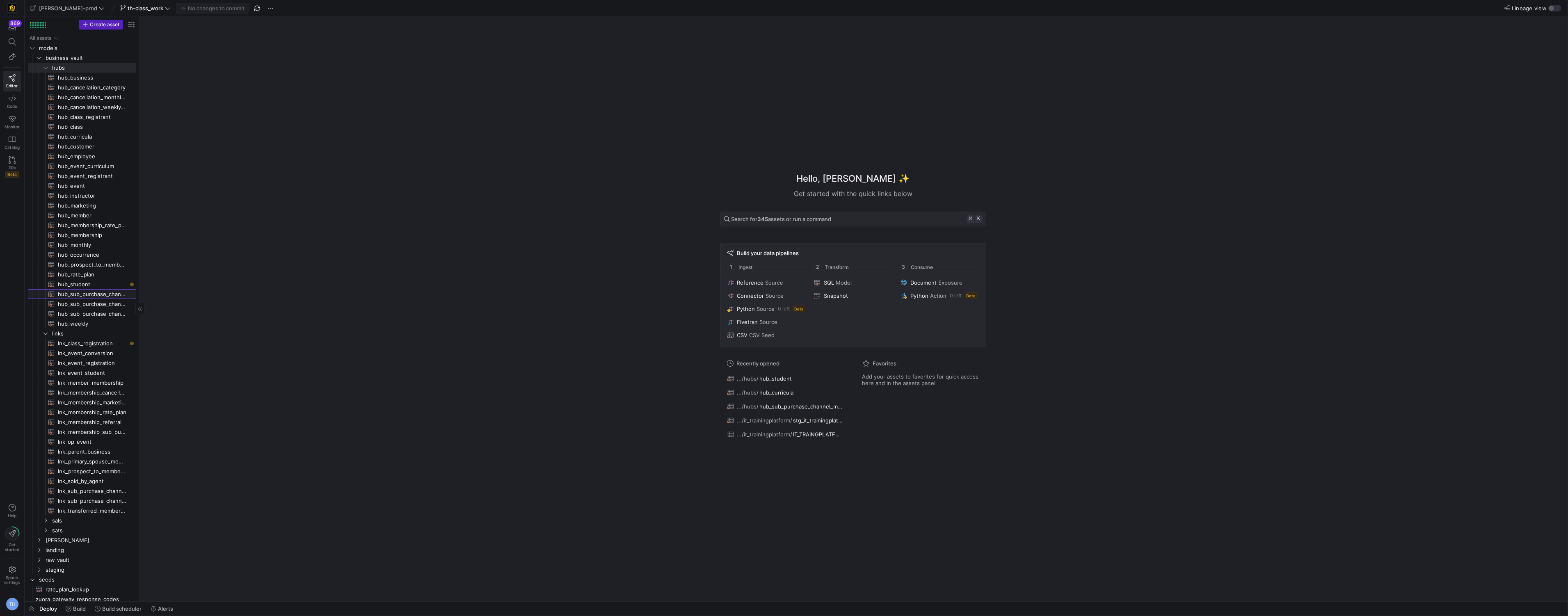
click at [90, 290] on span "hub_sub_purchase_channel_monthly_forecast​​​​​​​​​​" at bounding box center [92, 295] width 69 height 10
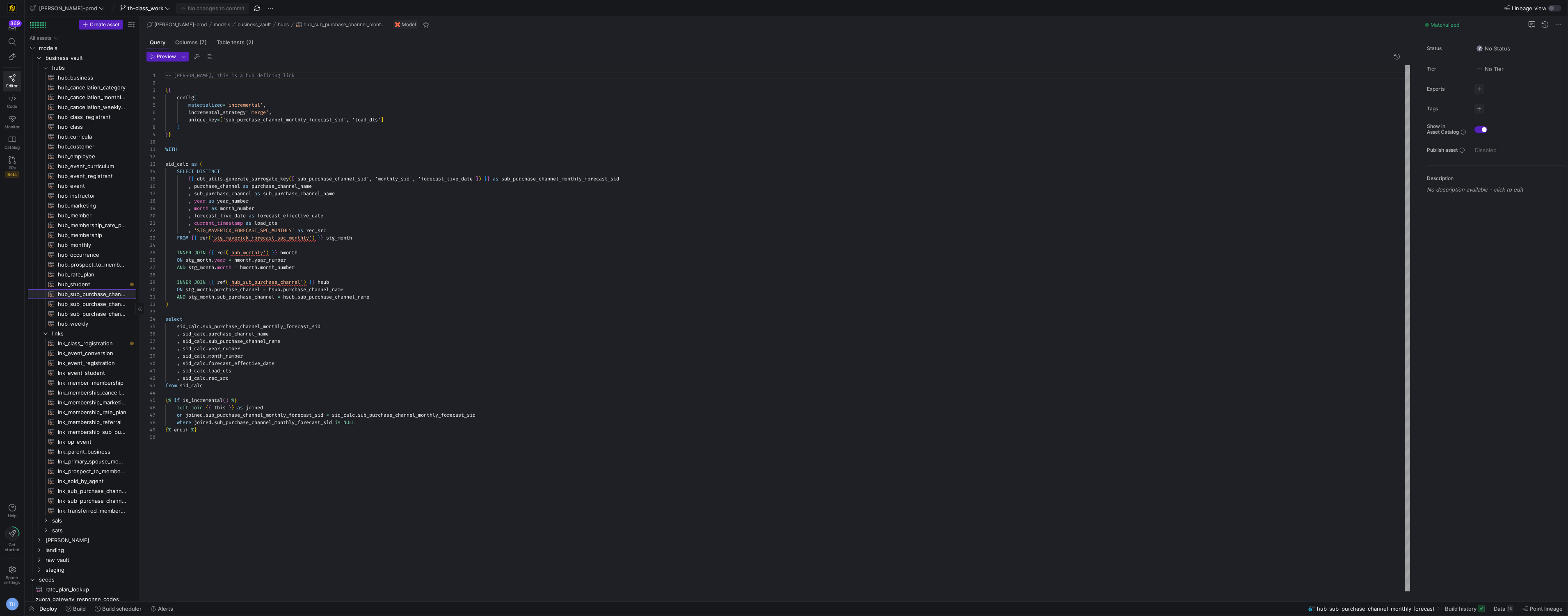
scroll to position [74, 0]
click at [91, 284] on span "hub_student​​​​​​​​​​" at bounding box center [92, 285] width 69 height 10
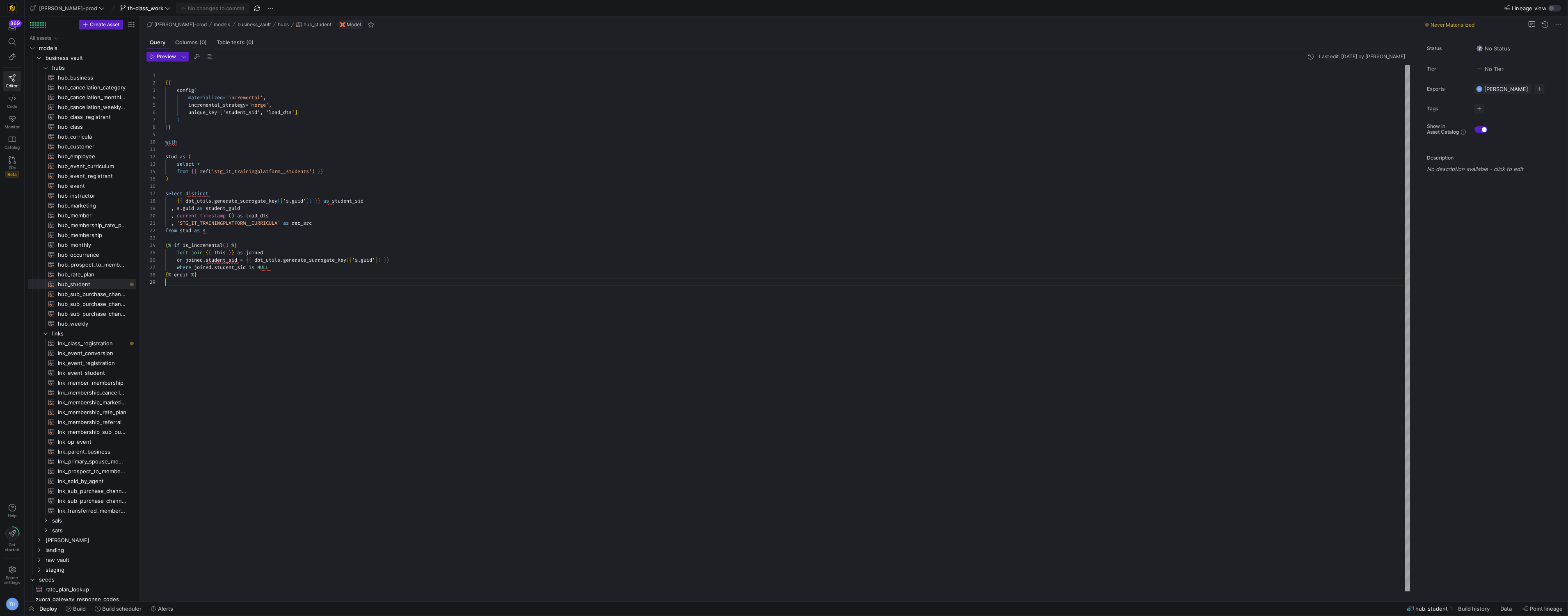
scroll to position [59, 0]
click at [209, 289] on div "{ { config ( materialized = 'incremental' , incremental_strategy = 'merge' , un…" at bounding box center [788, 328] width 1245 height 527
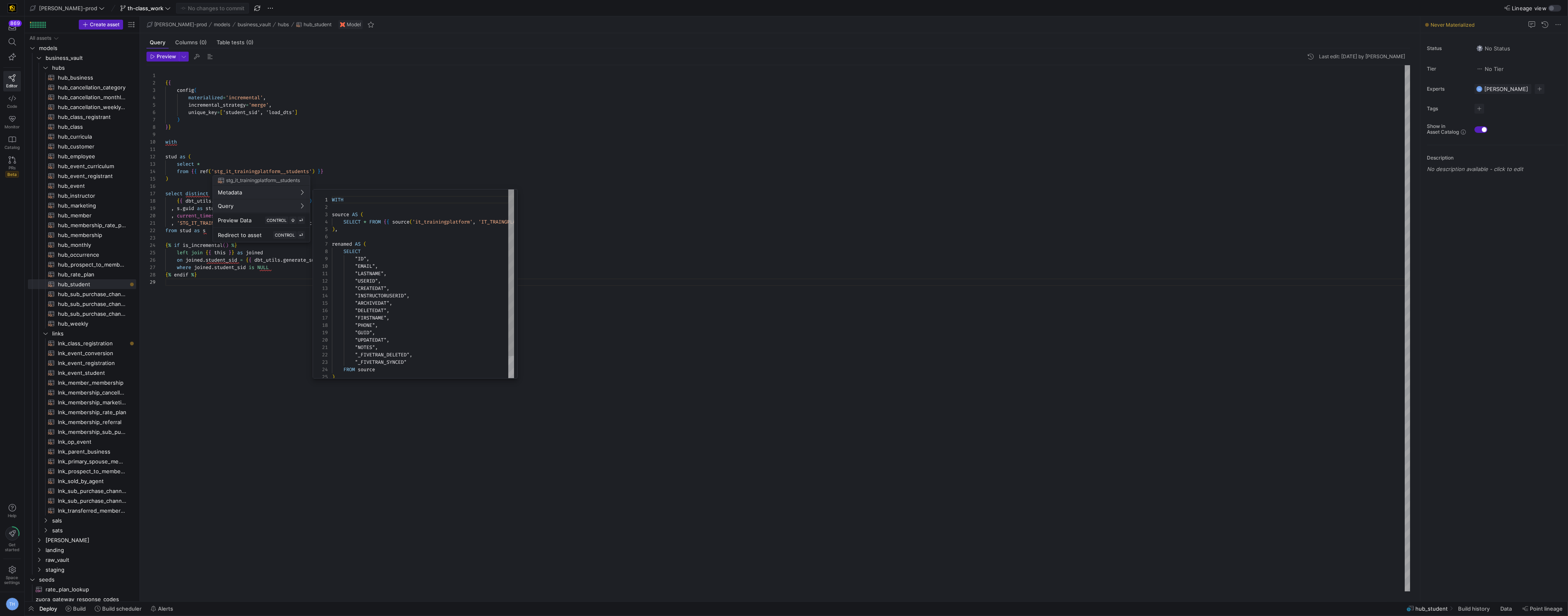
scroll to position [44, 35]
click at [411, 242] on div "WITH source AS ( SELECT * FROM { { source ( 'it_trainingplatform' , 'IT_TRAINGP…" at bounding box center [492, 298] width 321 height 219
click at [386, 158] on div at bounding box center [784, 308] width 1568 height 616
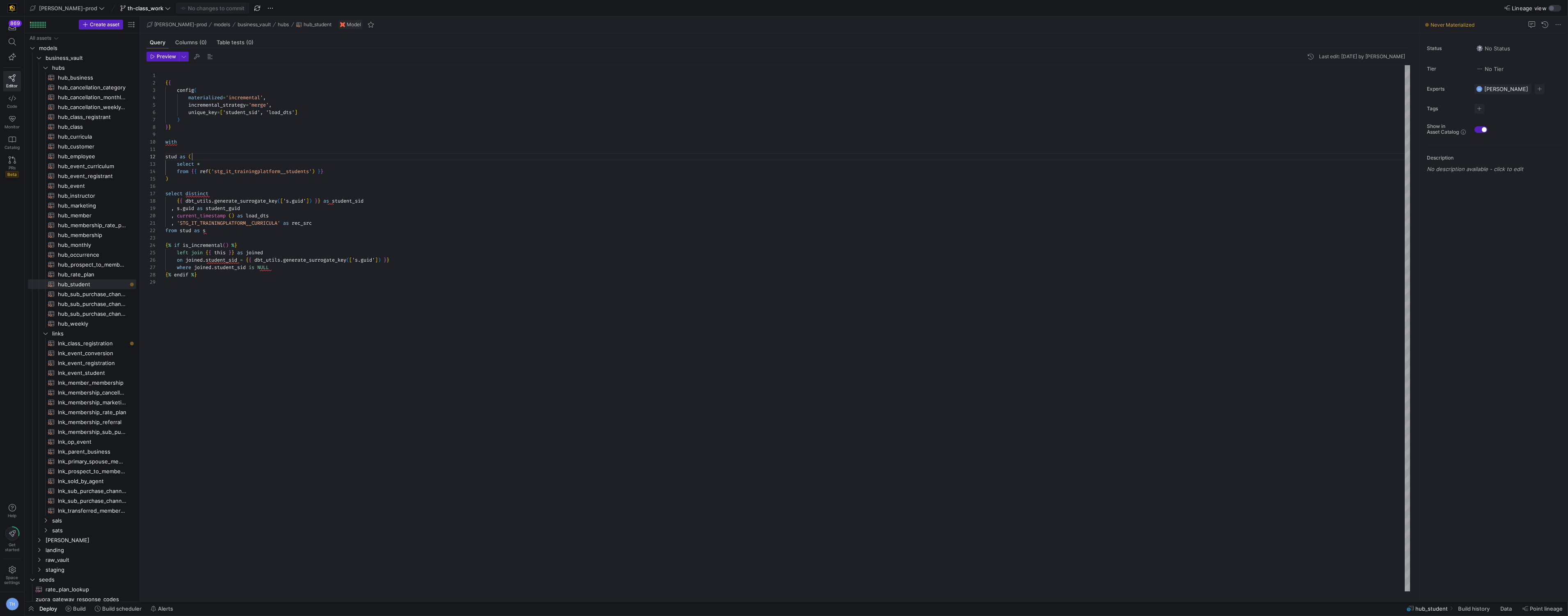
click at [386, 158] on div "{ { config ( materialized = 'incremental' , incremental_strategy = 'merge' , un…" at bounding box center [788, 328] width 1245 height 527
drag, startPoint x: 286, startPoint y: 203, endPoint x: 299, endPoint y: 200, distance: 13.3
click at [299, 200] on div "{ { config ( materialized = 'incremental' , incremental_strategy = 'merge' , un…" at bounding box center [788, 328] width 1245 height 527
click at [346, 207] on div "{ { config ( materialized = 'incremental' , incremental_strategy = 'merge' , un…" at bounding box center [788, 328] width 1245 height 527
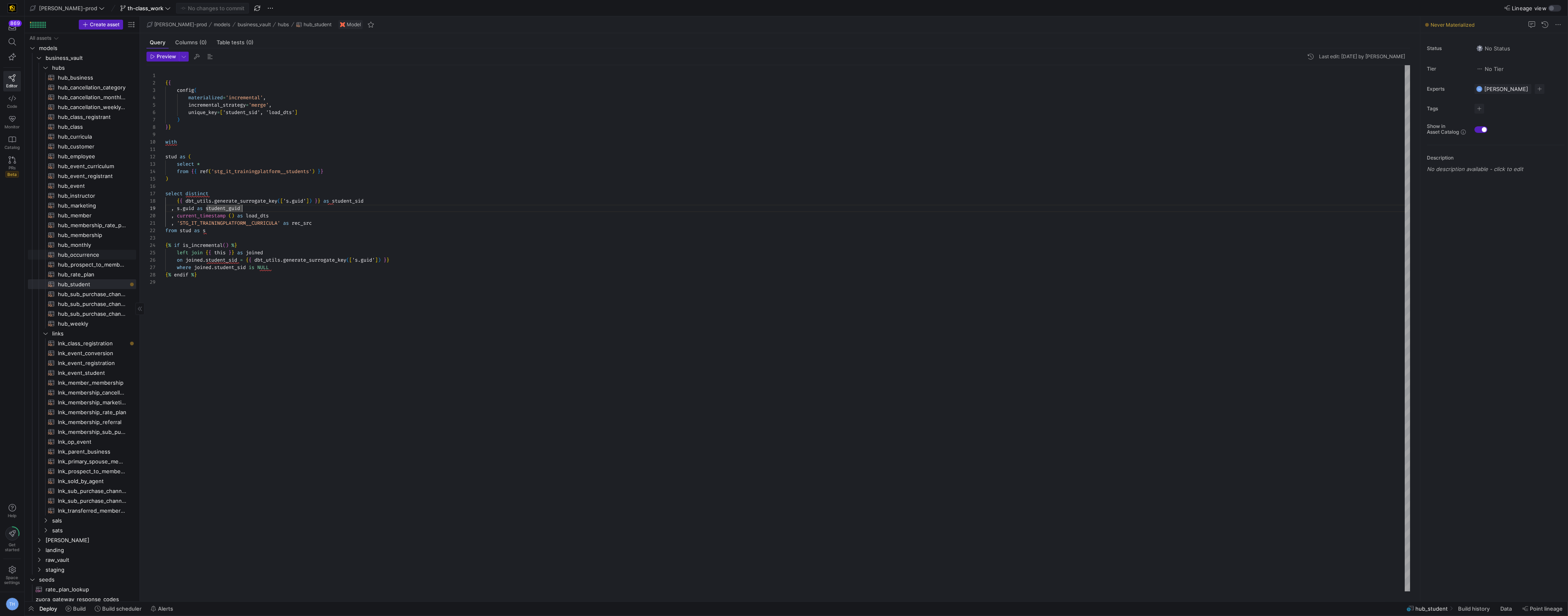
click at [91, 257] on span "hub_occurrence​​​​​​​​​​" at bounding box center [92, 255] width 69 height 10
type textarea "{{ config( materialized='incremental', incremental_strategy='merge', unique_key…"
click at [56, 548] on span "landing" at bounding box center [80, 545] width 70 height 10
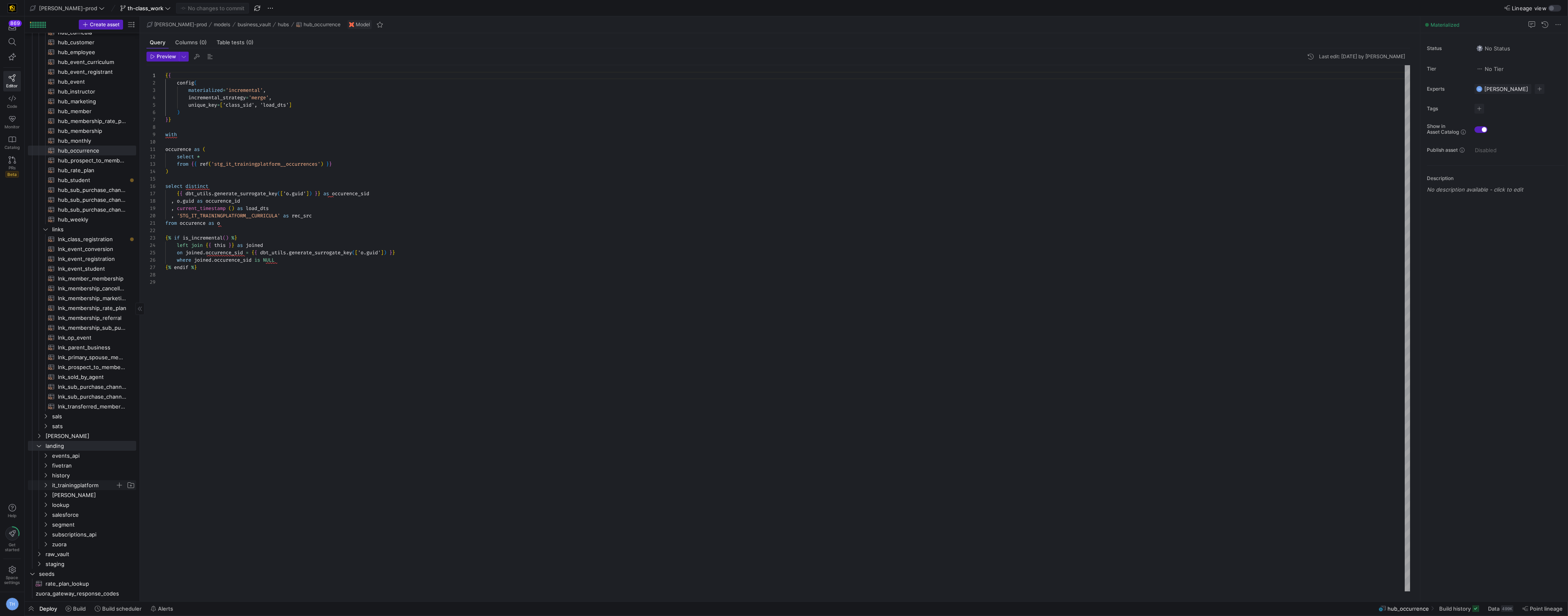
click at [83, 486] on span "it_trainingplatform" at bounding box center [84, 486] width 63 height 10
click at [75, 494] on span "it_trainingplatform​​​​​​​​" at bounding box center [96, 495] width 76 height 10
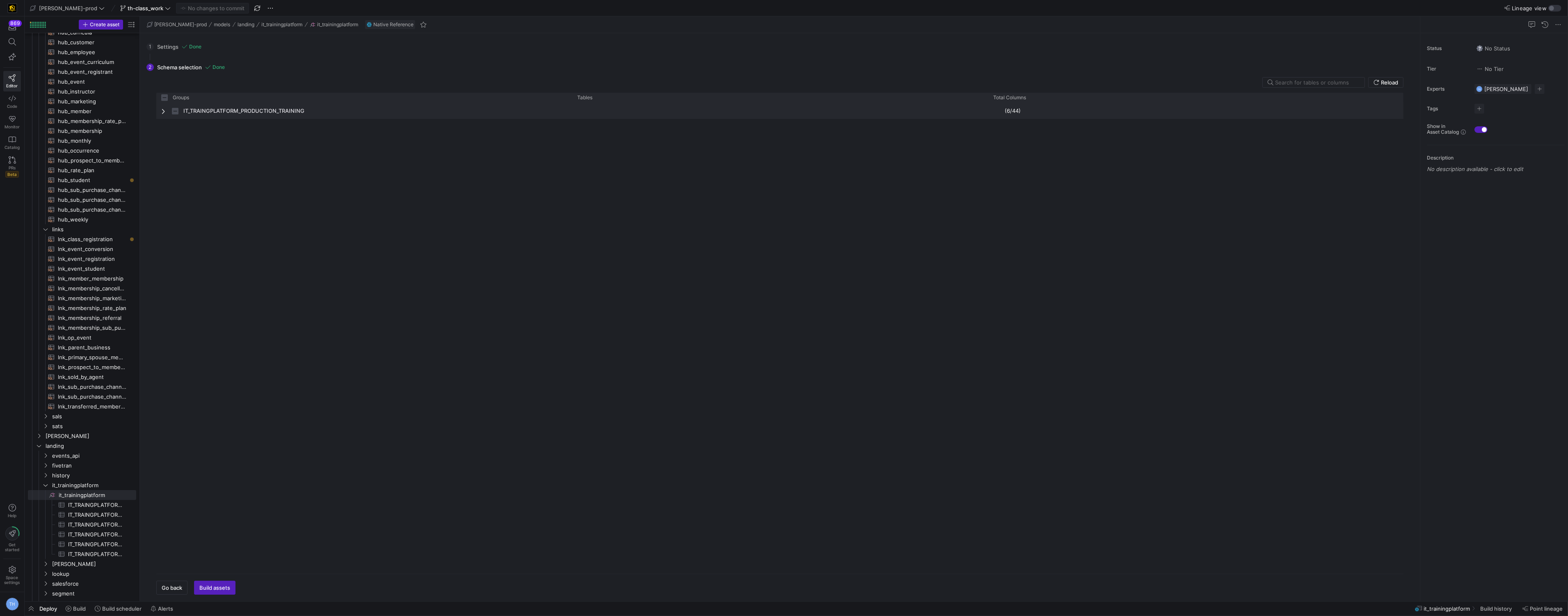
click at [164, 111] on span "Press SPACE to select this row." at bounding box center [164, 111] width 5 height 7
checkbox input "false"
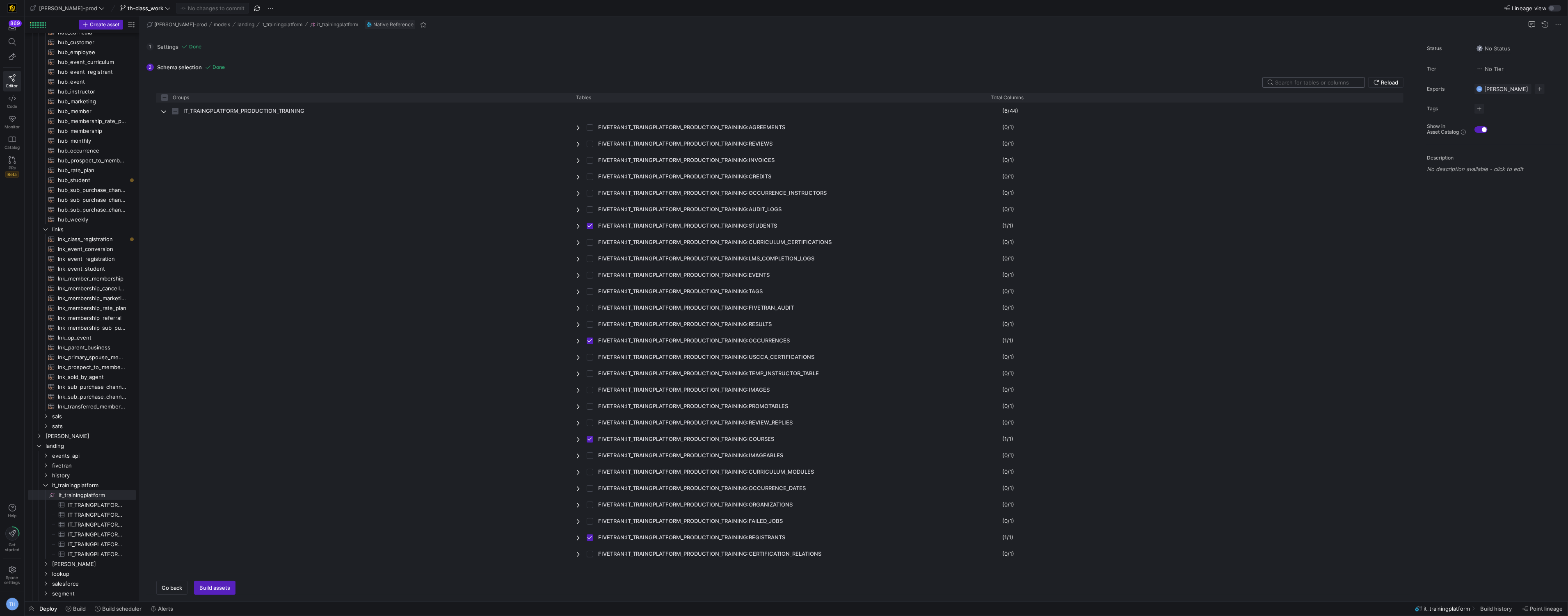
click at [1318, 79] on div at bounding box center [1317, 82] width 83 height 10
click at [1314, 81] on input "text" at bounding box center [1317, 82] width 83 height 7
type input "o"
checkbox input "false"
type input "oc"
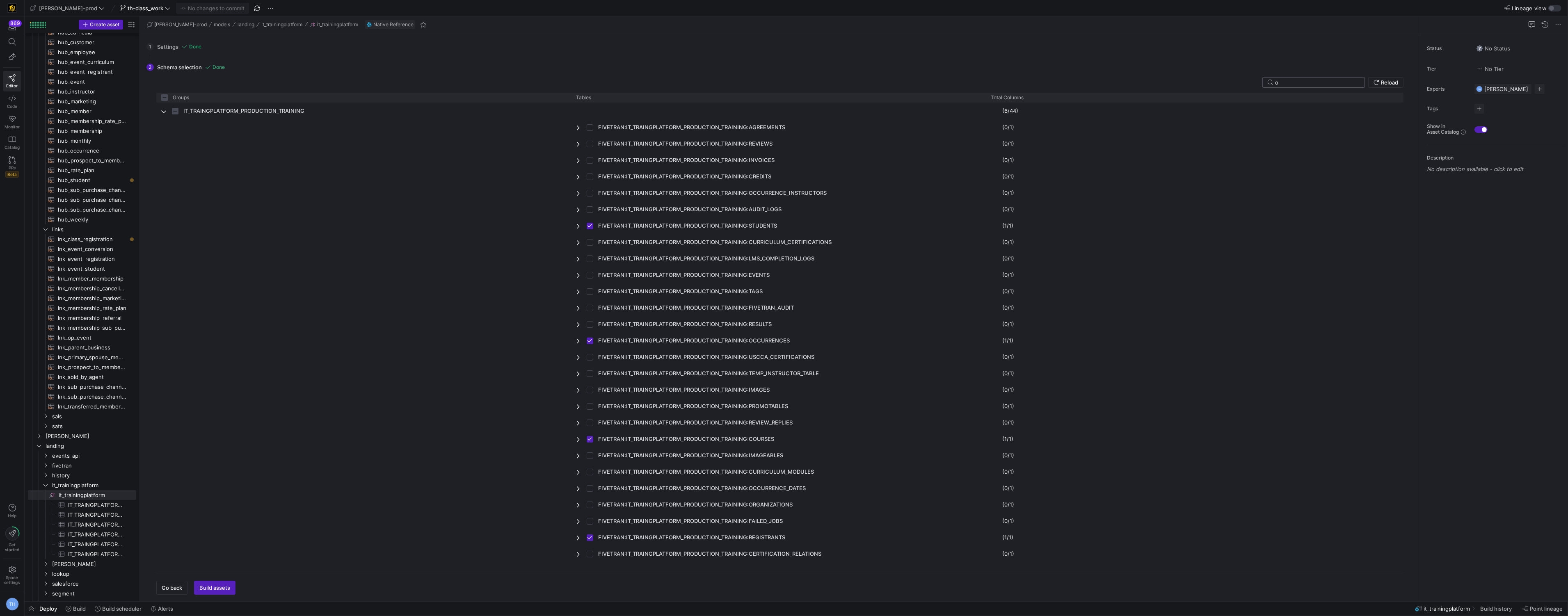
checkbox input "false"
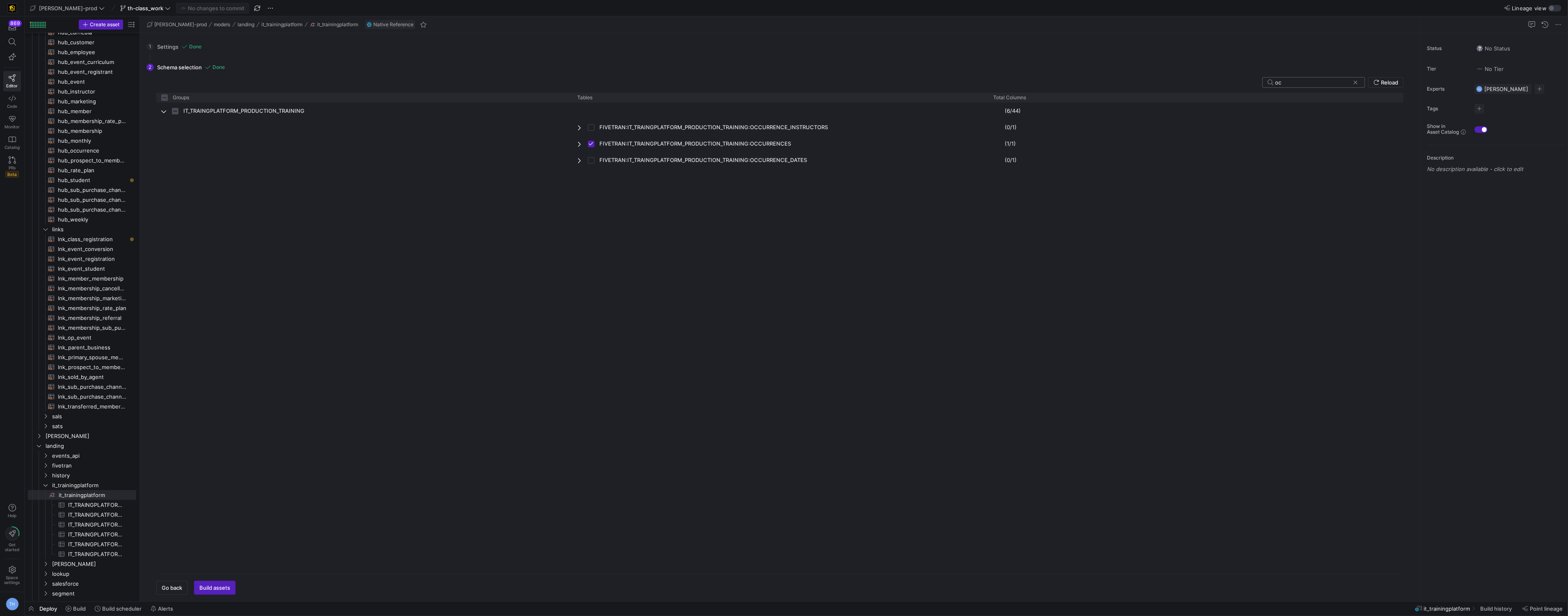
type input "occ"
checkbox input "false"
type input "occ"
click at [591, 162] on input "Press Space to toggle row selection (unchecked)" at bounding box center [591, 160] width 7 height 7
checkbox input "true"
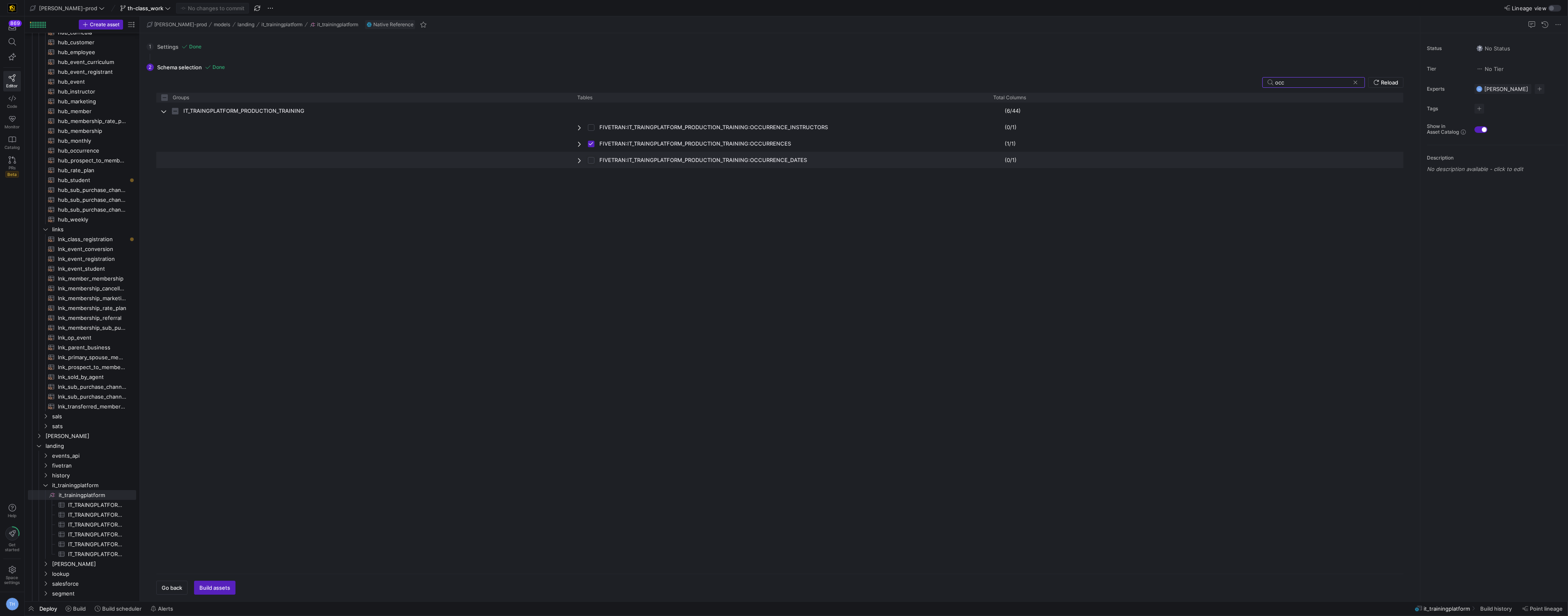
checkbox input "false"
checkbox input "true"
click at [593, 128] on input "Press Space to toggle row selection (unchecked)" at bounding box center [591, 127] width 7 height 7
checkbox input "true"
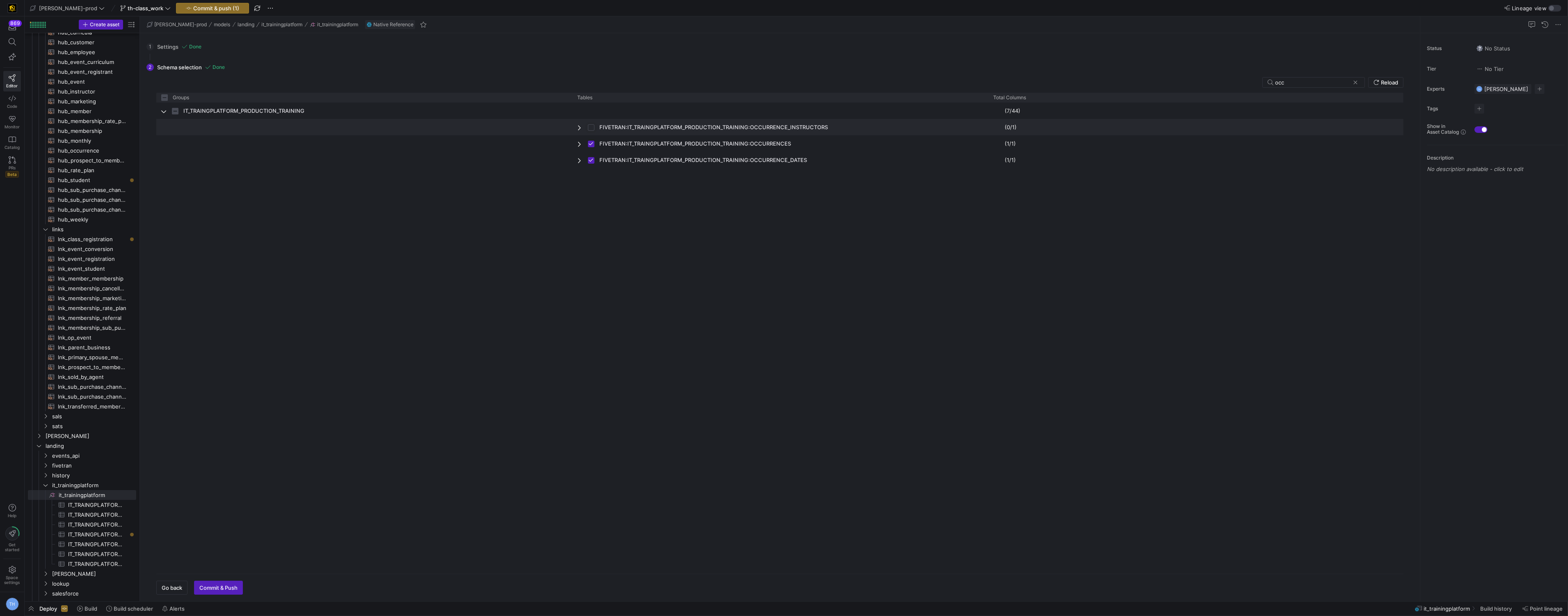
checkbox input "true"
click at [193, 5] on span "Commit & push (1)" at bounding box center [215, 8] width 46 height 7
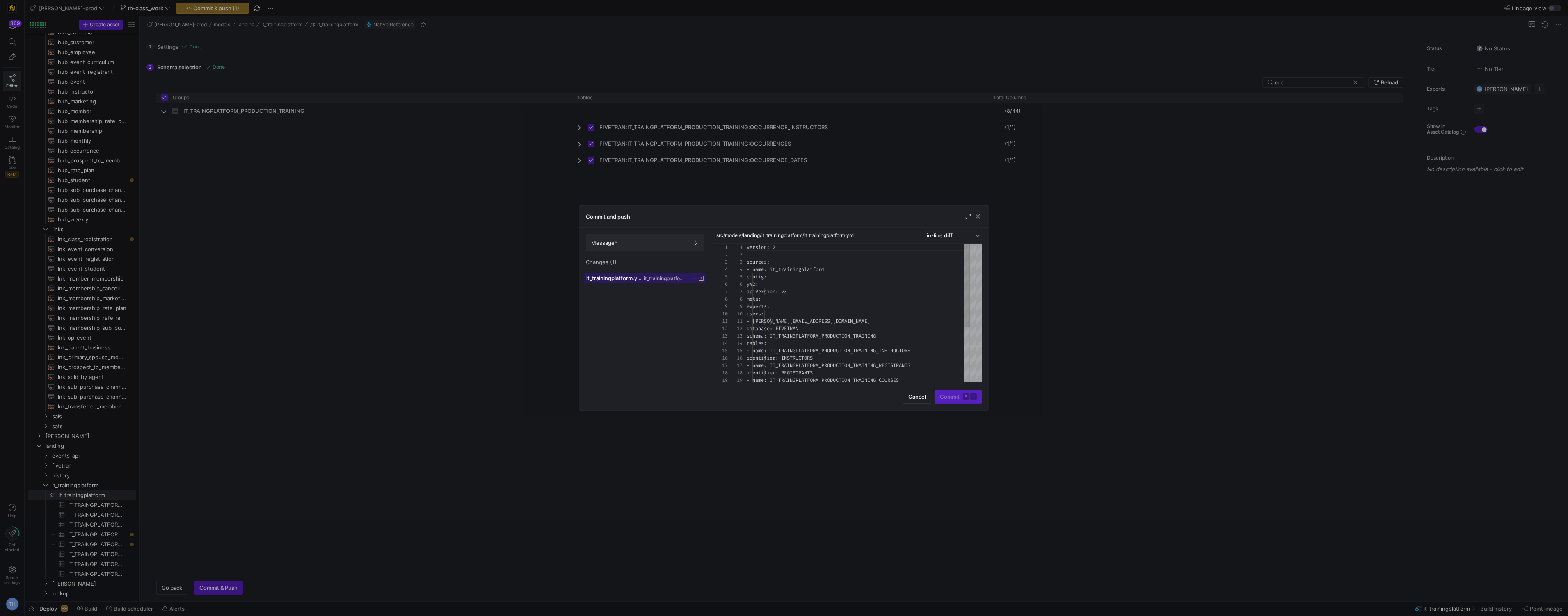
click at [680, 280] on span "it_trainingplatform" at bounding box center [664, 278] width 42 height 5
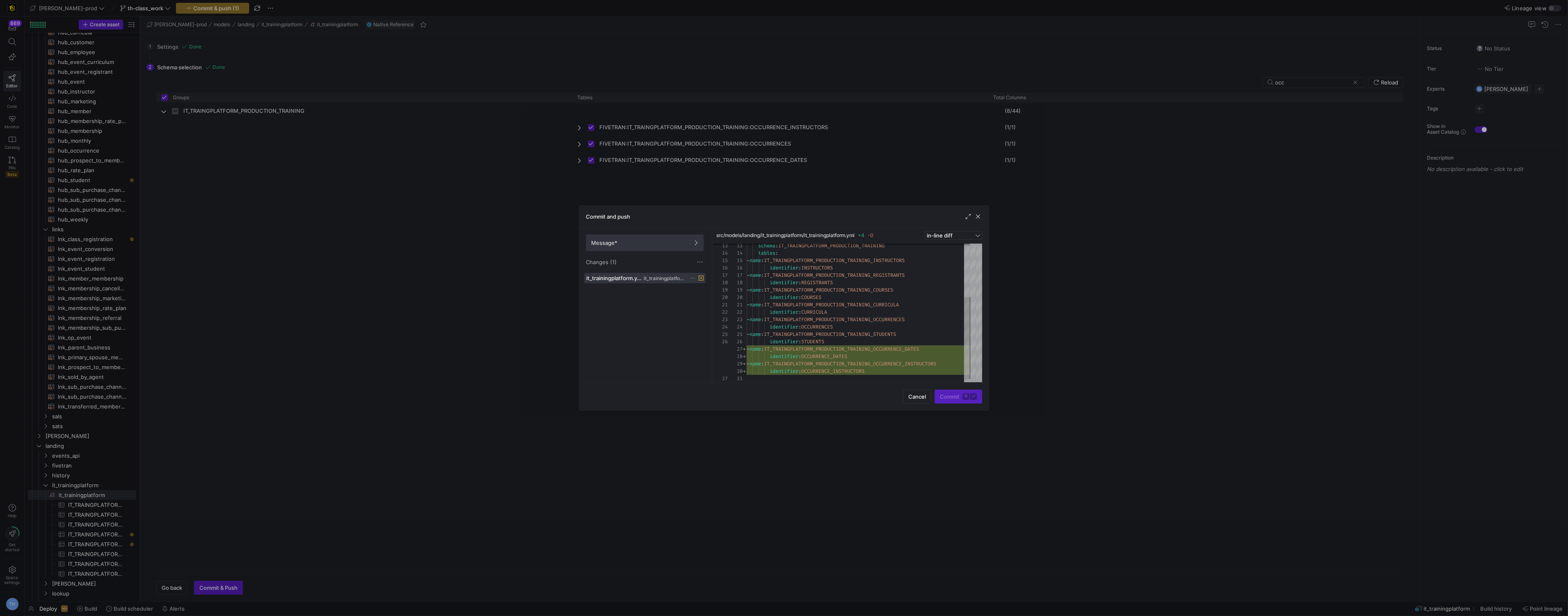
click at [638, 236] on span at bounding box center [645, 243] width 117 height 16
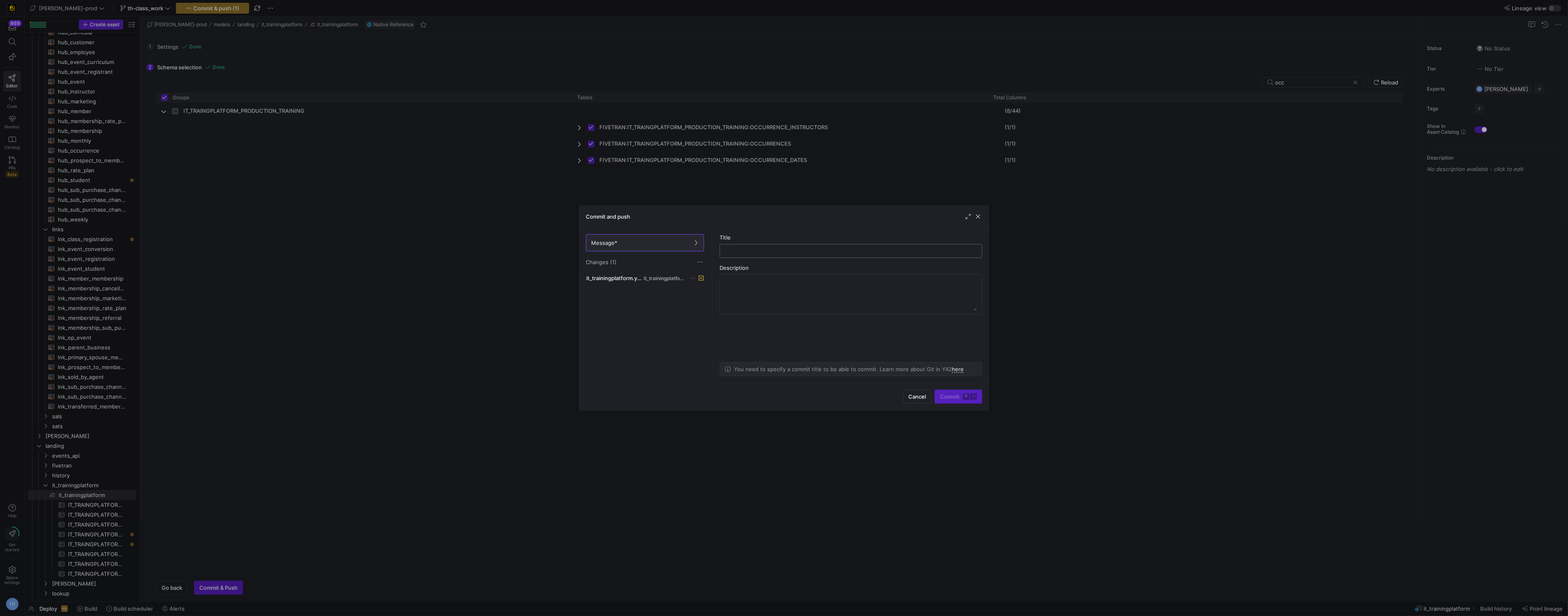
click at [754, 248] on input "text" at bounding box center [851, 251] width 248 height 7
type input "adding occurrencedates and occurrence instructors"
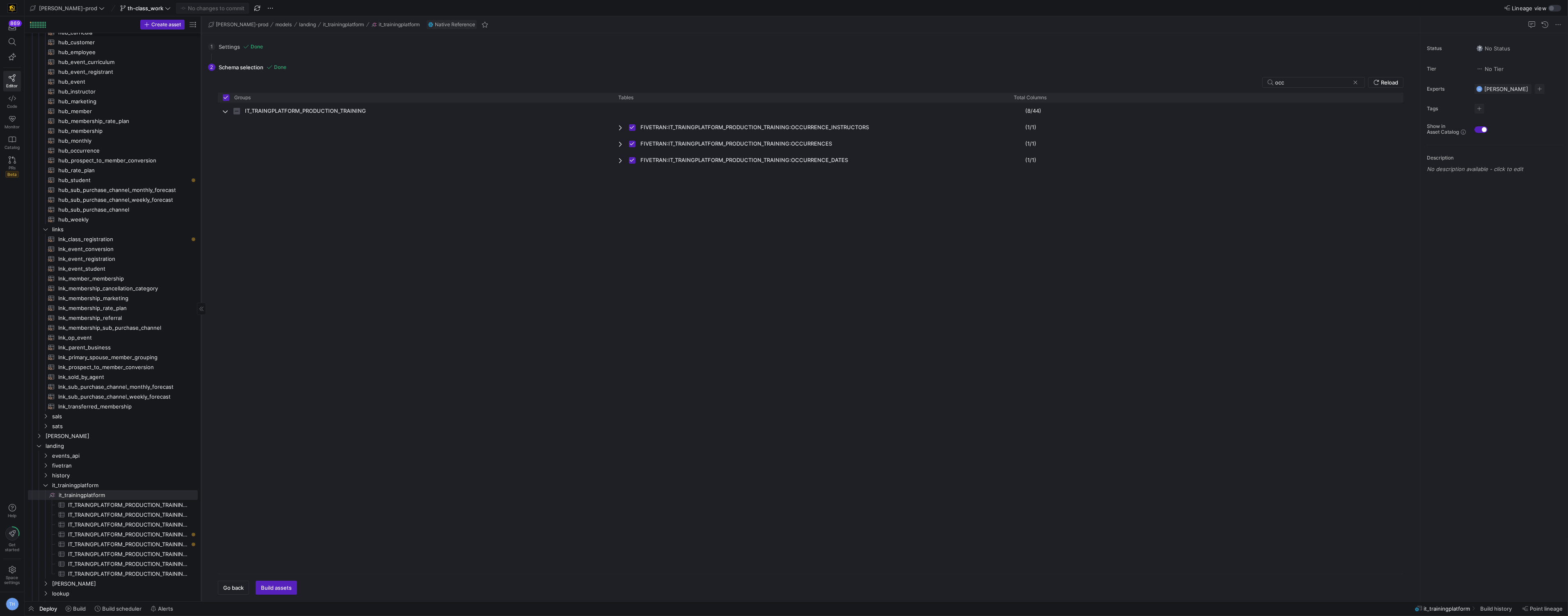
drag, startPoint x: 139, startPoint y: 387, endPoint x: 202, endPoint y: 388, distance: 63.0
click at [201, 388] on div at bounding box center [201, 309] width 1 height 585
click at [158, 536] on span "IT_TRAINGPLATFORM_PRODUCTION_TRAINING_OCCURRENCE_DATES​​​​​​​​​" at bounding box center [129, 535] width 122 height 10
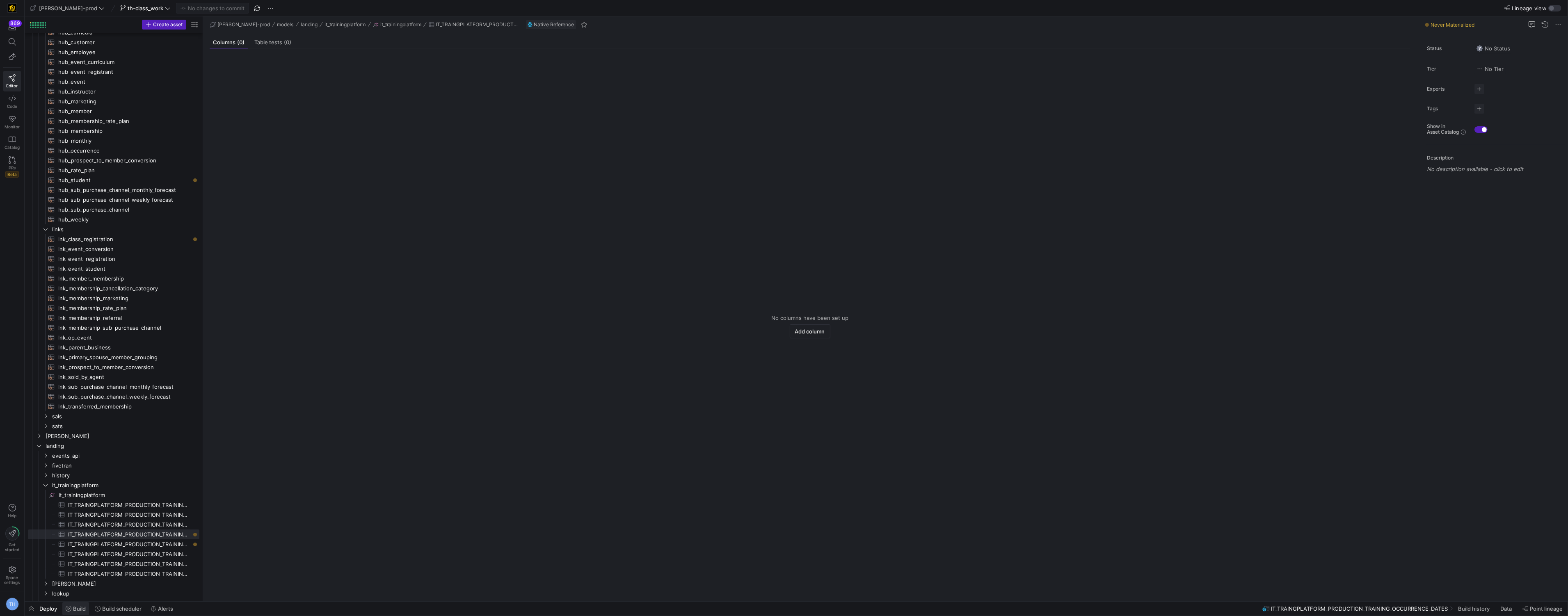
click at [74, 604] on span at bounding box center [75, 609] width 27 height 13
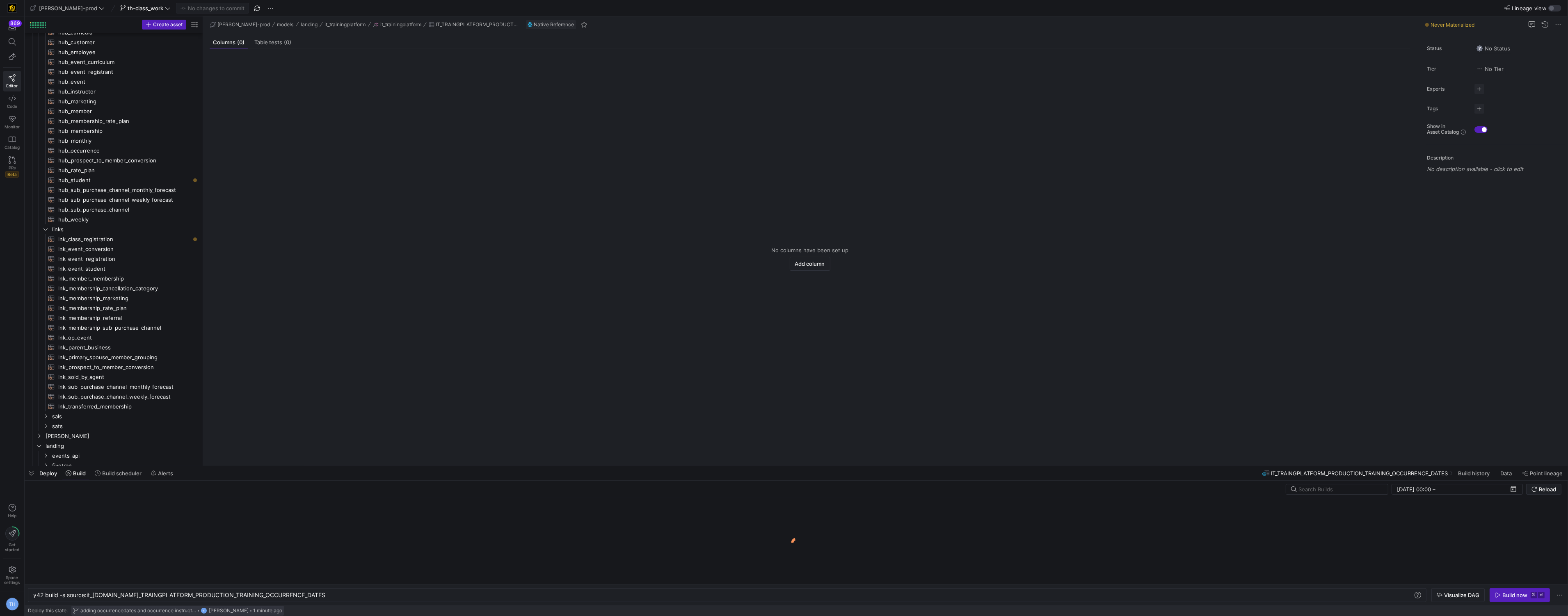
scroll to position [0, 296]
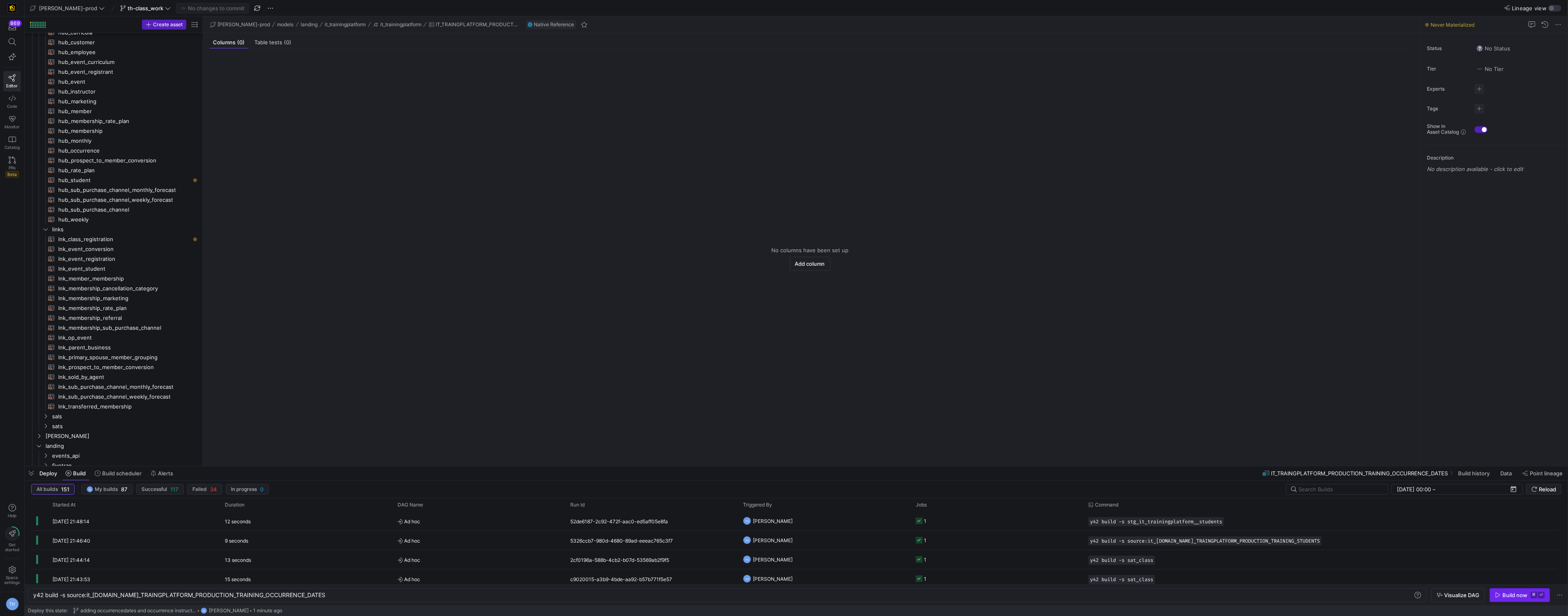
click at [1510, 591] on span "button" at bounding box center [1520, 595] width 60 height 13
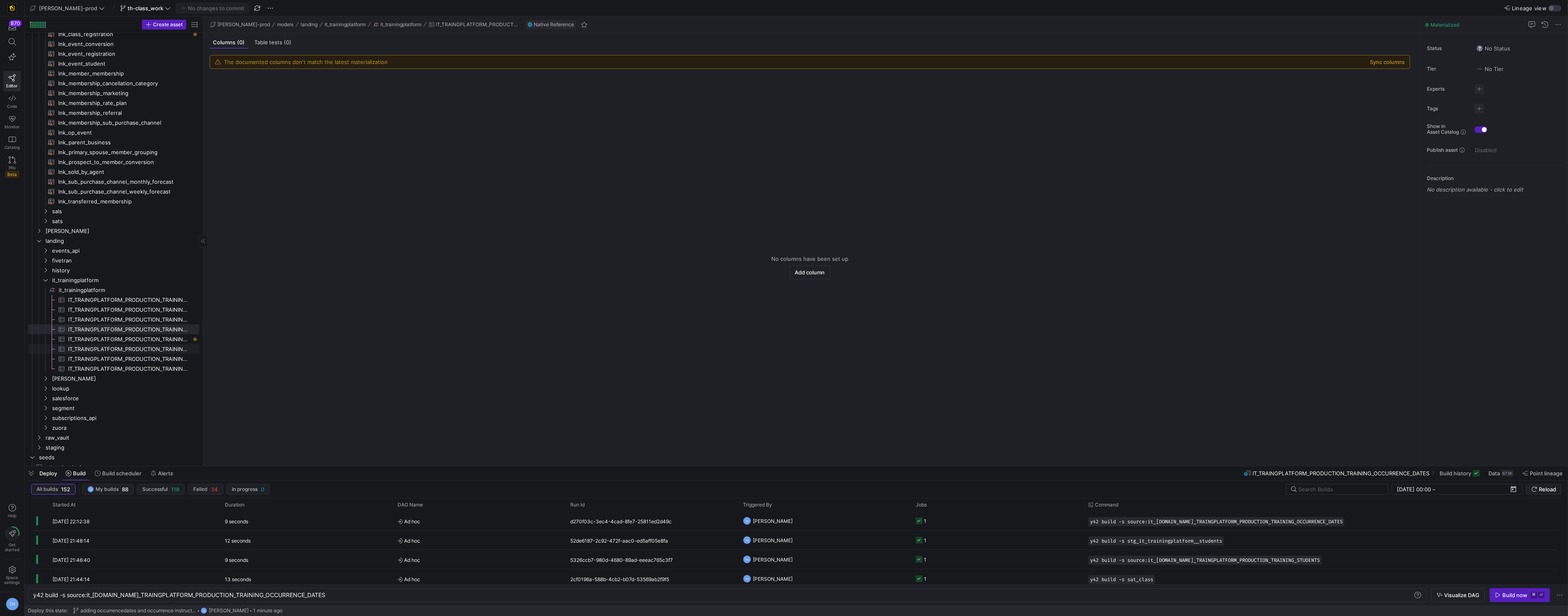
scroll to position [0, 0]
click at [154, 338] on span "IT_TRAINGPLATFORM_PRODUCTION_TRAINING_OCCURRENCE_INSTRUCTORS​​​​​​​​​" at bounding box center [129, 338] width 122 height 10
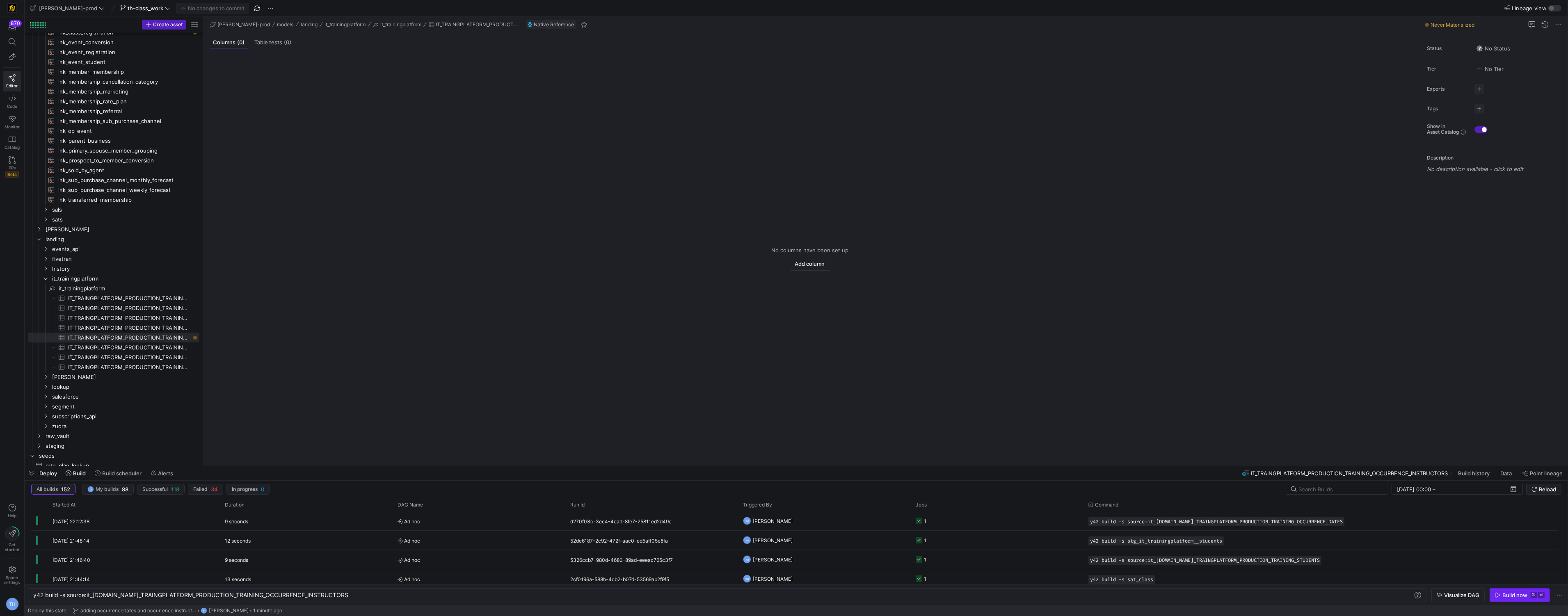
click at [1513, 591] on span "button" at bounding box center [1520, 595] width 60 height 13
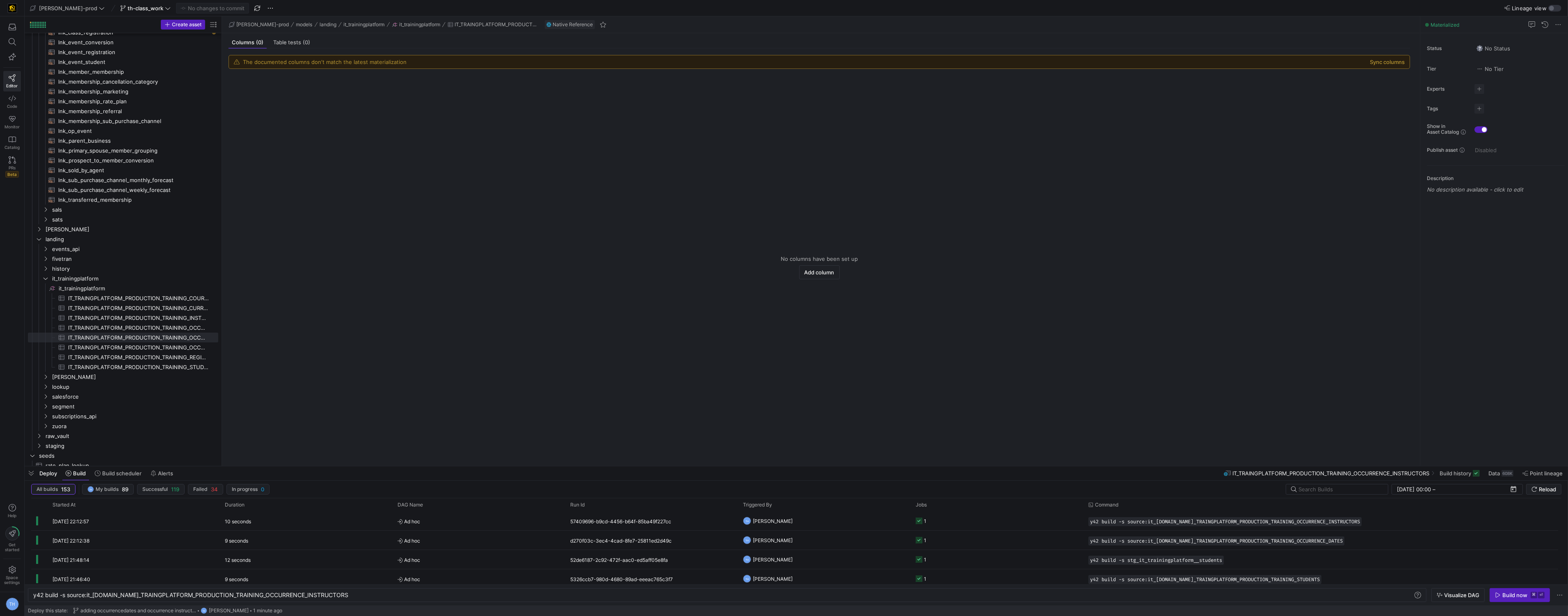
drag, startPoint x: 203, startPoint y: 325, endPoint x: 383, endPoint y: 318, distance: 180.1
click at [383, 318] on as-split "Create asset Drag here to set row groups Drag here to set column labels Group 1…" at bounding box center [796, 241] width 1544 height 450
click at [282, 312] on y42-empty-state "No columns have been set up Add column" at bounding box center [819, 267] width 1181 height 384
click at [237, 377] on span "Generate Staging Model" at bounding box center [248, 376] width 79 height 12
click at [227, 369] on span "Generate Staging Model" at bounding box center [250, 370] width 79 height 12
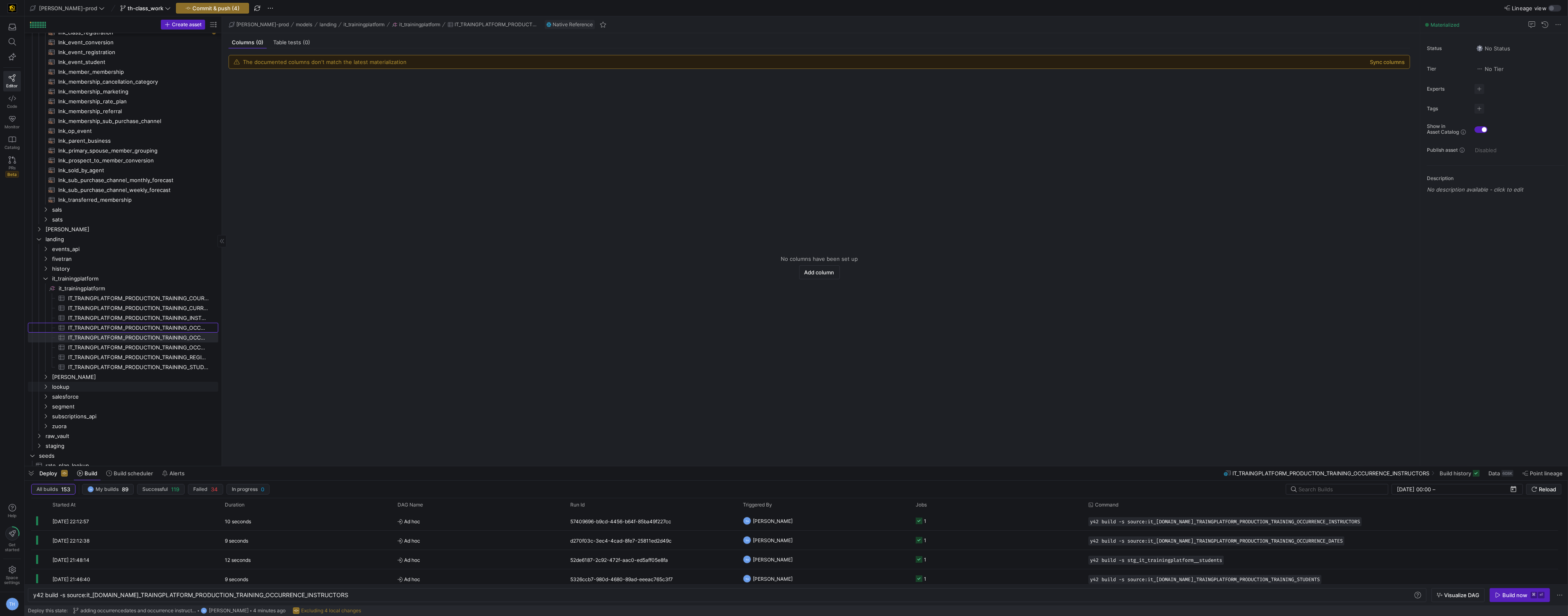
scroll to position [325, 0]
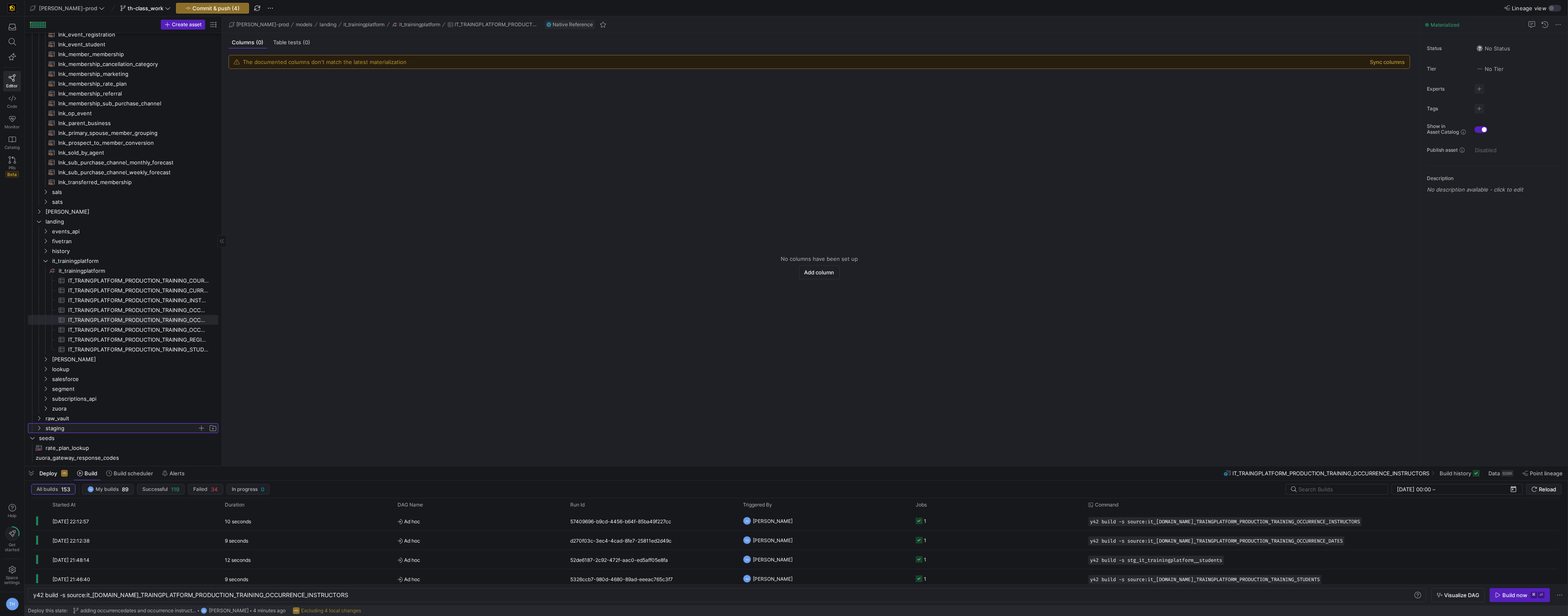
click at [100, 424] on span "staging" at bounding box center [121, 429] width 152 height 10
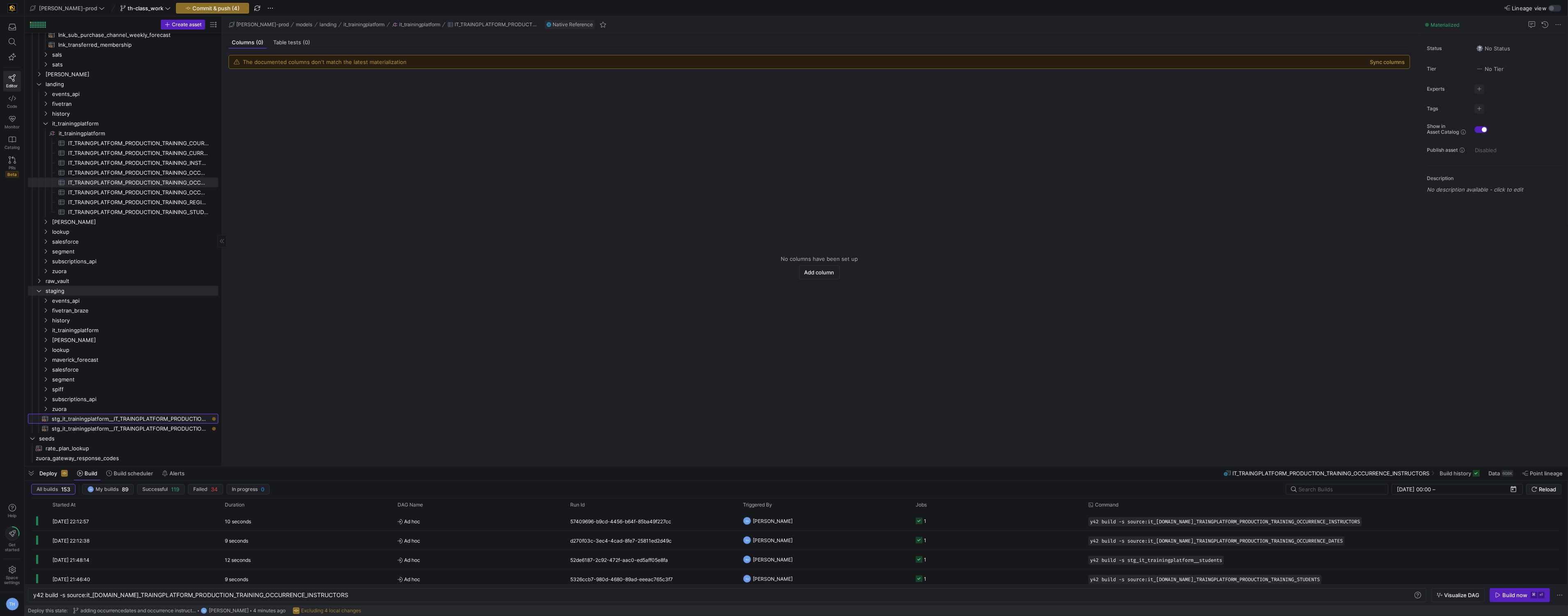
click at [124, 419] on span "stg_it_trainingplatform__IT_TRAINGPLATFORM_PRODUCTION_TRAINING_OCCURRENCE_DATES…" at bounding box center [130, 419] width 157 height 10
type textarea "y42 build -s stg_it_trainingplatform__IT_TRAINGPLATFORM_PRODUCTION_TRAINING_OCC…"
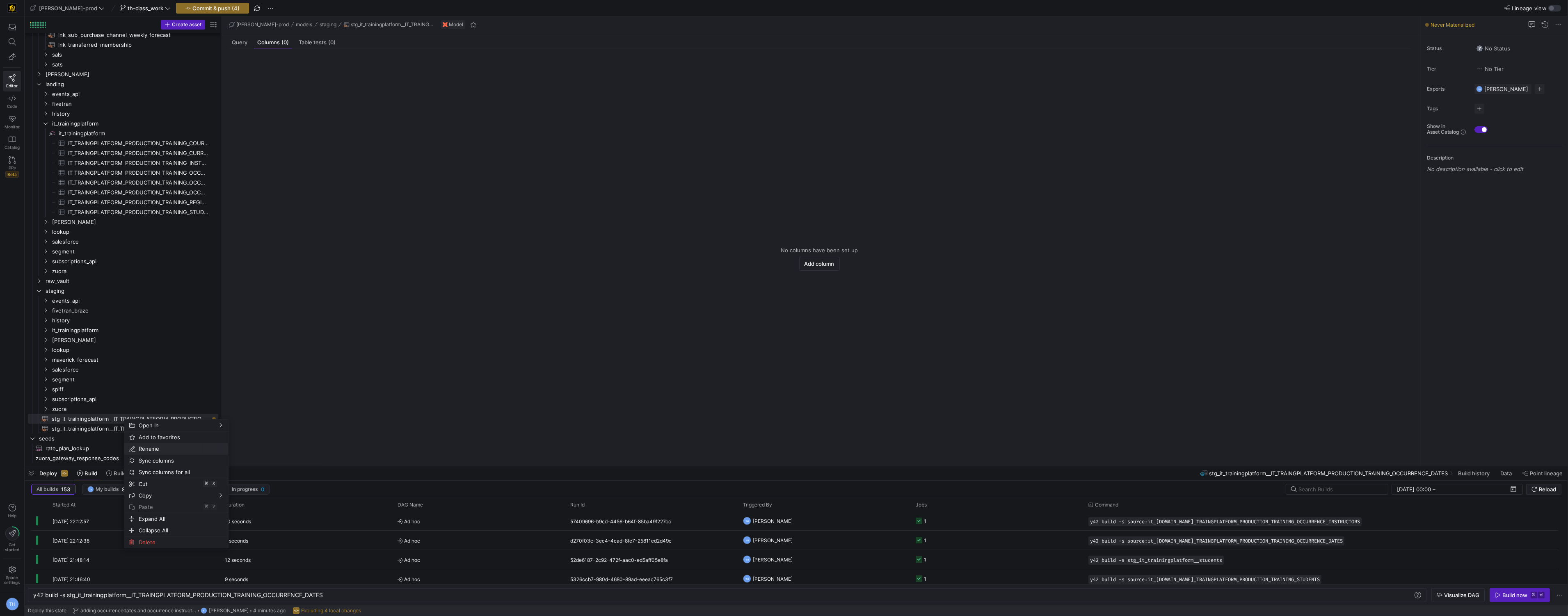
click at [175, 450] on span "Rename" at bounding box center [169, 449] width 68 height 12
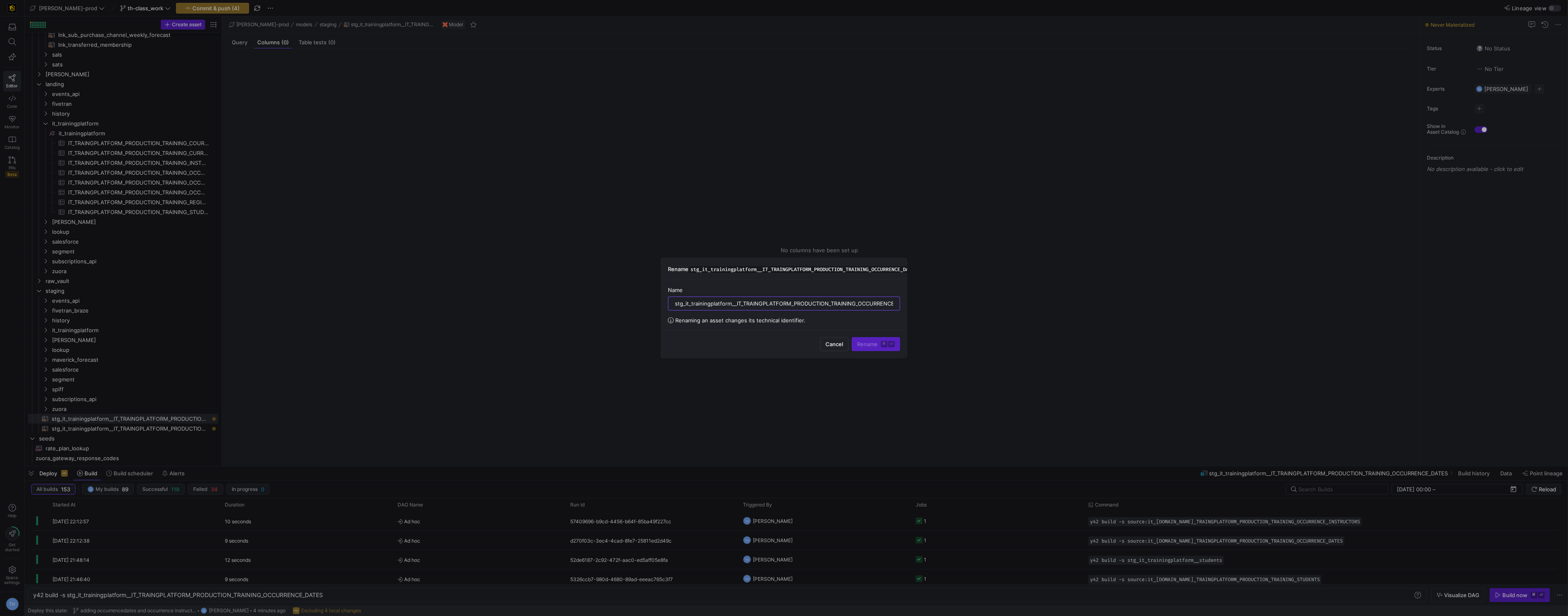
scroll to position [0, 6]
drag, startPoint x: 736, startPoint y: 305, endPoint x: 884, endPoint y: 301, distance: 148.1
click at [884, 301] on input "stg_it_trainingplatform__IT_TRAINGPLATFORM_PRODUCTION_TRAINING_OCCURRENCE_DATES" at bounding box center [778, 303] width 219 height 7
type input "stg_it_trainingplatform__occurrence_dates"
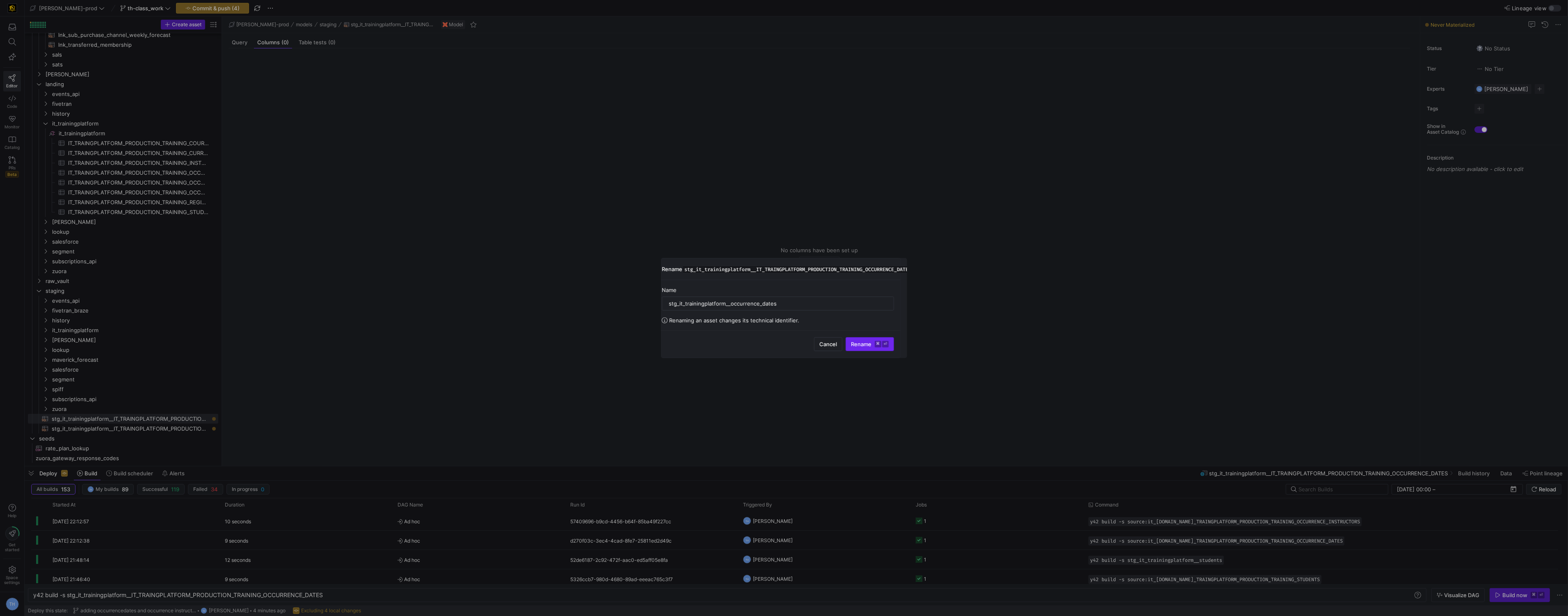
click at [872, 343] on span "Rename ⌘ ⏎" at bounding box center [870, 344] width 38 height 7
type textarea "y42 build"
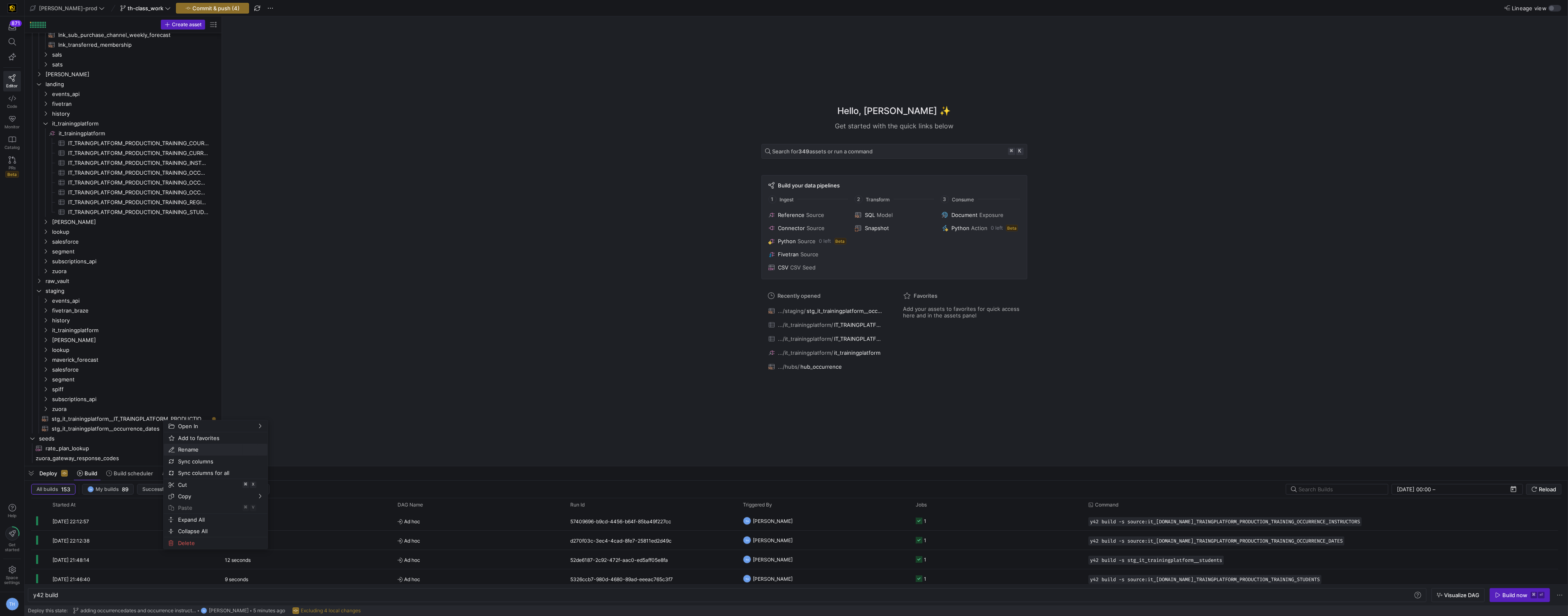
click at [204, 451] on span "Rename" at bounding box center [208, 449] width 68 height 12
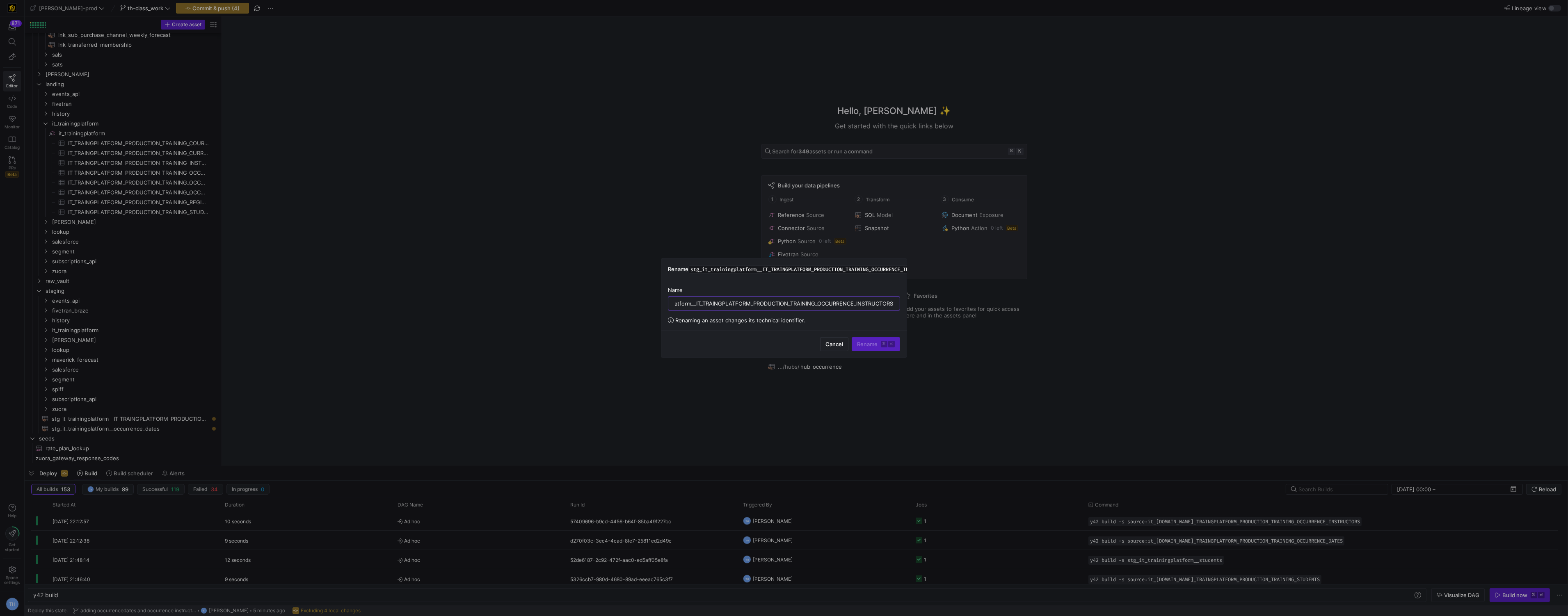
scroll to position [0, 24]
drag, startPoint x: 831, startPoint y: 304, endPoint x: 778, endPoint y: 299, distance: 53.2
click at [778, 299] on div "stg_it_trainingplatform__IT_TRAINGPLATFORM_PRODUCTION_TRAINING_OCCURRENCE_INSTR…" at bounding box center [760, 304] width 219 height 13
click at [776, 304] on input "stg_it_trainingplatform__IT_TRAINGPLATFORM_PRODUCTION_TRAINING_OCCURRENCE_INSTR…" at bounding box center [760, 303] width 219 height 7
drag, startPoint x: 669, startPoint y: 305, endPoint x: 894, endPoint y: 310, distance: 225.1
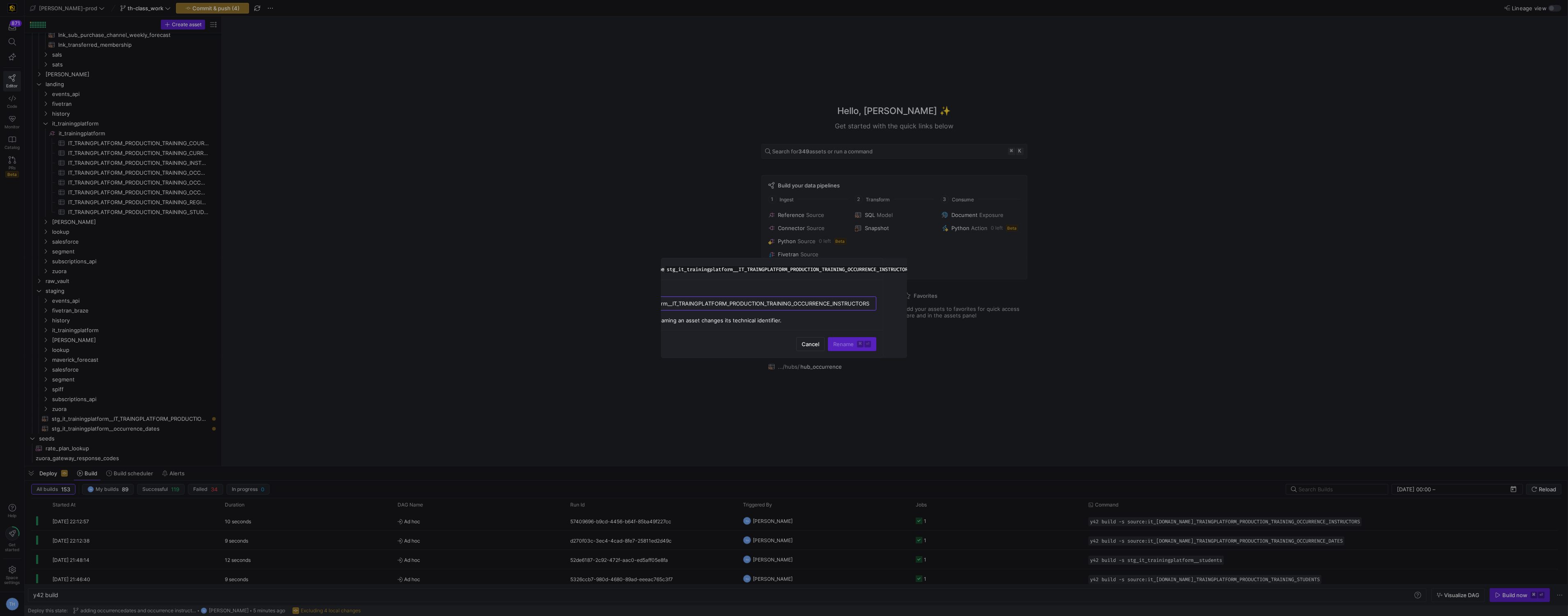
click at [894, 310] on div "Rename stg_it_trainingplatform__IT_TRAINGPLATFORM_PRODUCTION_TRAINING_OCCURRENC…" at bounding box center [784, 308] width 246 height 100
type input "stg_it_trainingplatform__occurrence_instructors"
click at [846, 346] on span "Rename ⌘ ⏎" at bounding box center [852, 344] width 38 height 7
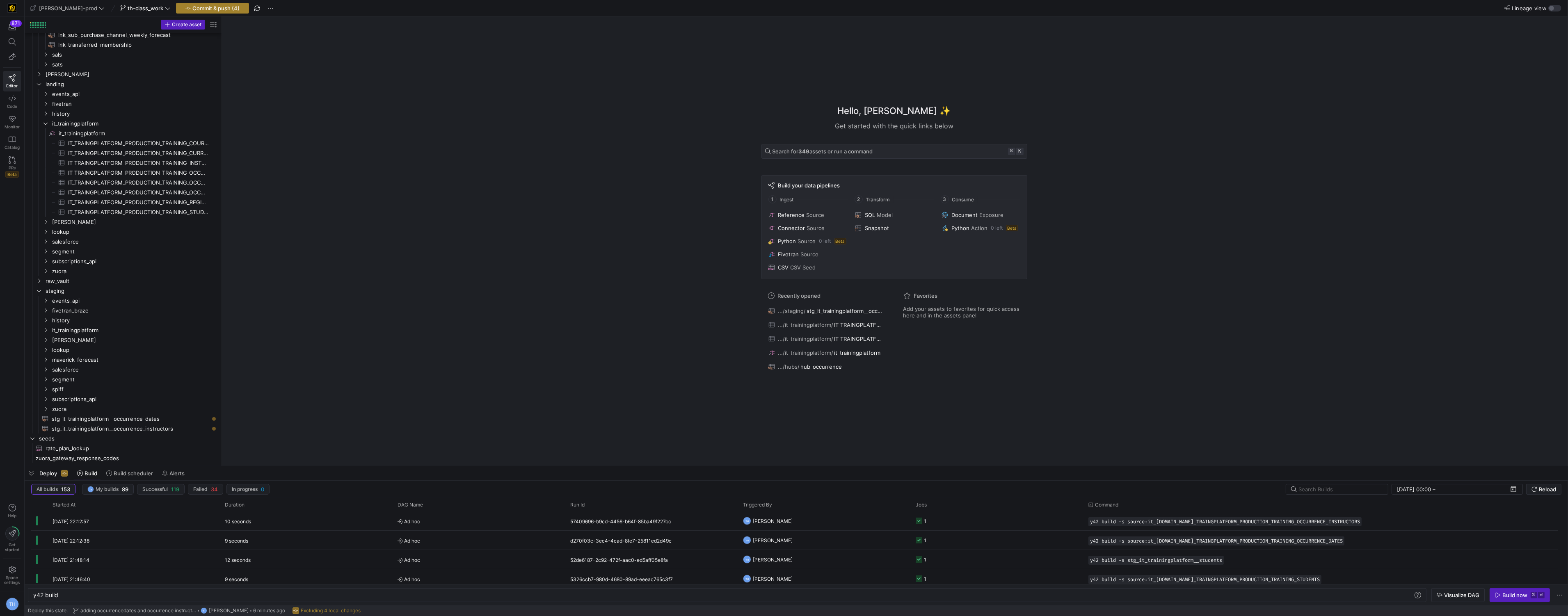
click at [204, 11] on span "Commit & push (4)" at bounding box center [217, 8] width 47 height 7
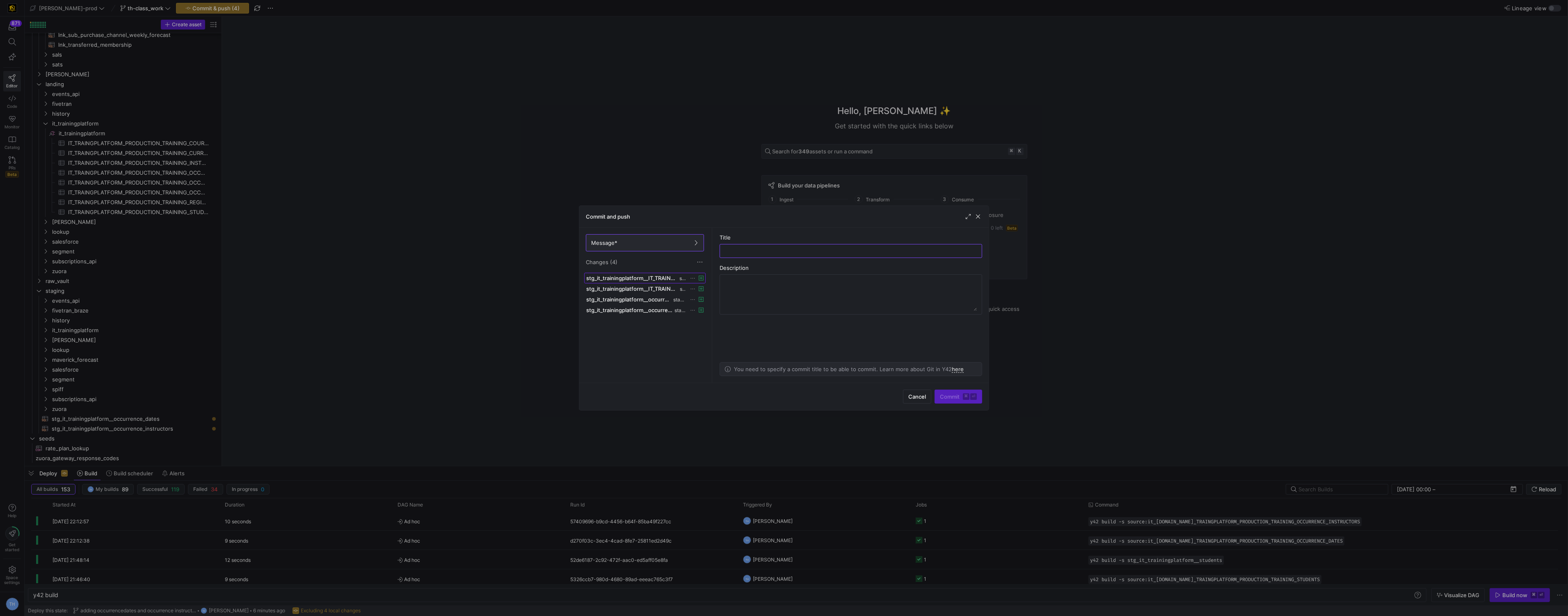
click at [662, 281] on span "stg_it_trainingplatform__IT_TRAINGPLATFORM_PRODUCTION_TRAINING_OCCURRENCE_DATES…" at bounding box center [632, 278] width 91 height 7
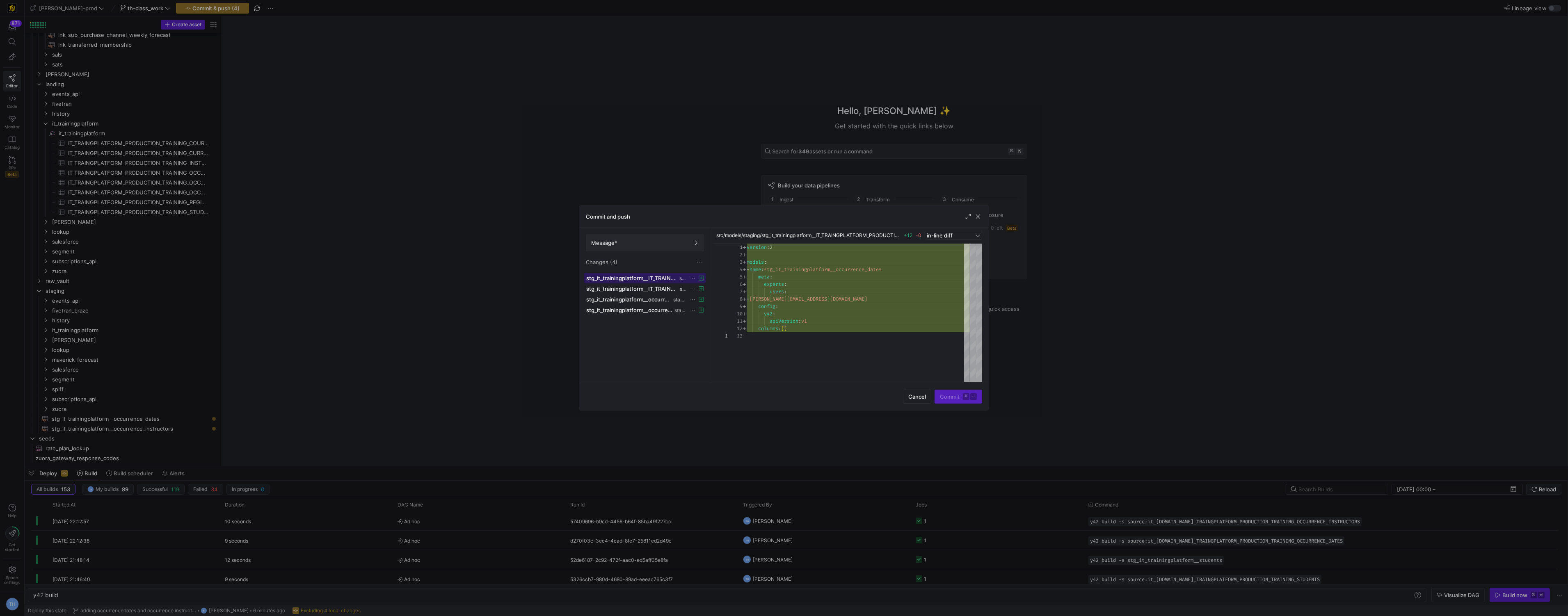
scroll to position [74, 0]
click at [661, 291] on span "stg_it_trainingplatform__IT_TRAINGPLATFORM_PRODUCTION_TRAINING_OCCURRENCE_INSTR…" at bounding box center [632, 289] width 92 height 7
click at [656, 245] on span "Message*" at bounding box center [645, 243] width 108 height 7
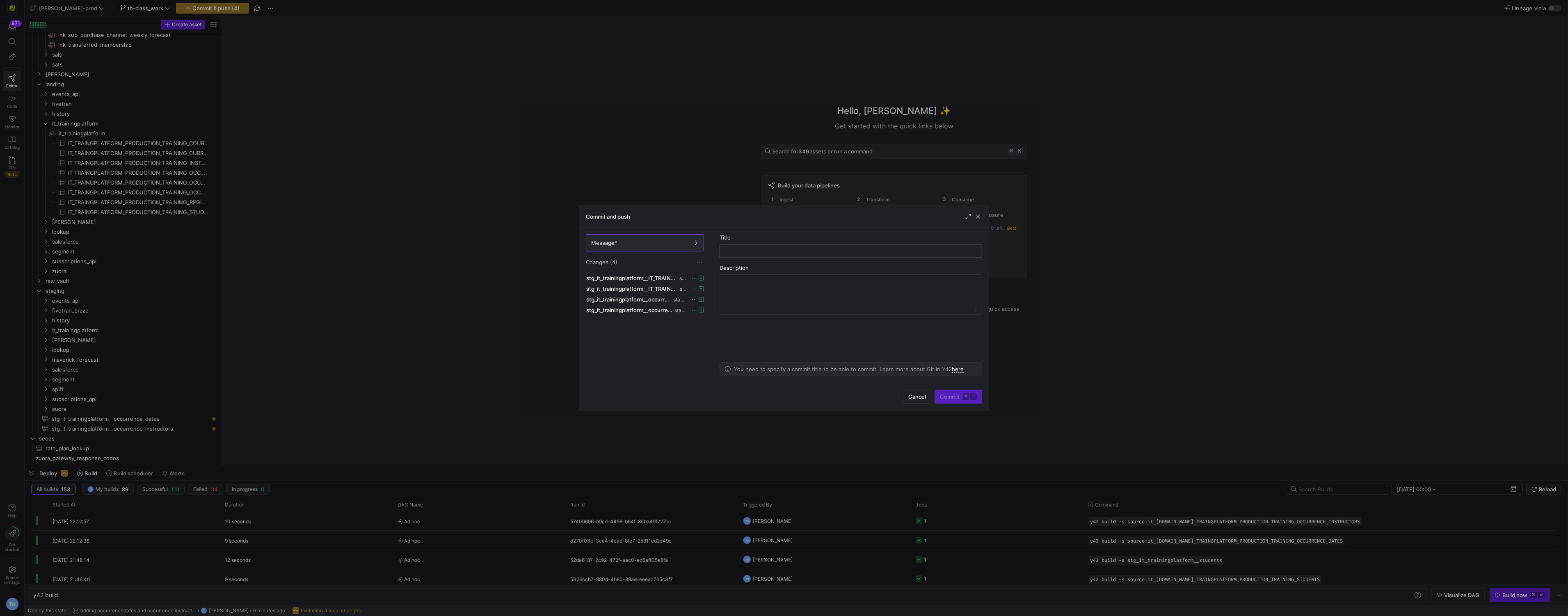
click at [808, 255] on div at bounding box center [851, 251] width 248 height 13
type input "bringing in 2 stage tables"
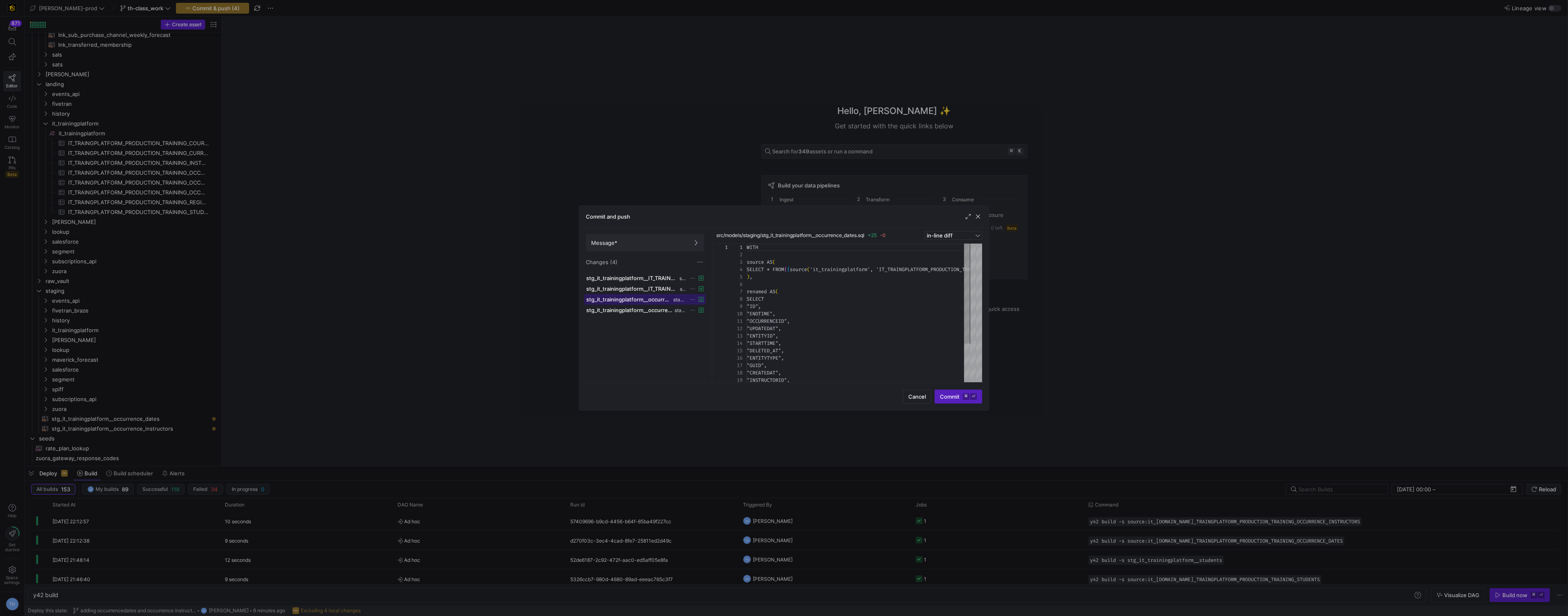
click at [662, 303] on span at bounding box center [645, 299] width 121 height 10
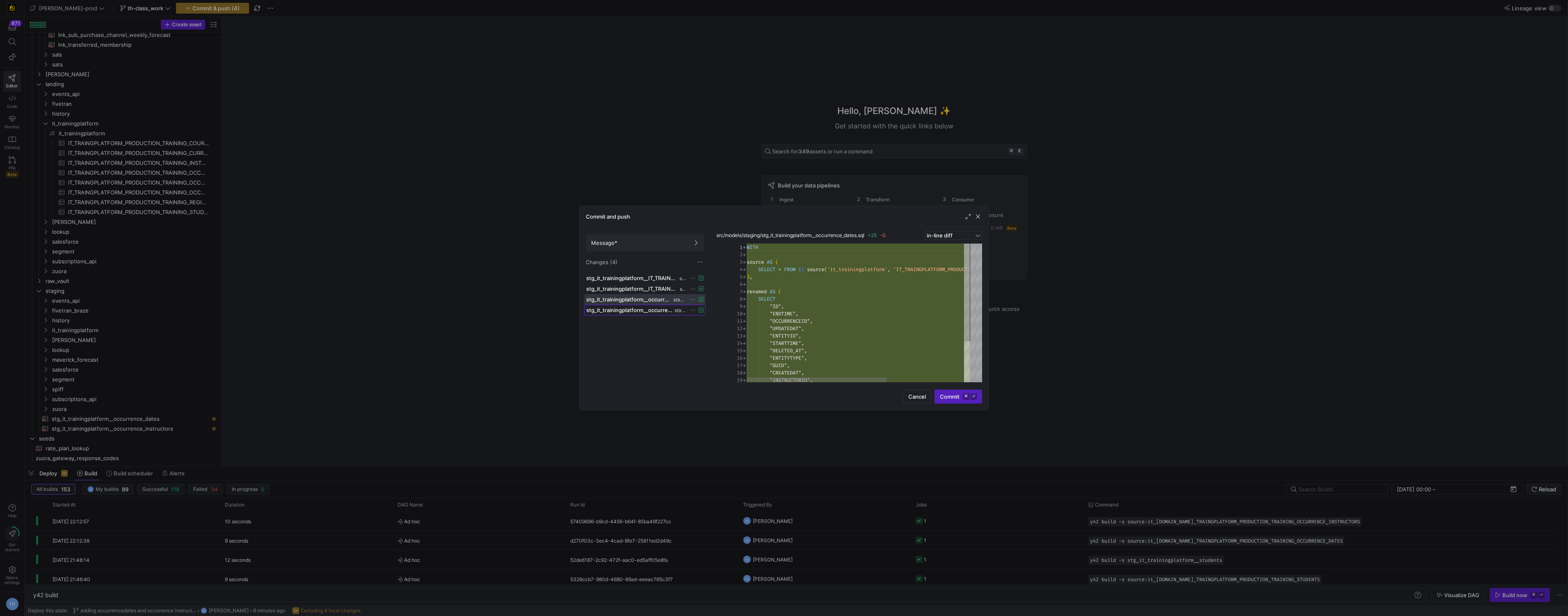
click at [662, 313] on span "stg_it_trainingplatform__occurrence_instructors.sql" at bounding box center [629, 310] width 86 height 7
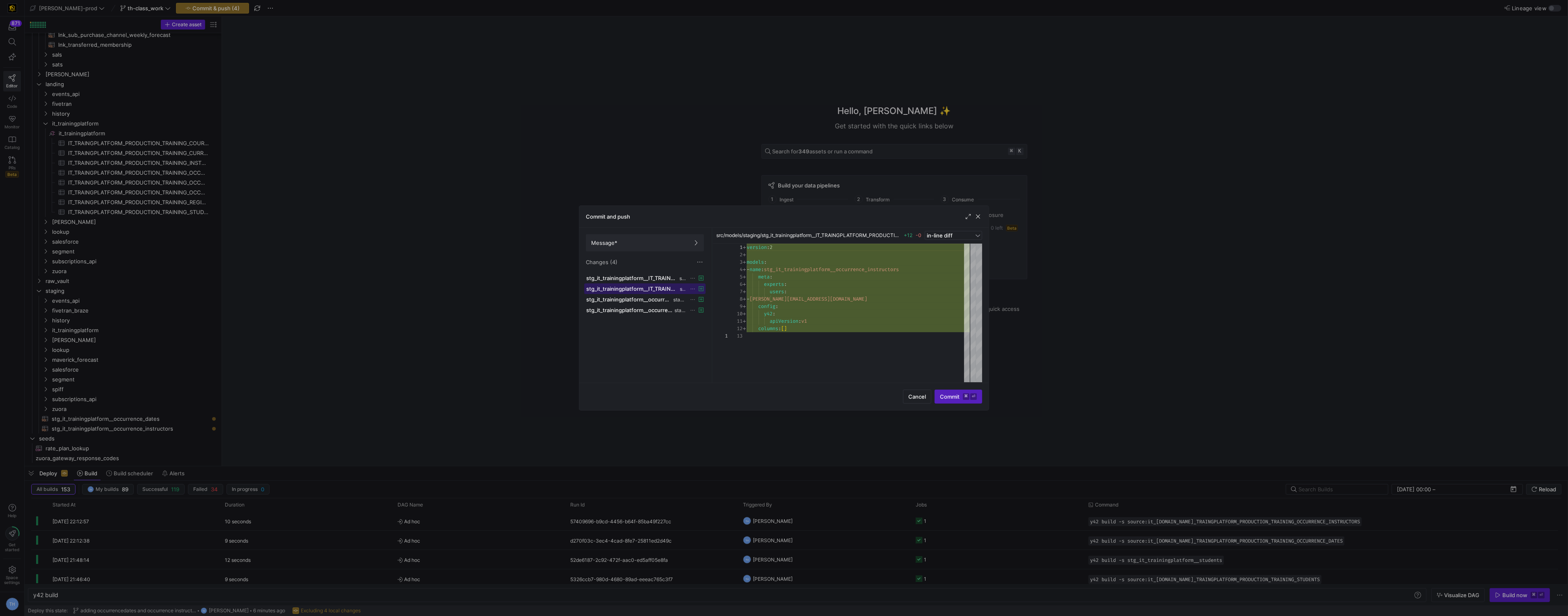
click at [661, 292] on span "stg_it_trainingplatform__IT_TRAINGPLATFORM_PRODUCTION_TRAINING_OCCURRENCE_INSTR…" at bounding box center [632, 289] width 92 height 7
click at [979, 218] on span "button" at bounding box center [978, 216] width 8 height 8
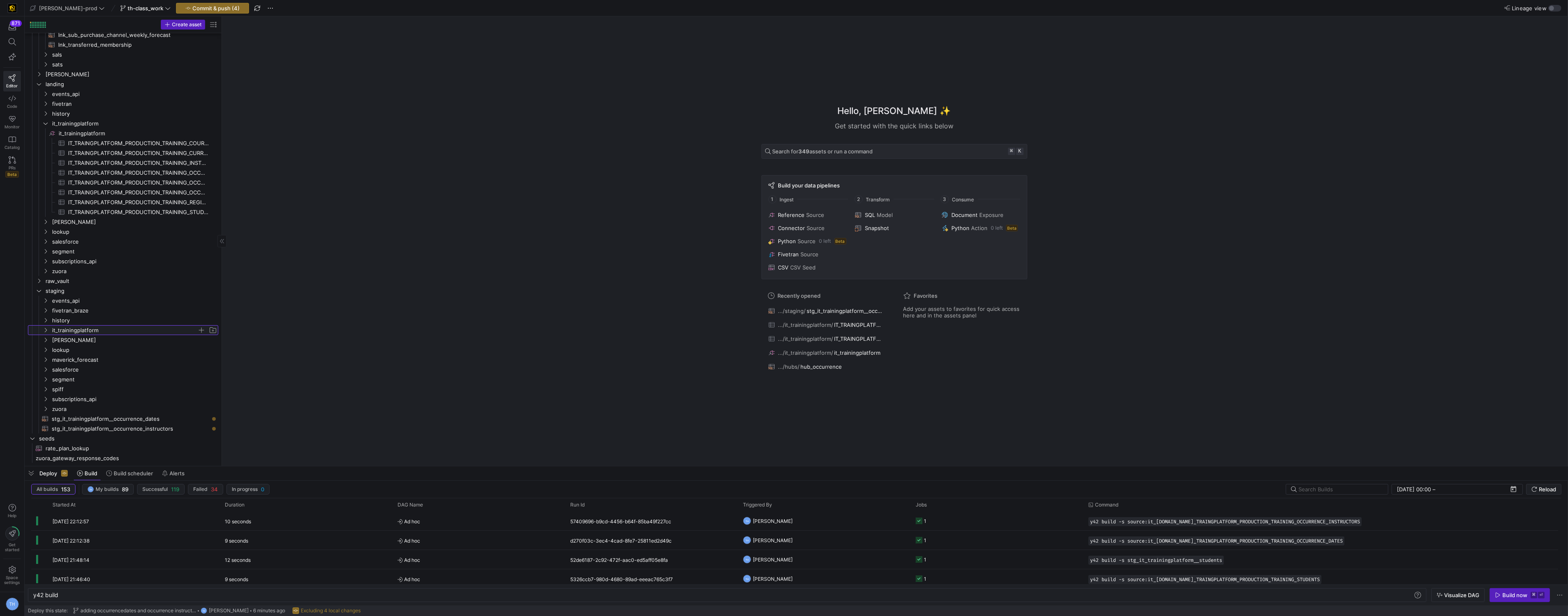
click at [100, 331] on span "it_trainingplatform" at bounding box center [125, 331] width 145 height 10
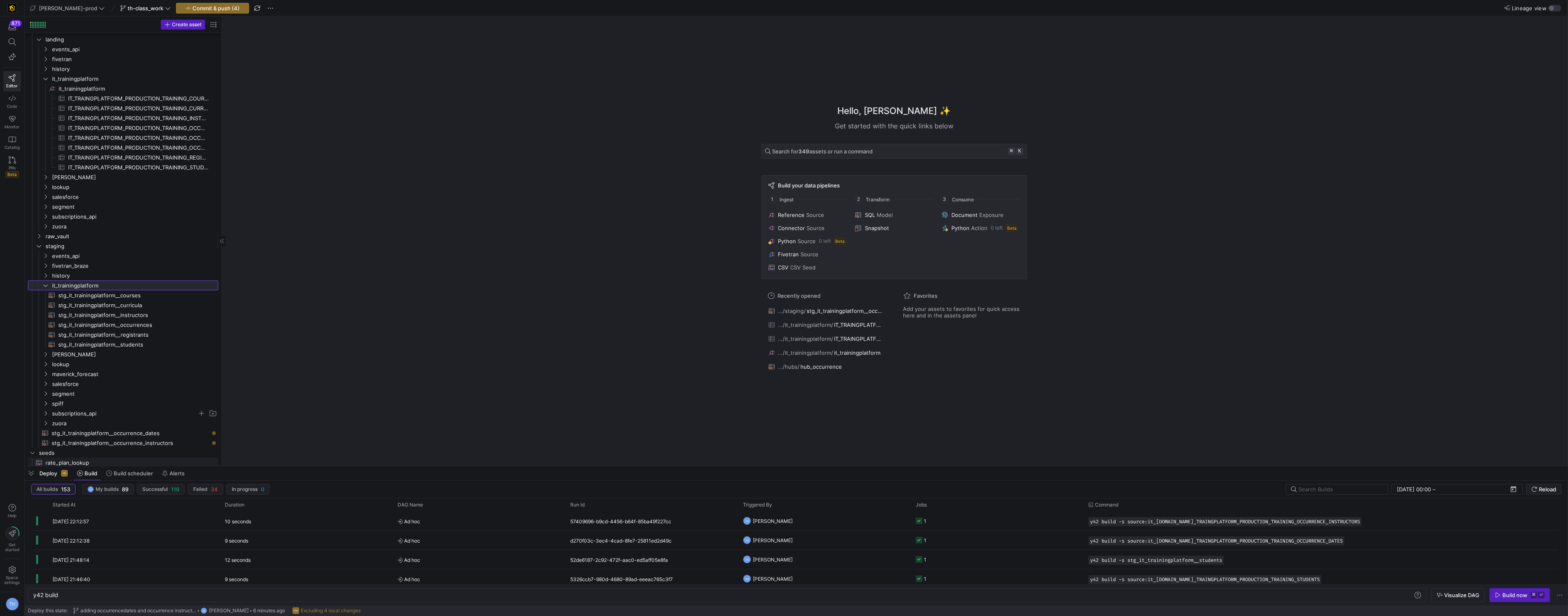
scroll to position [522, 0]
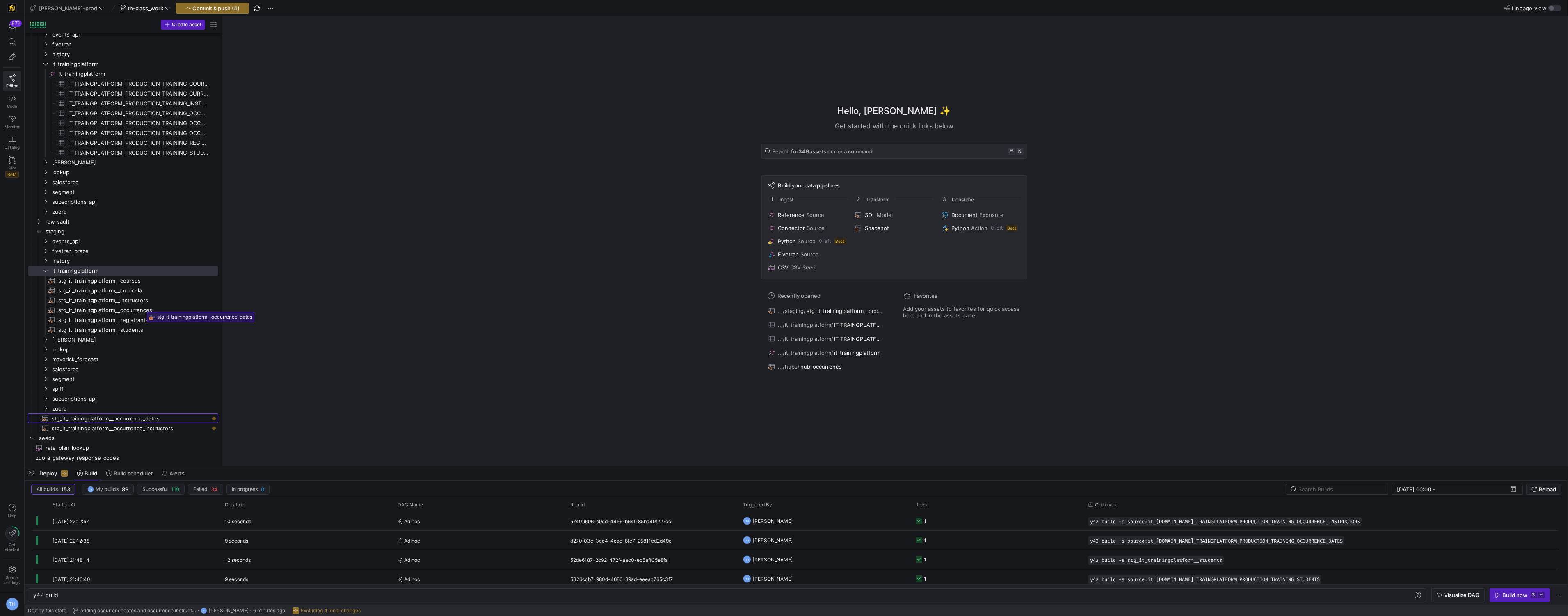
drag, startPoint x: 144, startPoint y: 417, endPoint x: 144, endPoint y: 309, distance: 108.0
drag, startPoint x: 147, startPoint y: 429, endPoint x: 147, endPoint y: 296, distance: 133.0
click at [205, 5] on span "Commit & push (4)" at bounding box center [217, 8] width 47 height 7
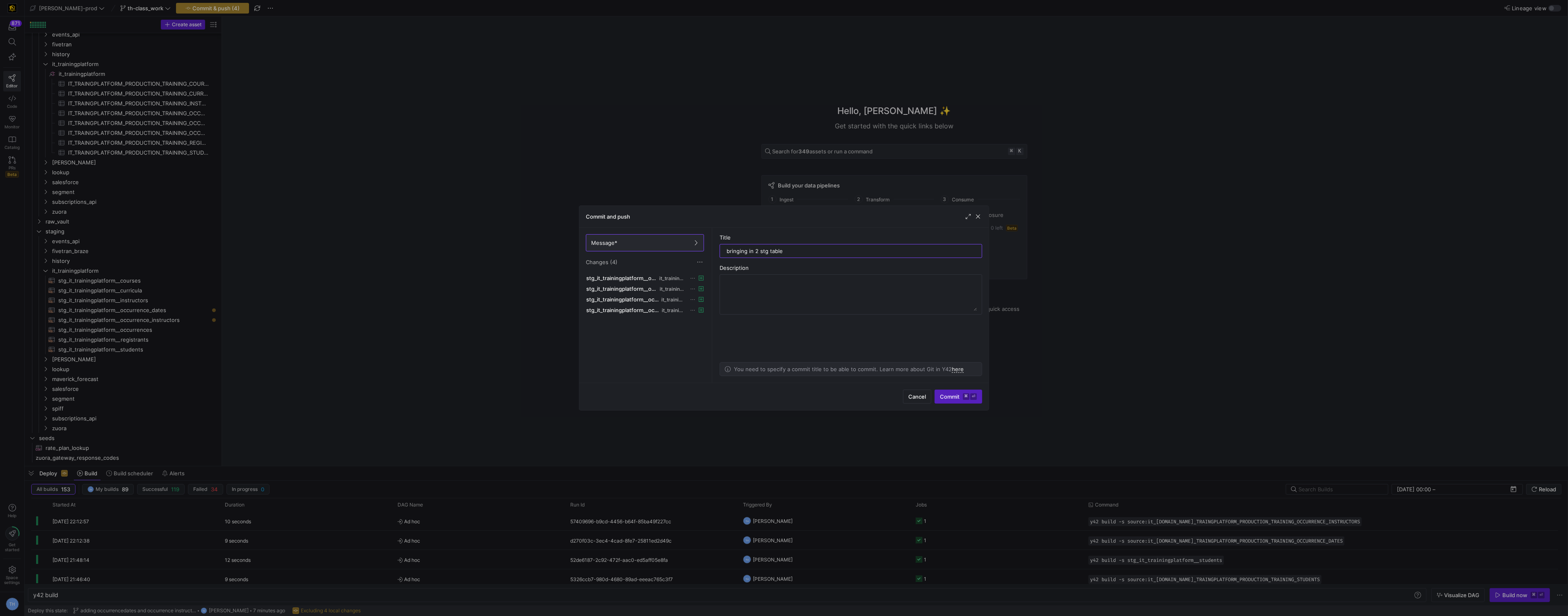
type input "bringing in 2 stg tables"
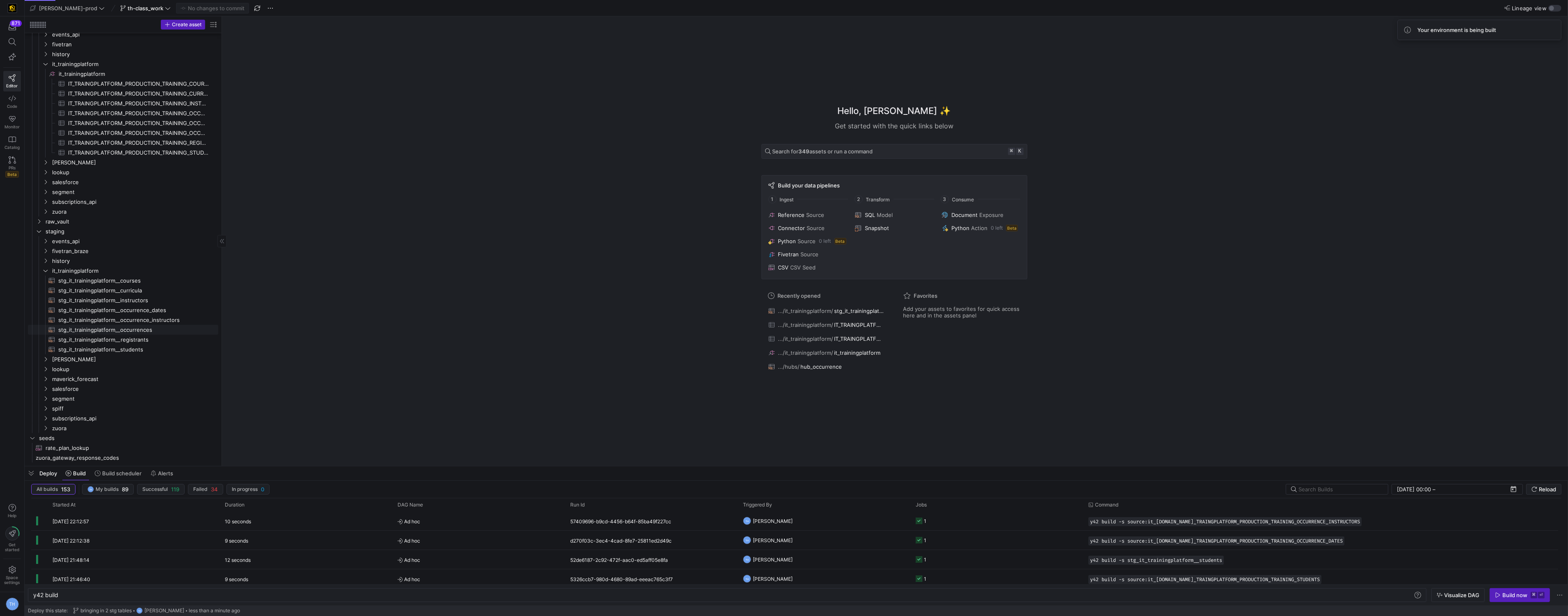
click at [136, 334] on span "stg_it_trainingplatform__occurrences​​​​​​​​​​" at bounding box center [133, 330] width 150 height 10
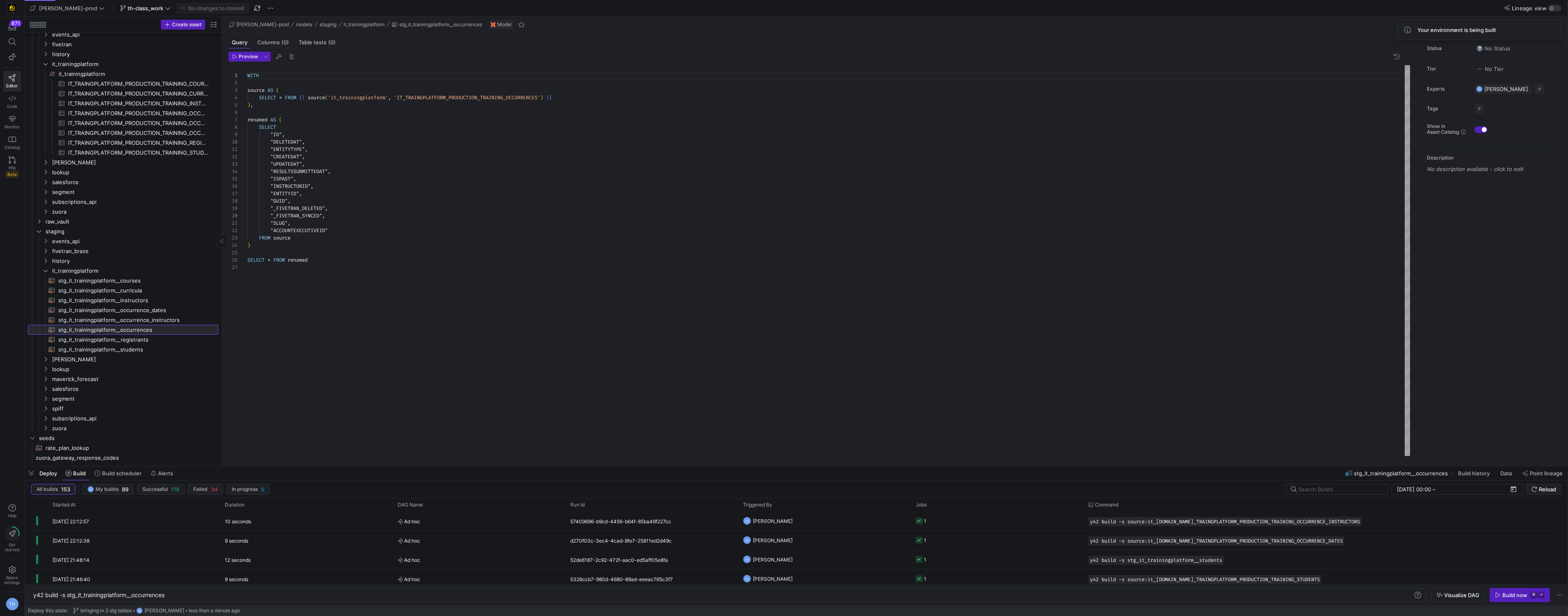
scroll to position [74, 0]
click at [1511, 595] on div "Build now" at bounding box center [1514, 595] width 25 height 7
click at [183, 317] on span "stg_it_trainingplatform__occurrence_instructors​​​​​​​​​​" at bounding box center [133, 320] width 150 height 10
type textarea "y42 build -s stg_it_trainingplatform__occurrence_instructors"
type textarea "WITH source AS ( SELECT * FROM {{ source('it_trainingplatform', 'IT_TRAINGPLATF…"
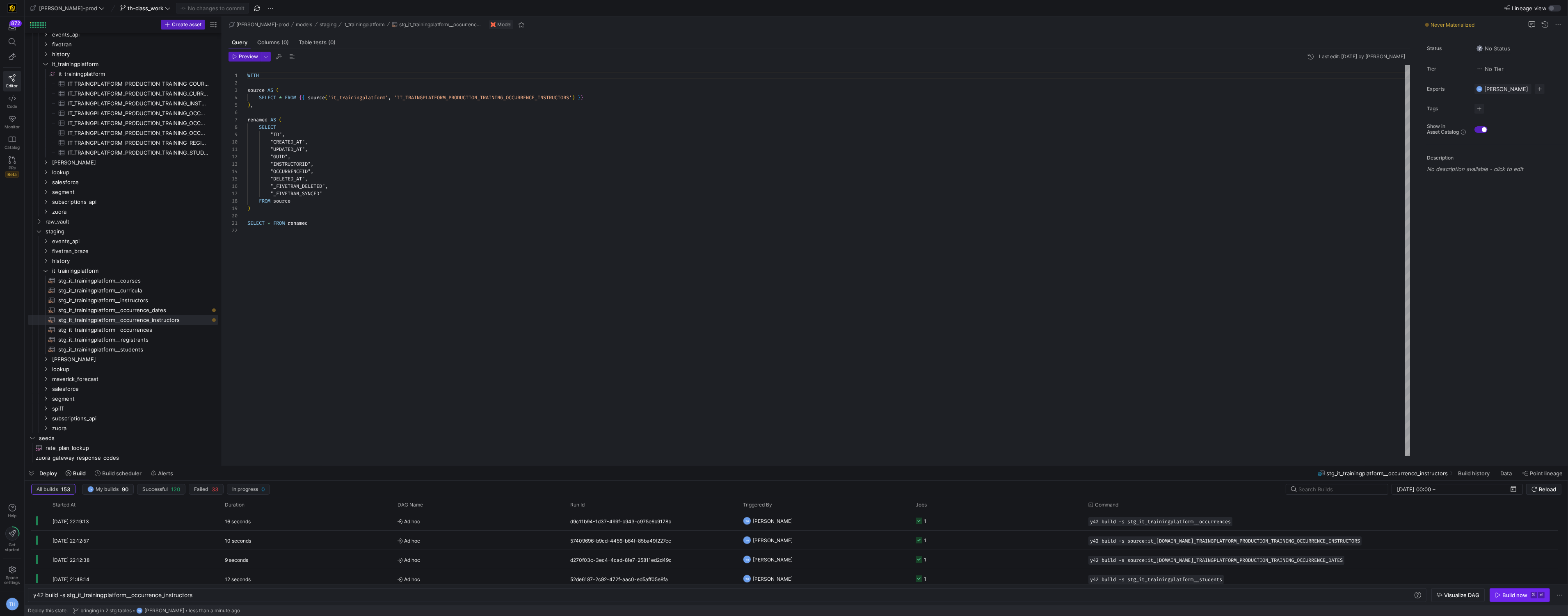
click at [1514, 592] on div "Build now" at bounding box center [1514, 595] width 25 height 7
click at [169, 310] on span "stg_it_trainingplatform__occurrence_dates​​​​​​​​​​" at bounding box center [133, 310] width 150 height 10
type textarea "y42 build -s stg_it_trainingplatform__occurrence_dates"
type textarea "WITH source AS ( SELECT * FROM {{ source('it_trainingplatform', 'IT_TRAINGPLATF…"
click at [1516, 597] on div "Build now" at bounding box center [1514, 595] width 25 height 7
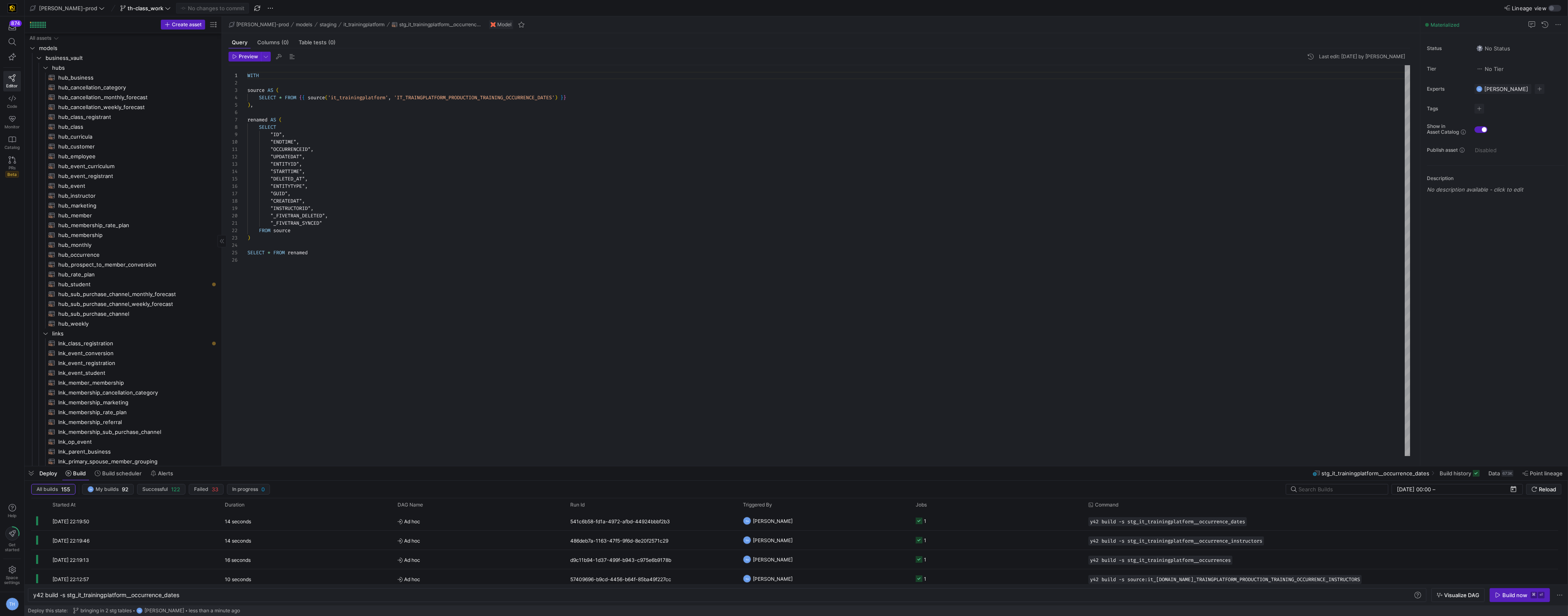
scroll to position [33, 0]
click at [116, 251] on span "hub_student​​​​​​​​​​" at bounding box center [133, 252] width 150 height 10
type textarea "y42 build -s hub_student"
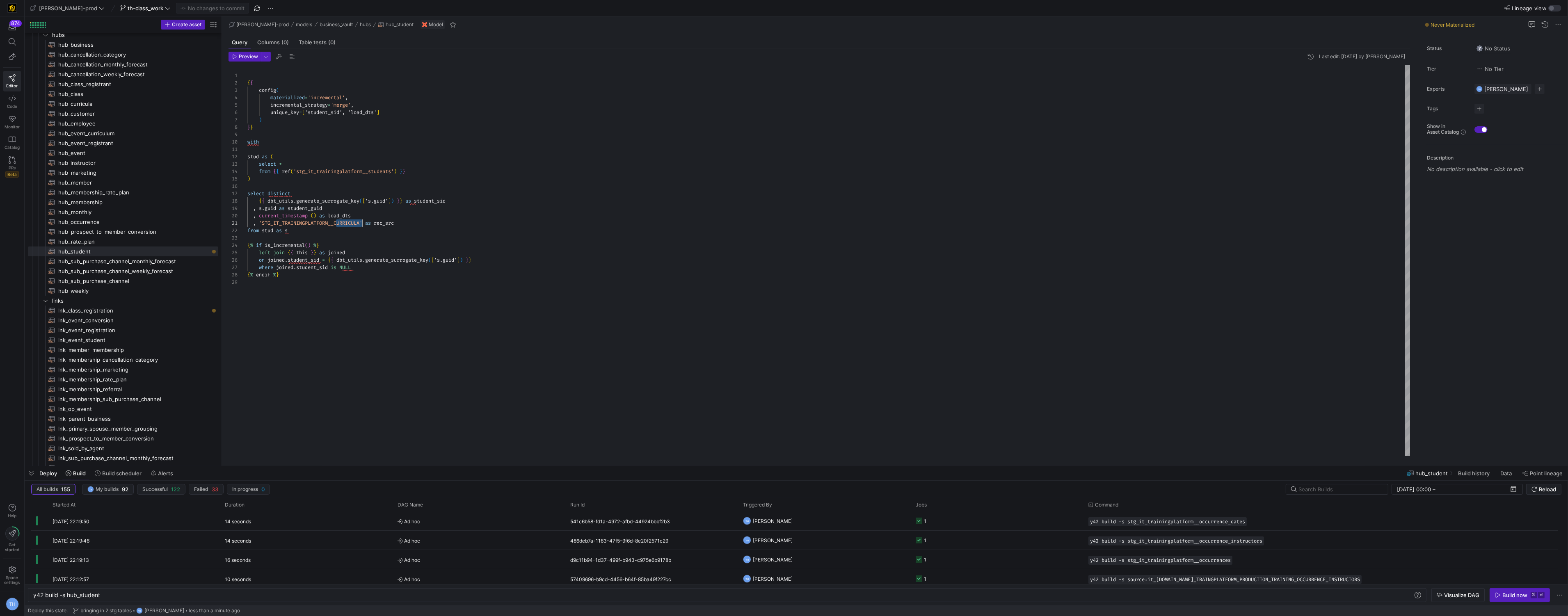
drag, startPoint x: 335, startPoint y: 223, endPoint x: 363, endPoint y: 223, distance: 28.0
click at [363, 223] on div "{ { config ( materialized = 'incremental' , incremental_strategy = 'merge' , un…" at bounding box center [828, 261] width 1163 height 391
click at [214, 8] on span "Commit & push (1)" at bounding box center [215, 8] width 46 height 7
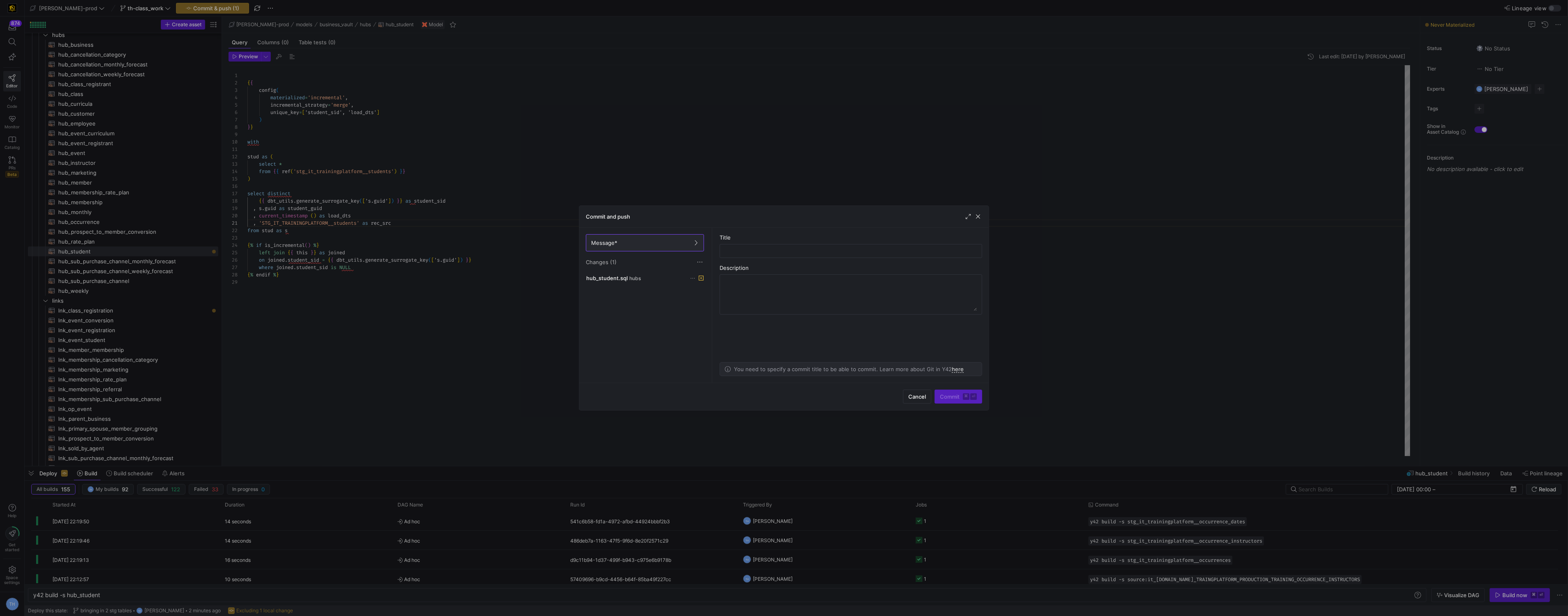
click at [609, 93] on div at bounding box center [784, 308] width 1568 height 616
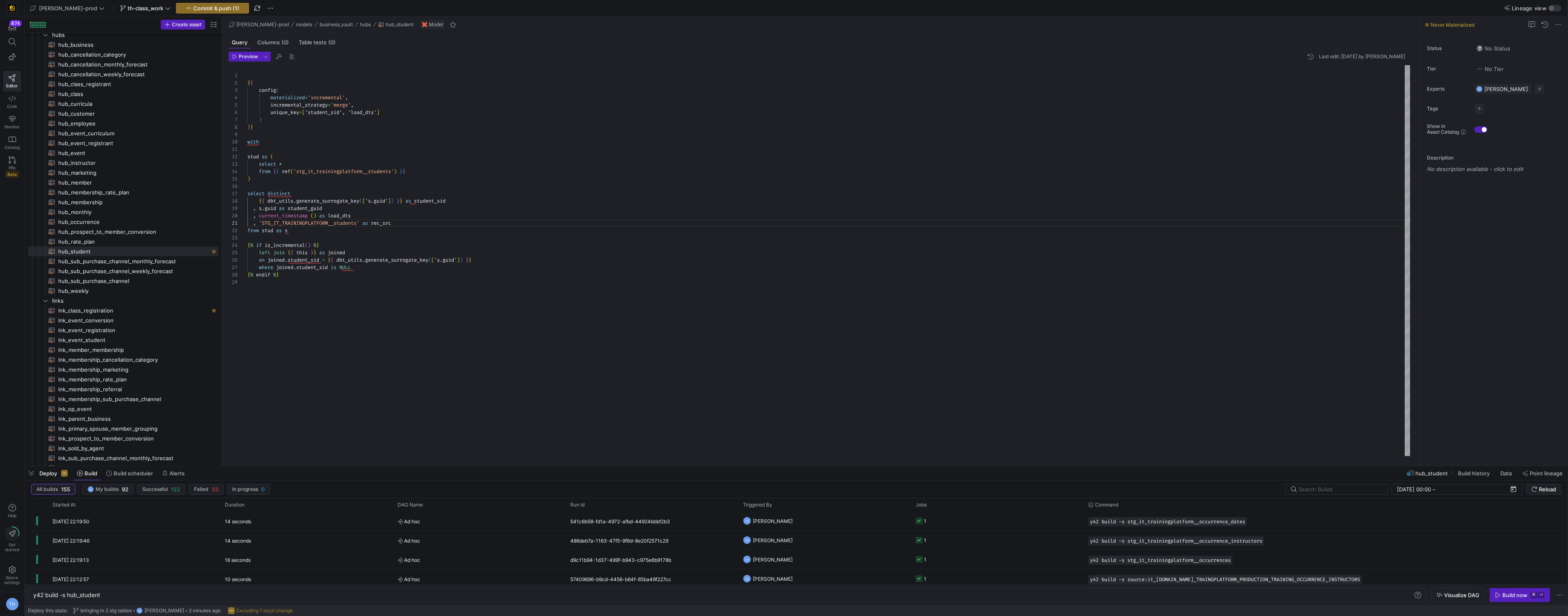
click at [359, 222] on div "{ { config ( materialized = 'incremental' , incremental_strategy = 'merge' , un…" at bounding box center [828, 261] width 1163 height 391
click at [495, 237] on div "{ { config ( materialized = 'incremental' , incremental_strategy = 'merge' , un…" at bounding box center [828, 261] width 1163 height 391
type textarea ", 'STG_IT_TRAININGPLATFORM__STUDENTS' as rec_src from stud as s {% if is_increm…"
click at [193, 8] on span "Commit & push (1)" at bounding box center [215, 8] width 46 height 7
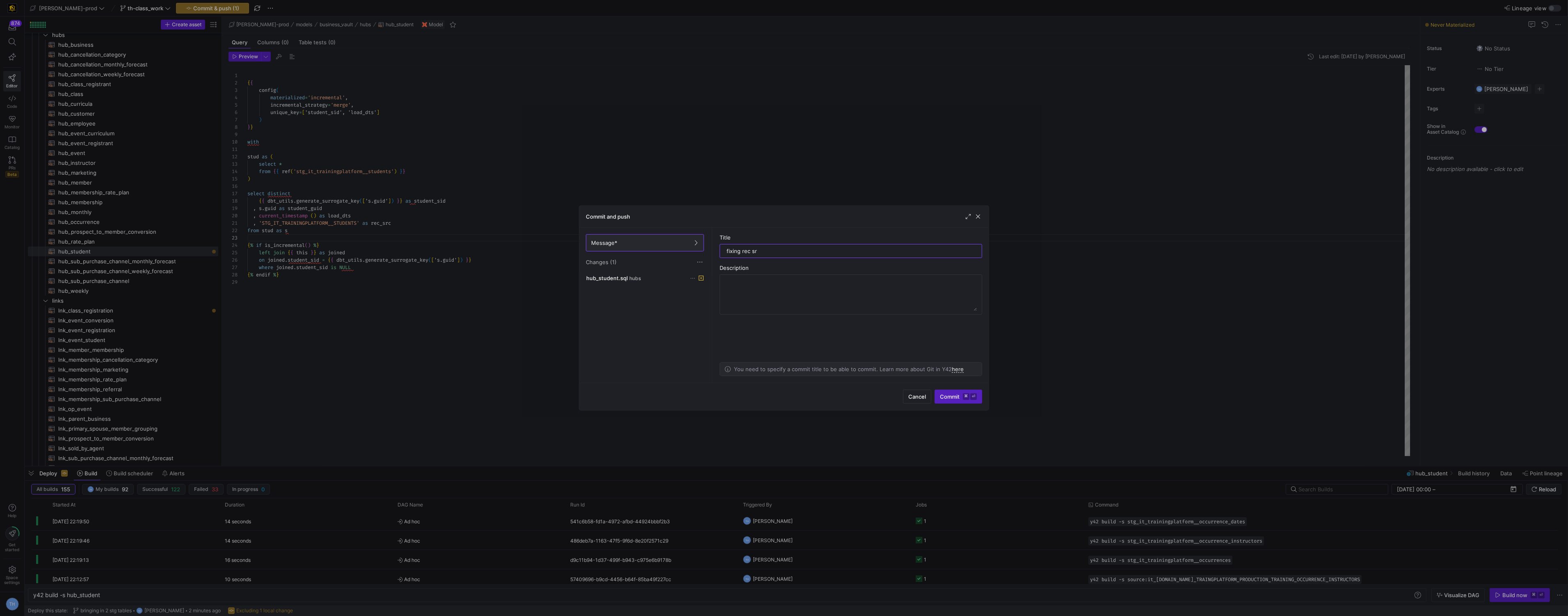
type input "fixing rec src"
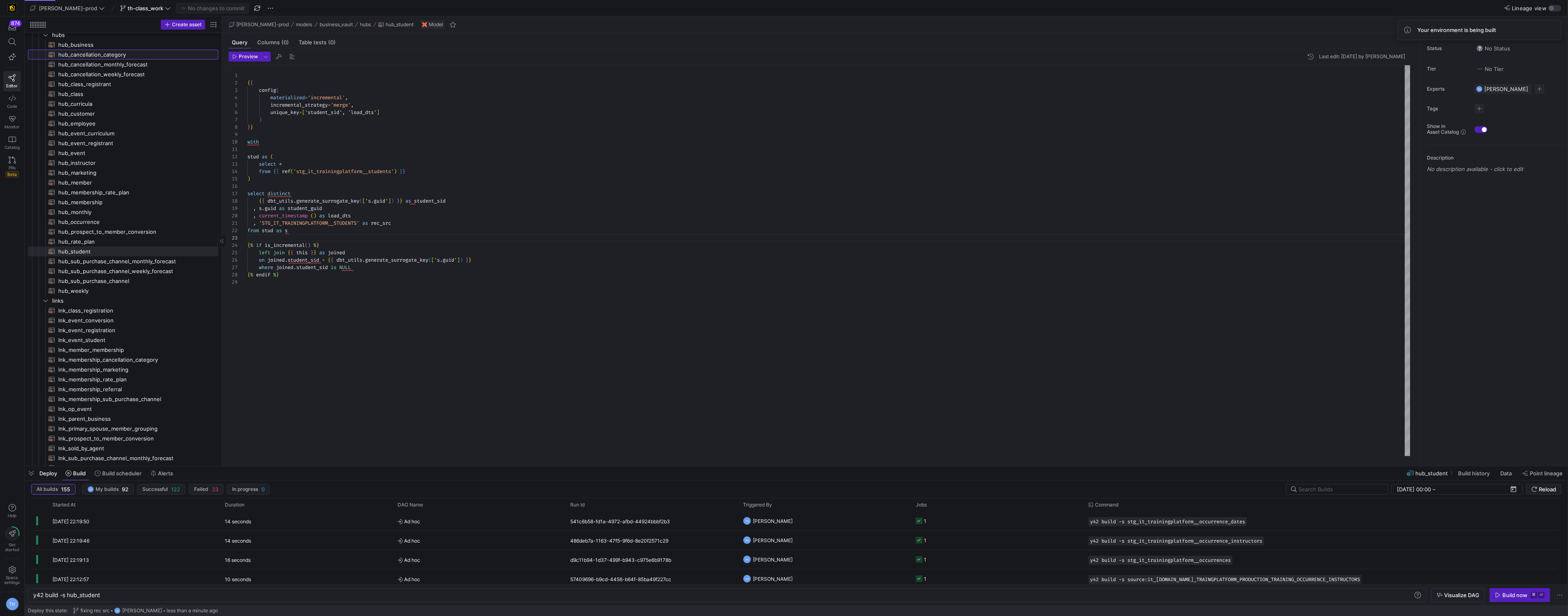
click at [110, 58] on span "hub_cancellation_category​​​​​​​​​​" at bounding box center [133, 55] width 150 height 10
type textarea "y42 build -s hub_cancellation_category"
type textarea "{{ config( materialized='incremental', incremental_strategy='merge', unique_key…"
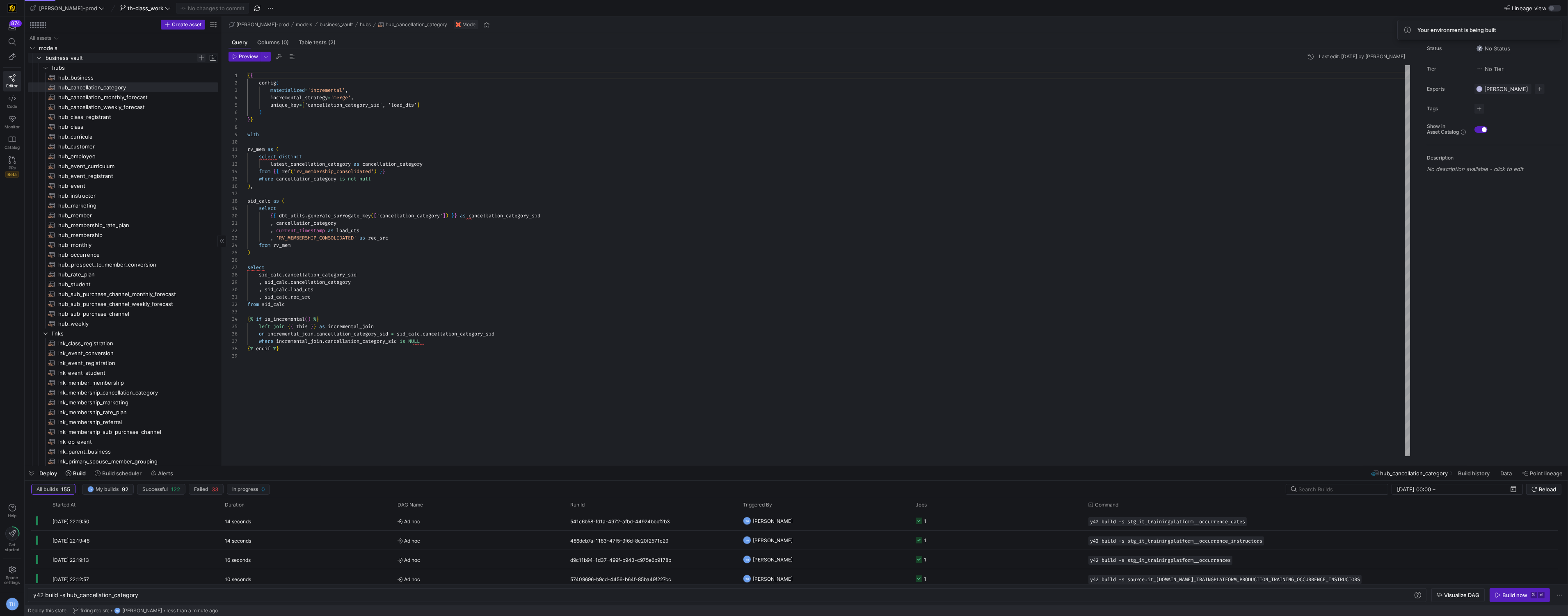
click at [201, 57] on span "Press SPACE to select this row." at bounding box center [201, 57] width 8 height 8
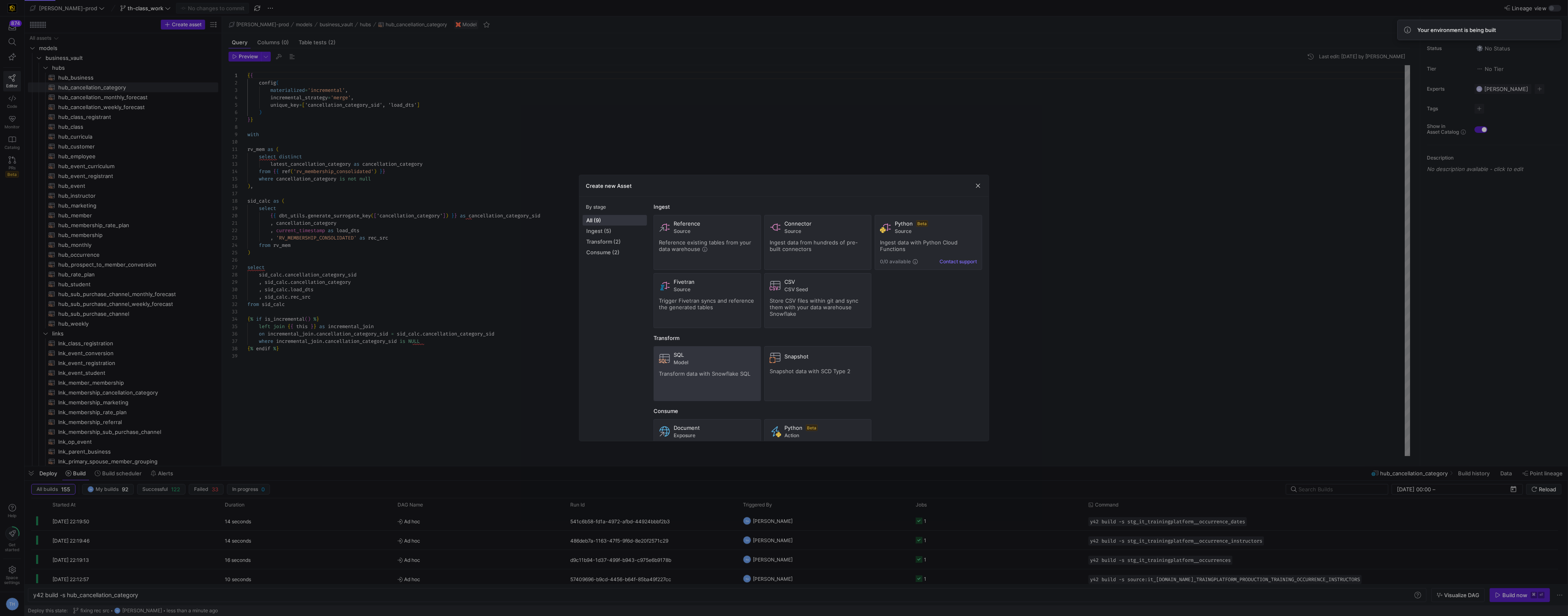
click at [671, 363] on div "SQL Model" at bounding box center [707, 359] width 97 height 14
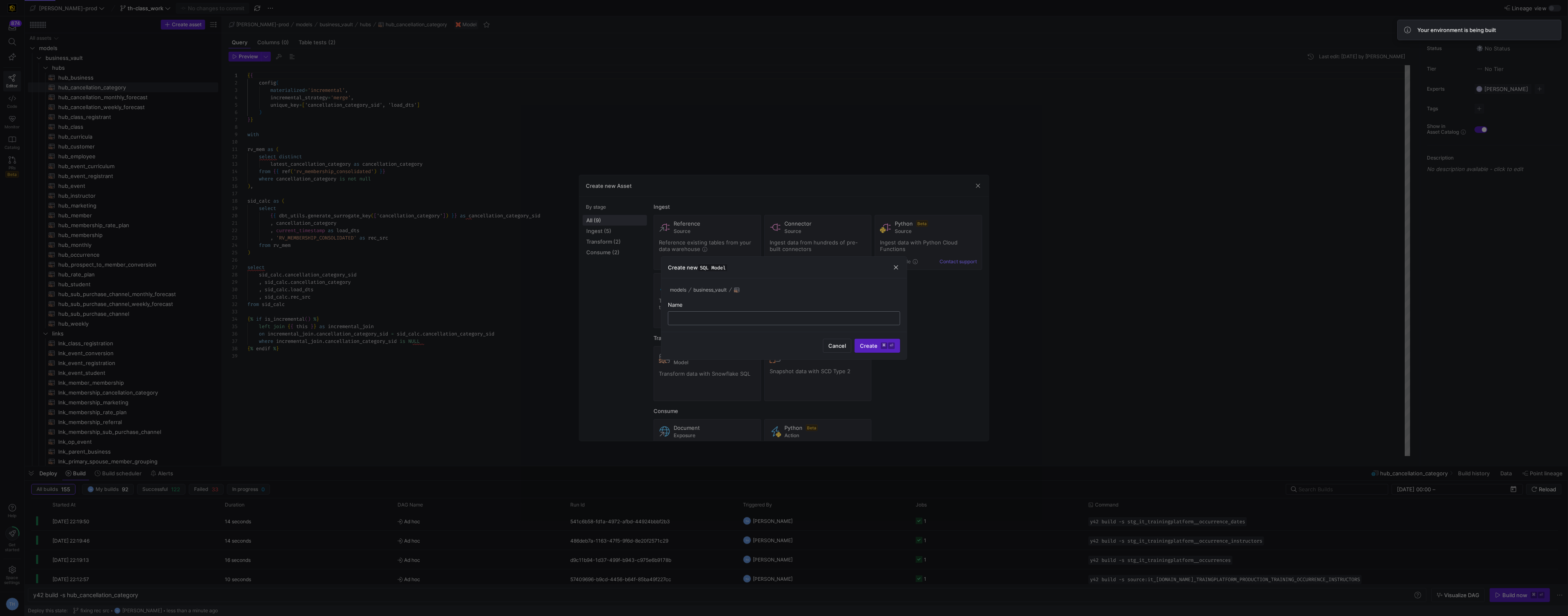
click at [715, 315] on input "text" at bounding box center [784, 318] width 219 height 7
type input "hub_occurrence_dates"
click at [886, 343] on kbd "⌘" at bounding box center [884, 346] width 7 height 7
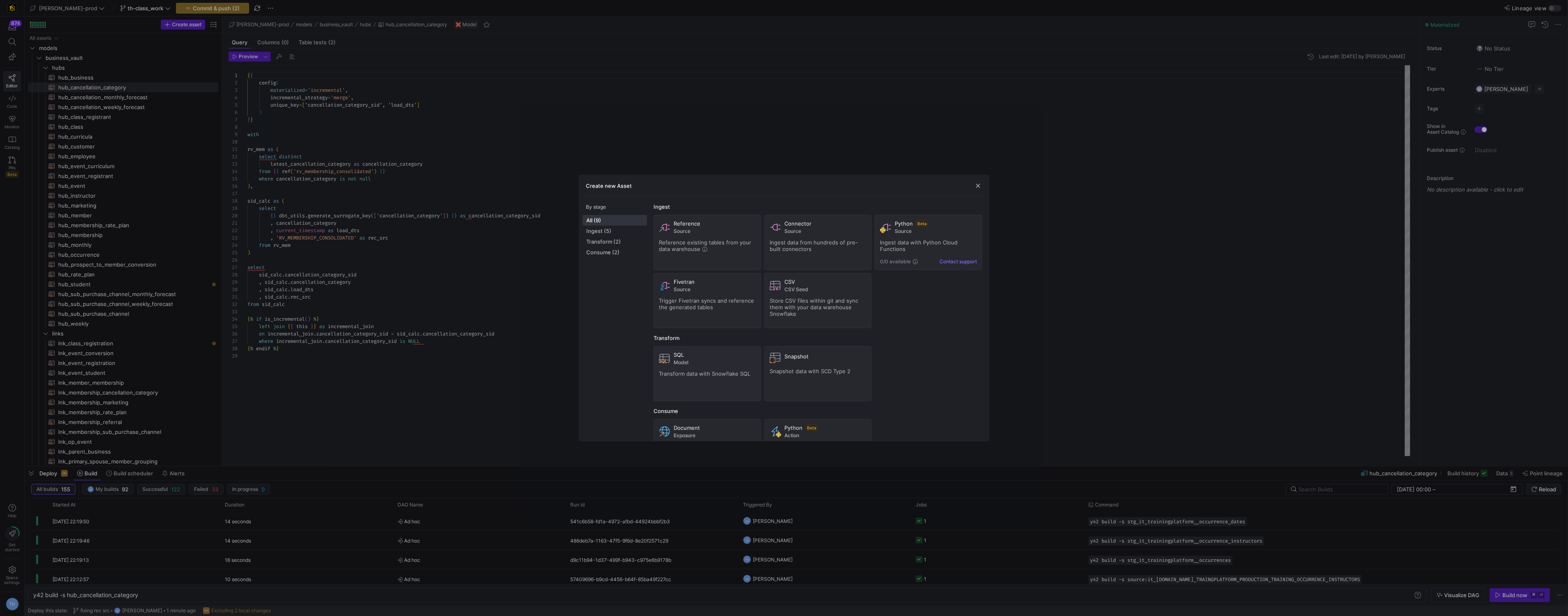
type textarea "y42 build -s hub_occurrence_dates"
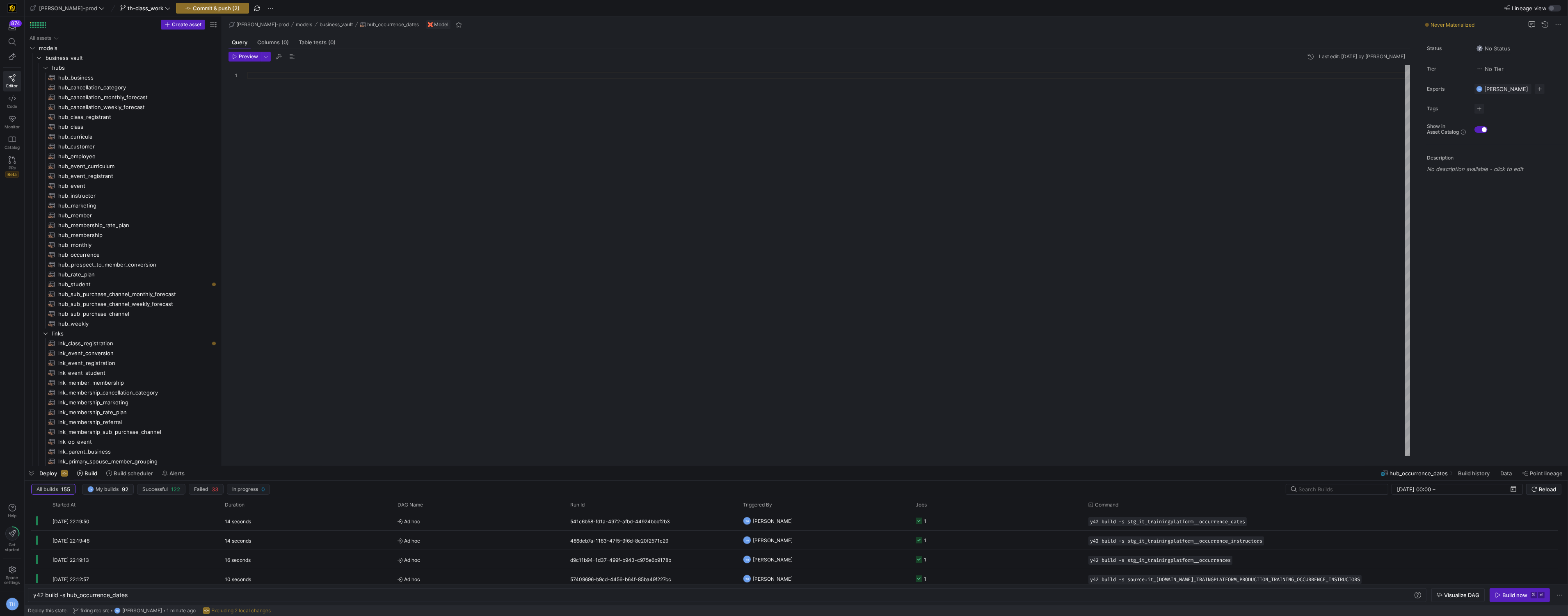
scroll to position [79, 0]
click at [286, 93] on div at bounding box center [828, 261] width 1163 height 391
click at [121, 203] on span "hub_student​​​​​​​​​​" at bounding box center [133, 206] width 150 height 10
type textarea "y42 build -s hub_student"
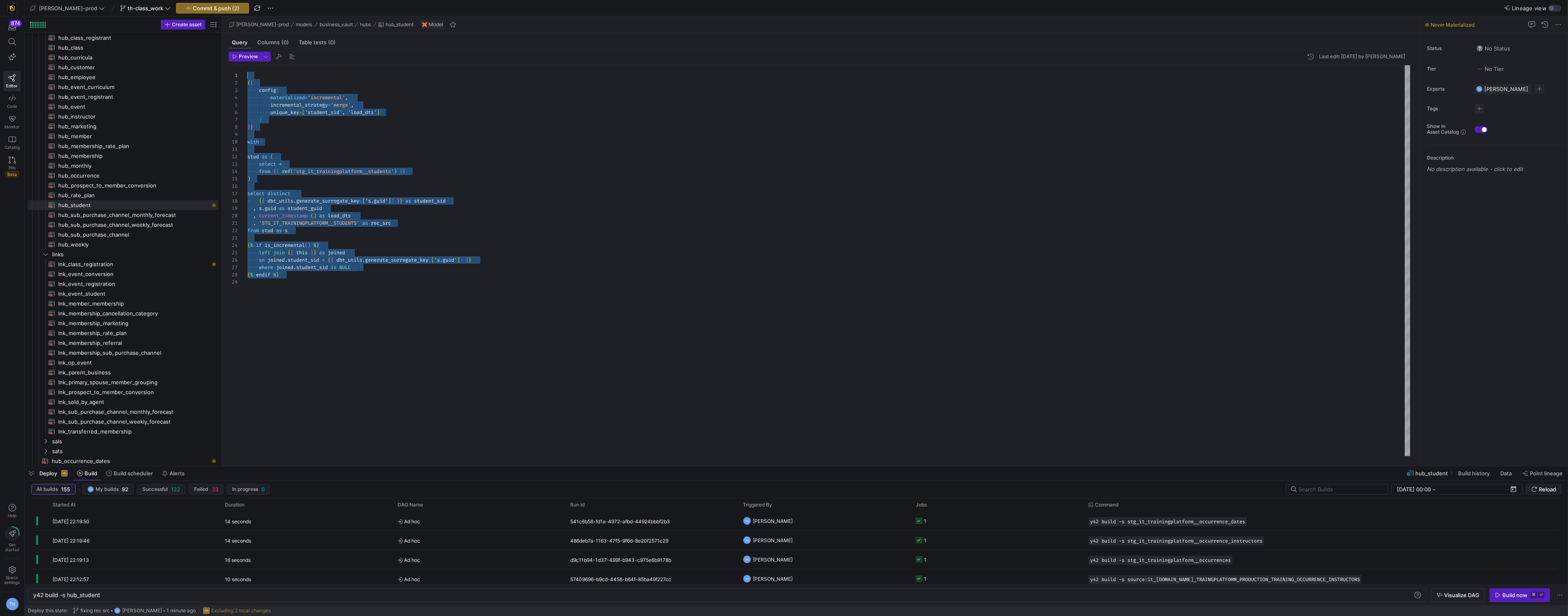
drag, startPoint x: 317, startPoint y: 306, endPoint x: 203, endPoint y: -40, distance: 364.3
click at [203, 0] on html "874 Editor Code Monitor Catalog PRs Beta Help Get started Space settings TH edw…" at bounding box center [784, 308] width 1568 height 616
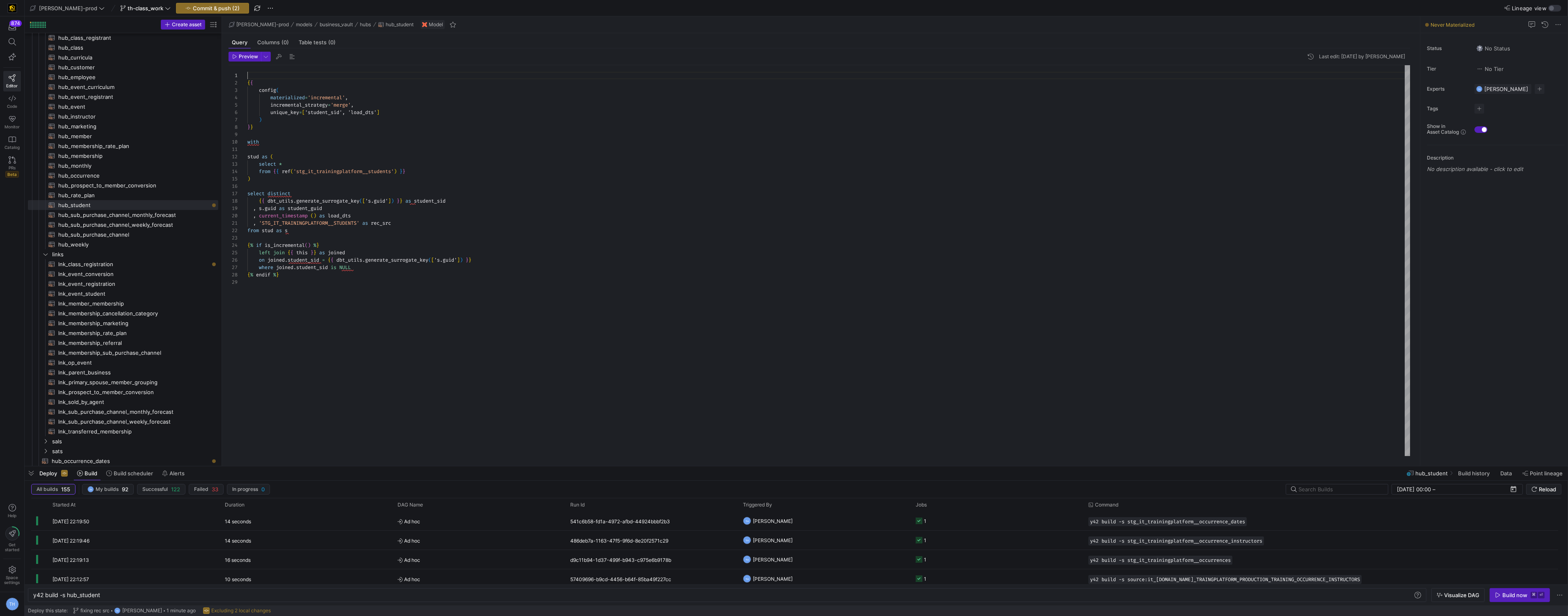
click at [264, 76] on div "{ { config ( materialized = 'incremental' , incremental_strategy = 'merge' , un…" at bounding box center [828, 261] width 1163 height 391
click at [248, 80] on div "{ { config ( materialized = 'incremental' , incremental_strategy = 'merge' , un…" at bounding box center [828, 261] width 1163 height 391
type textarea "{{ config( materialized='incremental', incremental_strategy='merge', unique_key…"
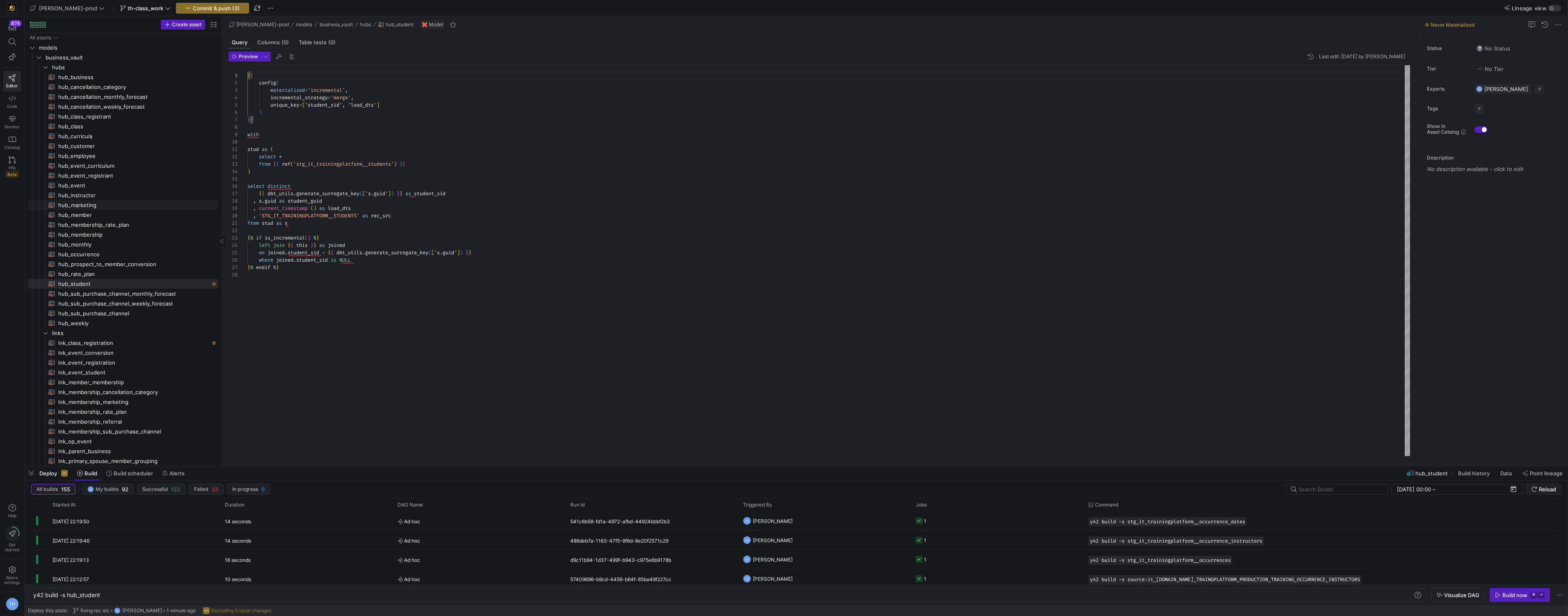
scroll to position [0, 0]
click at [142, 256] on span "hub_occurrence​​​​​​​​​​" at bounding box center [133, 255] width 150 height 10
type textarea "y42 build -s hub_occurrence"
type textarea "{{ config( materialized='incremental', incremental_strategy='merge', unique_key…"
click at [206, 11] on span "Commit & push (3)" at bounding box center [216, 8] width 47 height 7
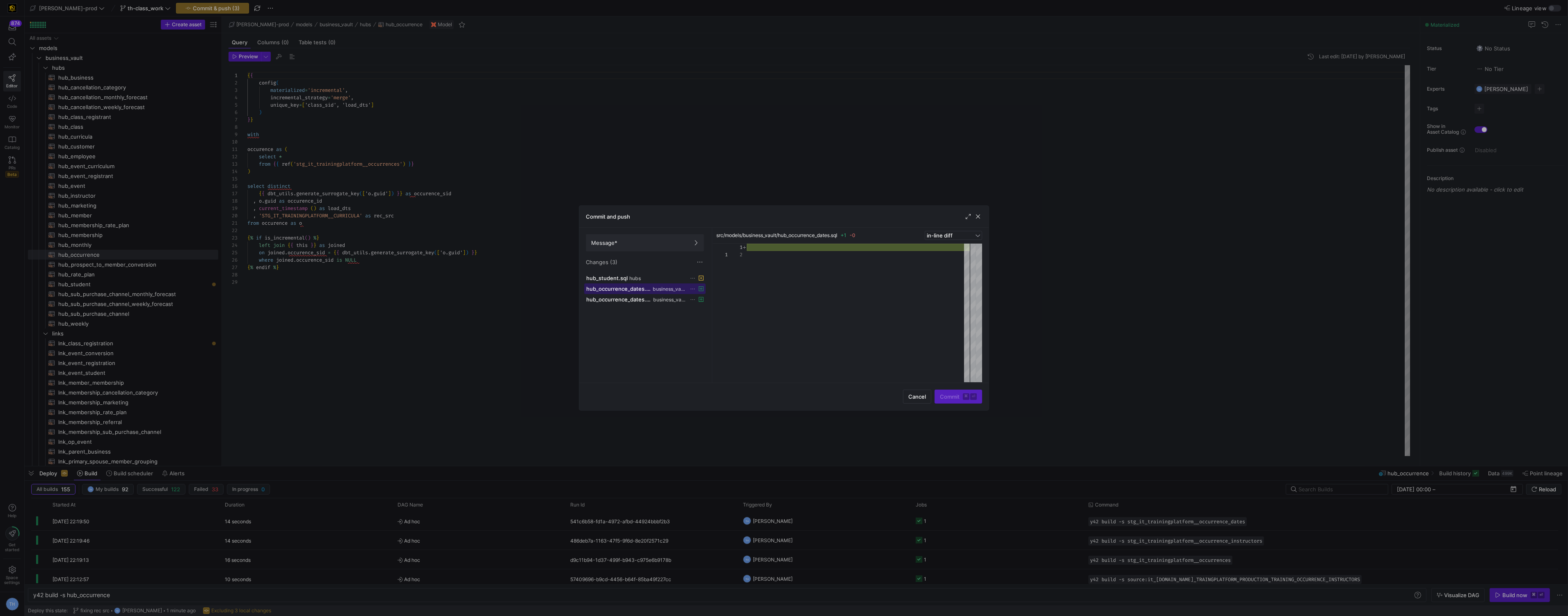
click at [657, 289] on span "business_vault" at bounding box center [669, 289] width 33 height 5
click at [659, 301] on span "business_vault" at bounding box center [669, 299] width 32 height 5
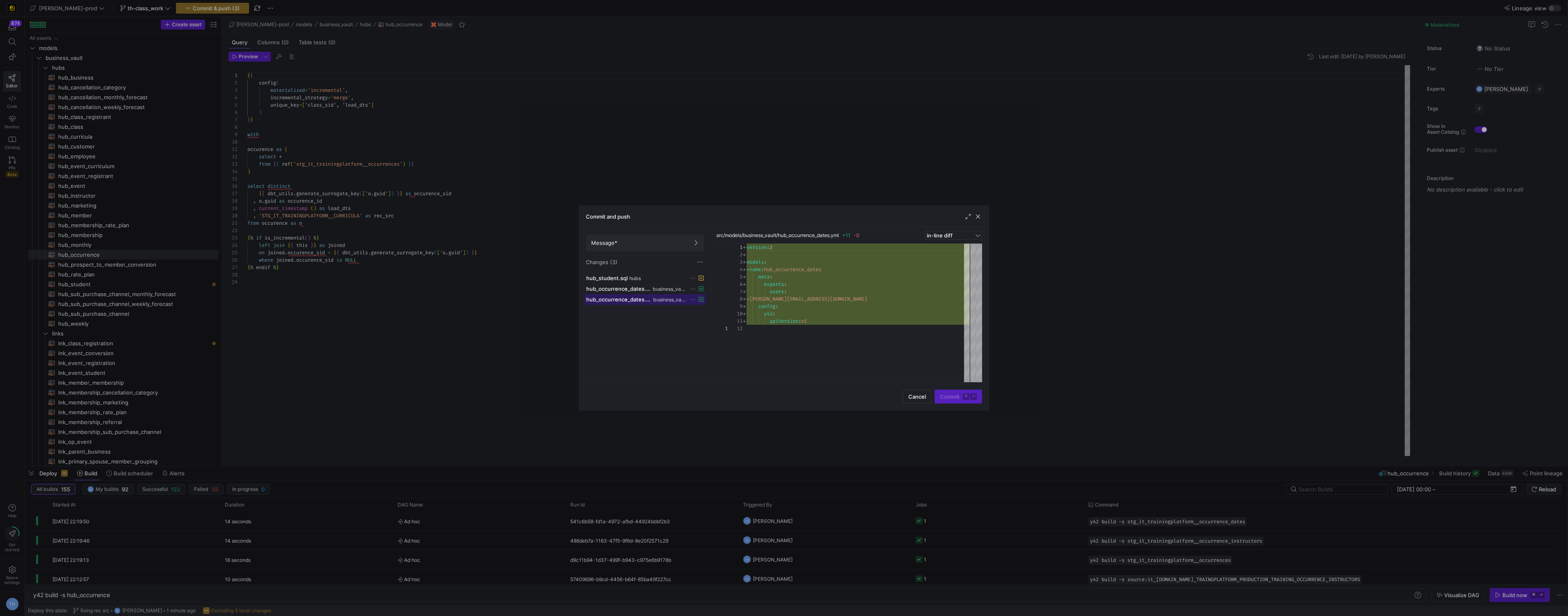
scroll to position [74, 0]
click at [640, 174] on div at bounding box center [784, 308] width 1568 height 616
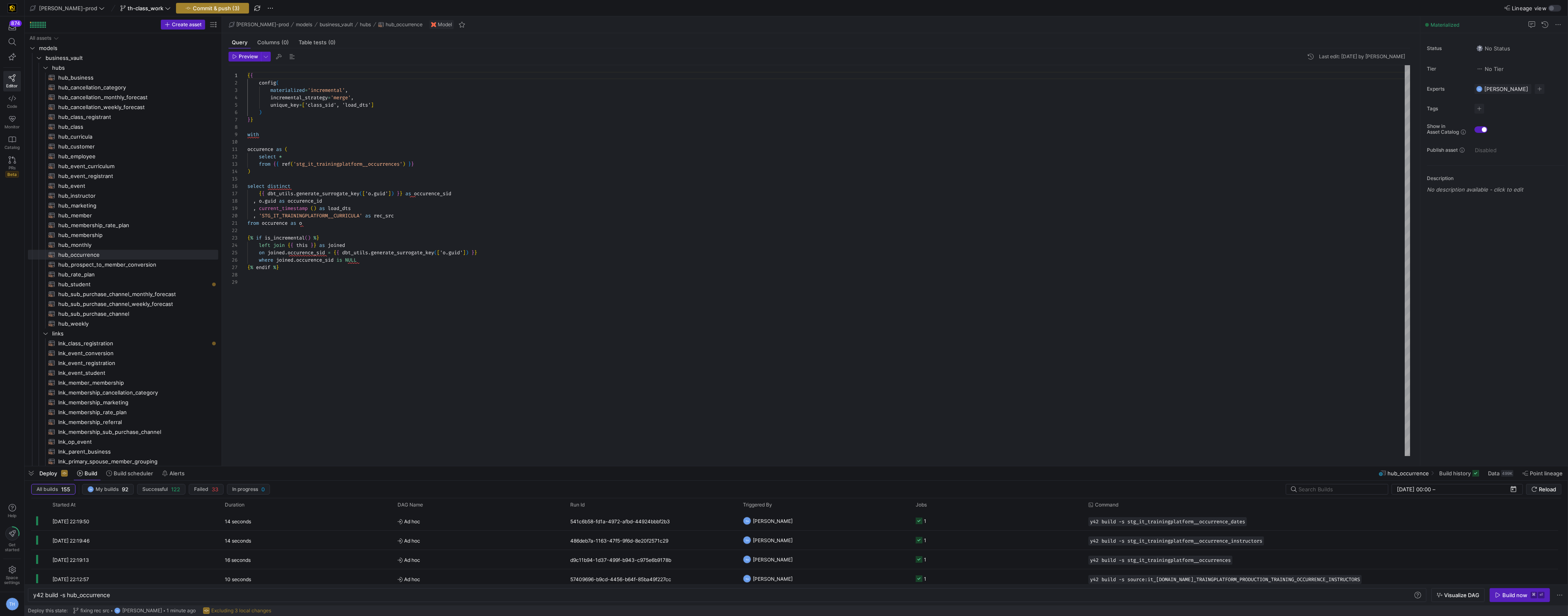
click at [205, 5] on span "Commit & push (3)" at bounding box center [216, 8] width 47 height 7
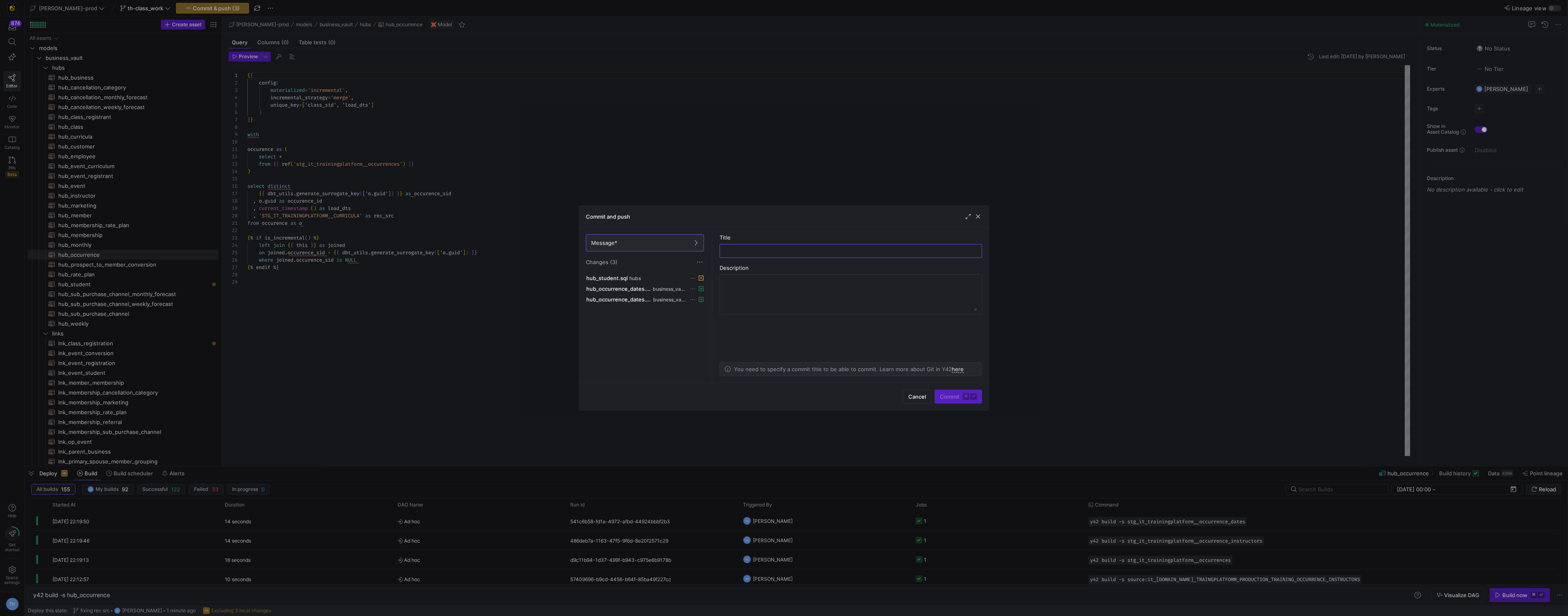
type input "u"
type input "intial commit of hub"
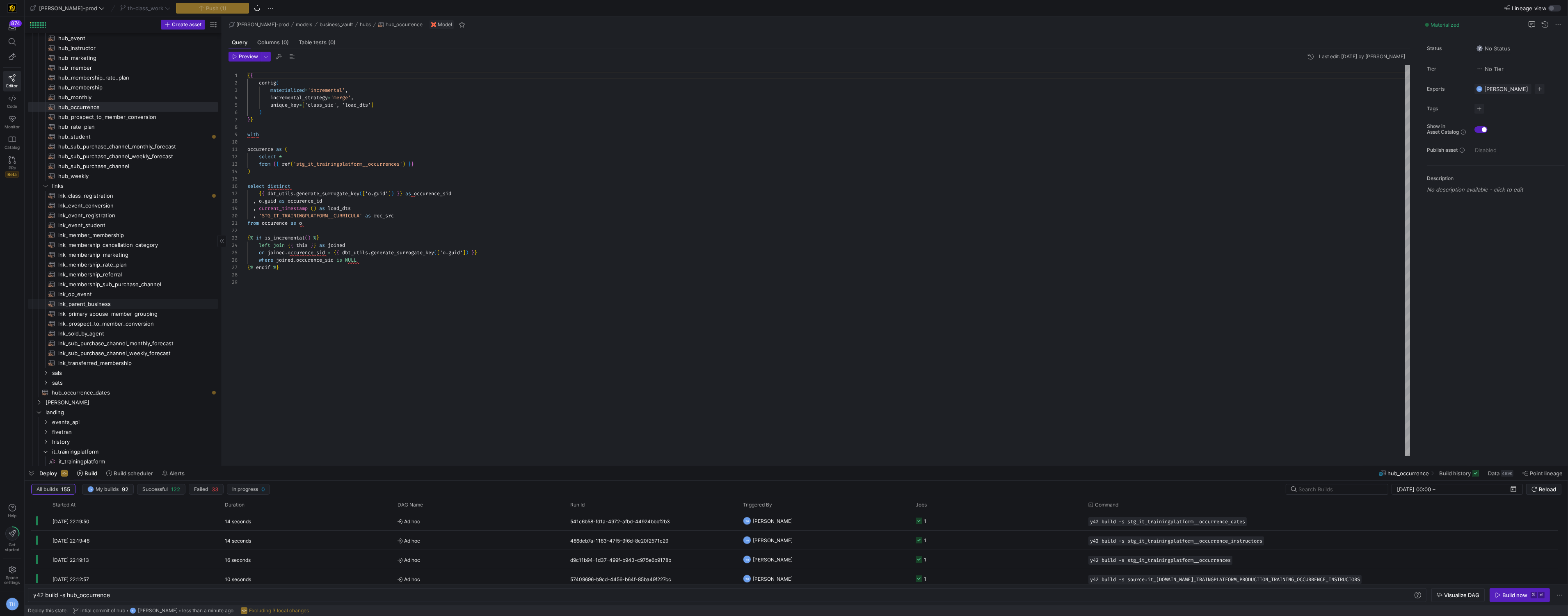
scroll to position [149, 0]
drag, startPoint x: 122, startPoint y: 391, endPoint x: 130, endPoint y: 78, distance: 313.1
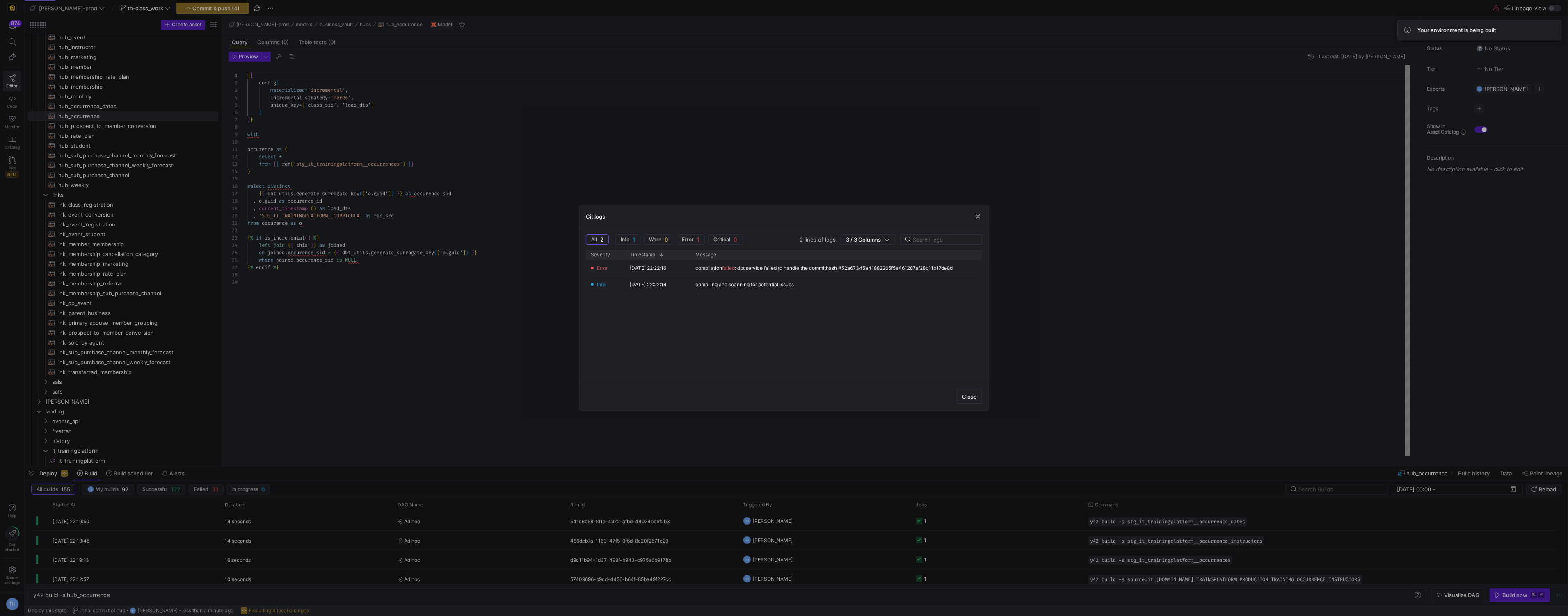
click at [525, 148] on div at bounding box center [784, 308] width 1568 height 616
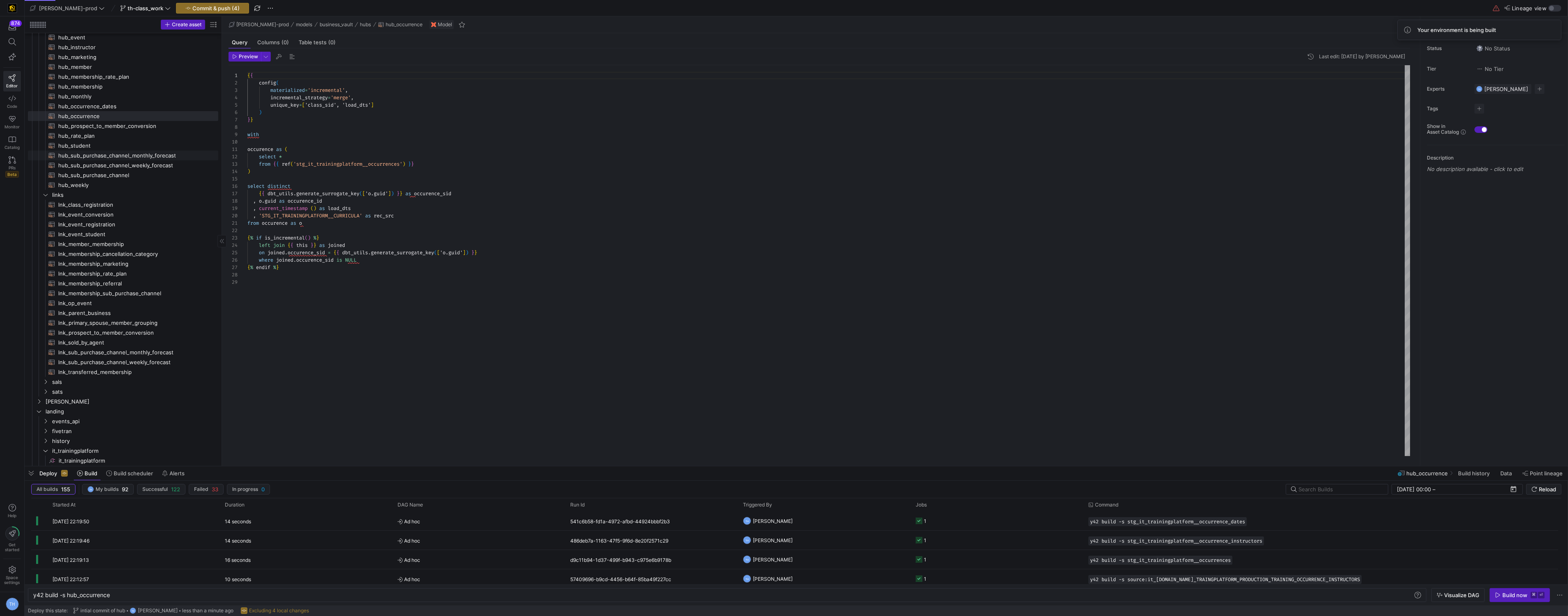
scroll to position [109, 0]
click at [140, 139] on span "hub_monthly​​​​​​​​​​" at bounding box center [133, 136] width 150 height 10
type textarea "y42 build -s hub_monthly"
type textarea "{{ config( materialized='incremental', incremental_strategy='merge', unique_key…"
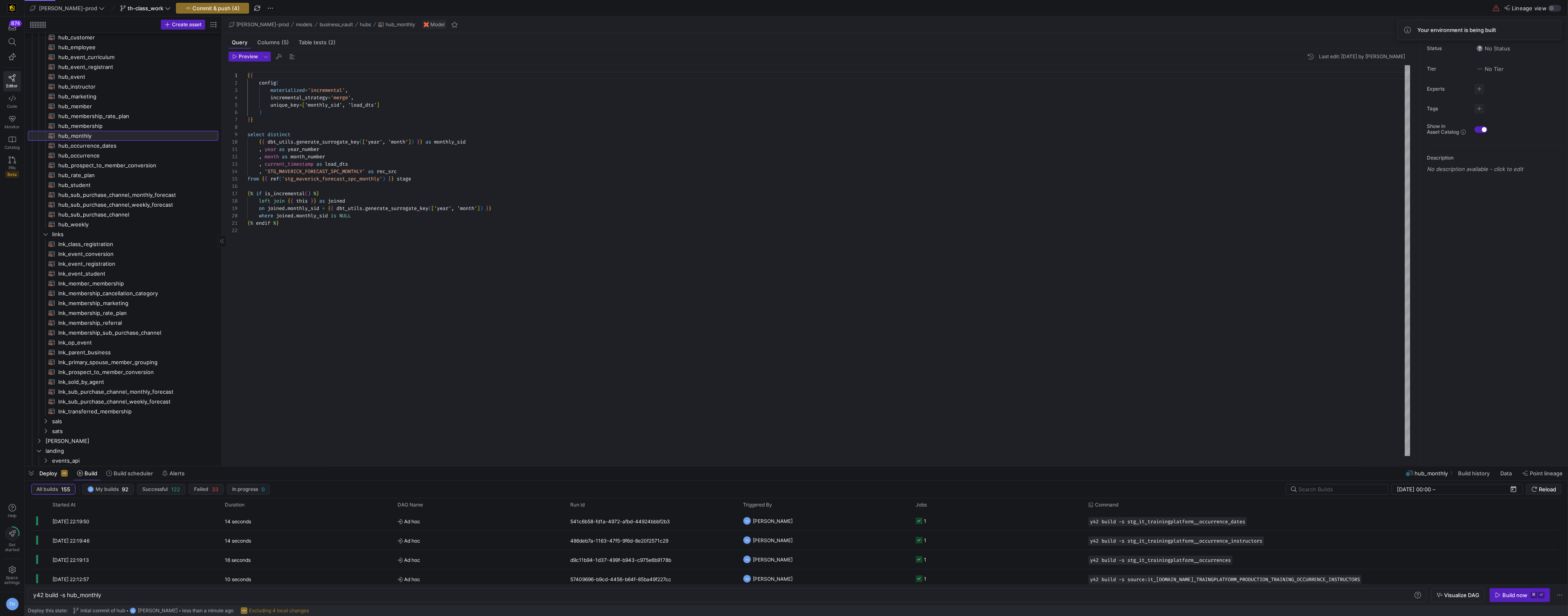
scroll to position [74, 0]
click at [138, 144] on span "hub_occurrence_dates​​​​​​​​​​" at bounding box center [133, 146] width 150 height 10
type textarea "y42 build -s hub_occurrence_dates"
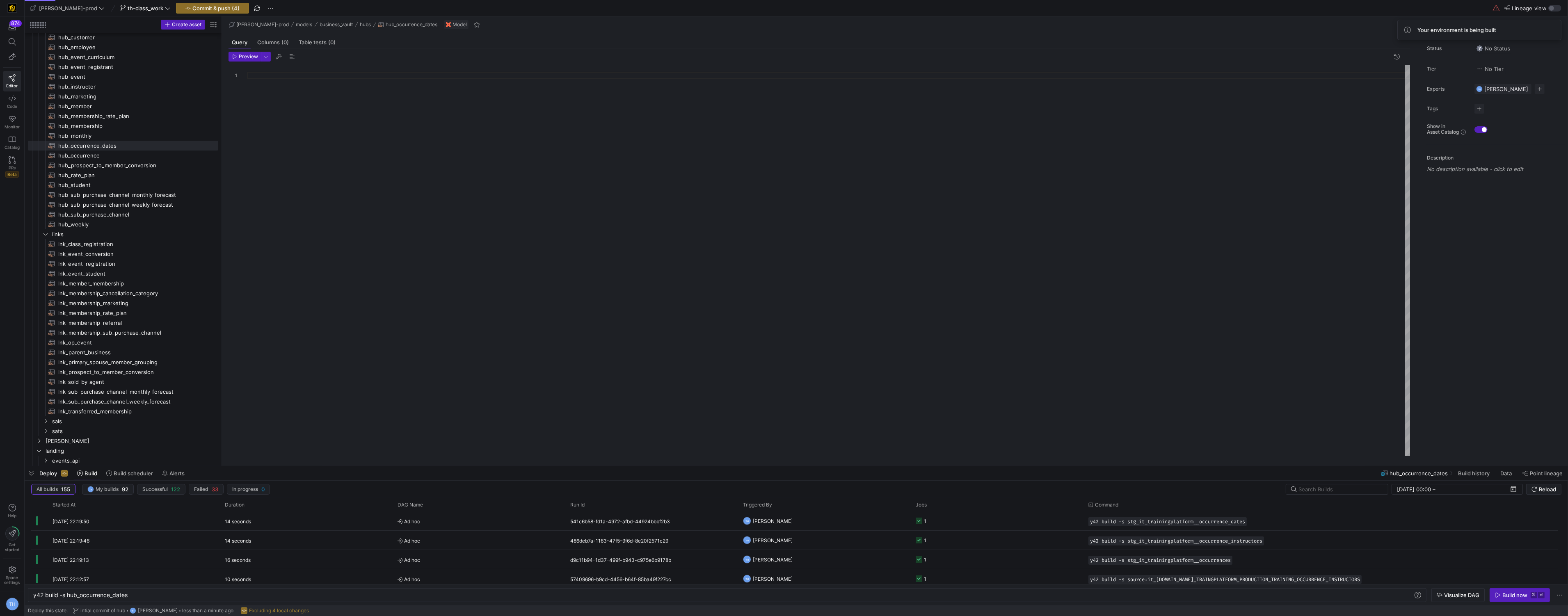
click at [343, 77] on div at bounding box center [828, 261] width 1163 height 391
click at [248, 81] on div "{ { config ( materialized = 'incremental' , incremental_strategy = 'merge' , un…" at bounding box center [828, 261] width 1163 height 391
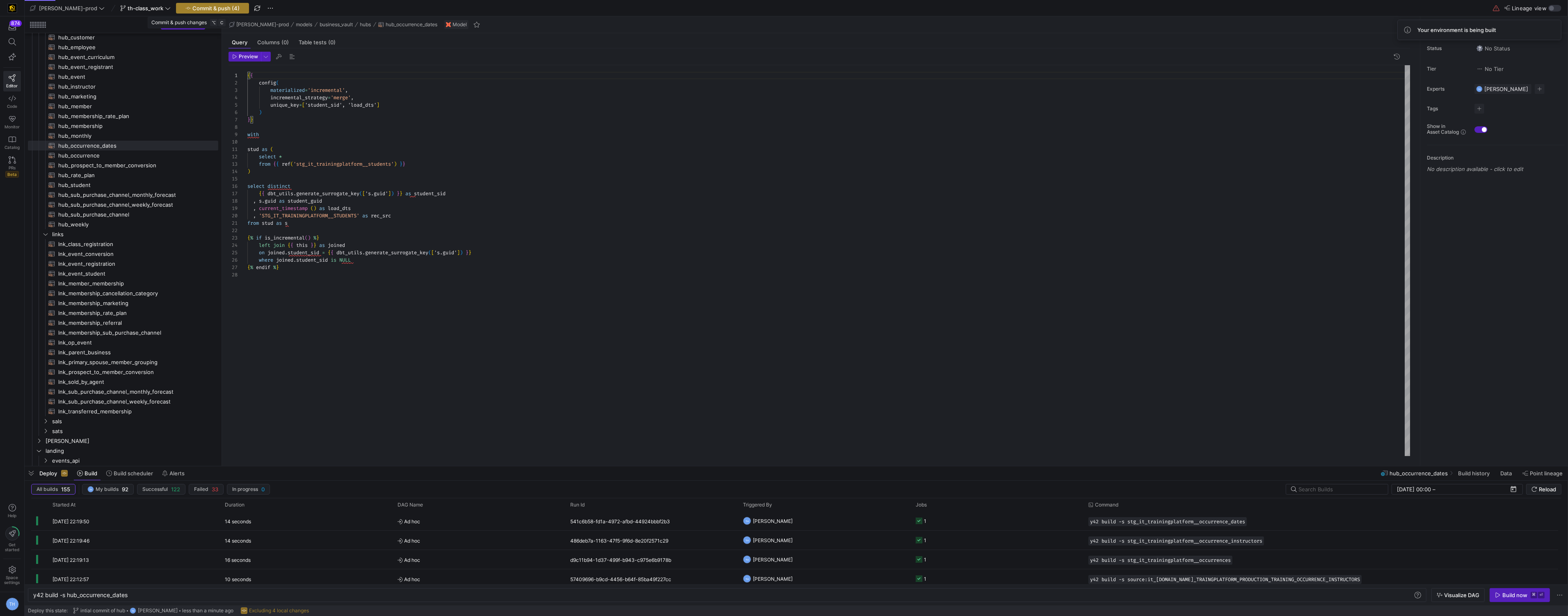
click at [214, 10] on span "Commit & push (4)" at bounding box center [217, 8] width 47 height 7
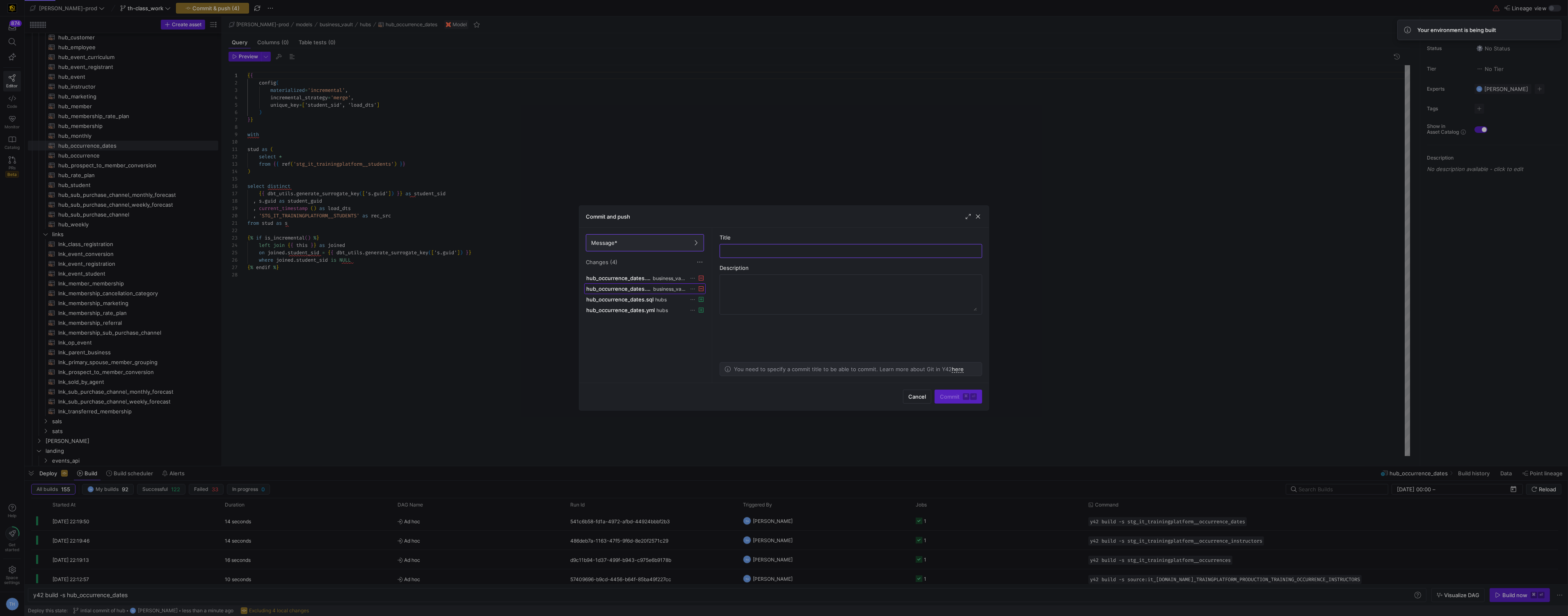
click at [634, 290] on span "hub_occurrence_dates.yml" at bounding box center [618, 289] width 65 height 7
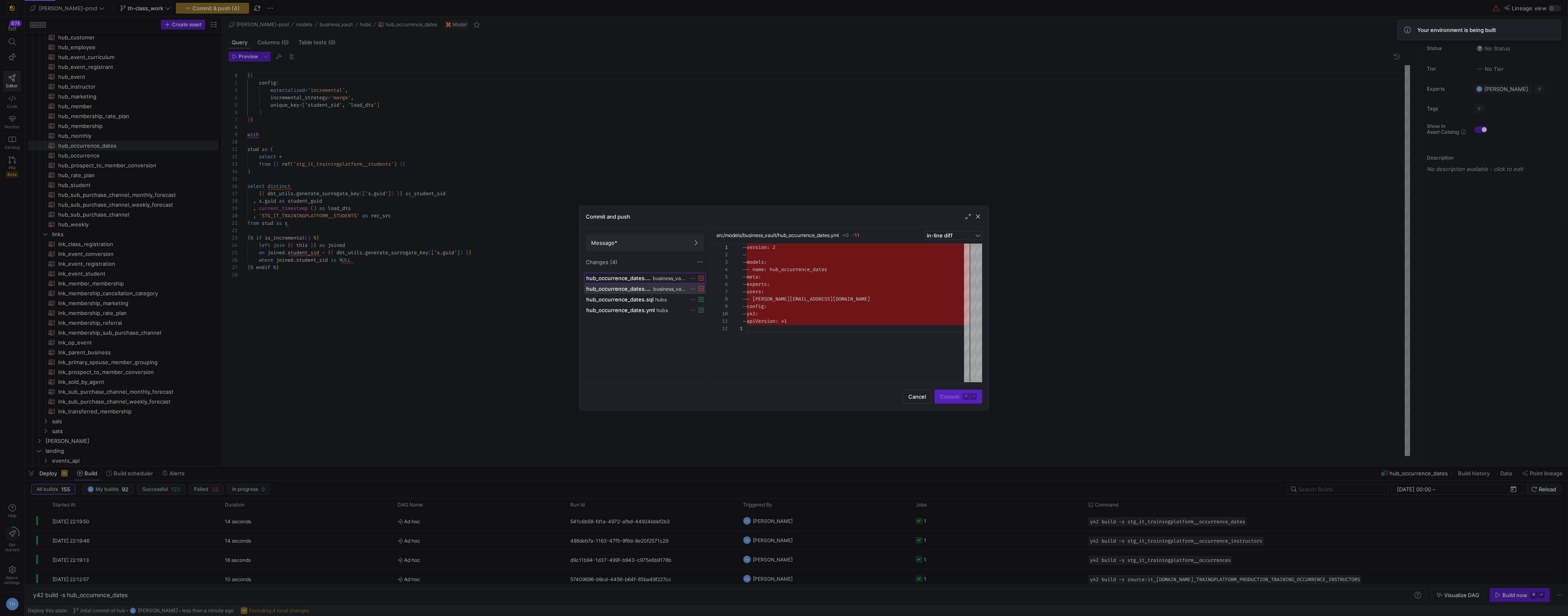
click at [631, 282] on span at bounding box center [645, 278] width 121 height 10
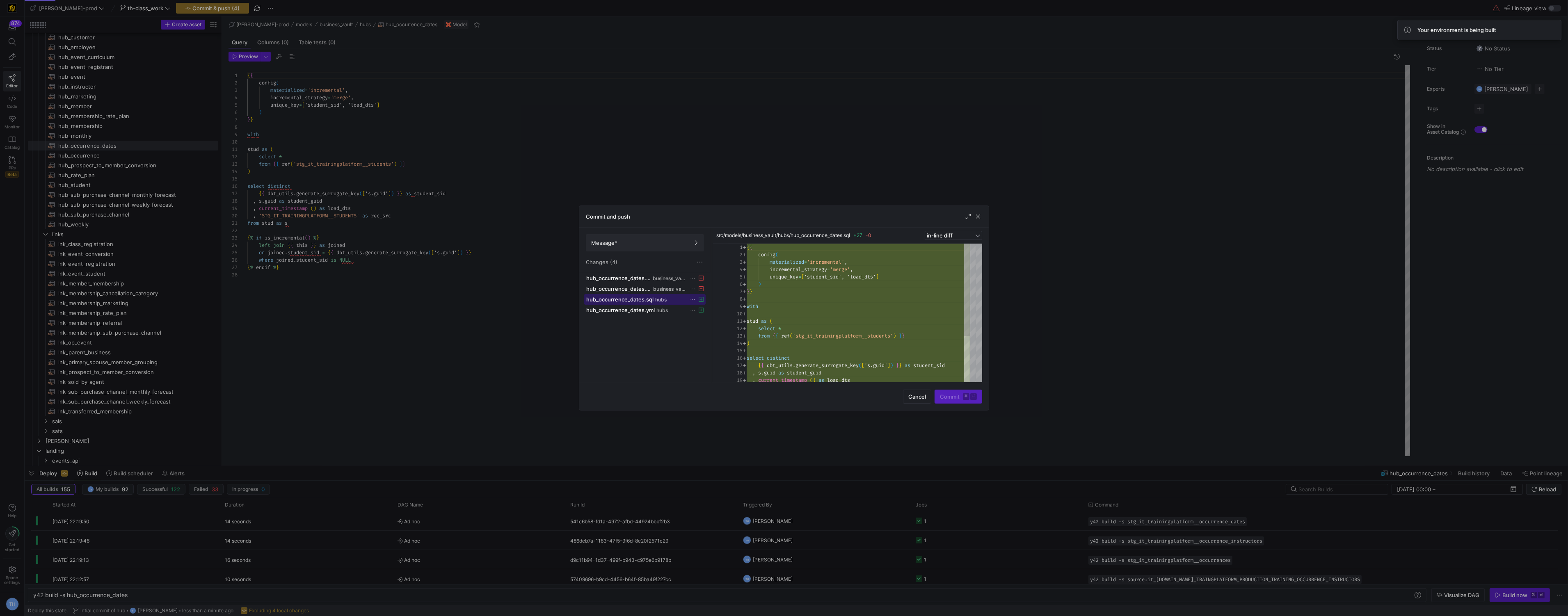
click at [631, 299] on span "hub_occurrence_dates.sql" at bounding box center [620, 299] width 68 height 7
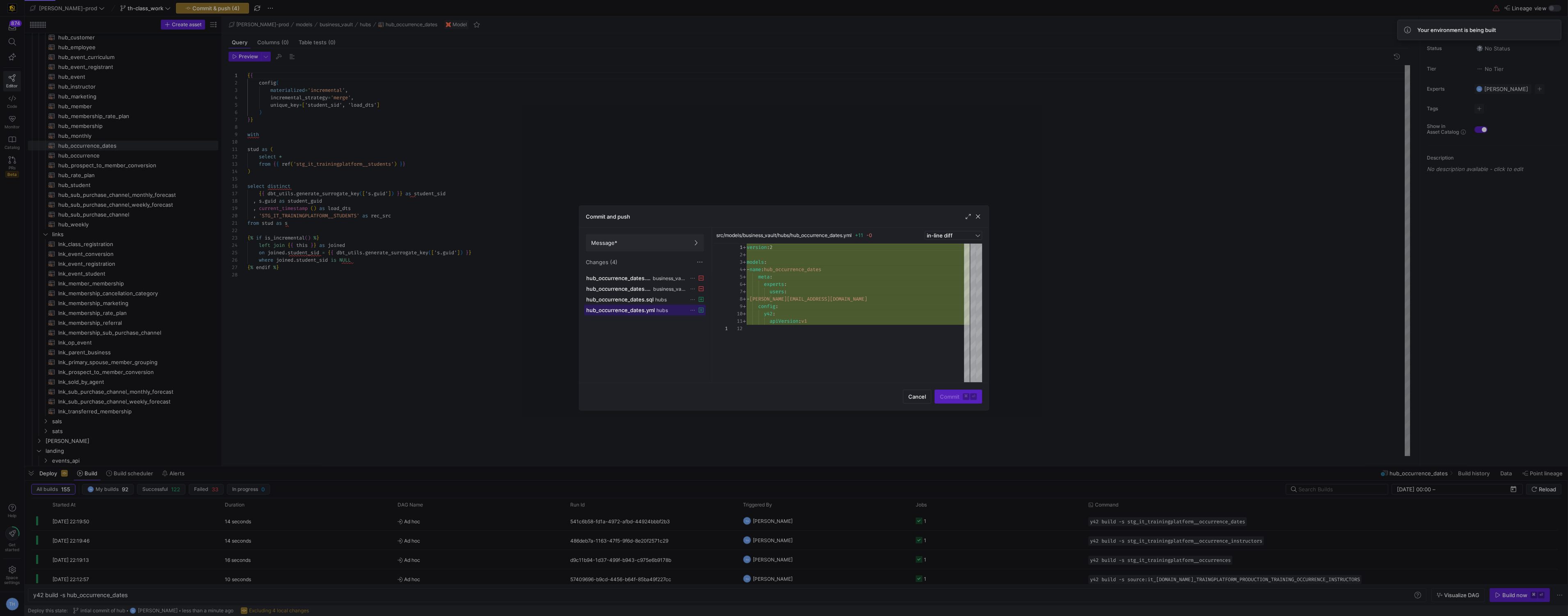
click at [631, 309] on span "hub_occurrence_dates.yml" at bounding box center [620, 310] width 69 height 7
click at [569, 145] on div at bounding box center [784, 308] width 1568 height 616
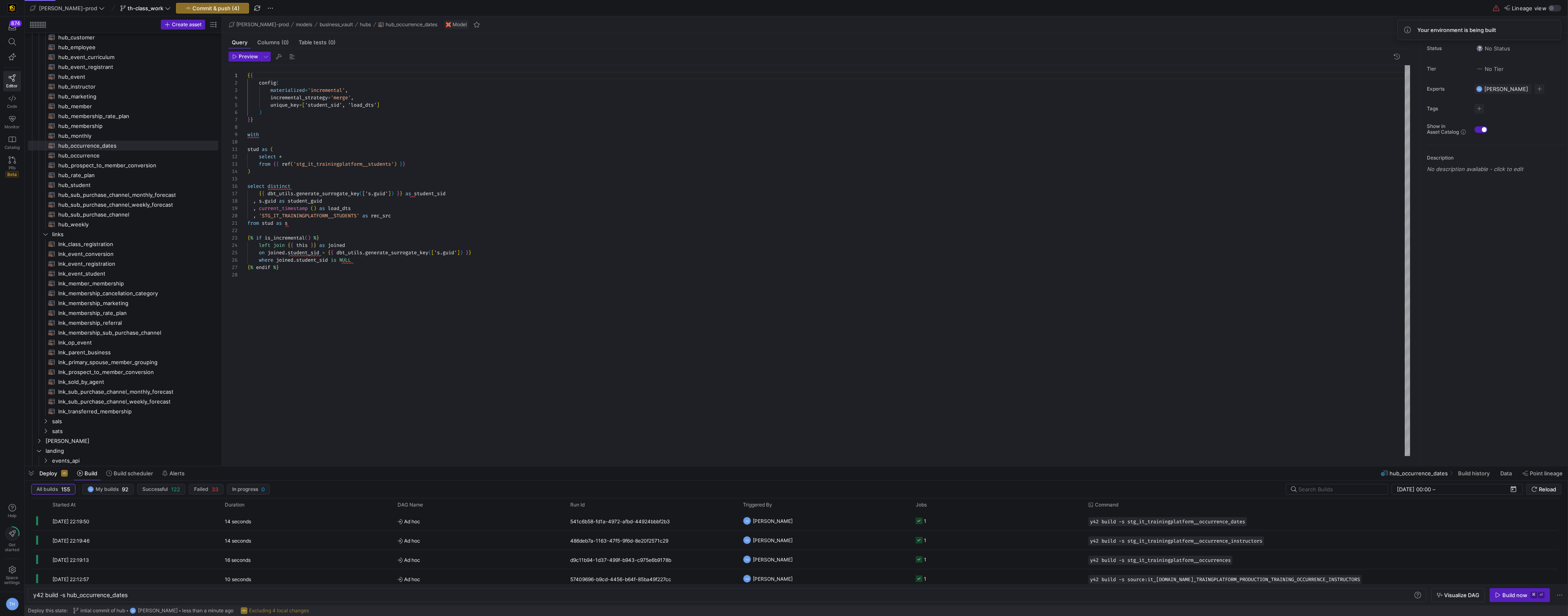
click at [394, 166] on div "{ { config ( materialized = 'incremental' , incremental_strategy = 'merge' , un…" at bounding box center [828, 261] width 1163 height 391
drag, startPoint x: 259, startPoint y: 150, endPoint x: 214, endPoint y: 150, distance: 45.0
click at [247, 150] on div "{ { config ( materialized = 'incremental' , incremental_strategy = 'merge' , un…" at bounding box center [828, 261] width 1163 height 391
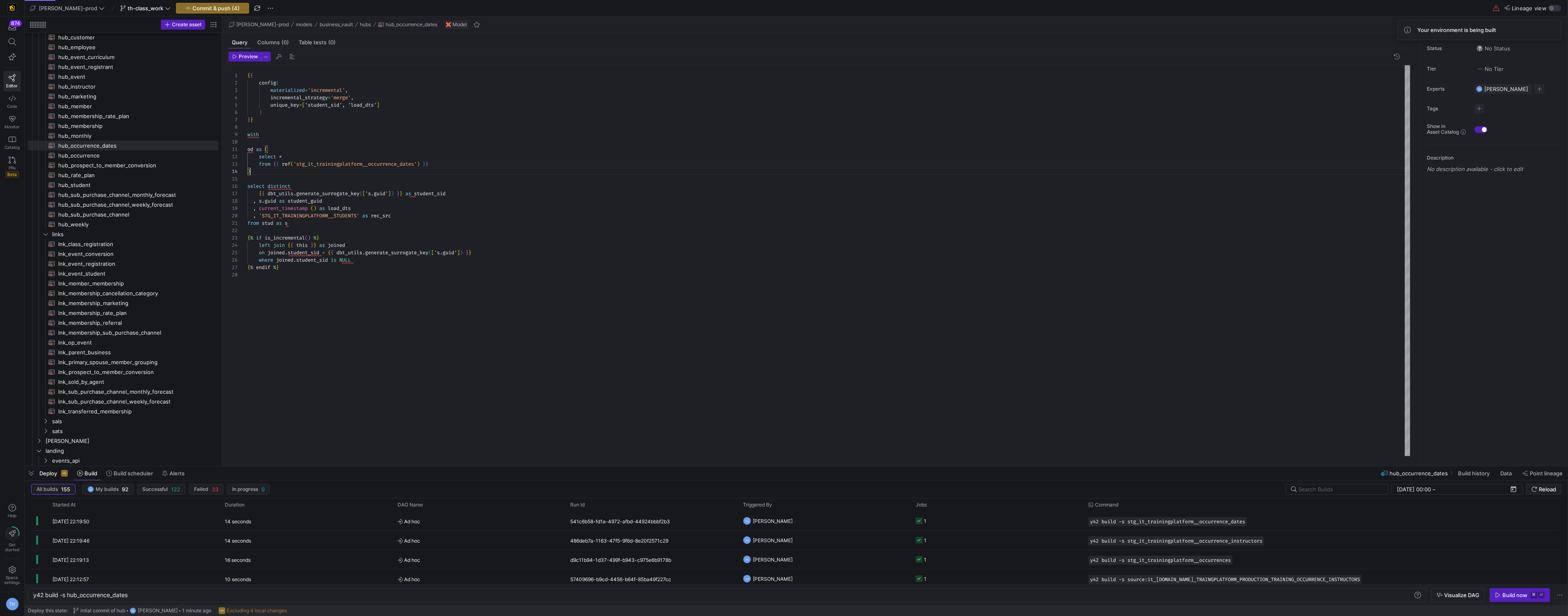
click at [317, 170] on div "{ { config ( materialized = 'incremental' , incremental_strategy = 'merge' , un…" at bounding box center [828, 261] width 1163 height 391
click at [274, 224] on div "{ { config ( materialized = 'incremental' , incremental_strategy = 'merge' , un…" at bounding box center [828, 261] width 1163 height 391
click at [362, 205] on div "{ { config ( materialized = 'incremental' , incremental_strategy = 'merge' , un…" at bounding box center [828, 261] width 1163 height 391
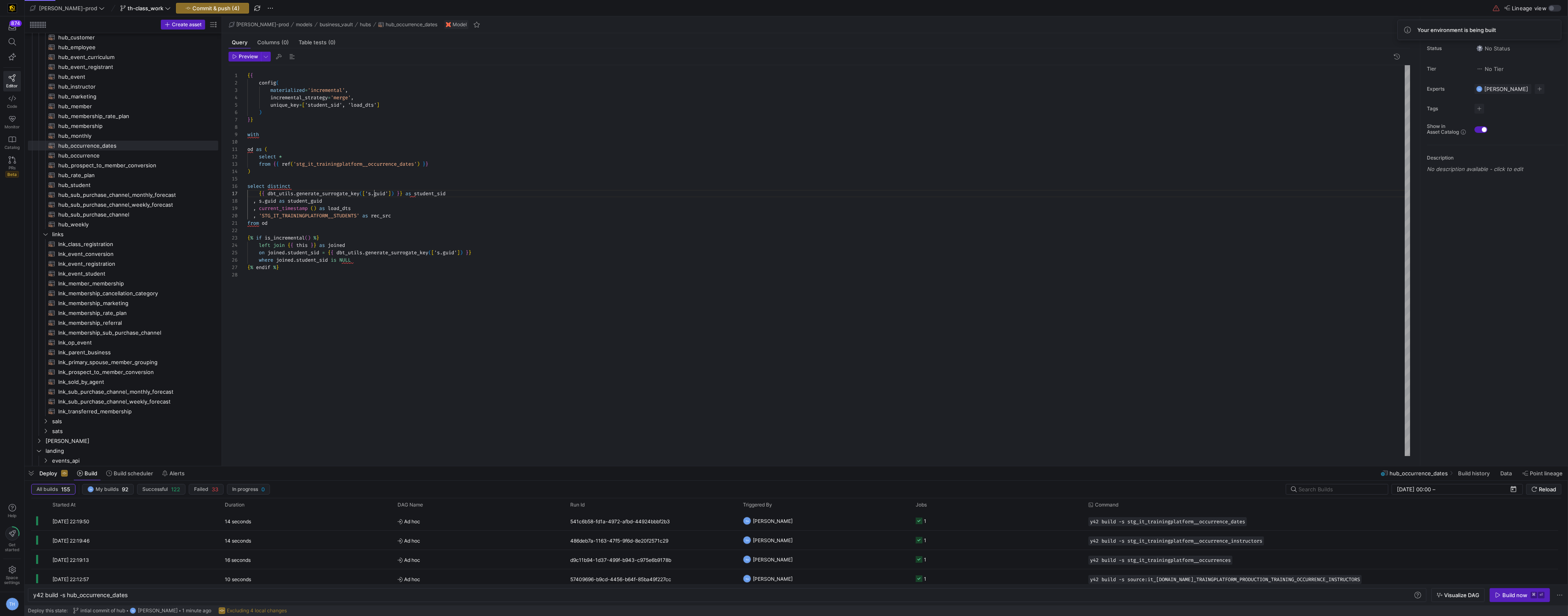
click at [374, 194] on div "{ { config ( materialized = 'incremental' , incremental_strategy = 'merge' , un…" at bounding box center [828, 261] width 1163 height 391
click at [436, 195] on div "{ { config ( materialized = 'incremental' , incremental_strategy = 'merge' , un…" at bounding box center [828, 261] width 1163 height 391
click at [262, 200] on div "{ { config ( materialized = 'incremental' , incremental_strategy = 'merge' , un…" at bounding box center [828, 261] width 1163 height 391
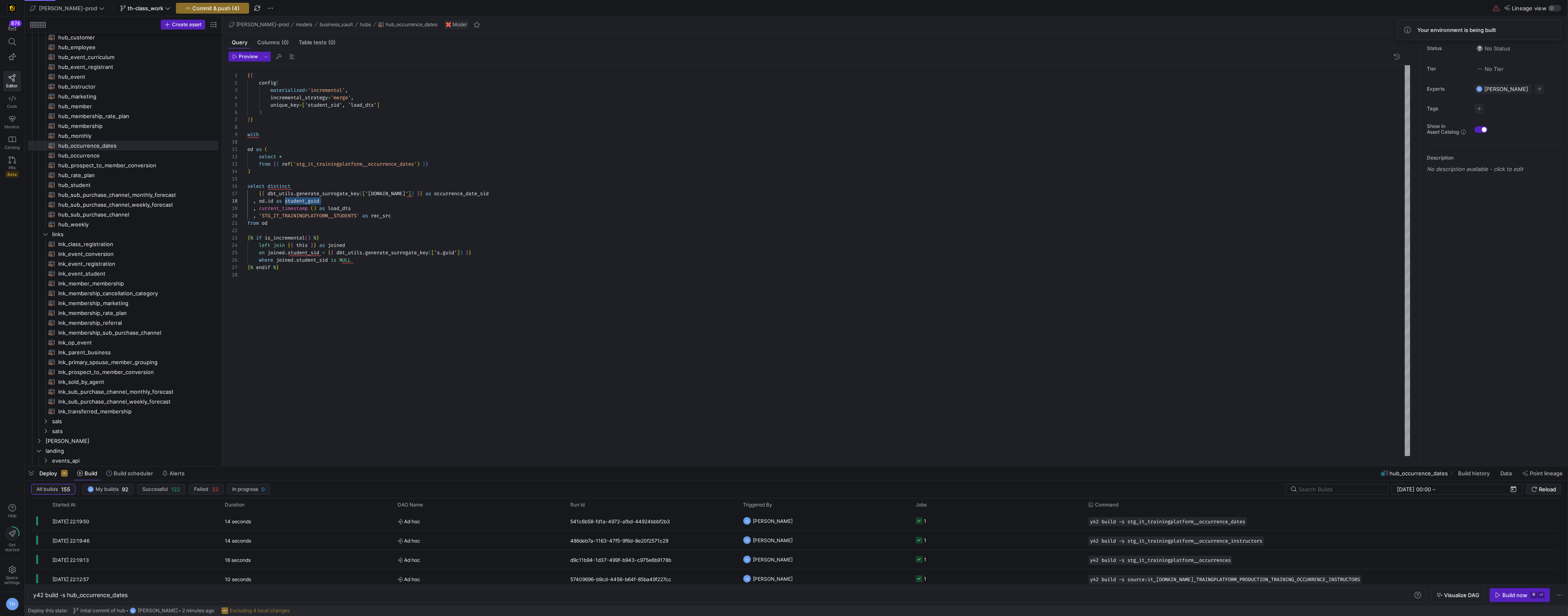
scroll to position [51, 38]
drag, startPoint x: 331, startPoint y: 200, endPoint x: 286, endPoint y: 200, distance: 45.0
click at [286, 200] on div "{ { config ( materialized = 'incremental' , incremental_strategy = 'merge' , un…" at bounding box center [828, 261] width 1163 height 391
click at [327, 202] on div "{ { config ( materialized = 'incremental' , incremental_strategy = 'merge' , un…" at bounding box center [828, 261] width 1163 height 391
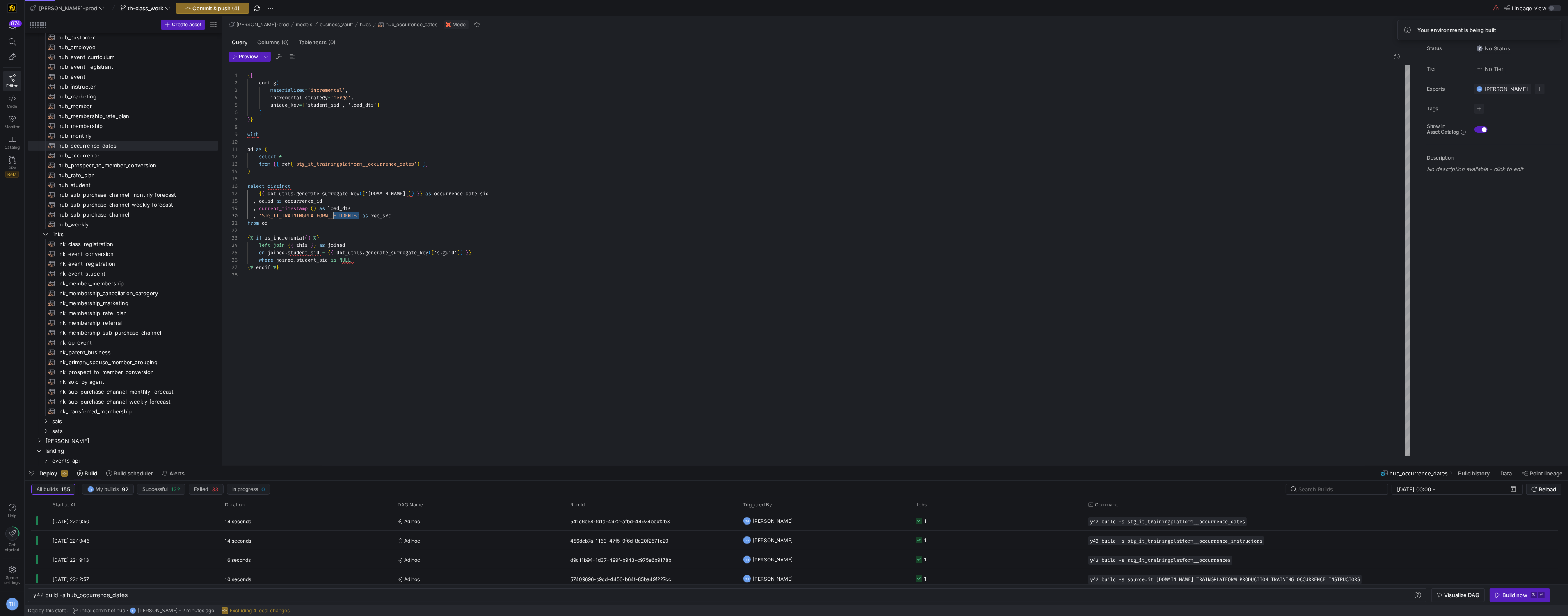
scroll to position [66, 88]
drag, startPoint x: 359, startPoint y: 216, endPoint x: 335, endPoint y: 217, distance: 24.0
click at [335, 217] on div "{ { config ( materialized = 'incremental' , incremental_strategy = 'merge' , un…" at bounding box center [828, 261] width 1163 height 391
click at [381, 265] on div "{ { config ( materialized = 'incremental' , incremental_strategy = 'merge' , un…" at bounding box center [828, 261] width 1163 height 391
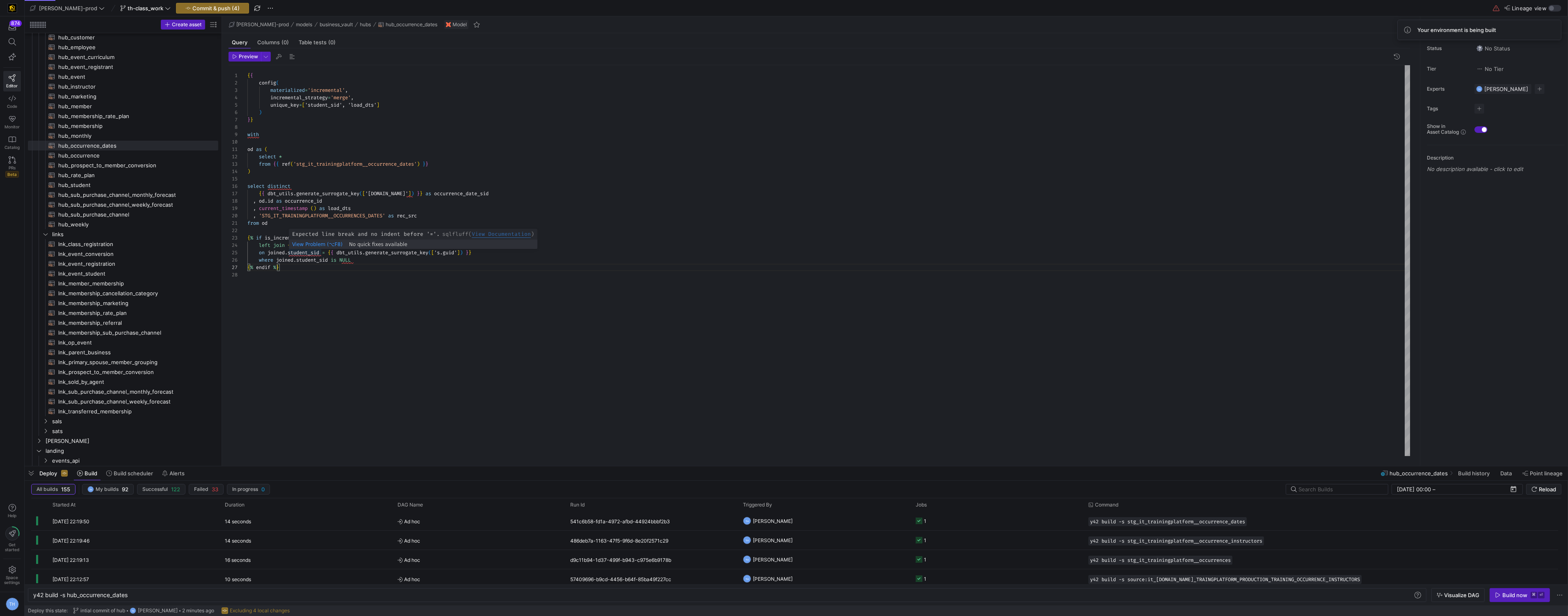
click at [309, 253] on div "{ { config ( materialized = 'incremental' , incremental_strategy = 'merge' , un…" at bounding box center [828, 261] width 1163 height 391
drag, startPoint x: 490, startPoint y: 195, endPoint x: 416, endPoint y: 194, distance: 74.0
click at [416, 194] on div "{ { config ( materialized = 'incremental' , incremental_strategy = 'merge' , un…" at bounding box center [828, 261] width 1163 height 391
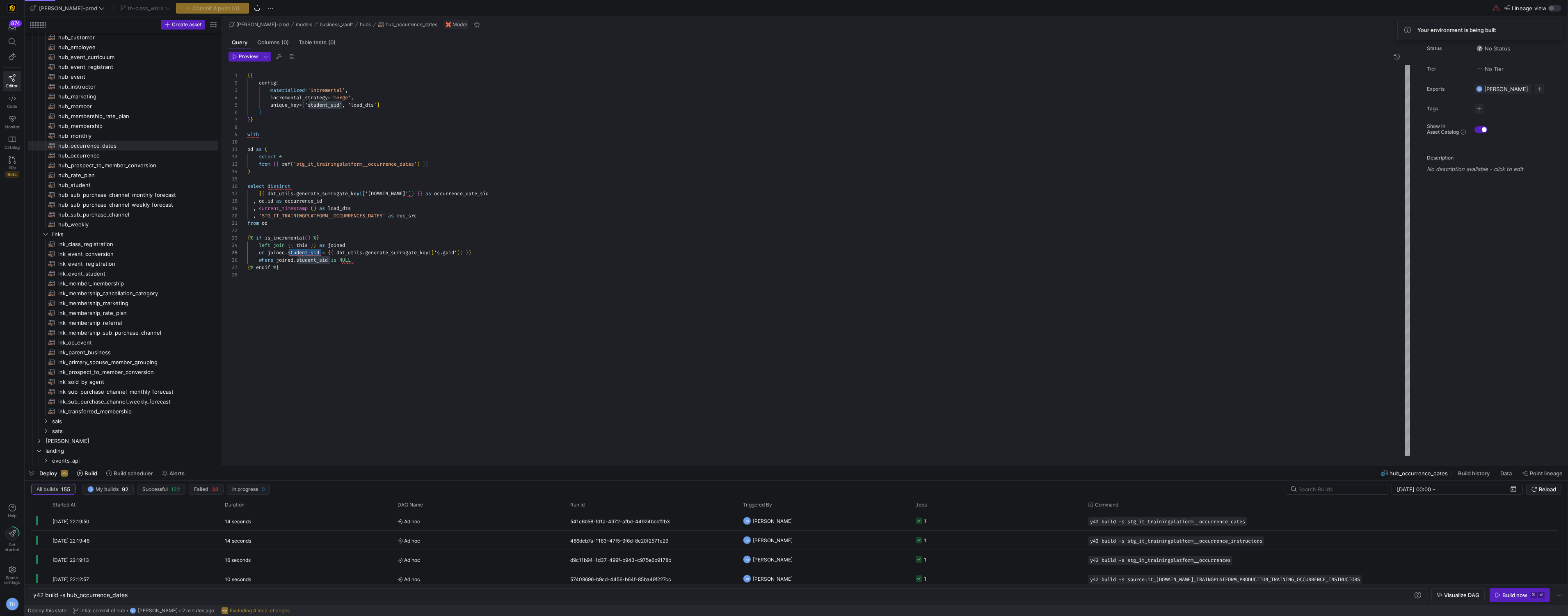
drag, startPoint x: 321, startPoint y: 253, endPoint x: 289, endPoint y: 253, distance: 32.0
click at [289, 253] on div "{ { config ( materialized = 'incremental' , incremental_strategy = 'merge' , un…" at bounding box center [828, 261] width 1163 height 391
drag, startPoint x: 329, startPoint y: 259, endPoint x: 298, endPoint y: 261, distance: 31.1
click at [298, 261] on div "{ { config ( materialized = 'incremental' , incremental_strategy = 'merge' , un…" at bounding box center [828, 261] width 1163 height 391
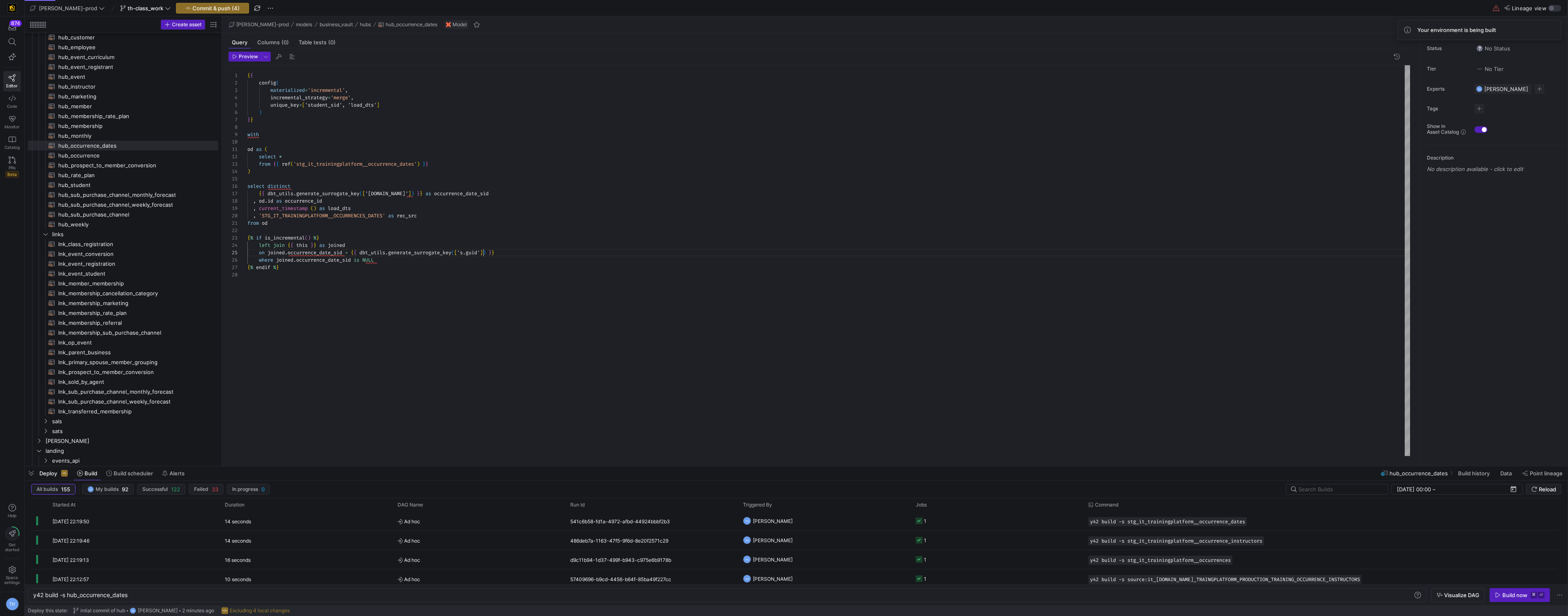
scroll to position [30, 236]
click at [483, 251] on div "{ { config ( materialized = 'incremental' , incremental_strategy = 'merge' , un…" at bounding box center [828, 261] width 1163 height 391
click at [463, 268] on div "{ { config ( materialized = 'incremental' , incremental_strategy = 'merge' , un…" at bounding box center [828, 261] width 1163 height 391
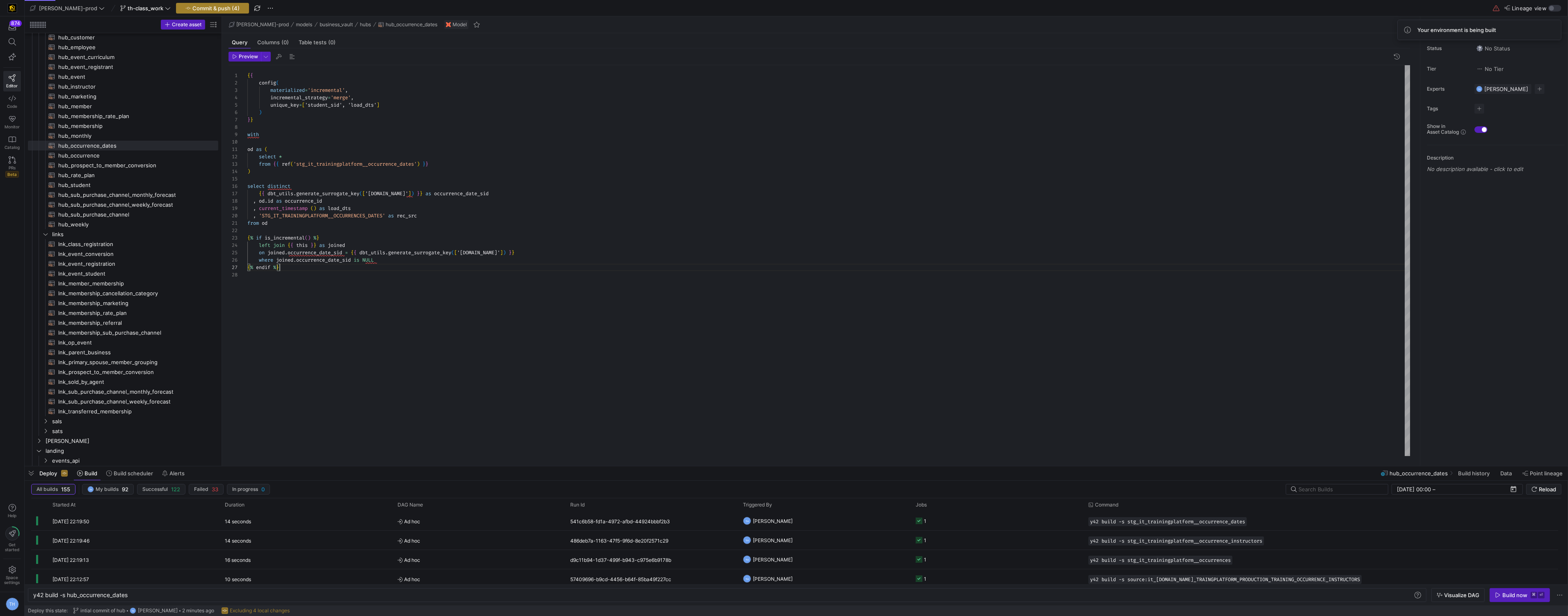
type textarea "from od {% if is_incremental() %} left join {{ this }} as joined on joined.occu…"
click at [209, 5] on span "Commit & push (4)" at bounding box center [217, 8] width 47 height 7
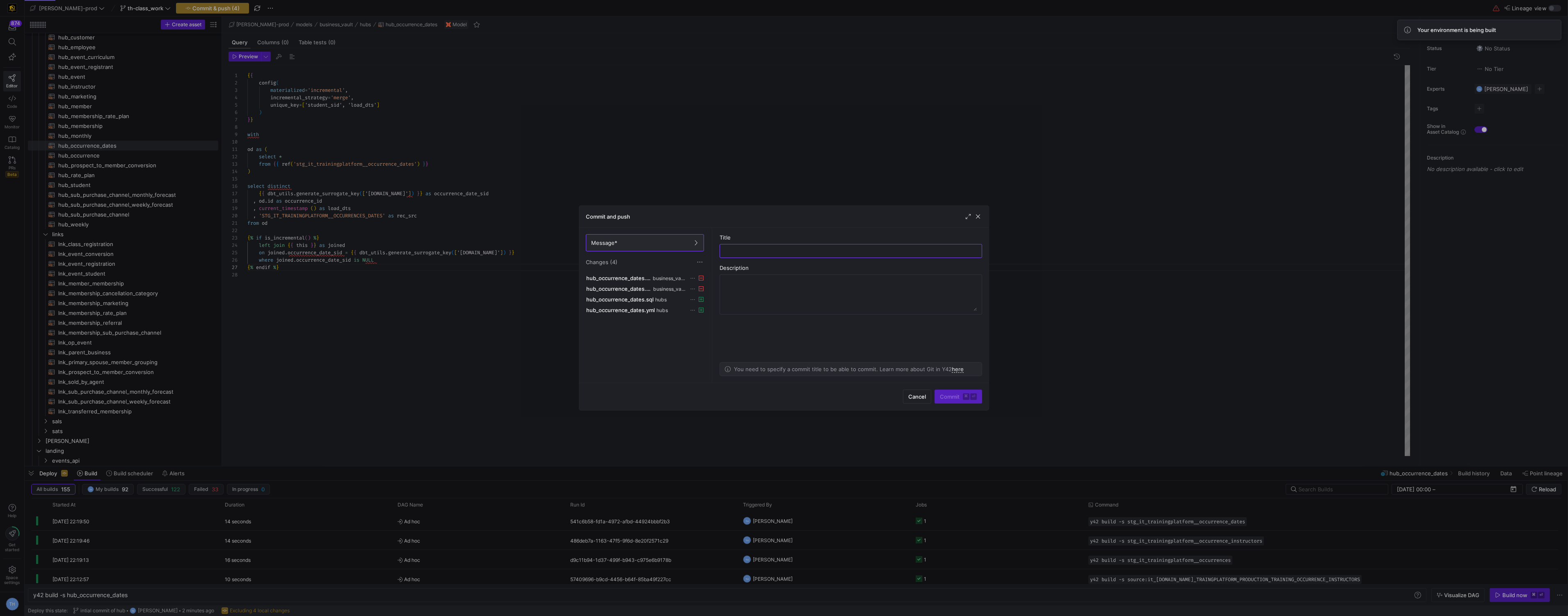
type input ","
type input "created hub"
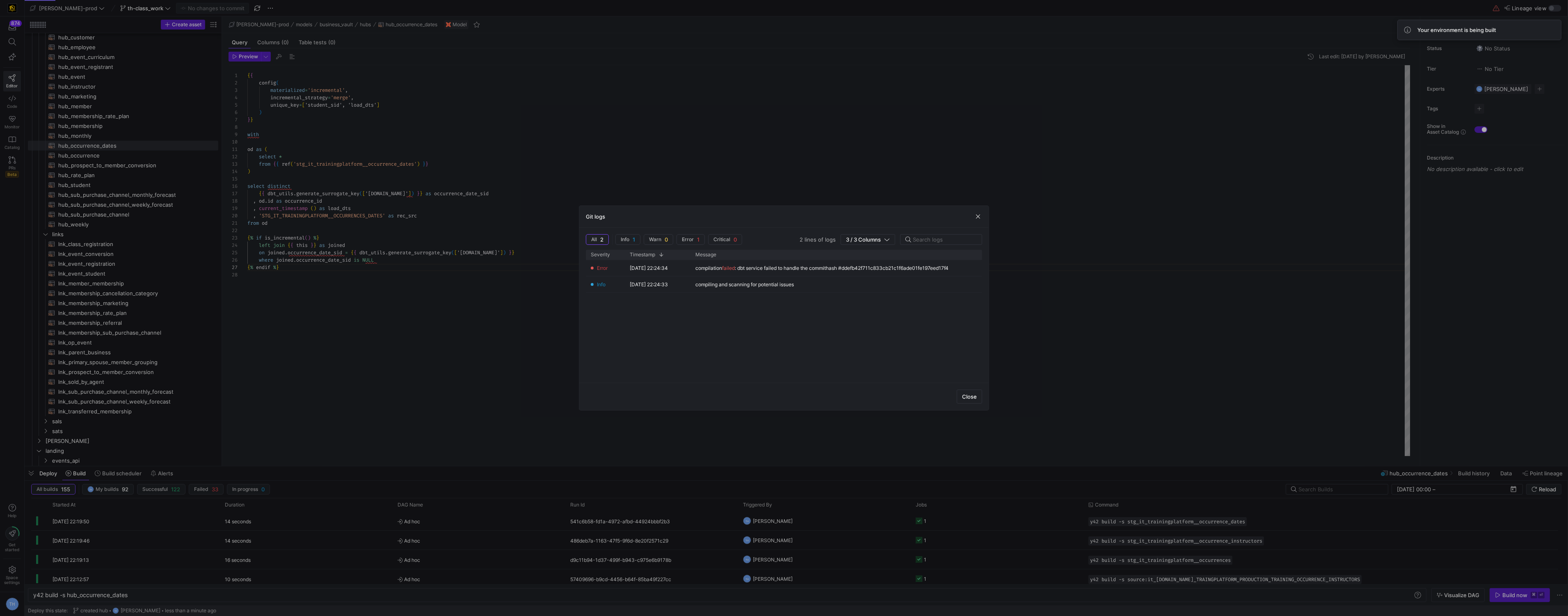
click at [525, 150] on div at bounding box center [784, 308] width 1568 height 616
click at [525, 150] on div "{ { config ( materialized = 'incremental' , incremental_strategy = 'merge' , un…" at bounding box center [828, 261] width 1163 height 391
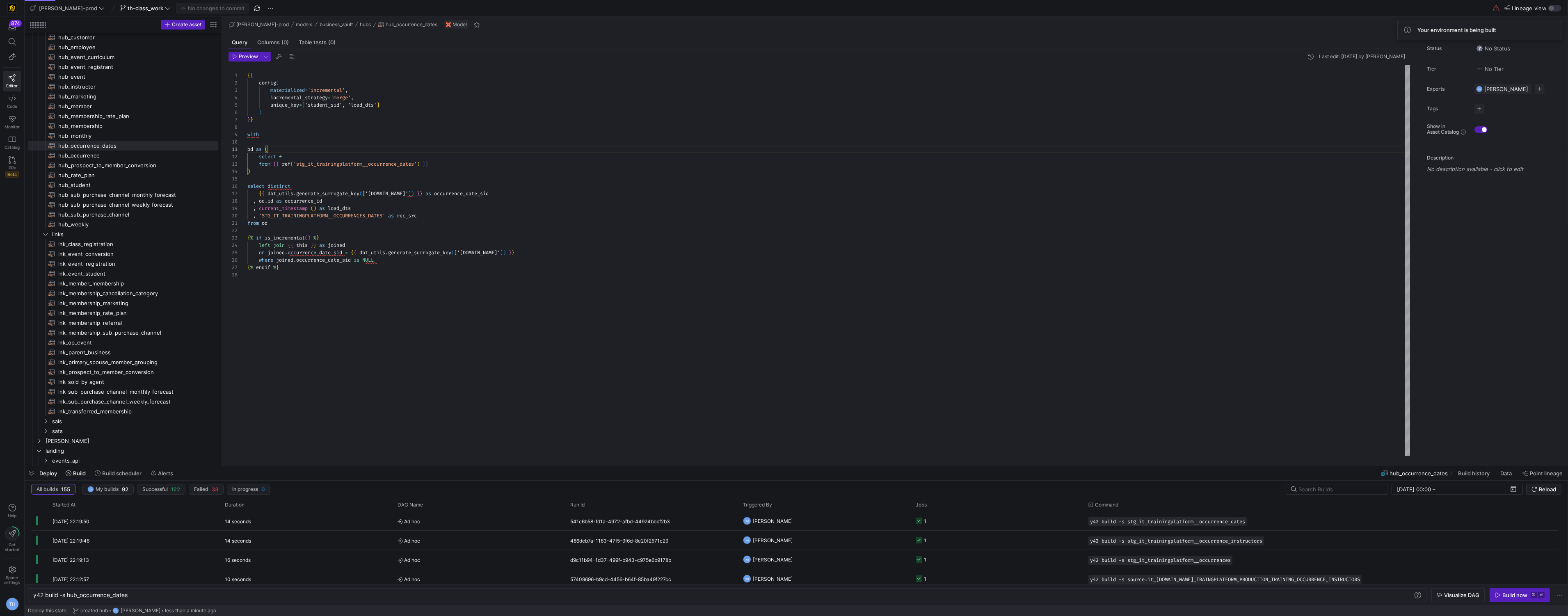
type textarea "from od {% if is_incremental() %} left join {{ this }} as joined on joined.occu…"
click at [765, 366] on div "{ { config ( materialized = 'incremental' , incremental_strategy = 'merge' , un…" at bounding box center [828, 261] width 1163 height 391
click at [1502, 596] on span "Build now ⌘ ⏎" at bounding box center [1520, 595] width 50 height 7
click at [844, 523] on y42-orchestration-triggered-by "TH Tommy Huelhorst" at bounding box center [825, 521] width 163 height 18
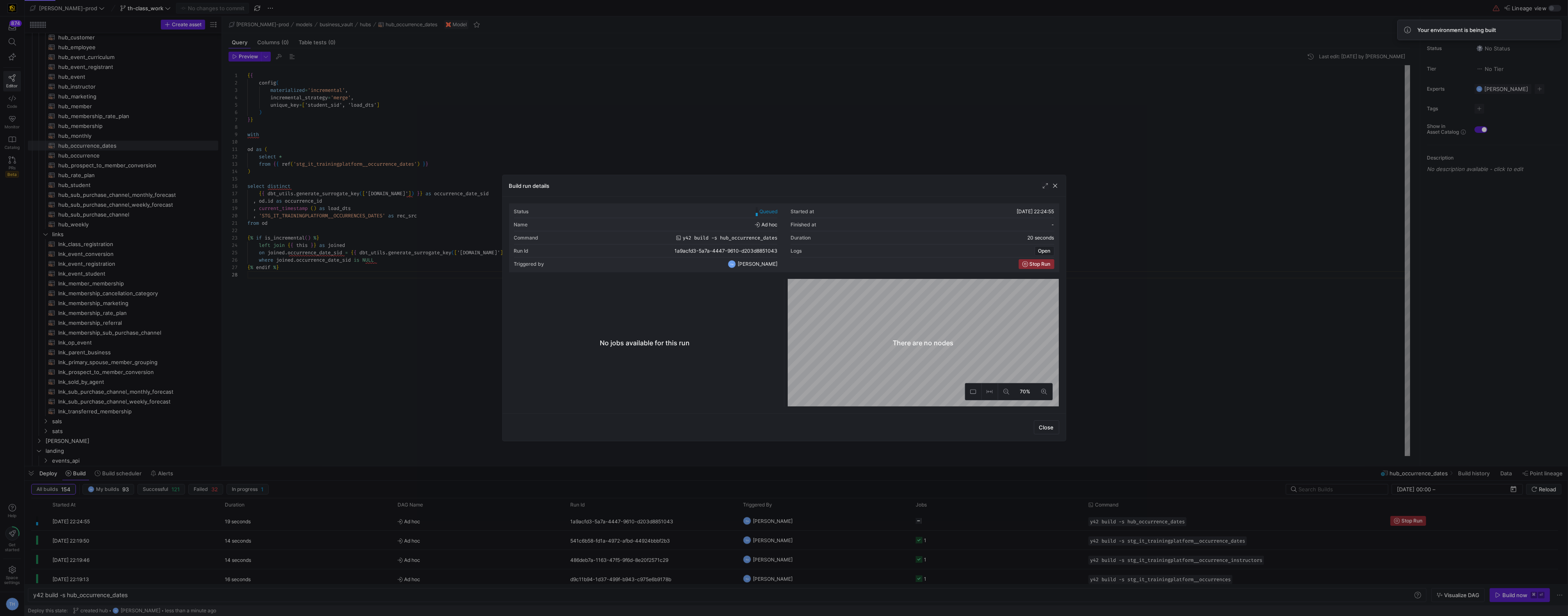
click at [713, 159] on div at bounding box center [784, 308] width 1568 height 616
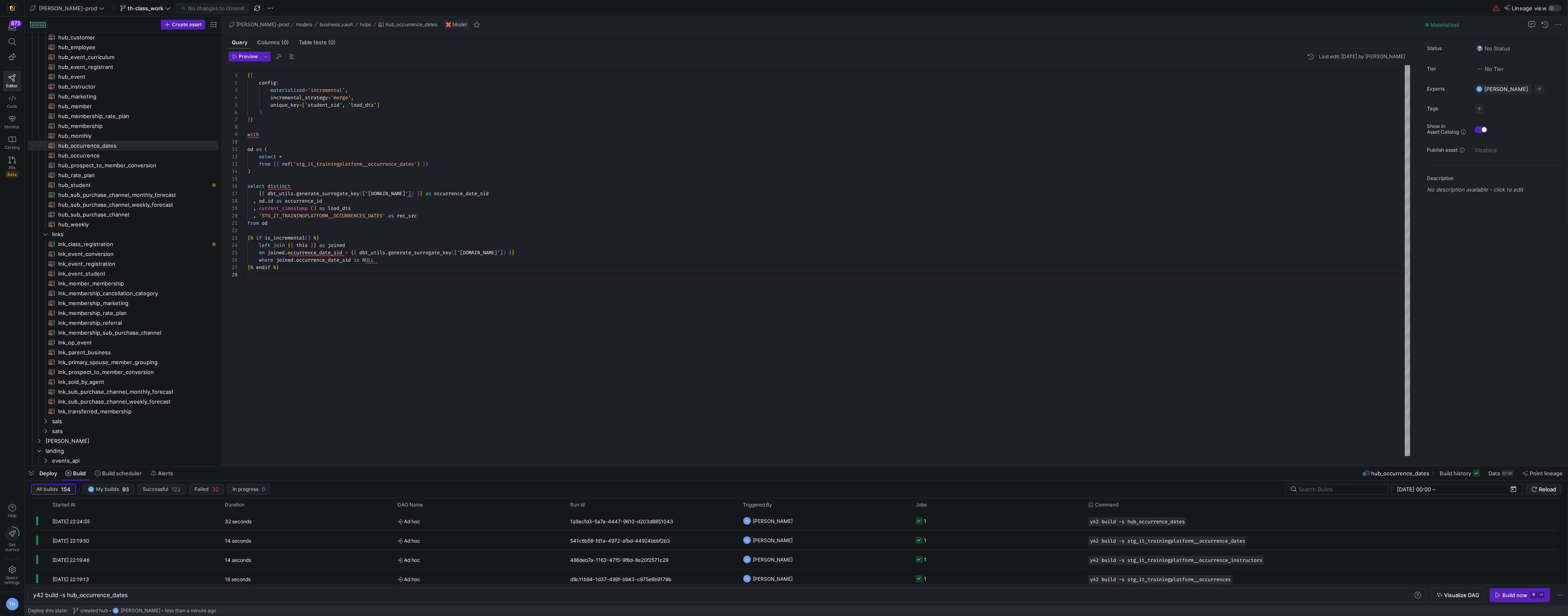
click at [623, 272] on div "{ { config ( materialized = 'incremental' , incremental_strategy = 'merge' , un…" at bounding box center [828, 261] width 1163 height 391
click at [867, 524] on y42-orchestration-triggered-by "TH Tommy Huelhorst" at bounding box center [825, 521] width 163 height 18
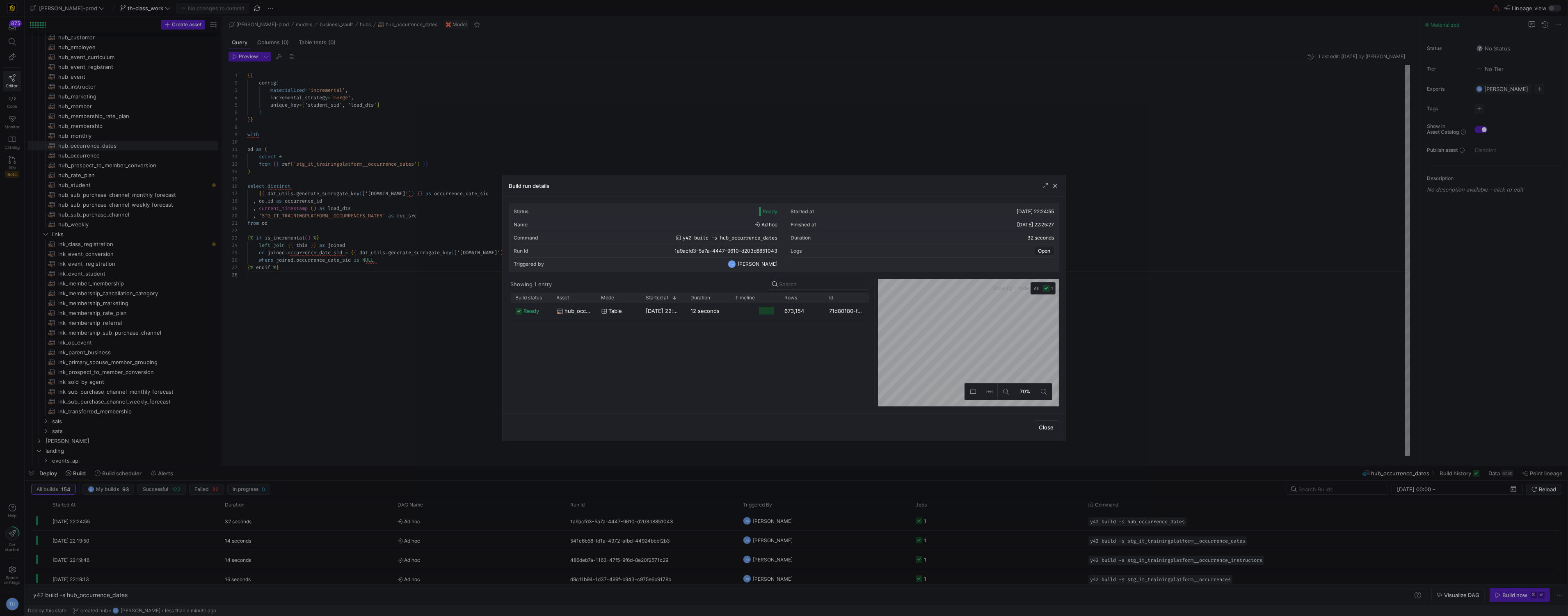
drag, startPoint x: 786, startPoint y: 298, endPoint x: 876, endPoint y: 298, distance: 90.0
click at [807, 122] on div at bounding box center [784, 308] width 1568 height 616
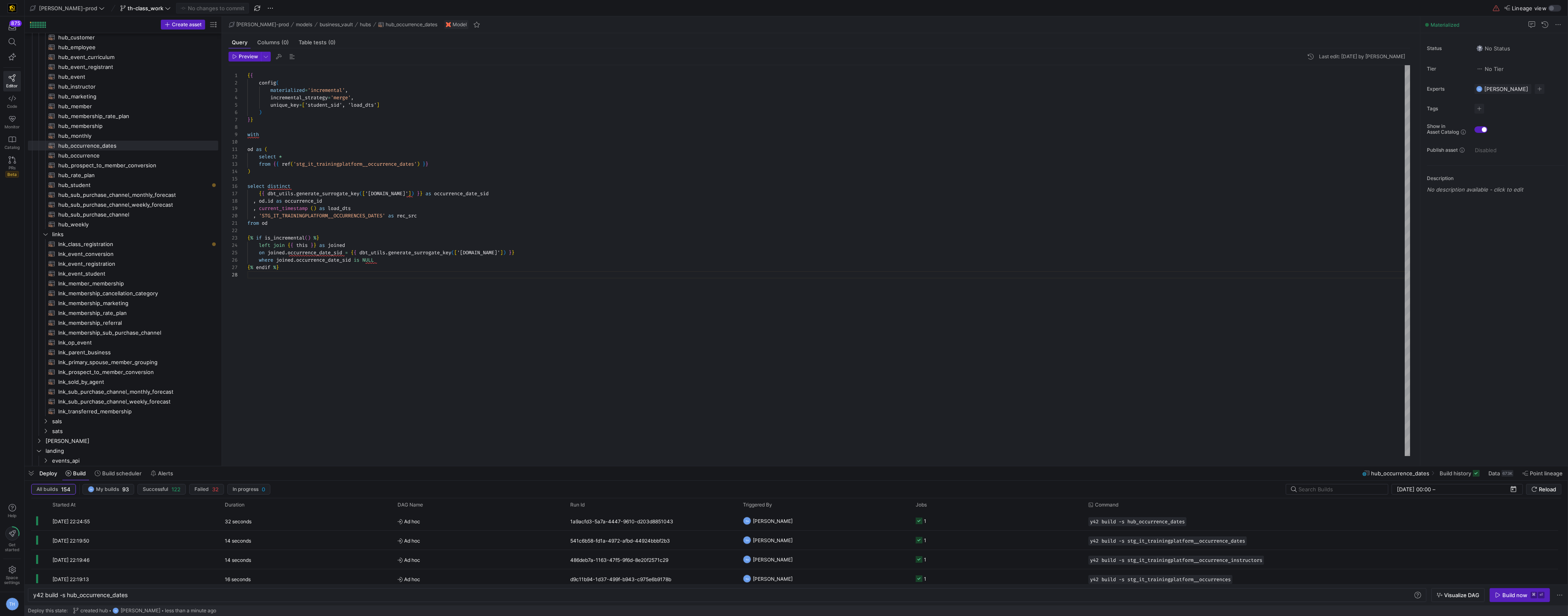
click at [382, 270] on div "{ { config ( materialized = 'incremental' , incremental_strategy = 'merge' , un…" at bounding box center [828, 261] width 1163 height 391
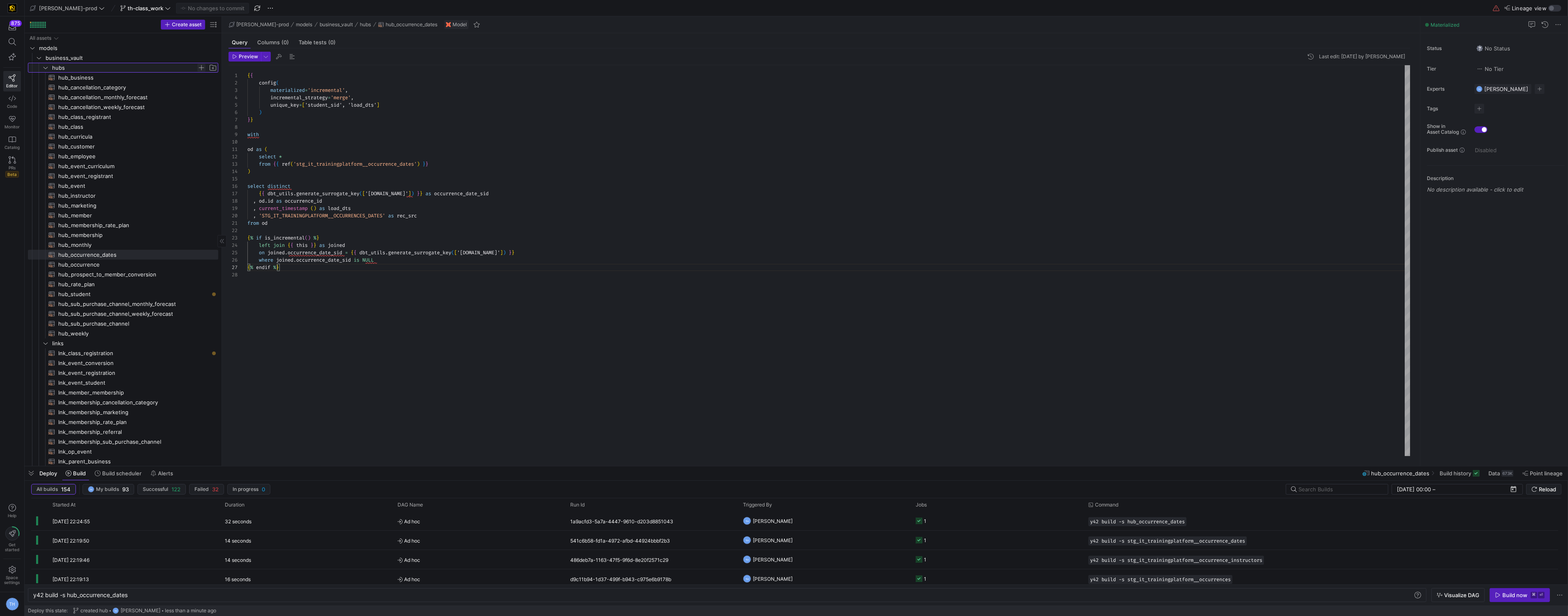
click at [202, 65] on span "Press SPACE to select this row." at bounding box center [201, 67] width 8 height 8
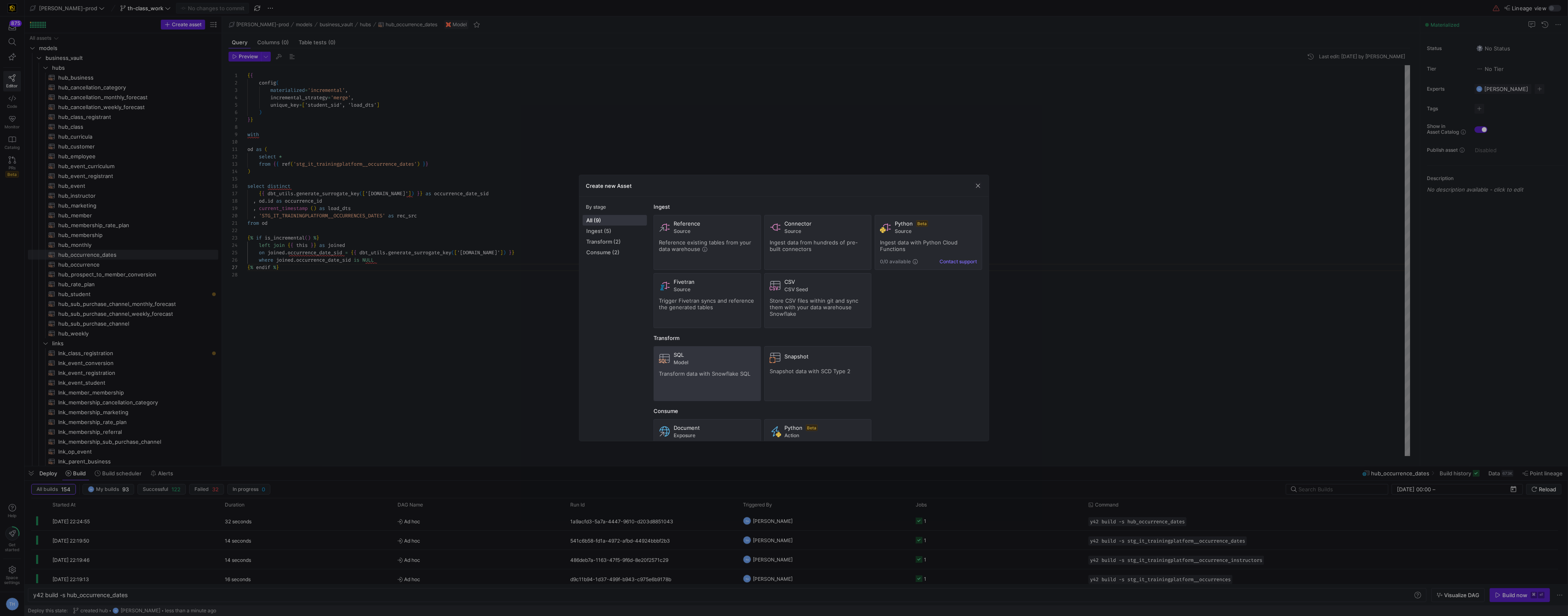
click at [708, 371] on span "Transform data with Snowflake SQL" at bounding box center [704, 374] width 91 height 7
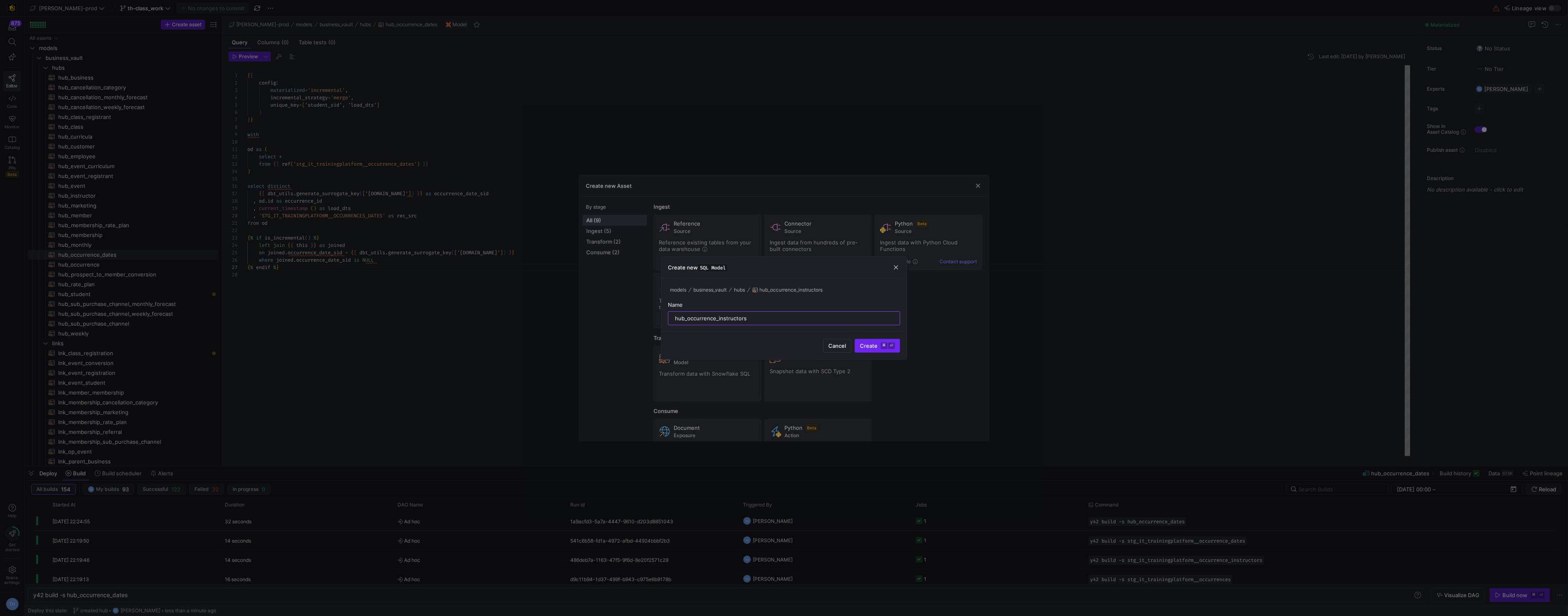
type input "hub_occurrence_instructors"
click at [880, 341] on span "submit" at bounding box center [877, 346] width 44 height 13
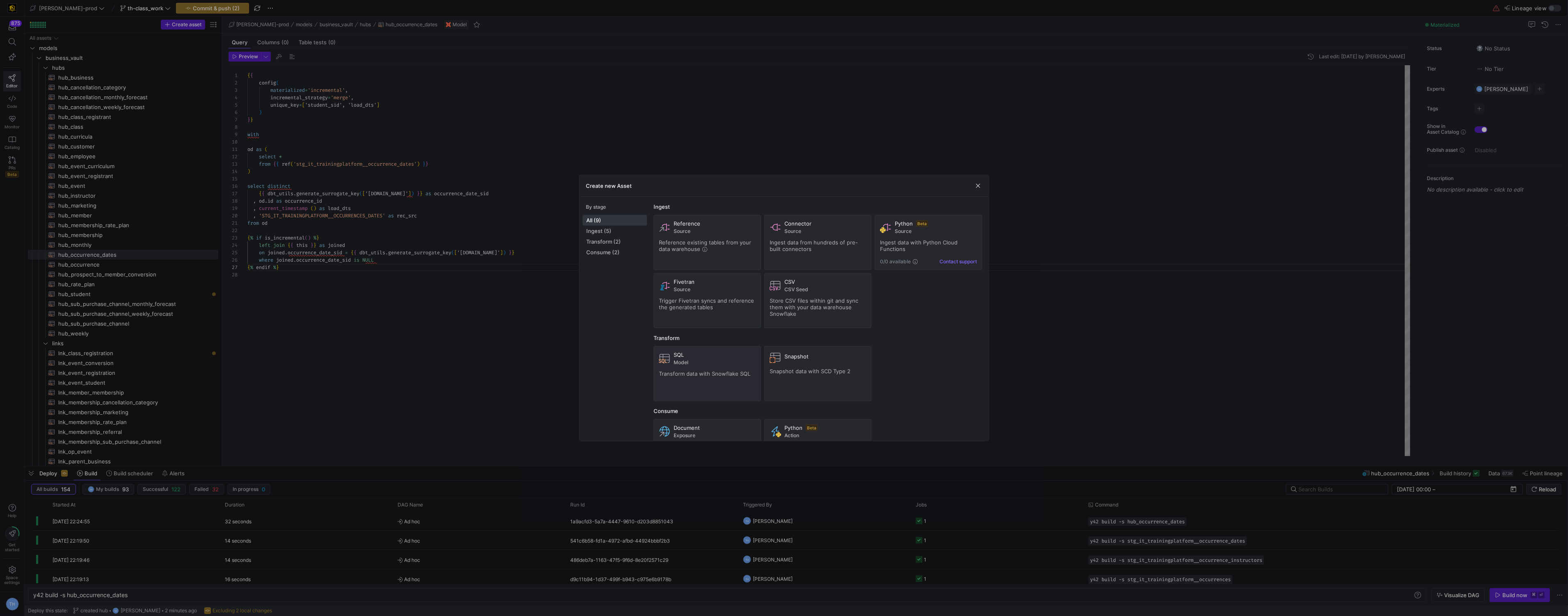
type textarea "y42 build -s hub_occurrence_instructors"
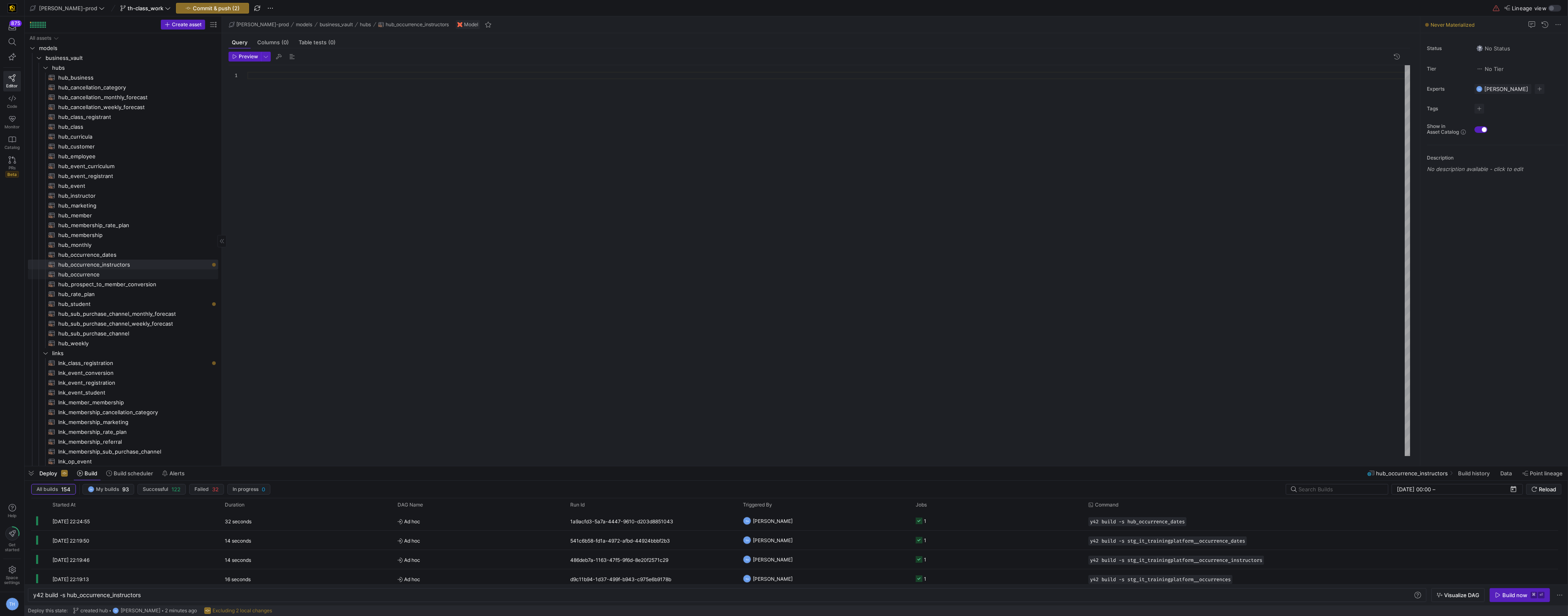
click at [154, 276] on span "hub_occurrence​​​​​​​​​​" at bounding box center [133, 275] width 150 height 10
type textarea "y42 build -s hub_occurrence"
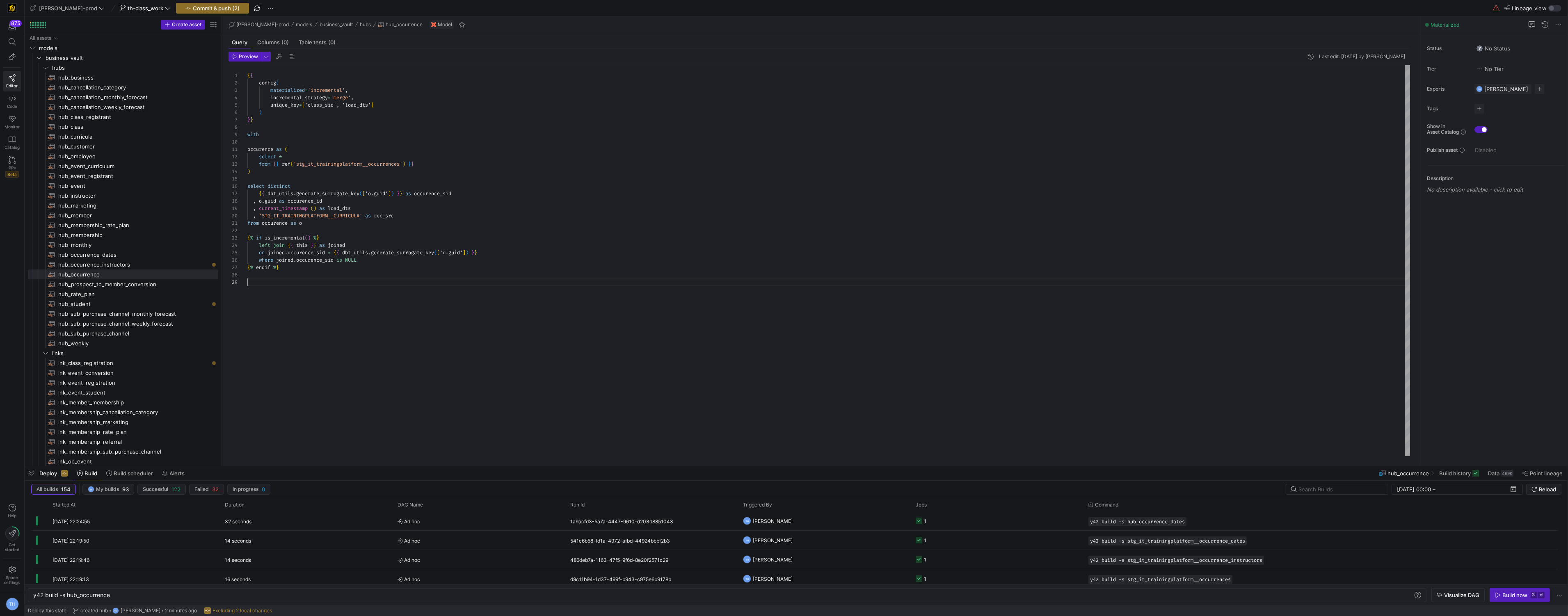
scroll to position [59, 0]
type textarea "{{ config( materialized='incremental', incremental_strategy='merge', unique_key…"
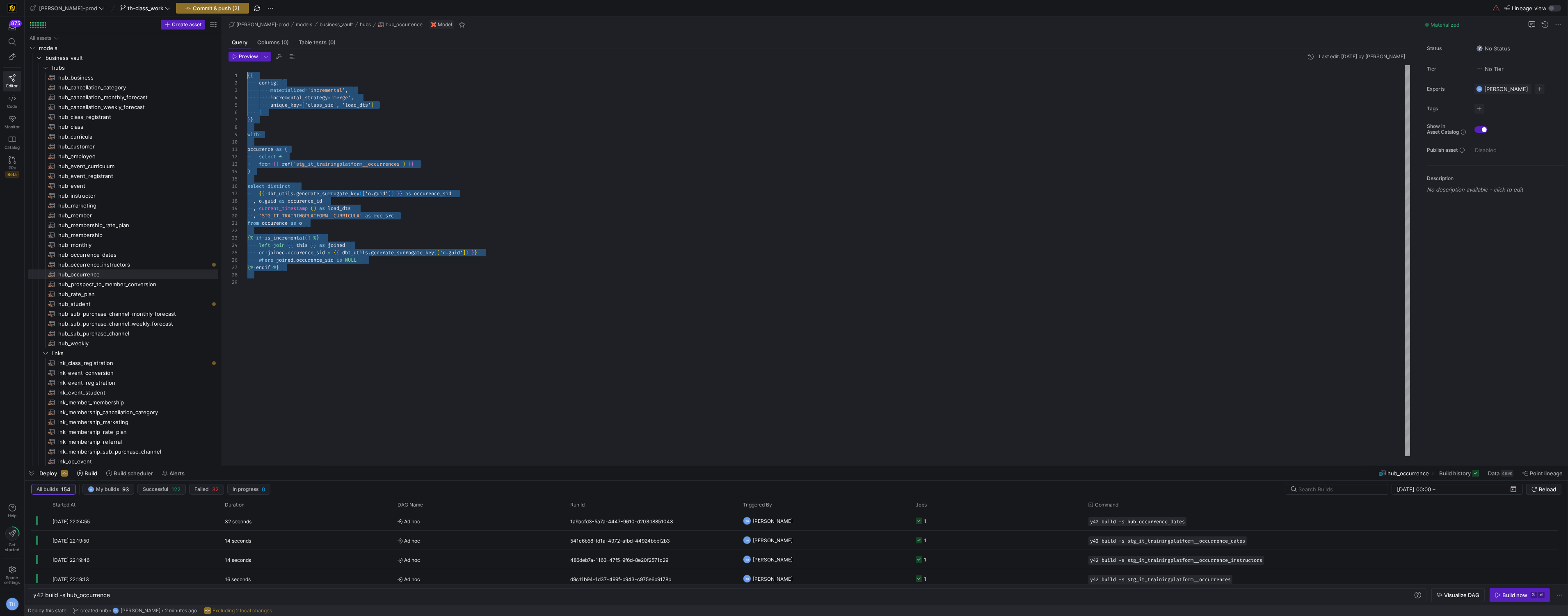
drag, startPoint x: 344, startPoint y: 312, endPoint x: 217, endPoint y: -40, distance: 374.2
click at [247, 65] on div "{ { config ( materialized = 'incremental' , incremental_strategy = 'merge' , un…" at bounding box center [828, 261] width 1163 height 391
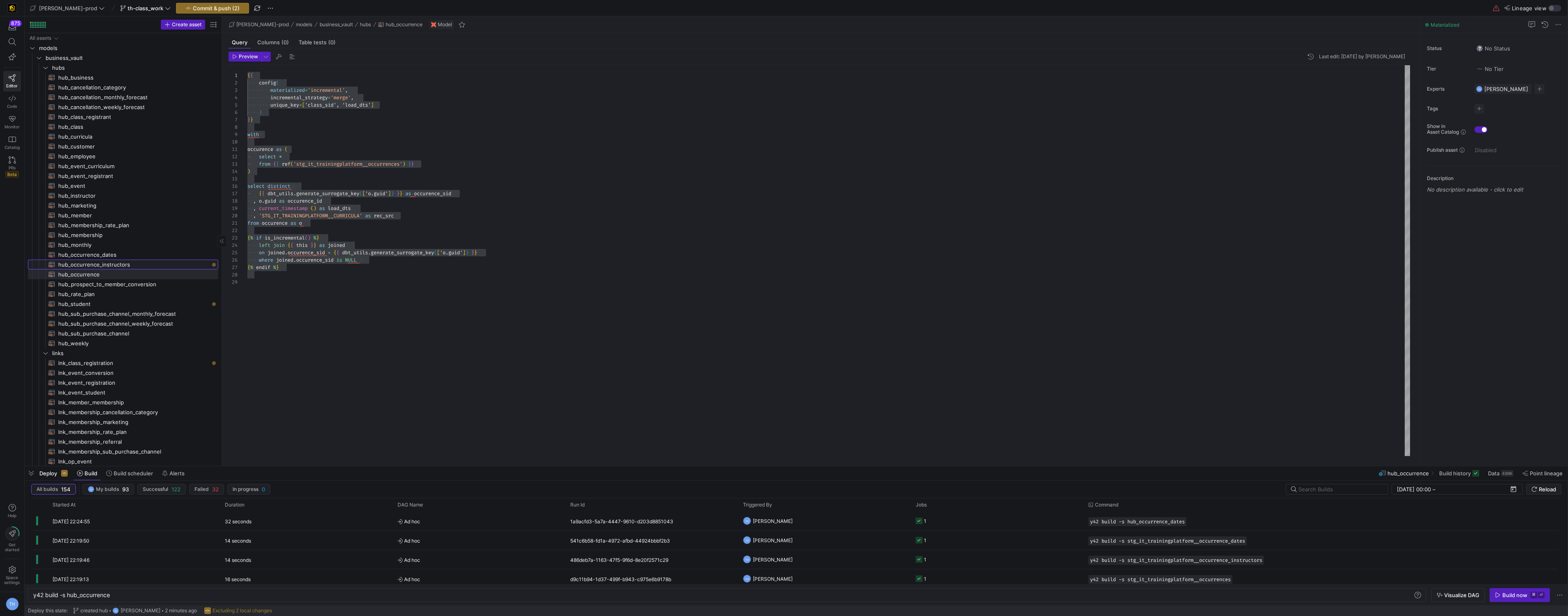
click at [110, 265] on span "hub_occurrence_instructors​​​​​​​​​​" at bounding box center [133, 265] width 150 height 10
type textarea "y42 build -s hub_occurrence_instructors"
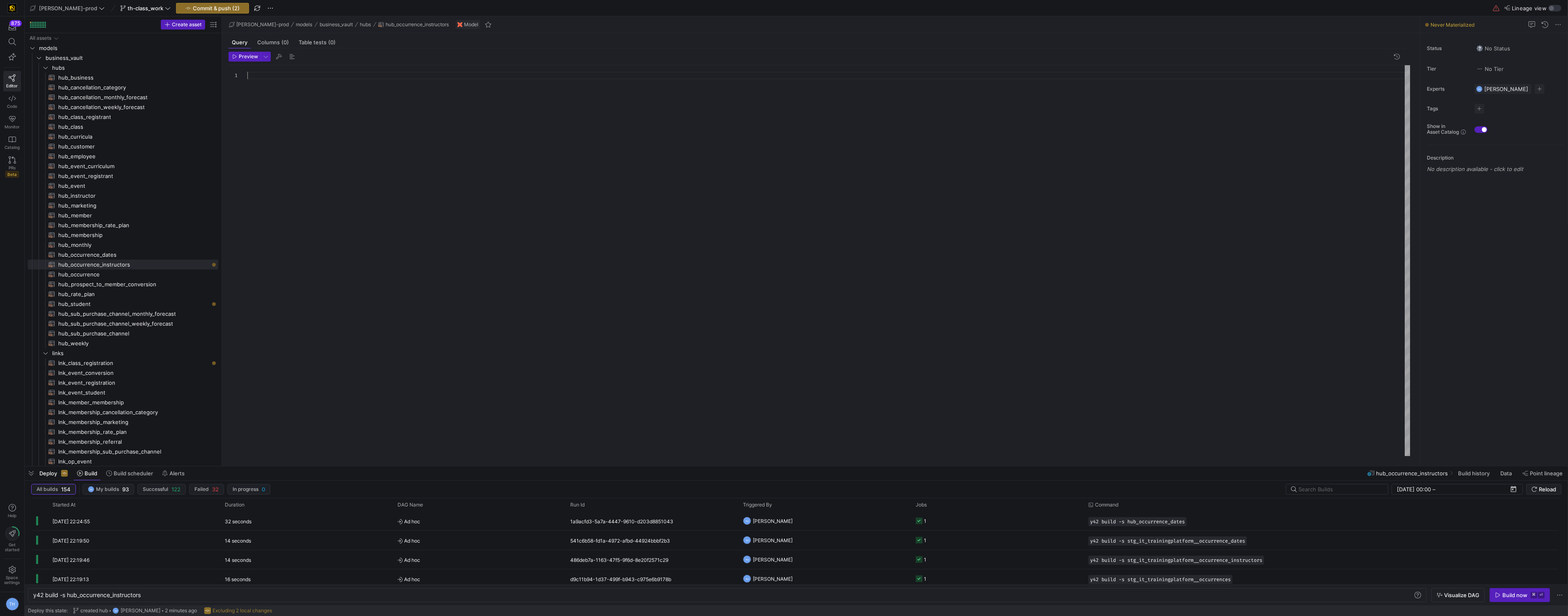
click at [268, 170] on div at bounding box center [828, 261] width 1163 height 391
type textarea "{{ config( materialized='incremental', incremental_strategy='merge', unique_key…"
click at [324, 104] on div "{ { config ( materialized = 'incremental' , incremental_strategy = 'merge' , un…" at bounding box center [828, 261] width 1163 height 391
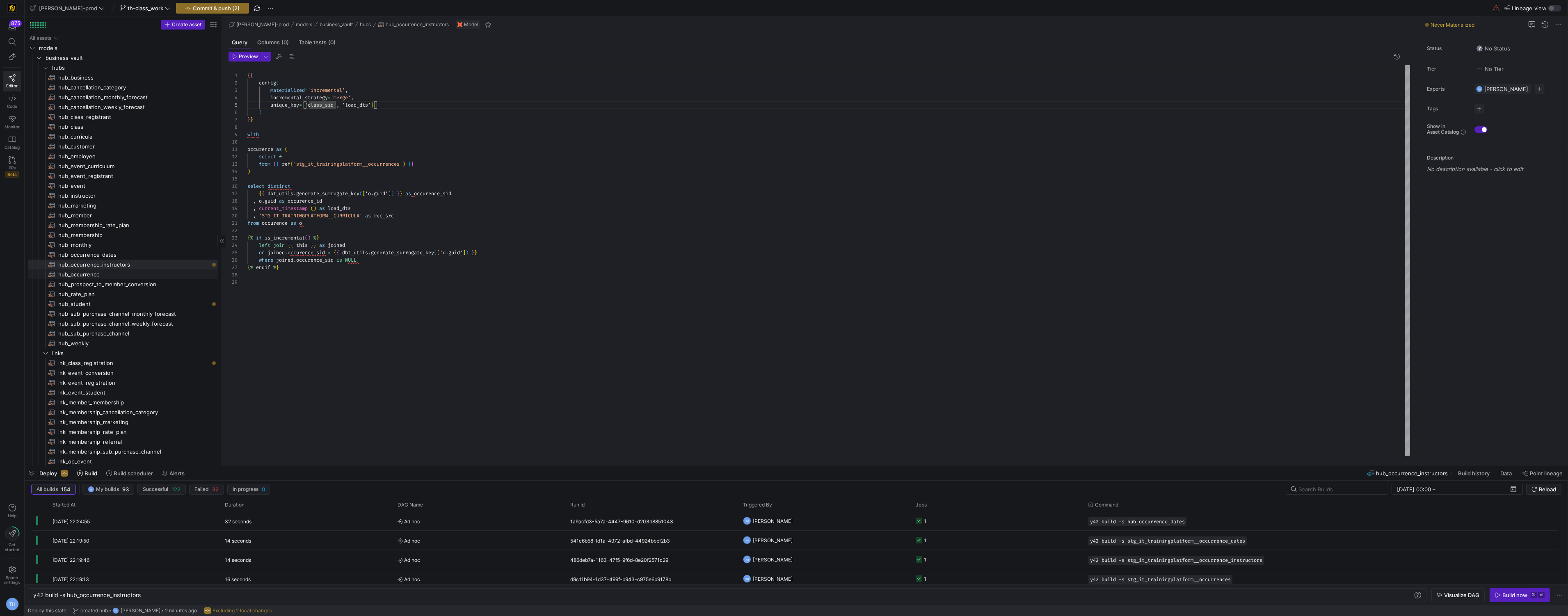
click at [133, 273] on span "hub_occurrence​​​​​​​​​​" at bounding box center [133, 275] width 150 height 10
type textarea "y42 build -s hub_occurrence"
drag, startPoint x: 419, startPoint y: 194, endPoint x: 492, endPoint y: 194, distance: 73.0
click at [492, 194] on div "{ { config ( materialized = 'incremental' , incremental_strategy = 'merge' , un…" at bounding box center [828, 261] width 1163 height 391
drag, startPoint x: 336, startPoint y: 104, endPoint x: 310, endPoint y: 104, distance: 26.0
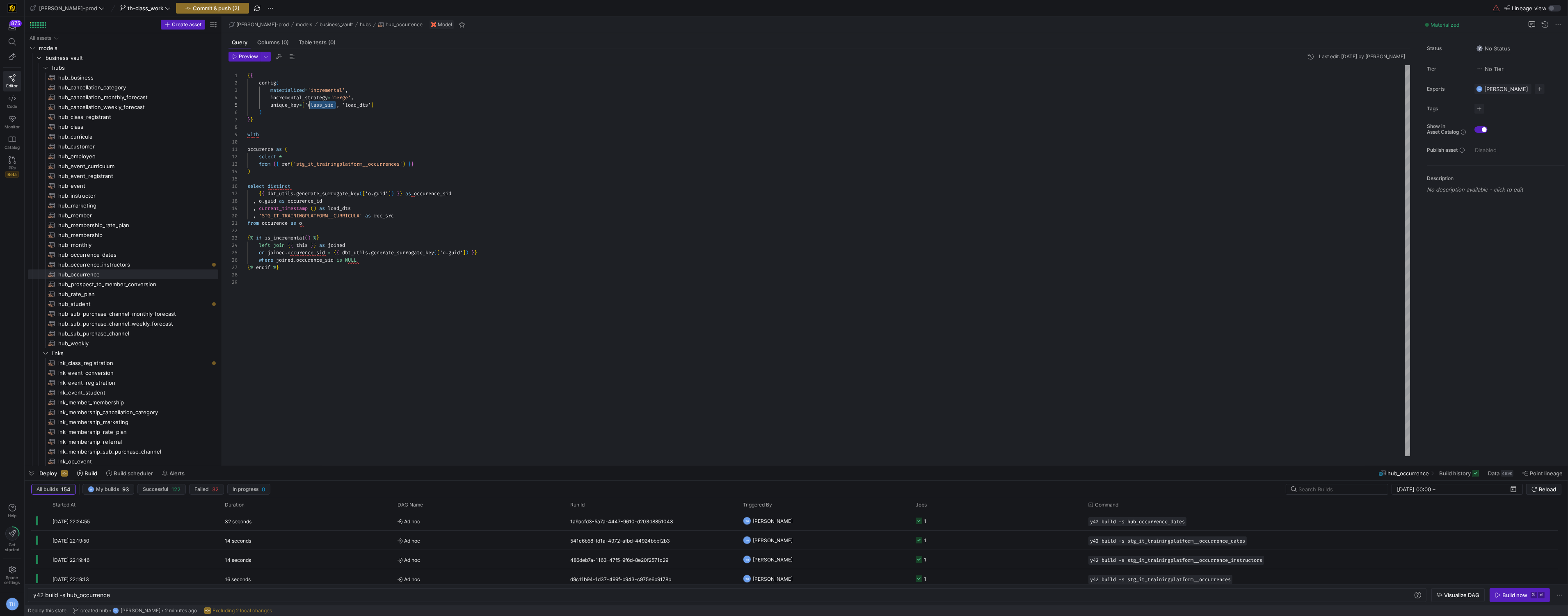
click at [310, 104] on span "'class_sid', 'load_dts'" at bounding box center [338, 105] width 66 height 7
type textarea "{{ config( materialized='incremental', incremental_strategy='merge', unique_key…"
click at [355, 129] on div "{ { config ( materialized = 'incremental' , incremental_strategy = 'merge' , un…" at bounding box center [828, 261] width 1163 height 391
click at [164, 285] on span "hub_prospect_to_member_conversion​​​​​​​​​​" at bounding box center [133, 285] width 150 height 10
type textarea "y42 build -s hub_prospect_to_member_conversion"
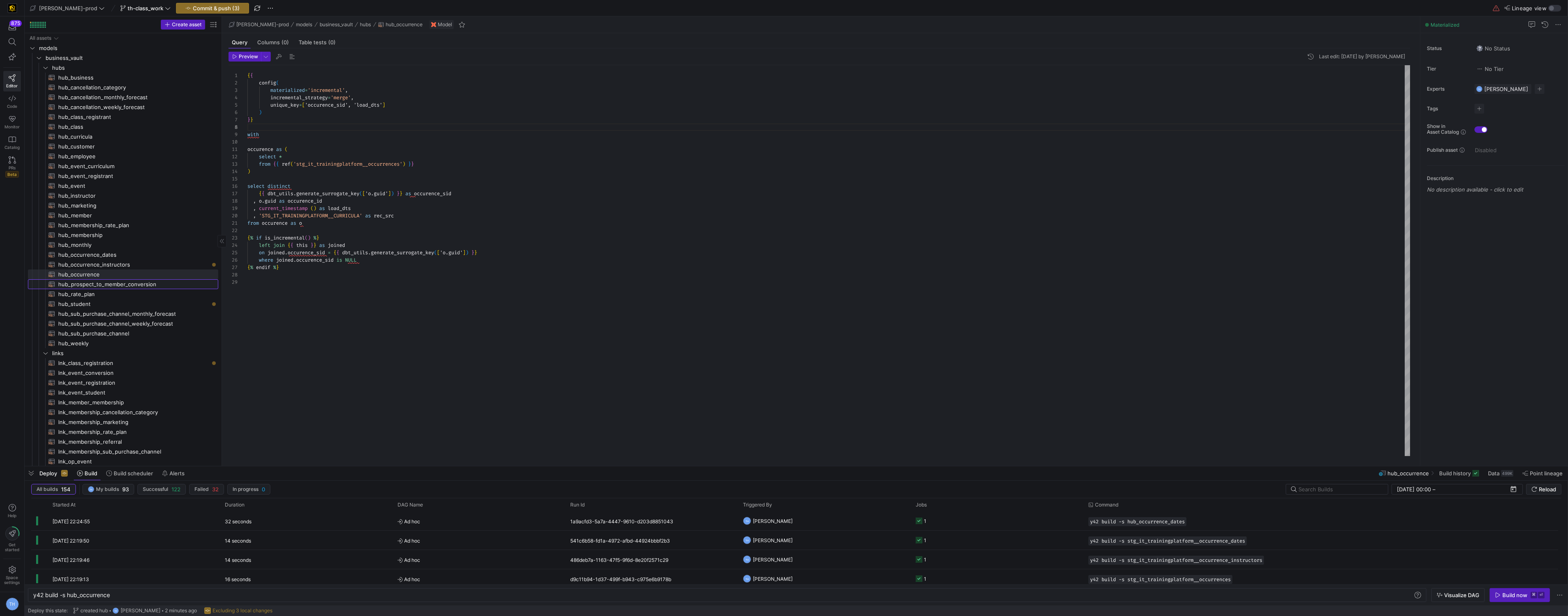
type textarea "{{ config( materialized='incremental', incremental_strategy='merge', unique_key…"
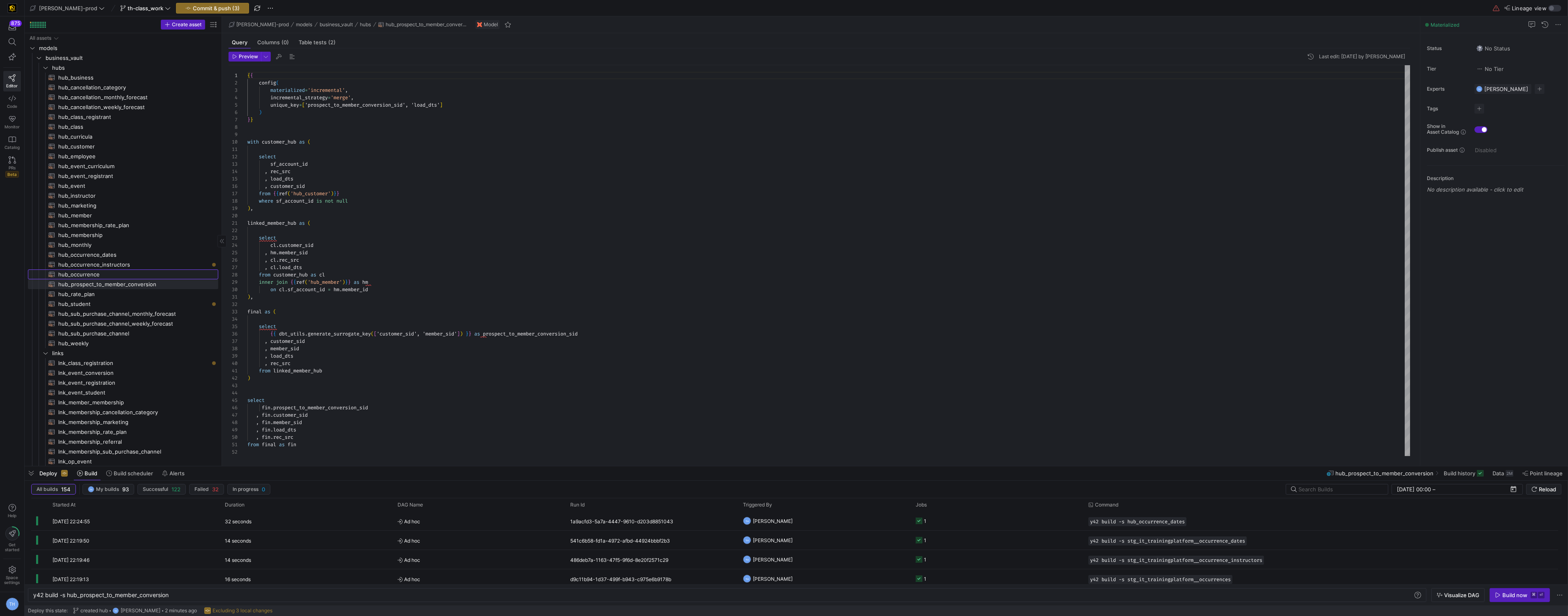
click at [168, 279] on span "hub_occurrence​​​​​​​​​​" at bounding box center [133, 275] width 150 height 10
type textarea "y42 build -s hub_occurrence"
type textarea "{{ config( materialized='incremental', incremental_strategy='merge', unique_key…"
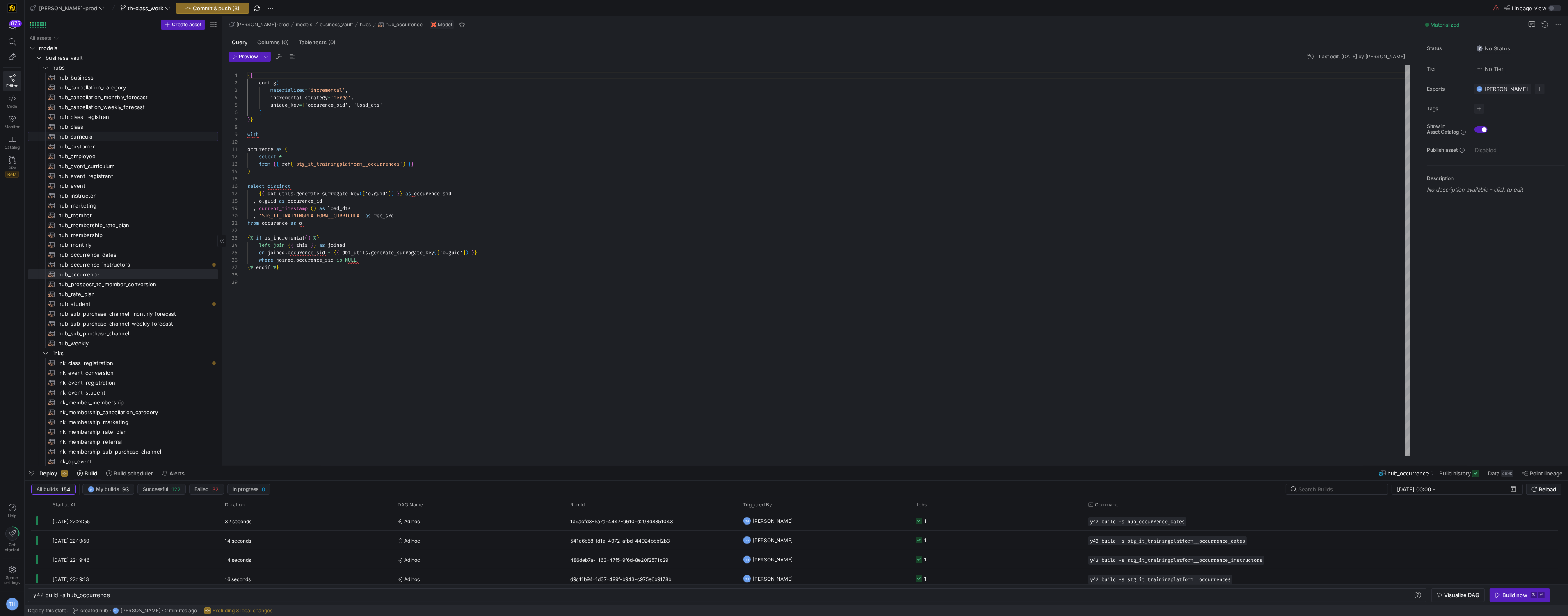
click at [129, 138] on span "hub_curricula​​​​​​​​​​" at bounding box center [133, 137] width 150 height 10
type textarea "y42 build -s hub_curricula"
drag, startPoint x: 418, startPoint y: 195, endPoint x: 523, endPoint y: 195, distance: 105.0
click at [523, 195] on div "{ { config ( materialized = 'incremental' , incremental_strategy = 'merge' , un…" at bounding box center [828, 261] width 1163 height 391
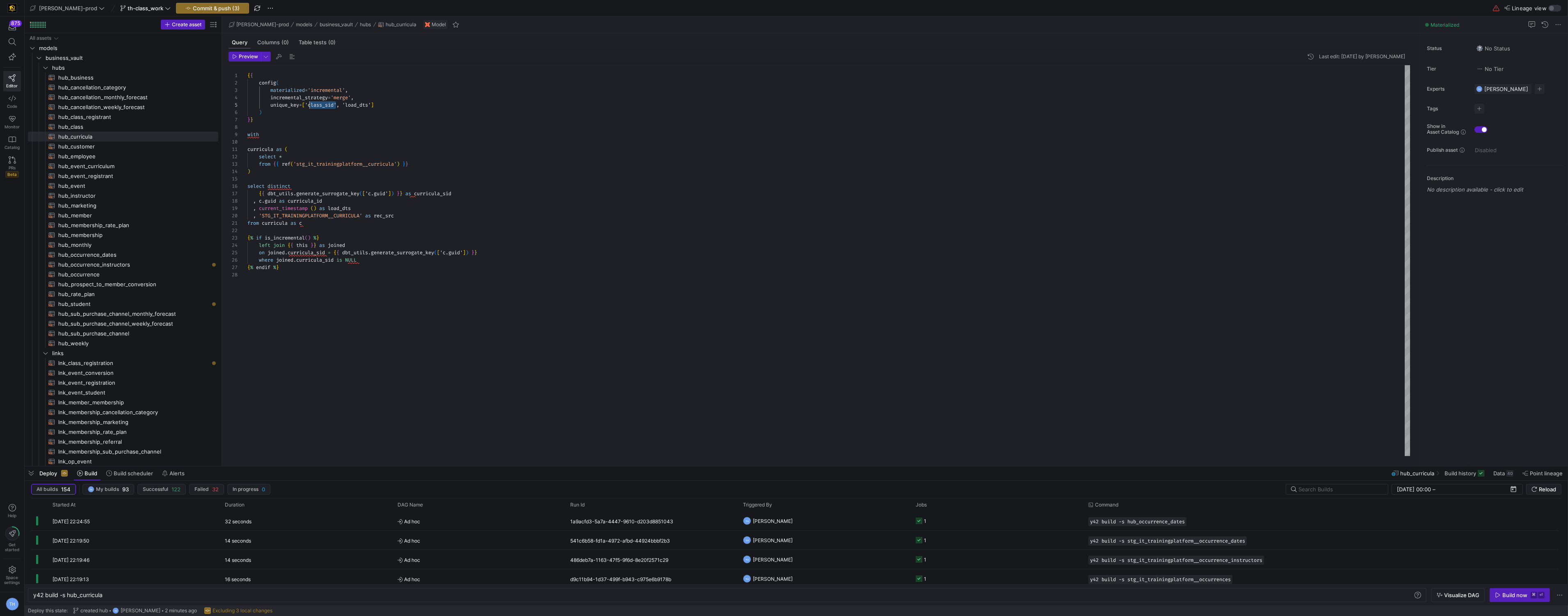
drag, startPoint x: 335, startPoint y: 107, endPoint x: 310, endPoint y: 107, distance: 25.0
click at [310, 107] on div "{ { config ( materialized = 'incremental' , incremental_strategy = 'merge' , un…" at bounding box center [828, 261] width 1163 height 391
type textarea "{{ config( materialized='incremental', incremental_strategy='merge', unique_key…"
click at [338, 124] on div "{ { config ( materialized = 'incremental' , incremental_strategy = 'merge' , un…" at bounding box center [828, 261] width 1163 height 391
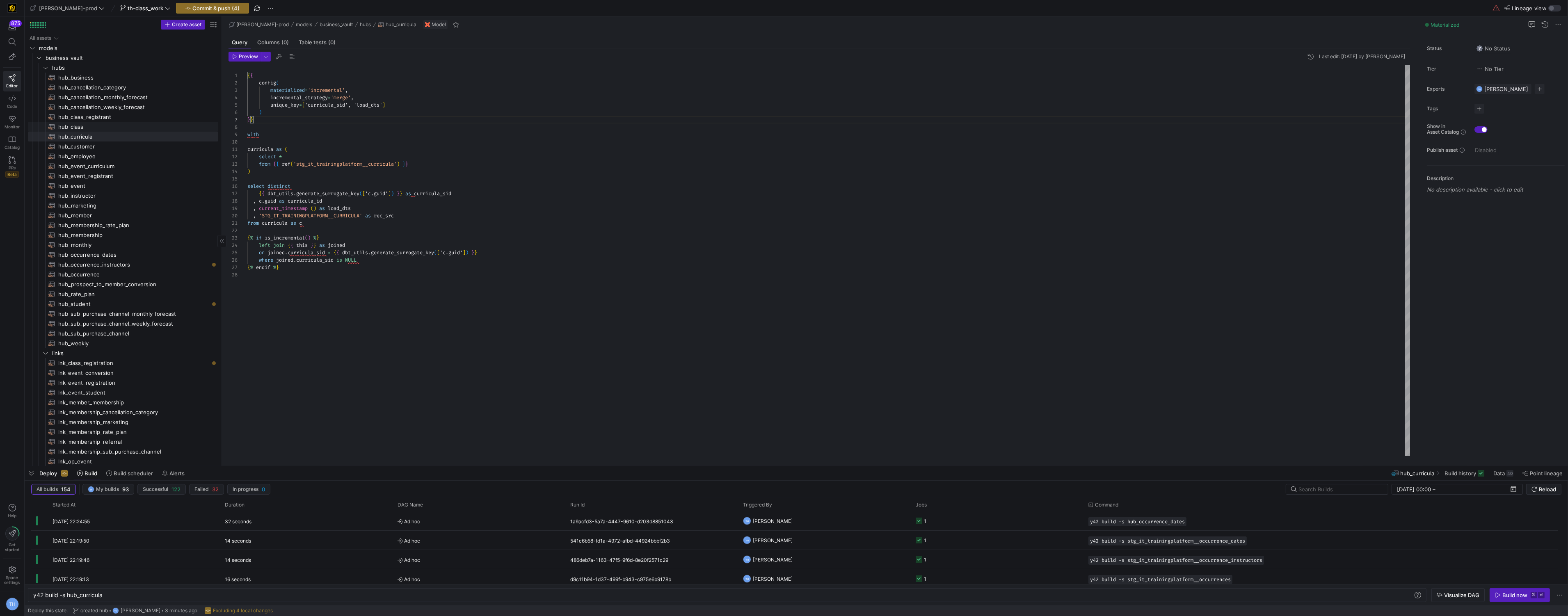
click at [142, 128] on span "hub_class​​​​​​​​​​" at bounding box center [133, 127] width 150 height 10
type textarea "y42 build -s hub_class"
type textarea "{{ config( materialized='incremental', incremental_strategy='merge', unique_key…"
click at [143, 135] on span "hub_curricula​​​​​​​​​​" at bounding box center [133, 137] width 150 height 10
type textarea "y42 build -s hub_curricula"
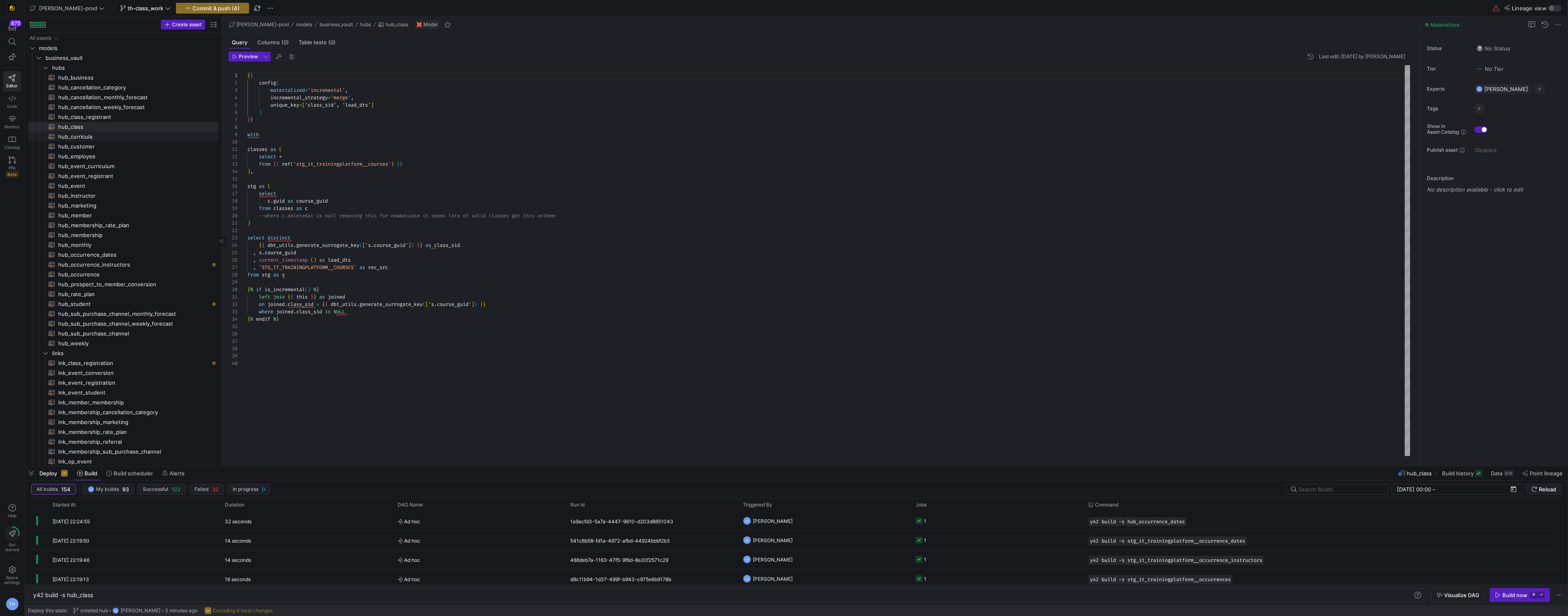
type textarea "{{ config( materialized='incremental', incremental_strategy='merge', unique_key…"
click at [142, 115] on span "hub_class_registrant​​​​​​​​​​" at bounding box center [133, 117] width 150 height 10
type textarea "y42 build -s hub_class_registrant"
type textarea "{{ config( materialized='incremental', incremental_strategy='merge', unique_key…"
click at [144, 124] on span "hub_class​​​​​​​​​​" at bounding box center [133, 127] width 150 height 10
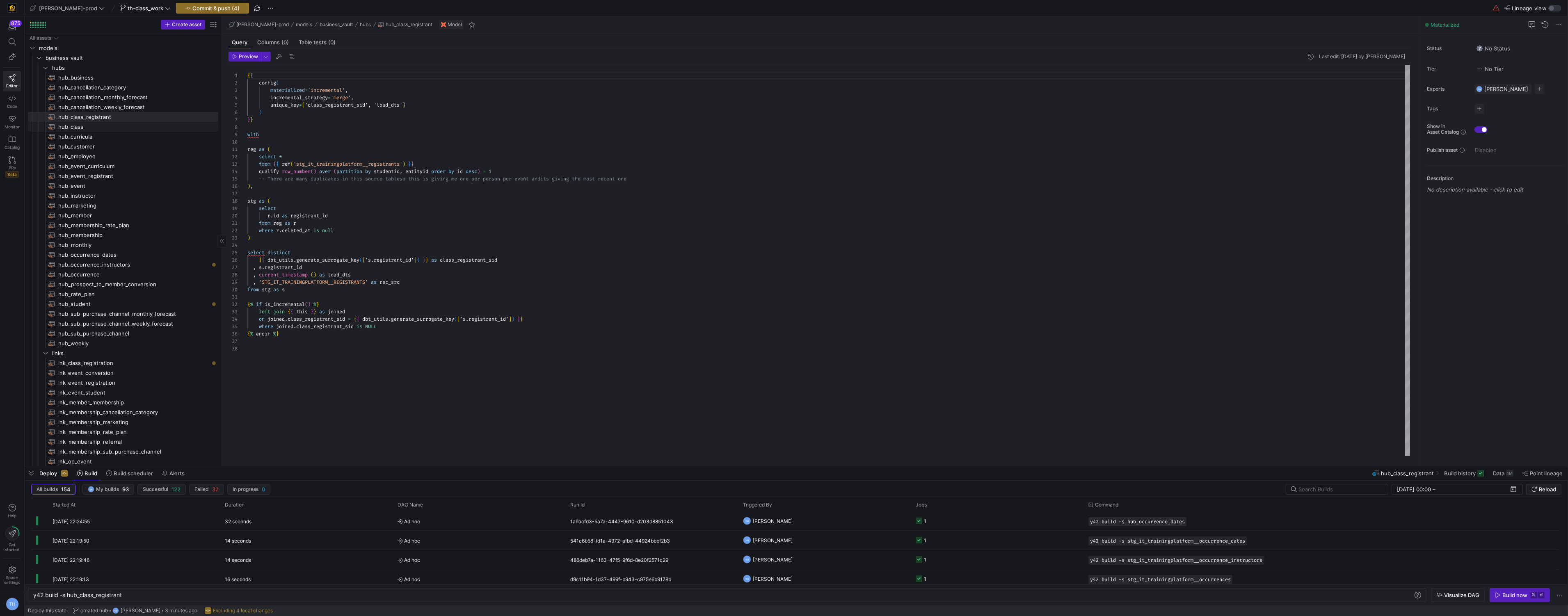
type textarea "y42 build -s hub_class"
type textarea "{{ config( materialized='incremental', incremental_strategy='merge', unique_key…"
click at [144, 132] on span "hub_curricula​​​​​​​​​​" at bounding box center [133, 137] width 150 height 10
type textarea "y42 build -s hub_curricula"
type textarea "{{ config( materialized='incremental', incremental_strategy='merge', unique_key…"
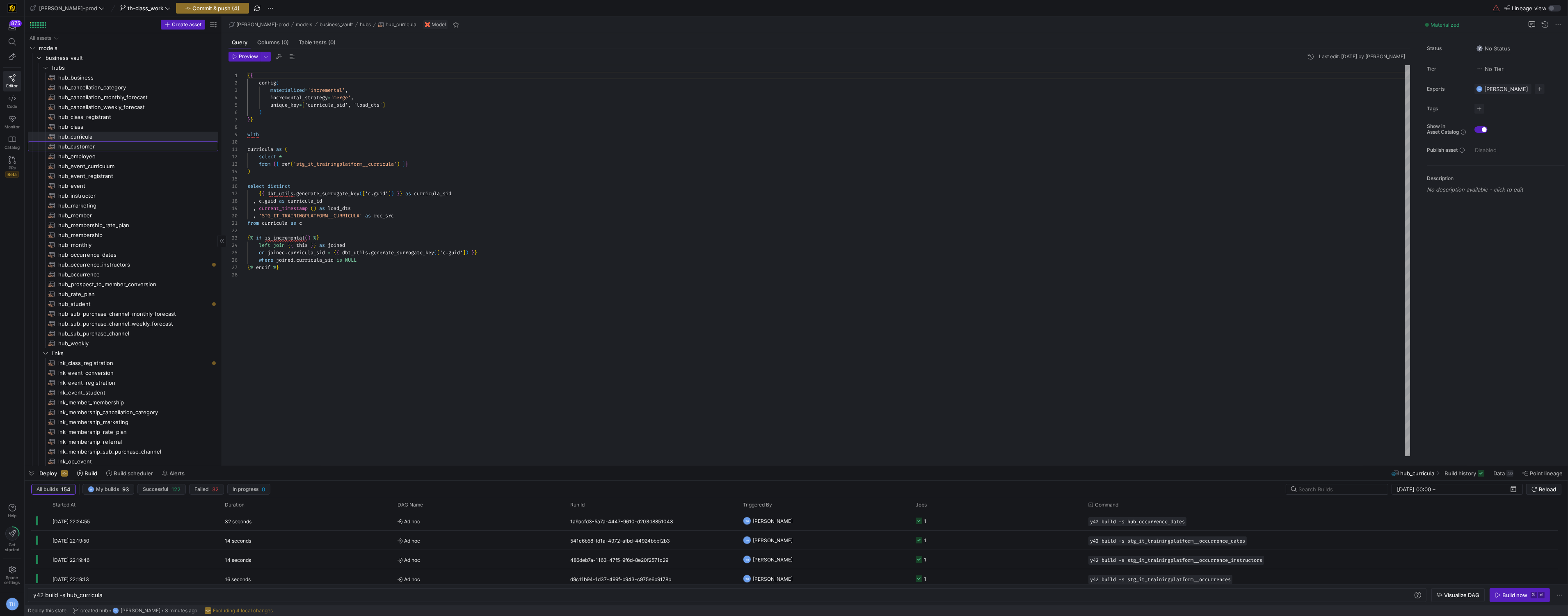
click at [145, 144] on span "hub_customer​​​​​​​​​​" at bounding box center [133, 147] width 150 height 10
type textarea "y42 build -s hub_customer"
type textarea "{{ config( materialized='incremental', incremental_strategy='merge', unique_key…"
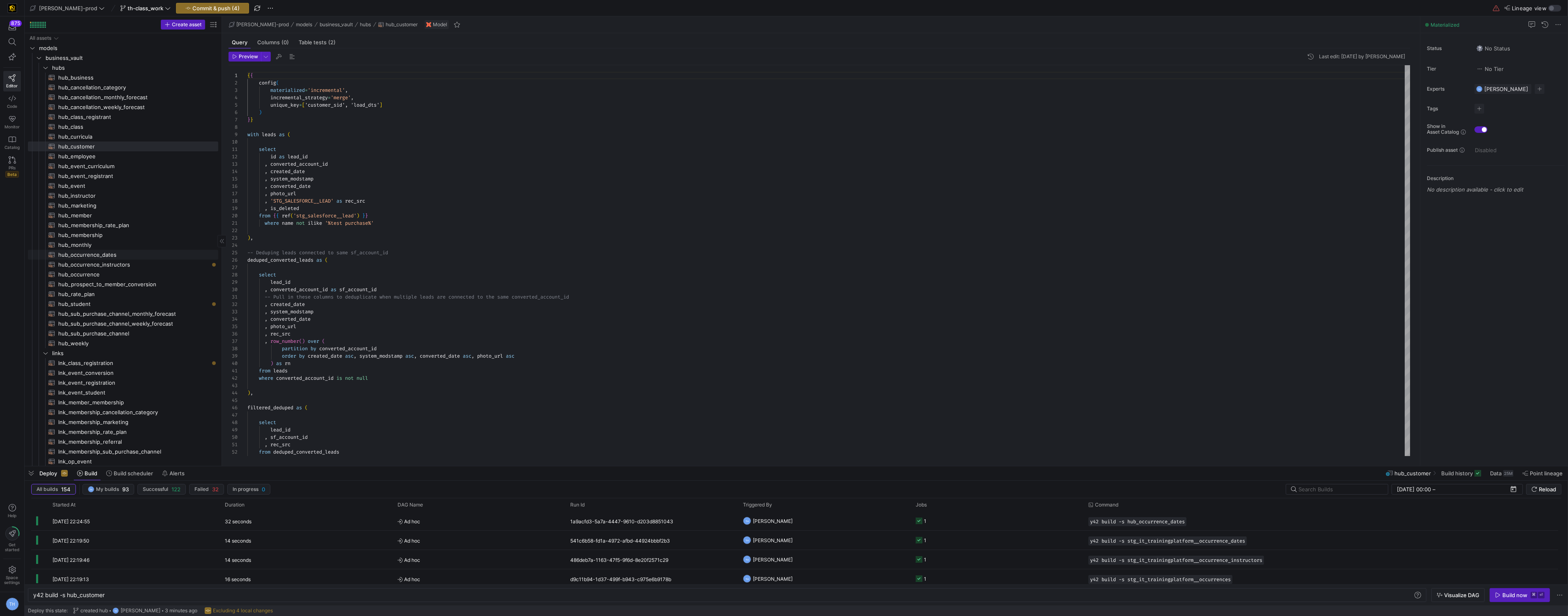
click at [122, 255] on span "hub_occurrence_dates​​​​​​​​​​" at bounding box center [133, 255] width 150 height 10
type textarea "y42 build -s hub_occurrence_dates"
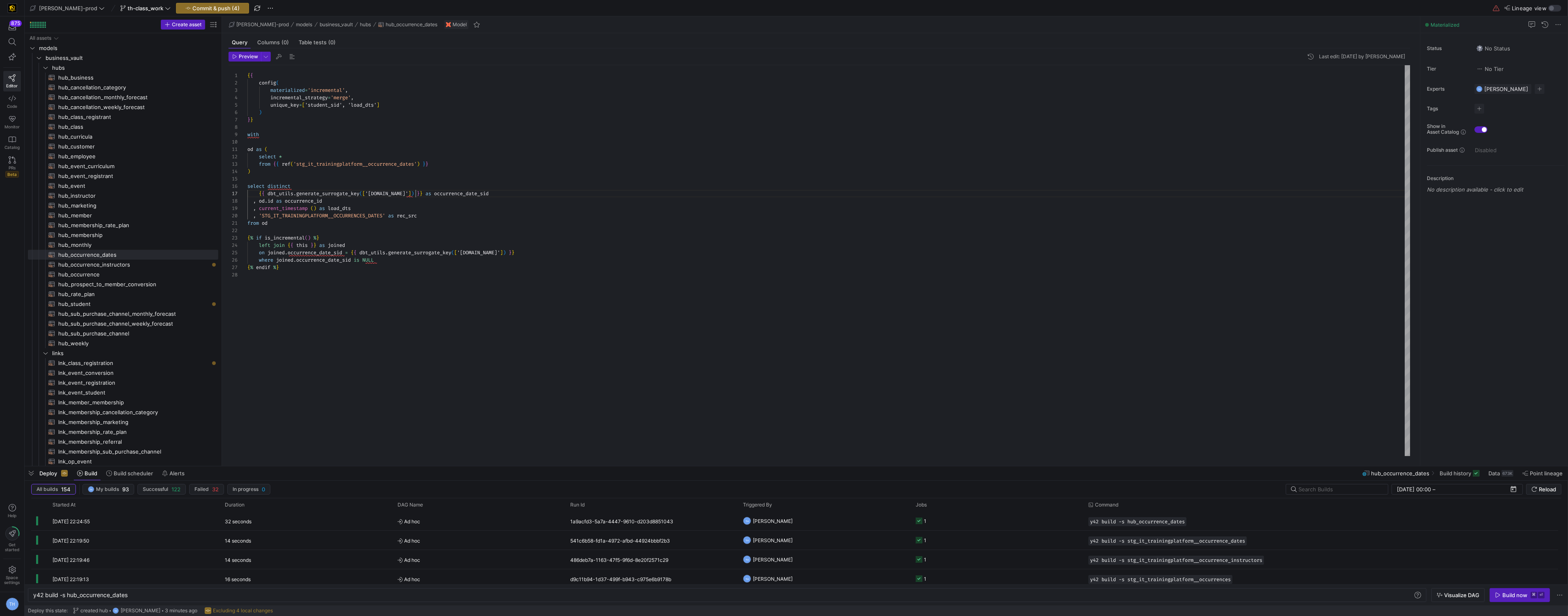
scroll to position [44, 223]
drag, startPoint x: 416, startPoint y: 194, endPoint x: 489, endPoint y: 194, distance: 73.0
click at [489, 194] on div "{ { config ( materialized = 'incremental' , incremental_strategy = 'merge' , un…" at bounding box center [828, 261] width 1163 height 391
drag, startPoint x: 343, startPoint y: 105, endPoint x: 309, endPoint y: 107, distance: 34.1
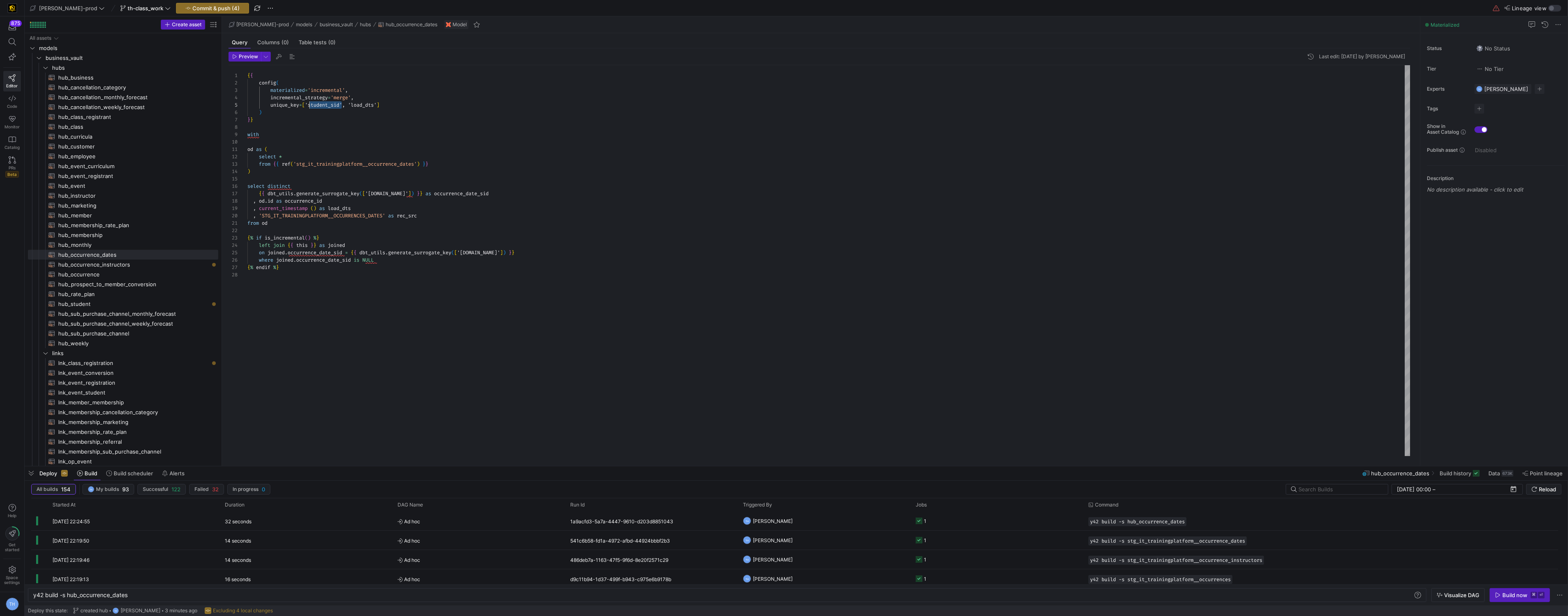
click at [309, 107] on div "{ { config ( materialized = 'incremental' , incremental_strategy = 'merge' , un…" at bounding box center [828, 261] width 1163 height 391
type textarea "{{ config( materialized='incremental', incremental_strategy='merge', unique_key…"
click at [320, 130] on div "{ { config ( materialized = 'incremental' , incremental_strategy = 'merge' , un…" at bounding box center [828, 261] width 1163 height 391
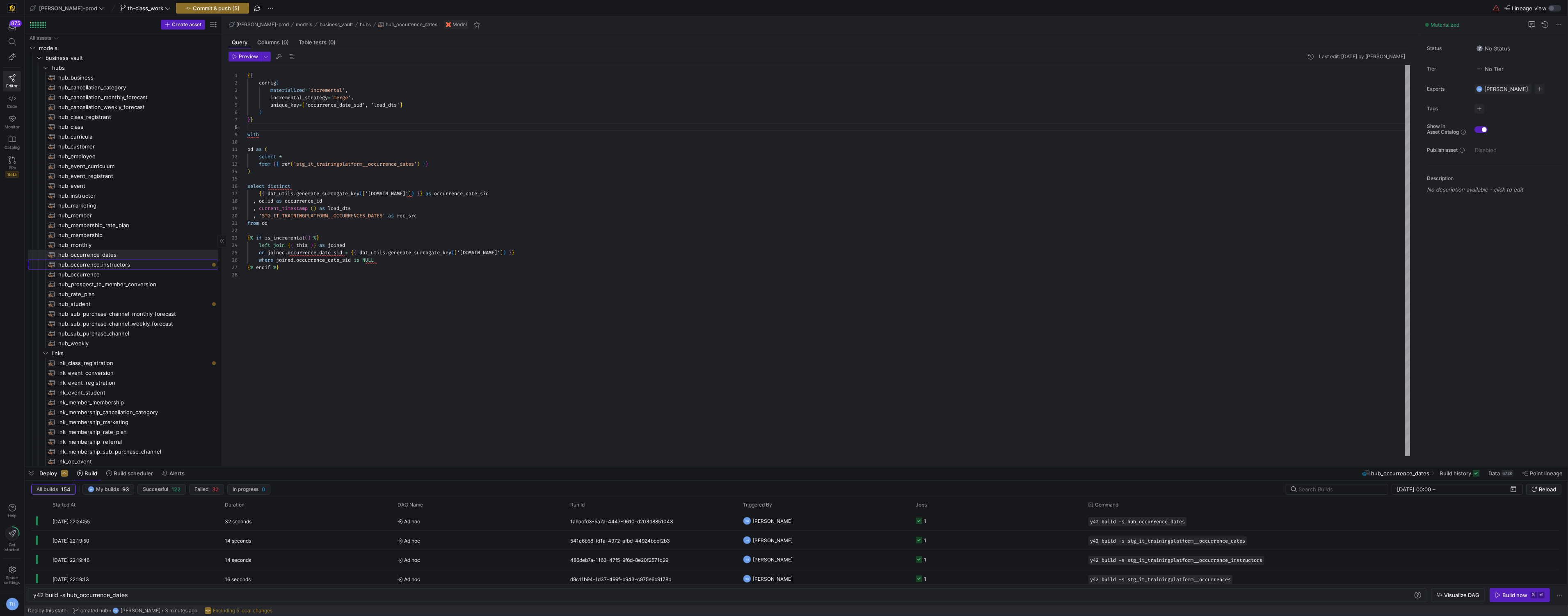
click at [119, 265] on span "hub_occurrence_instructors​​​​​​​​​​" at bounding box center [133, 265] width 150 height 10
type textarea "y42 build -s hub_occurrence_instructors"
type textarea "{{ config( materialized='incremental', incremental_strategy='merge', unique_key…"
click at [121, 257] on span "hub_occurrence_dates​​​​​​​​​​" at bounding box center [133, 255] width 150 height 10
type textarea "y42 build -s hub_occurrence_dates"
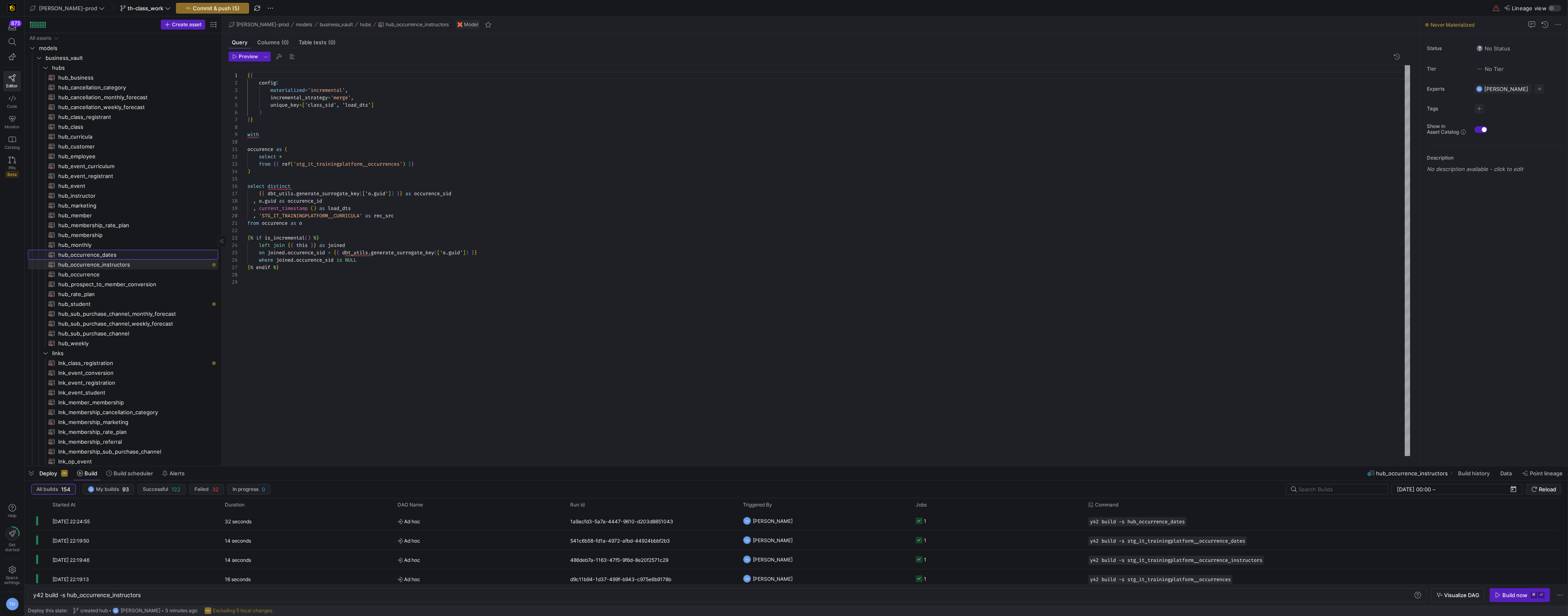
type textarea "{{ config( materialized='incremental', incremental_strategy='merge', unique_key…"
click at [129, 265] on span "hub_occurrence_instructors​​​​​​​​​​" at bounding box center [133, 265] width 150 height 10
type textarea "y42 build -s hub_occurrence_instructors"
click at [404, 166] on div at bounding box center [784, 308] width 1568 height 616
click at [404, 166] on div "{ { config ( materialized = 'incremental' , incremental_strategy = 'merge' , un…" at bounding box center [828, 261] width 1163 height 391
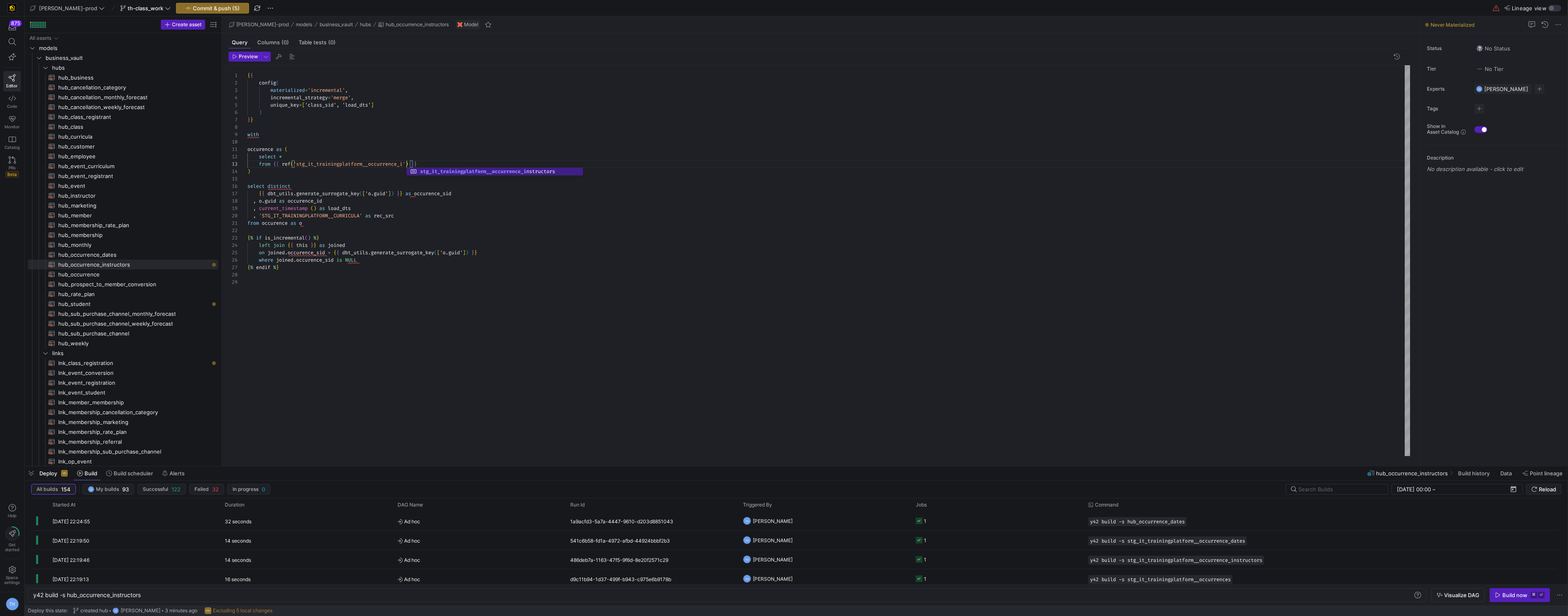
scroll to position [15, 159]
type textarea "occurence as ( select * from {{ ref('stg_it_trainingplatform__occurrence_instru…"
click at [416, 138] on div "{ { config ( materialized = 'incremental' , incremental_strategy = 'merge' , un…" at bounding box center [828, 261] width 1163 height 391
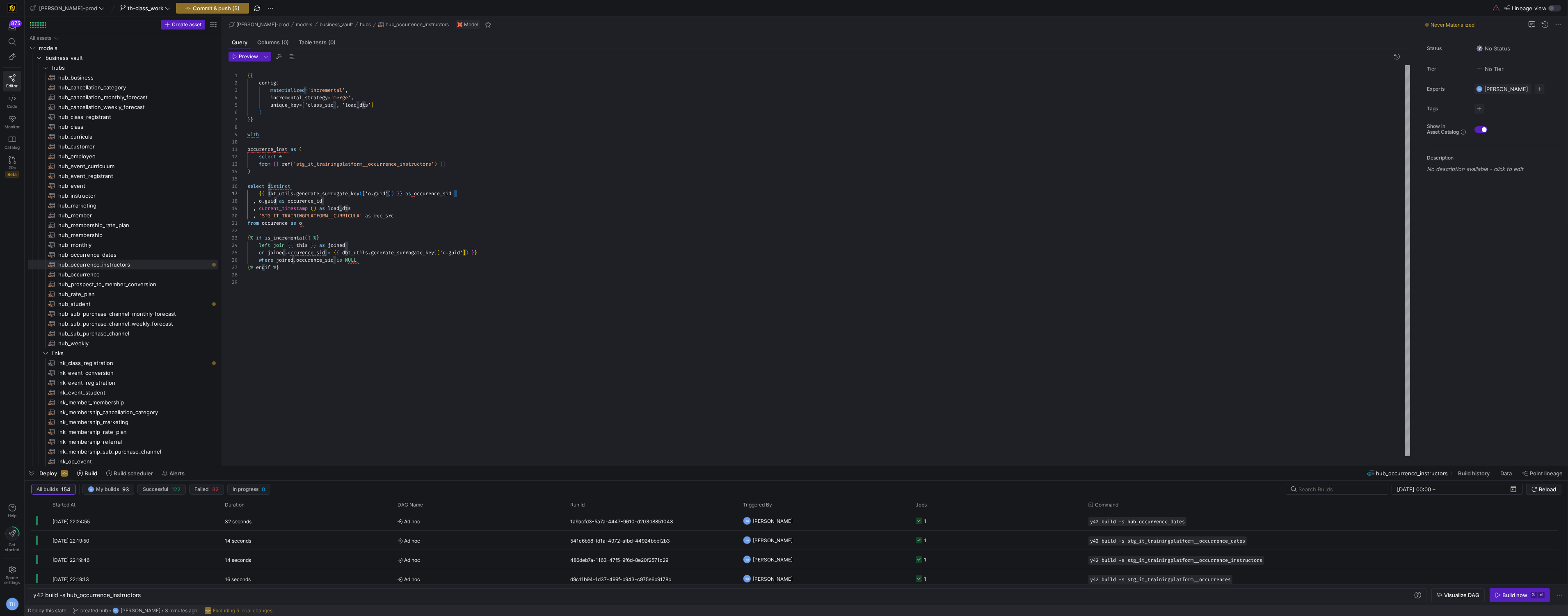
scroll to position [44, 198]
drag, startPoint x: 461, startPoint y: 196, endPoint x: 445, endPoint y: 196, distance: 16.0
click at [445, 196] on div "{ { config ( materialized = 'incremental' , incremental_strategy = 'merge' , un…" at bounding box center [828, 261] width 1163 height 391
drag, startPoint x: 418, startPoint y: 197, endPoint x: 537, endPoint y: 197, distance: 119.0
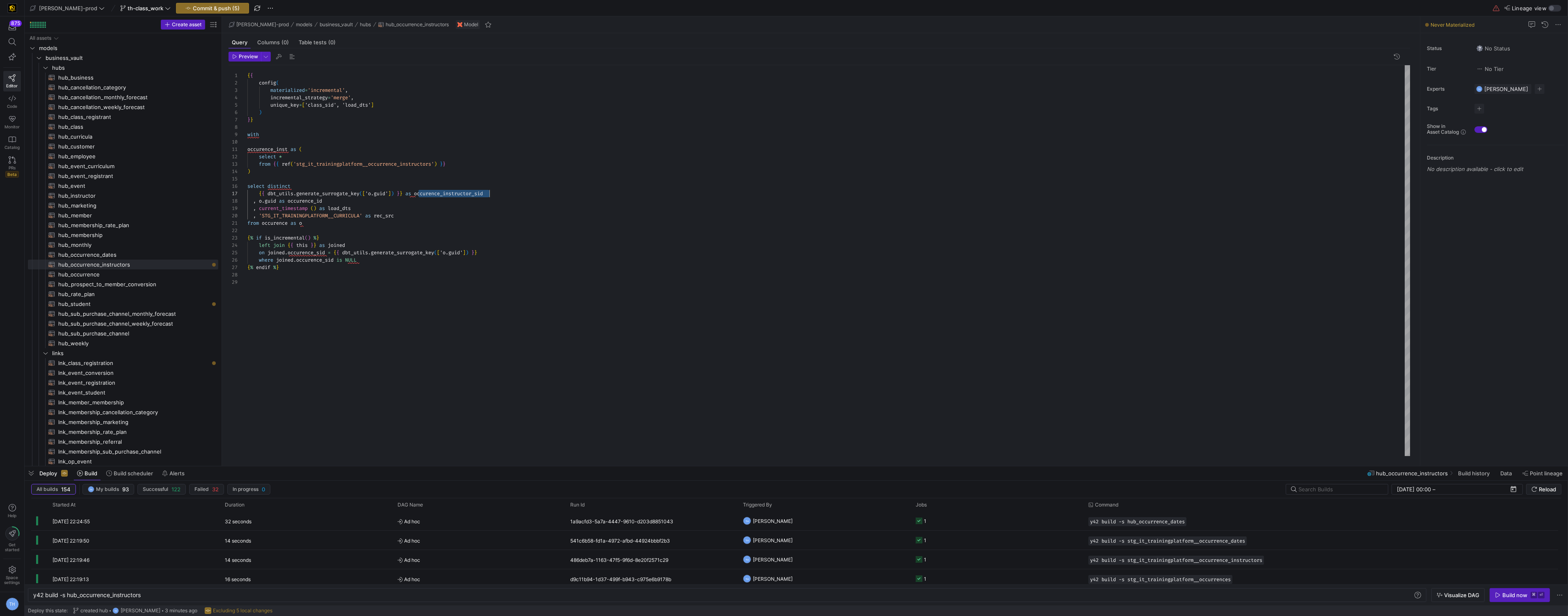
click at [537, 197] on div "{ { config ( materialized = 'incremental' , incremental_strategy = 'merge' , un…" at bounding box center [828, 261] width 1163 height 391
drag, startPoint x: 309, startPoint y: 105, endPoint x: 335, endPoint y: 105, distance: 26.0
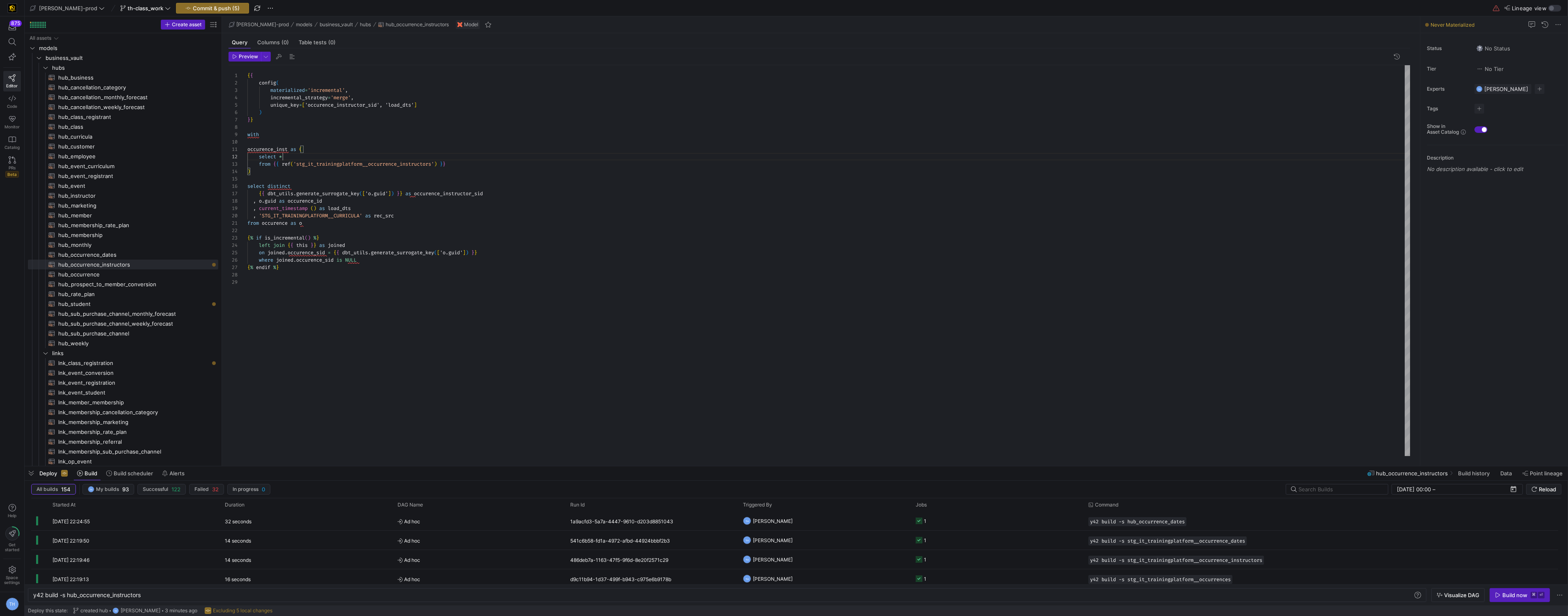
click at [343, 155] on div "{ { config ( materialized = 'incremental' , incremental_strategy = 'merge' , un…" at bounding box center [828, 261] width 1163 height 391
click at [343, 145] on div at bounding box center [784, 308] width 1568 height 616
click at [383, 194] on div "{ { config ( materialized = 'incremental' , incremental_strategy = 'merge' , un…" at bounding box center [828, 261] width 1163 height 391
click at [305, 223] on div "{ { config ( materialized = 'incremental' , incremental_strategy = 'merge' , un…" at bounding box center [828, 261] width 1163 height 391
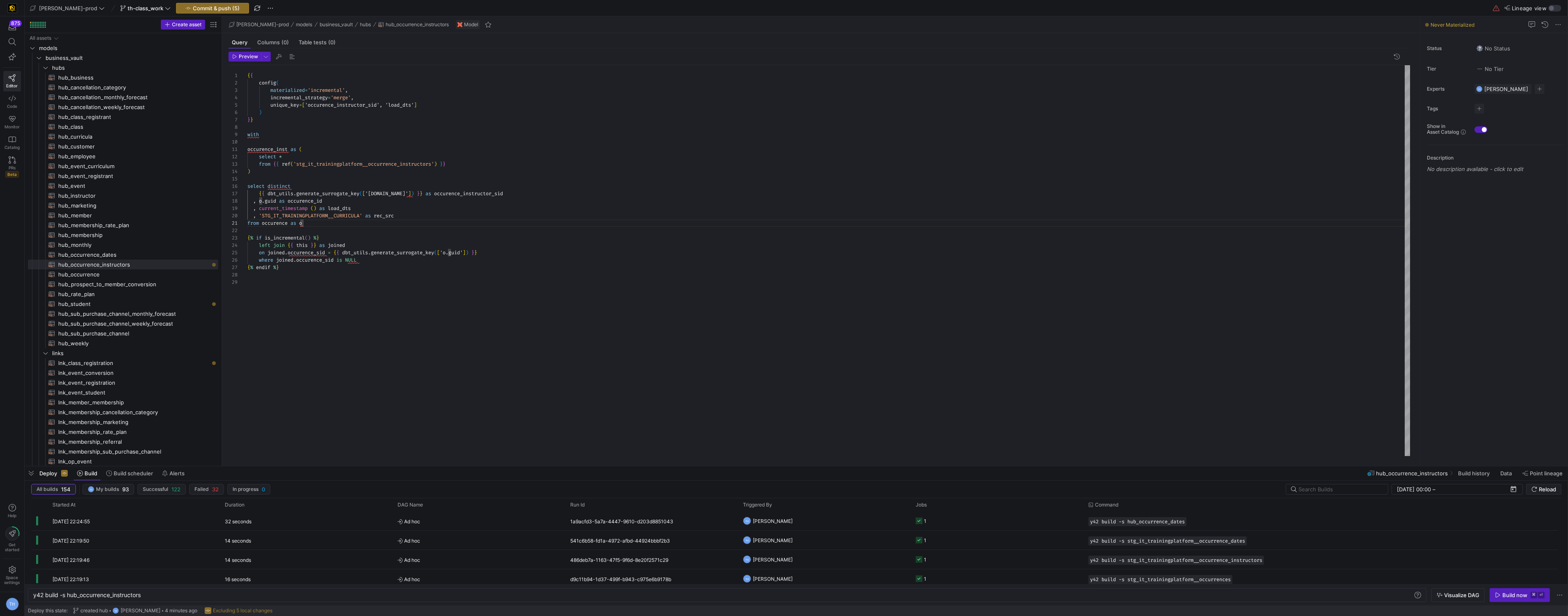
scroll to position [0, 59]
click at [288, 225] on div "{ { config ( materialized = 'incremental' , incremental_strategy = 'merge' , un…" at bounding box center [828, 261] width 1163 height 391
click at [340, 195] on div "{ { config ( materialized = 'incremental' , incremental_strategy = 'merge' , un…" at bounding box center [828, 261] width 1163 height 391
click at [280, 203] on div "{ { config ( materialized = 'incremental' , incremental_strategy = 'merge' , un…" at bounding box center [828, 261] width 1163 height 391
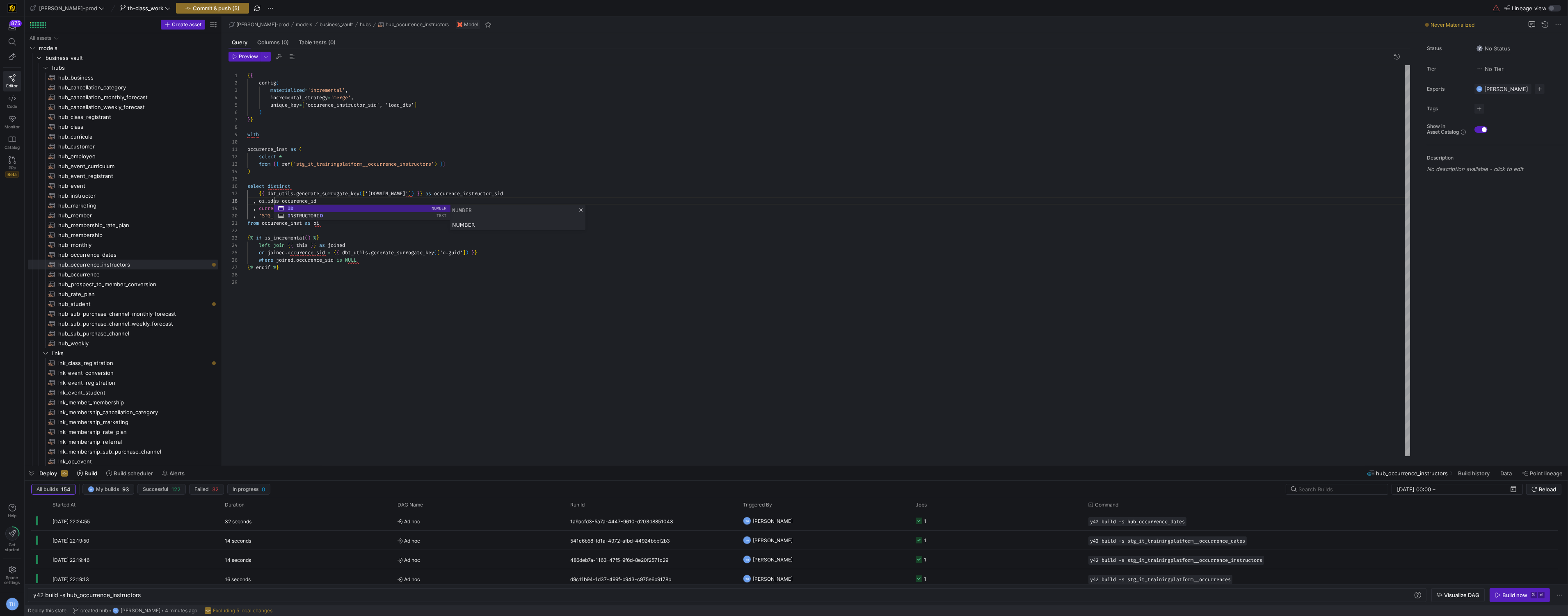
scroll to position [51, 30]
click at [333, 178] on div "{ { config ( materialized = 'incremental' , incremental_strategy = 'merge' , un…" at bounding box center [828, 261] width 1163 height 391
drag, startPoint x: 415, startPoint y: 195, endPoint x: 504, endPoint y: 195, distance: 89.0
click at [504, 195] on div "{ { config ( materialized = 'incremental' , incremental_strategy = 'merge' , un…" at bounding box center [828, 261] width 1163 height 391
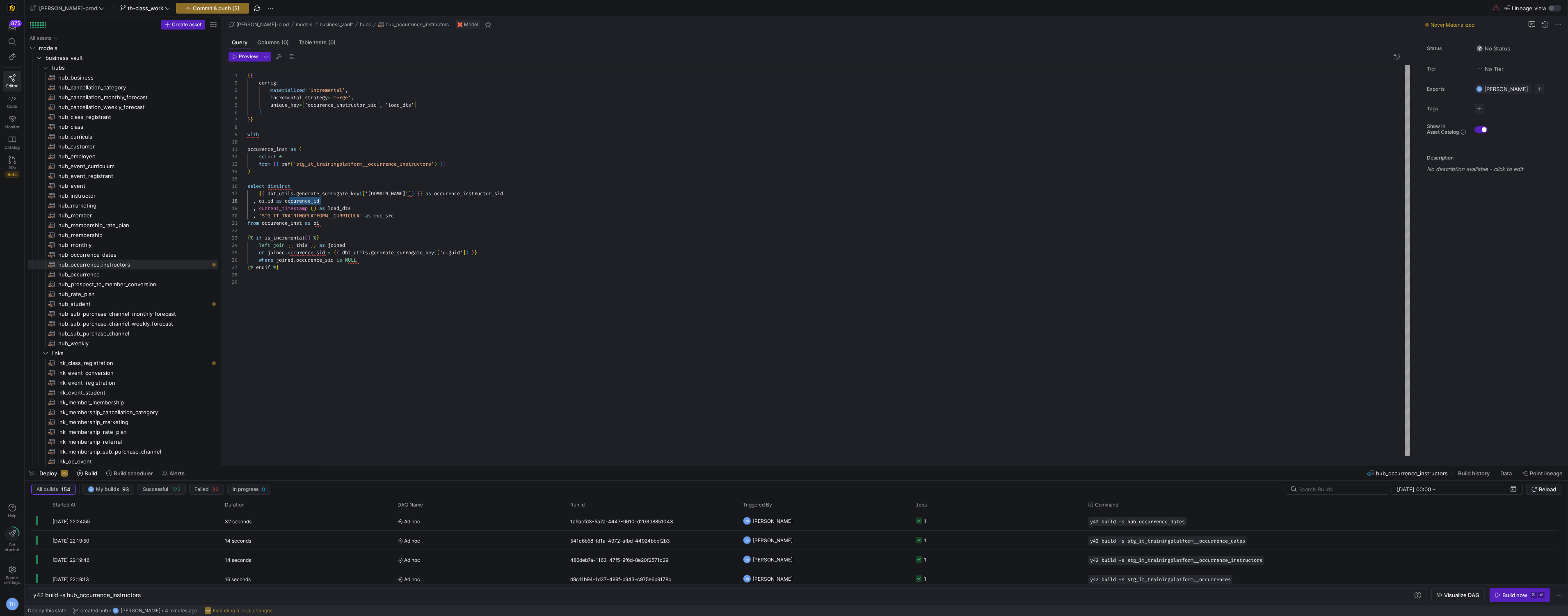
scroll to position [51, 38]
drag, startPoint x: 335, startPoint y: 203, endPoint x: 285, endPoint y: 202, distance: 50.0
click at [285, 202] on div "{ { config ( materialized = 'incremental' , incremental_strategy = 'merge' , un…" at bounding box center [828, 261] width 1163 height 391
click at [458, 231] on div "{ { config ( materialized = 'incremental' , incremental_strategy = 'merge' , un…" at bounding box center [828, 261] width 1163 height 391
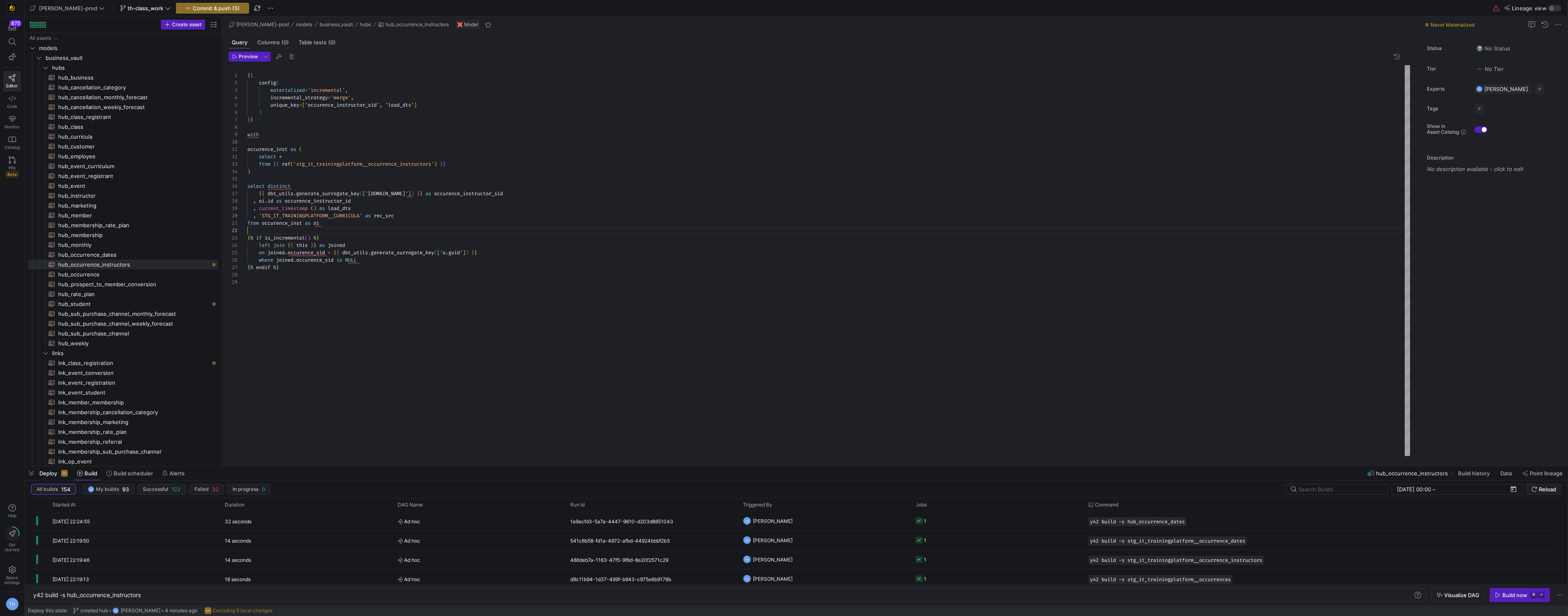
scroll to position [7, 0]
click at [460, 255] on div "{ { config ( materialized = 'incremental' , incremental_strategy = 'merge' , un…" at bounding box center [828, 261] width 1163 height 391
drag, startPoint x: 415, startPoint y: 195, endPoint x: 547, endPoint y: 194, distance: 132.0
click at [547, 194] on div "{ { config ( materialized = 'incremental' , incremental_strategy = 'merge' , un…" at bounding box center [828, 261] width 1163 height 391
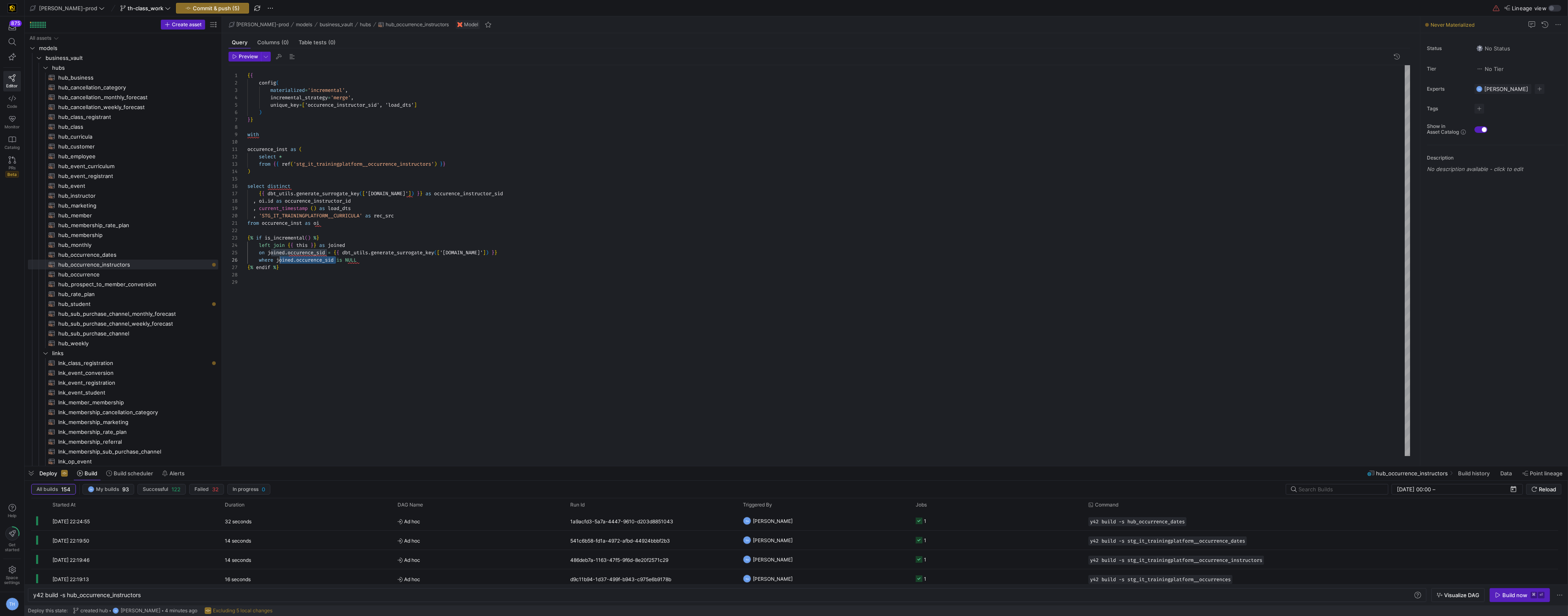
scroll to position [37, 30]
drag, startPoint x: 337, startPoint y: 261, endPoint x: 278, endPoint y: 261, distance: 59.0
click at [278, 261] on div "{ { config ( materialized = 'incremental' , incremental_strategy = 'merge' , un…" at bounding box center [828, 261] width 1163 height 391
drag, startPoint x: 327, startPoint y: 253, endPoint x: 290, endPoint y: 250, distance: 37.1
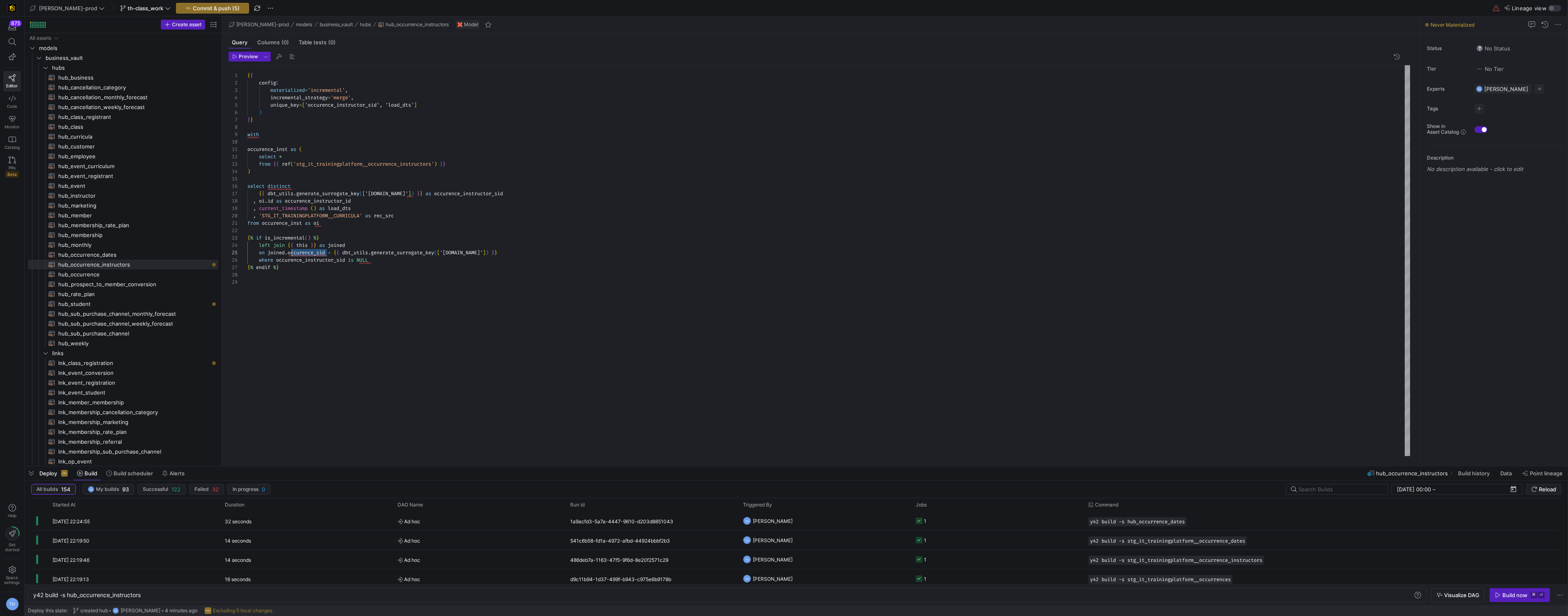
click at [290, 250] on div "{ { config ( materialized = 'incremental' , incremental_strategy = 'merge' , un…" at bounding box center [828, 261] width 1163 height 391
click at [290, 253] on div "{ { config ( materialized = 'incremental' , incremental_strategy = 'merge' , un…" at bounding box center [828, 261] width 1163 height 391
drag, startPoint x: 289, startPoint y: 253, endPoint x: 328, endPoint y: 253, distance: 39.0
click at [328, 253] on div "{ { config ( materialized = 'incremental' , incremental_strategy = 'merge' , un…" at bounding box center [828, 261] width 1163 height 391
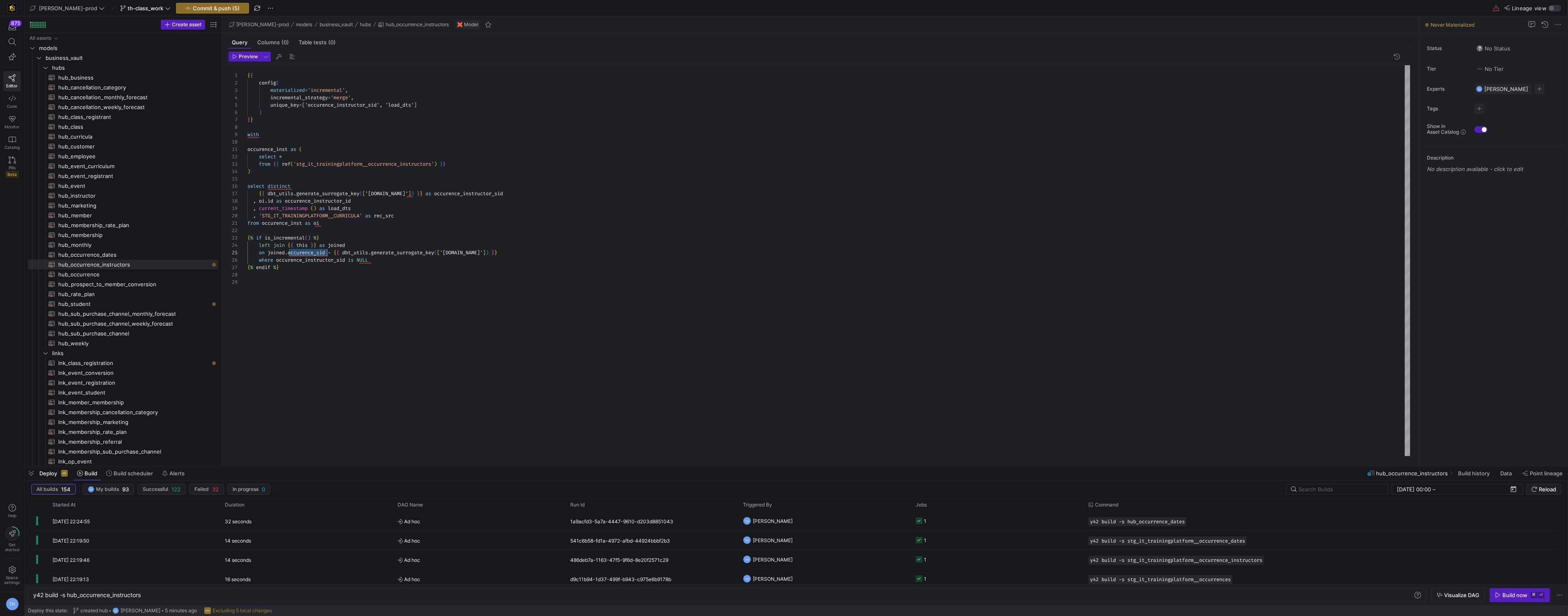
scroll to position [30, 112]
click at [149, 300] on span "hub_student​​​​​​​​​​" at bounding box center [133, 304] width 150 height 10
type textarea "{{ config( materialized='incremental', incremental_strategy='merge', unique_key…"
type textarea "y42 build -s hub_student"
click at [206, 5] on span "Commit & push (5)" at bounding box center [216, 8] width 47 height 7
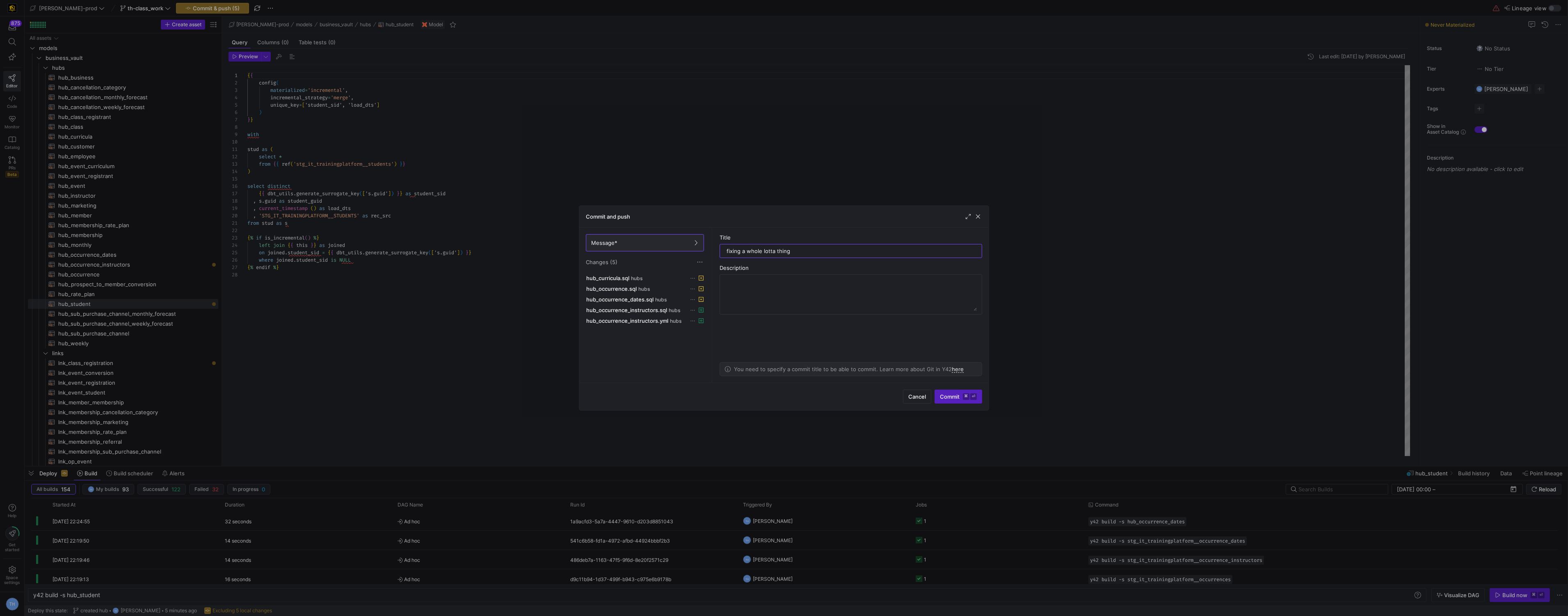
type input "fixing a whole lotta things"
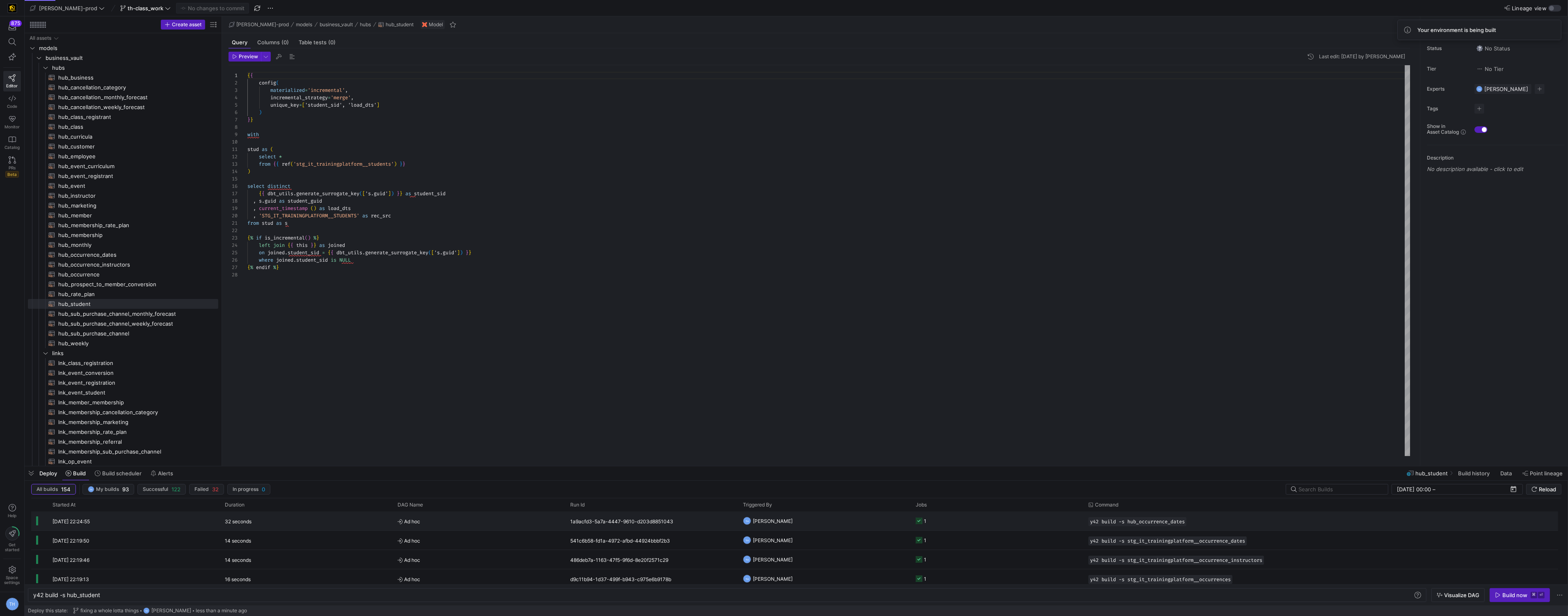
click at [817, 523] on y42-orchestration-triggered-by "TH Tommy Huelhorst" at bounding box center [825, 521] width 163 height 18
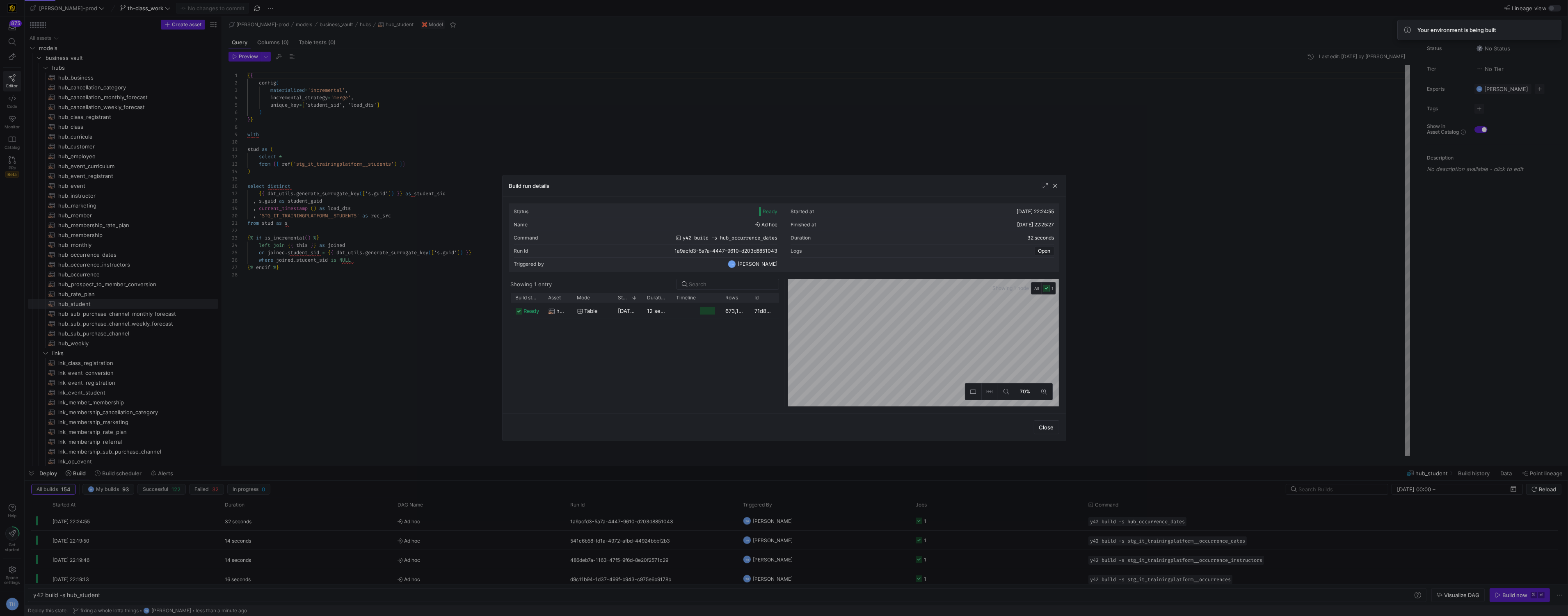
click at [700, 110] on div at bounding box center [784, 308] width 1568 height 616
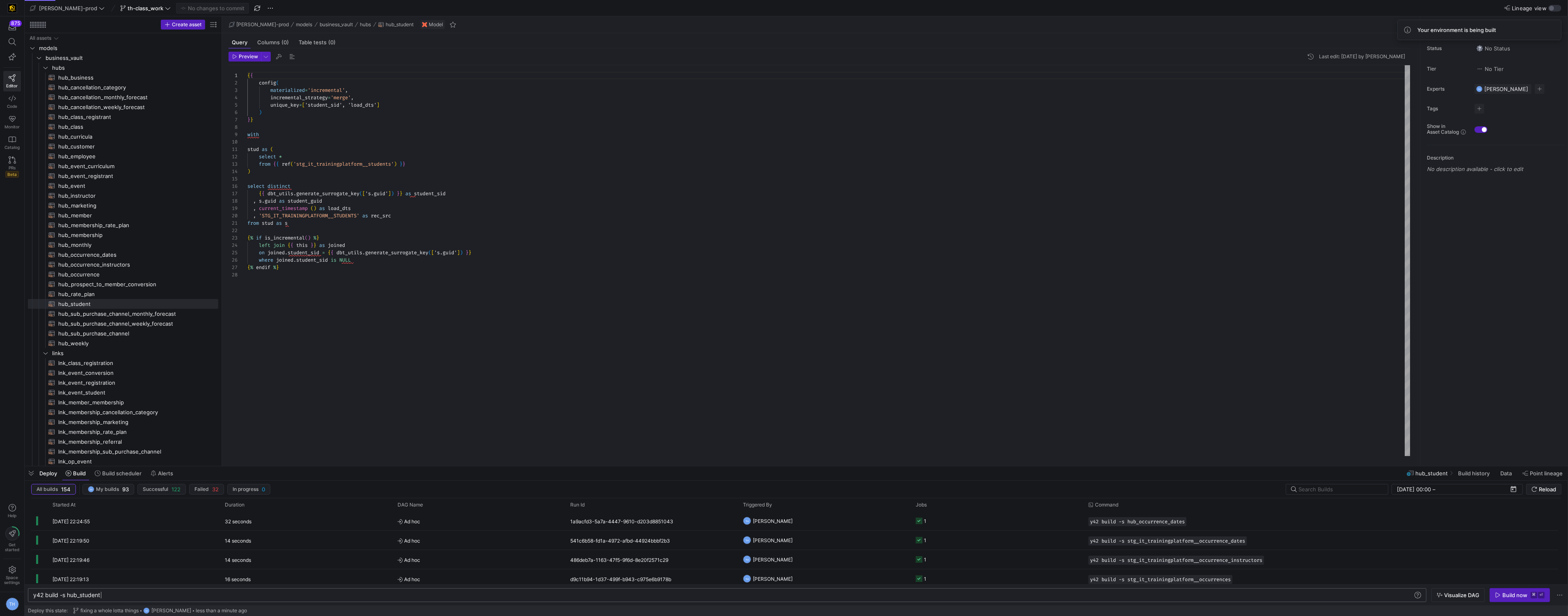
click at [126, 592] on div "y42 build -s hub_student" at bounding box center [723, 595] width 1380 height 7
type textarea "y42 build --stale"
click at [1521, 597] on div "Build now" at bounding box center [1514, 595] width 25 height 7
click at [43, 26] on div at bounding box center [44, 26] width 1 height 1
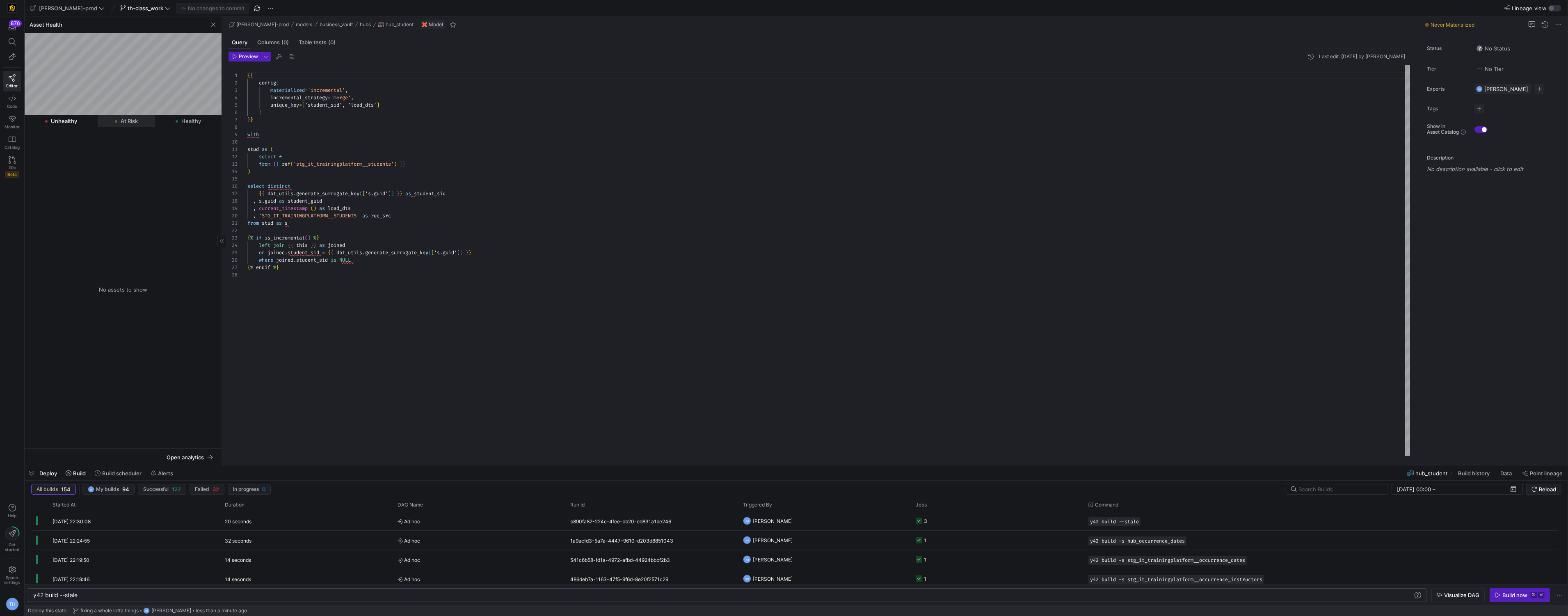
click at [131, 121] on span "At Risk" at bounding box center [129, 121] width 17 height 5
click at [1498, 593] on icon "button" at bounding box center [1497, 595] width 5 height 5
click at [824, 536] on y42-orchestration-triggered-by "TH Tommy Huelhorst" at bounding box center [825, 541] width 163 height 18
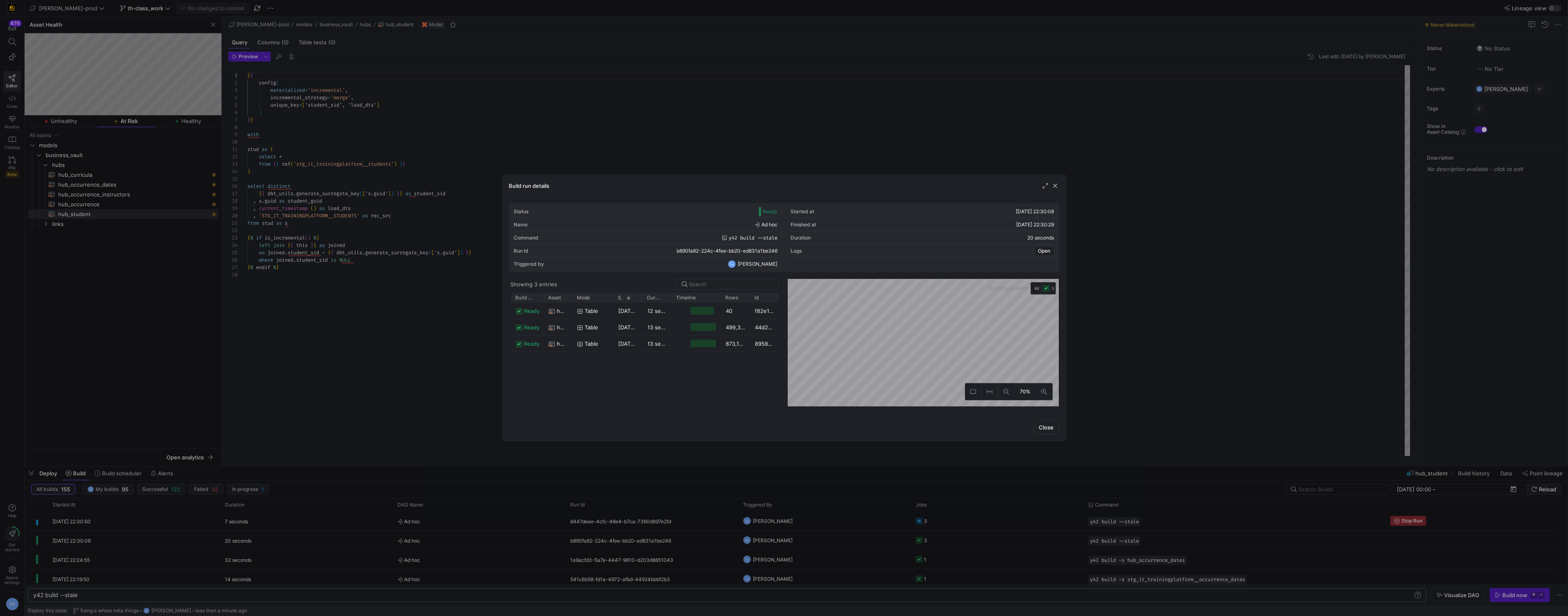
click at [783, 93] on div at bounding box center [784, 308] width 1568 height 616
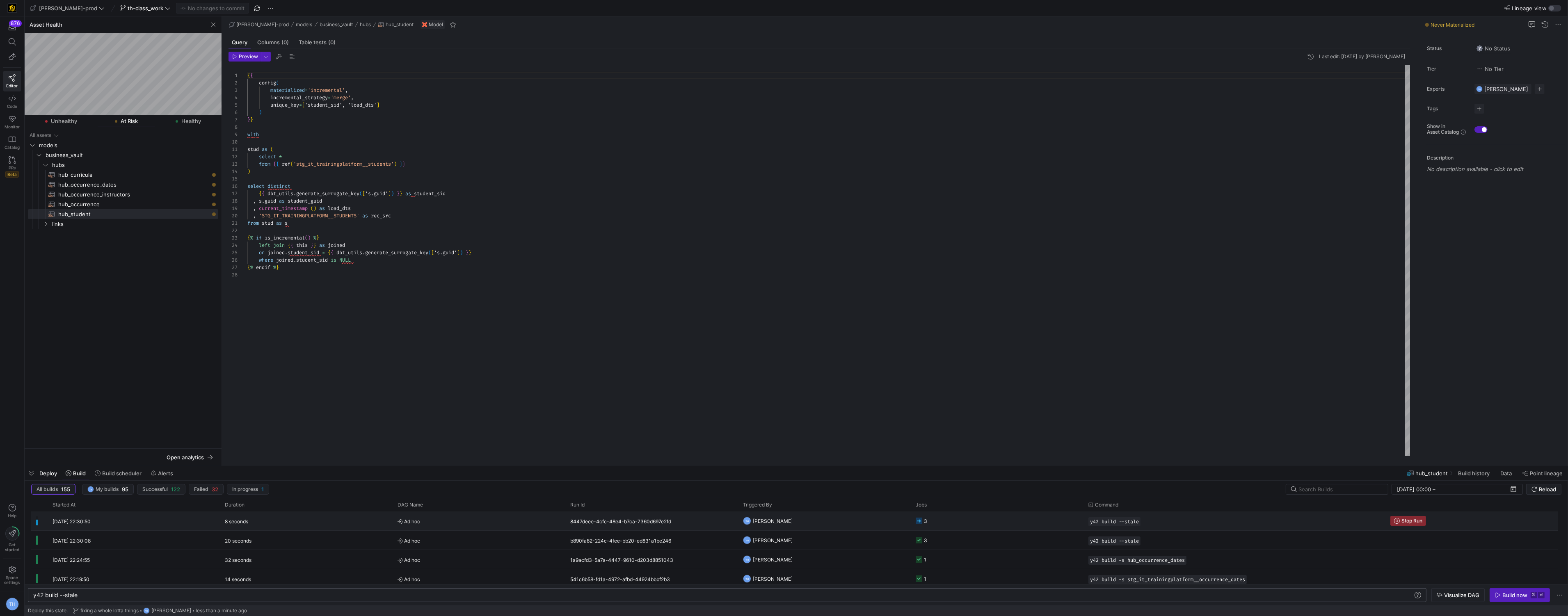
click at [825, 513] on y42-orchestration-triggered-by "TH Tommy Huelhorst" at bounding box center [825, 521] width 163 height 18
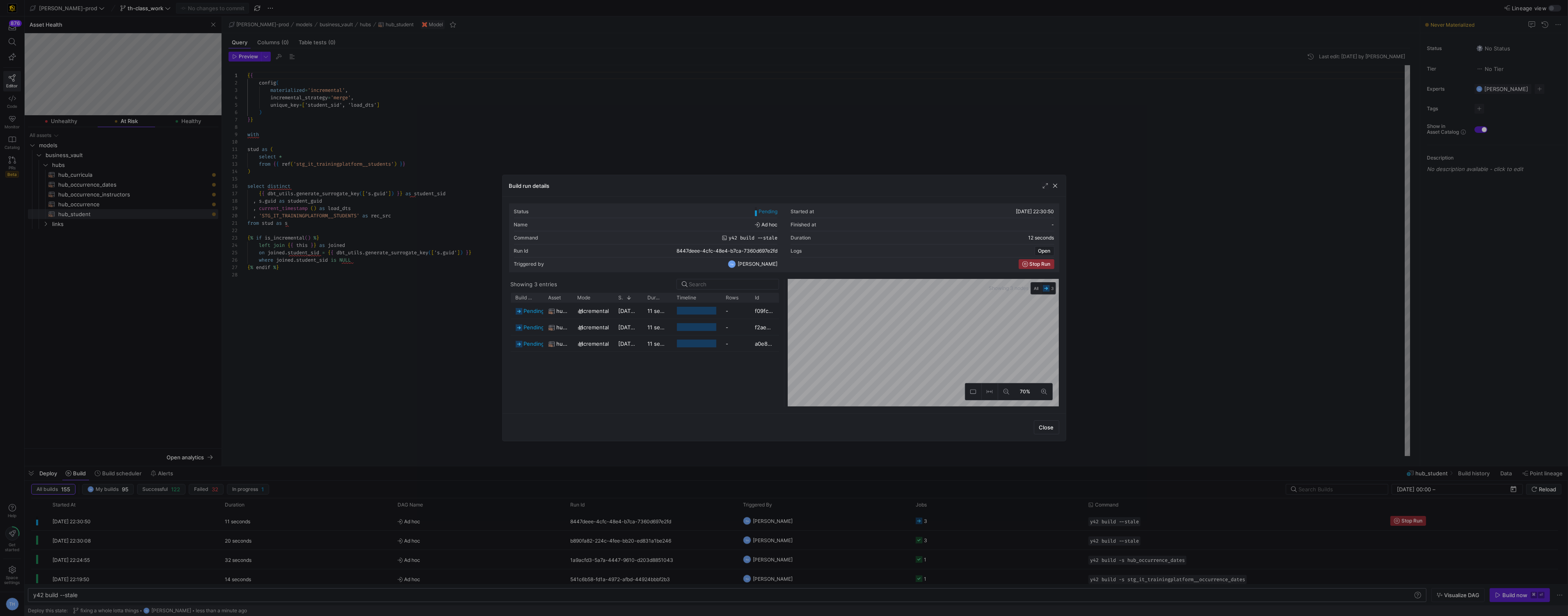
click at [800, 129] on div at bounding box center [784, 308] width 1568 height 616
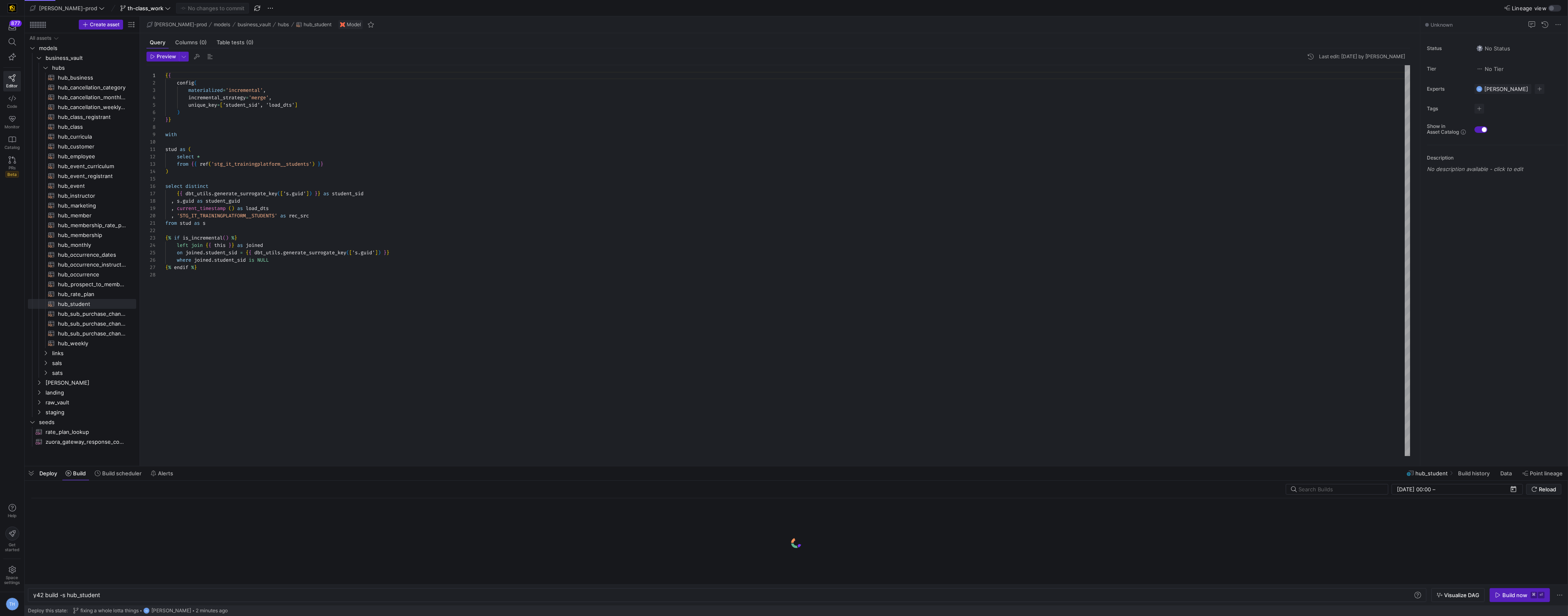
scroll to position [74, 0]
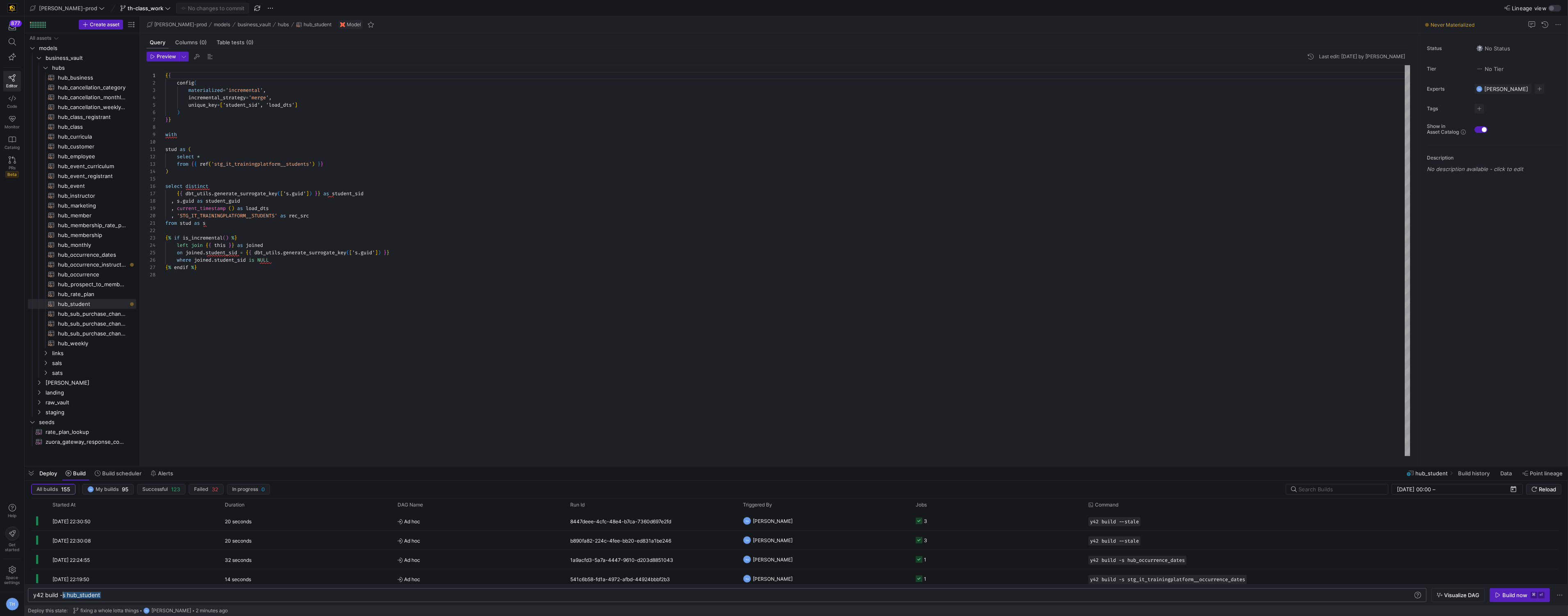
drag, startPoint x: 154, startPoint y: 593, endPoint x: 62, endPoint y: 593, distance: 92.0
click at [62, 593] on div "y42 build -s hub_student" at bounding box center [723, 595] width 1380 height 7
type textarea "y42 build --stale"
click at [1521, 598] on div "Build now" at bounding box center [1514, 595] width 25 height 7
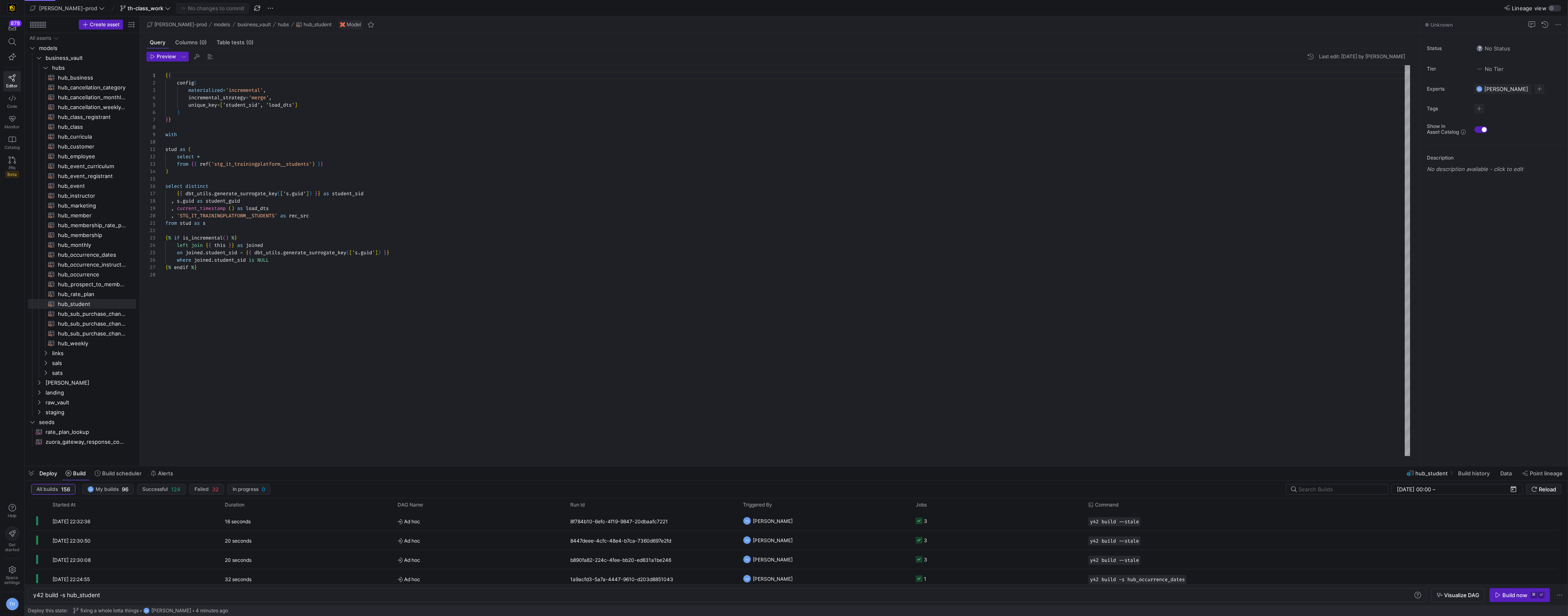
scroll to position [0, 68]
click at [71, 362] on span "sals" at bounding box center [84, 363] width 63 height 10
click at [79, 383] on span "sal_event_registrant_cust​​​​​​​​​​" at bounding box center [92, 383] width 69 height 10
type textarea "y42 build -s sal_event_registrant_cust"
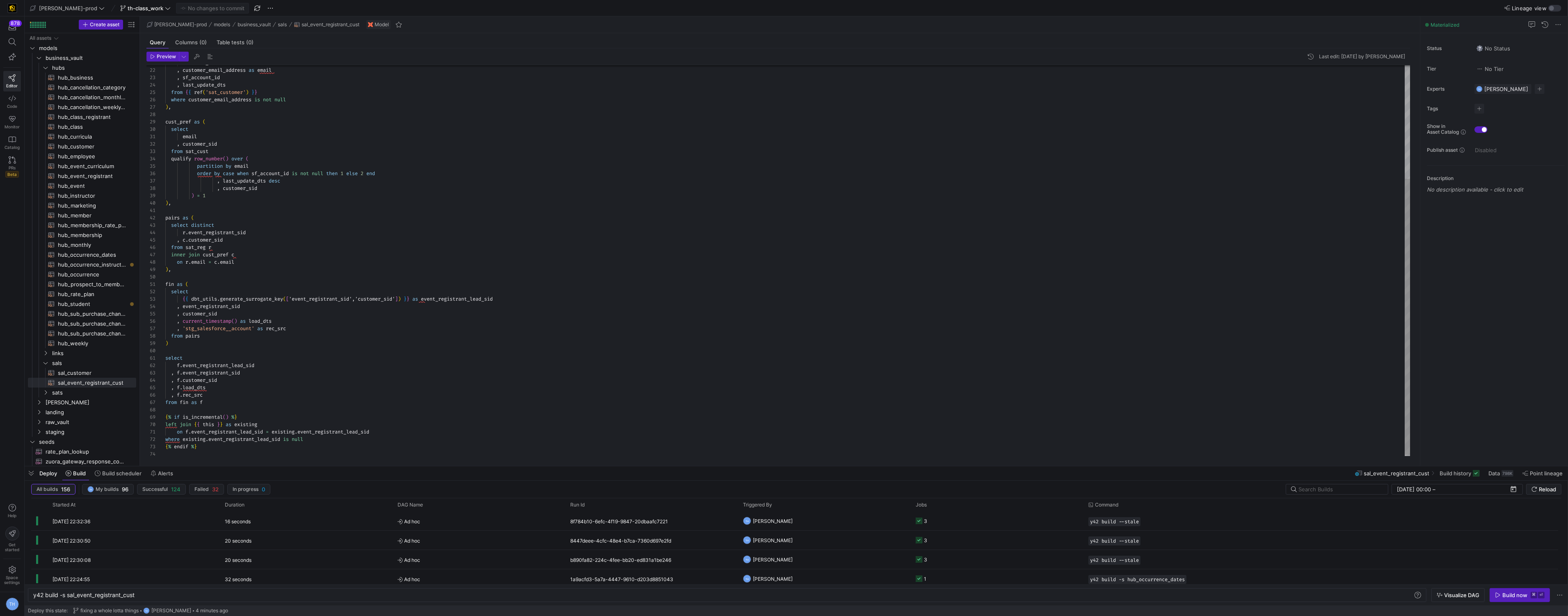
type textarea "pairs as ( select distinct r.event_registrant_sid , c.customer_sid from sat_reg…"
drag, startPoint x: 179, startPoint y: 262, endPoint x: 301, endPoint y: 266, distance: 122.1
click at [301, 266] on div ", customer_email_address as email , sf_account_id , last_update_dts from { { re…" at bounding box center [788, 181] width 1245 height 553
click at [301, 266] on div ", customer_email_address as email , sf_account_id , last_update_dts from { { re…" at bounding box center [788, 181] width 1245 height 553
